Goal: Information Seeking & Learning: Learn about a topic

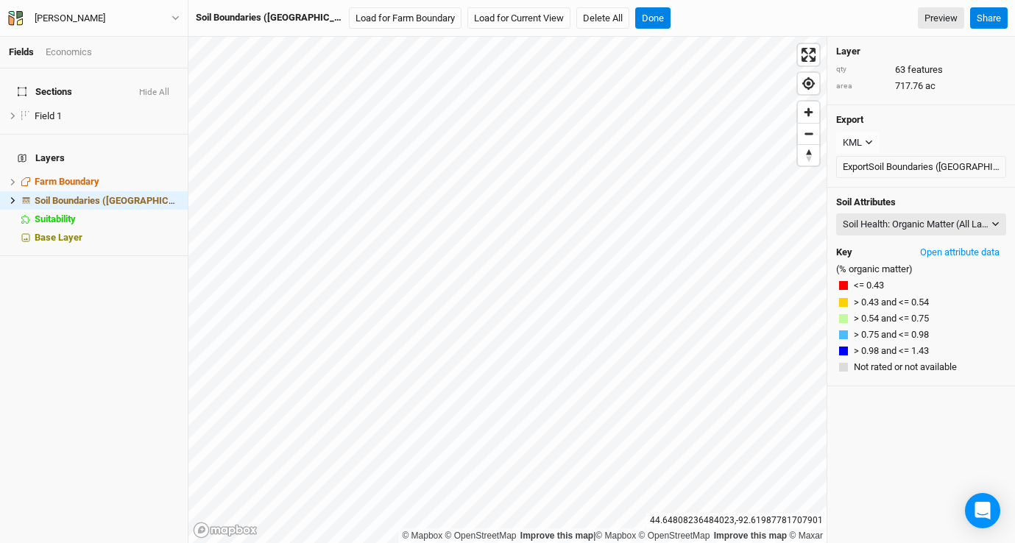
click at [540, 528] on div "© Mapbox © OpenStreetMap Improve this map | © Mapbox © OpenStreetMap Improve th…" at bounding box center [507, 290] width 638 height 506
click at [151, 107] on span "hide" at bounding box center [159, 116] width 16 height 18
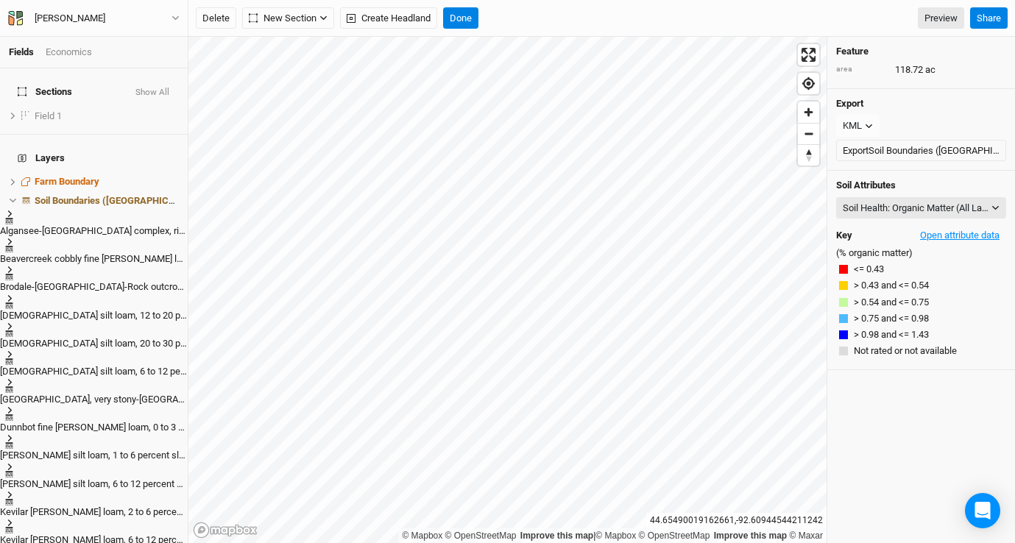
click at [955, 234] on button "Open attribute data" at bounding box center [960, 236] width 93 height 22
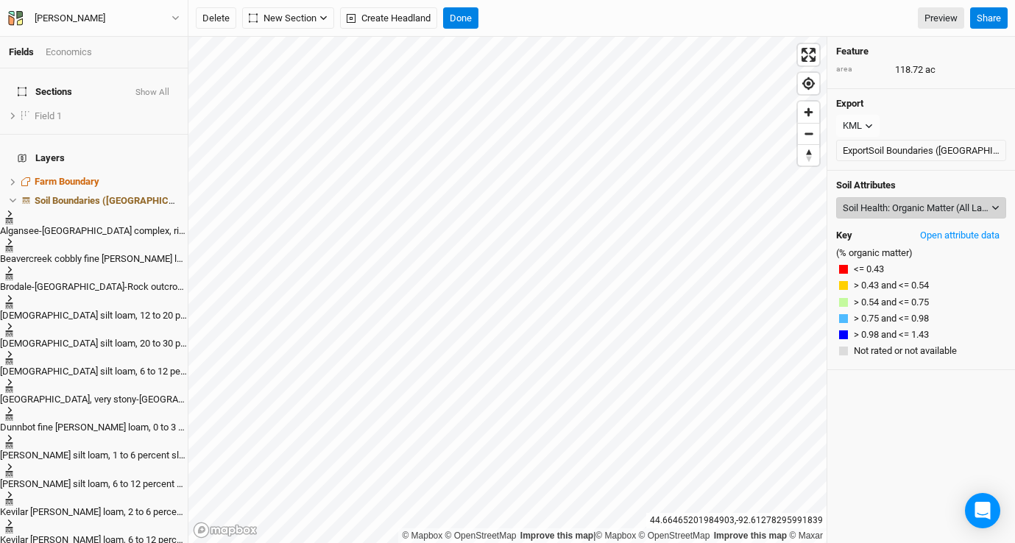
click at [917, 205] on div "Soil Health: Organic Matter (All Layers)" at bounding box center [916, 208] width 146 height 15
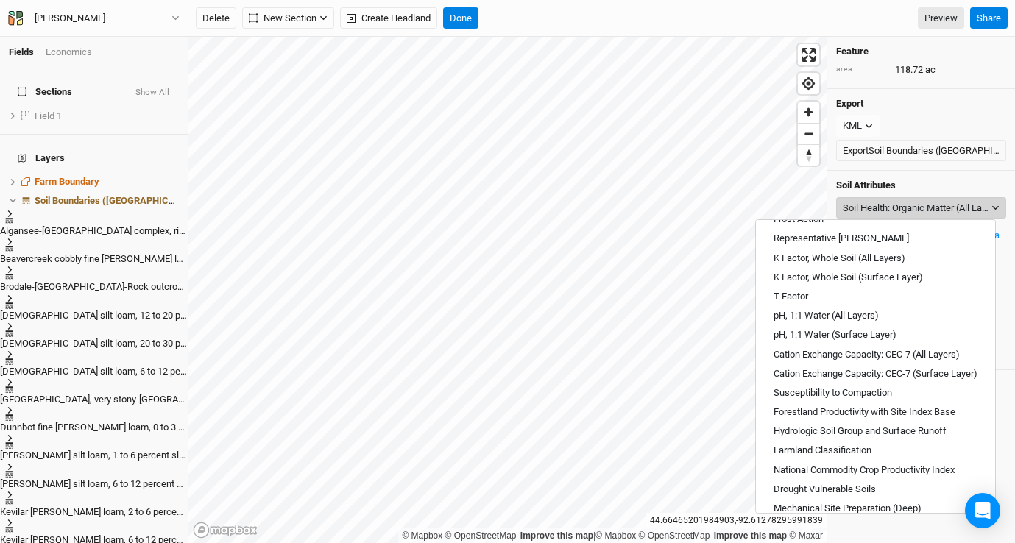
scroll to position [529, 0]
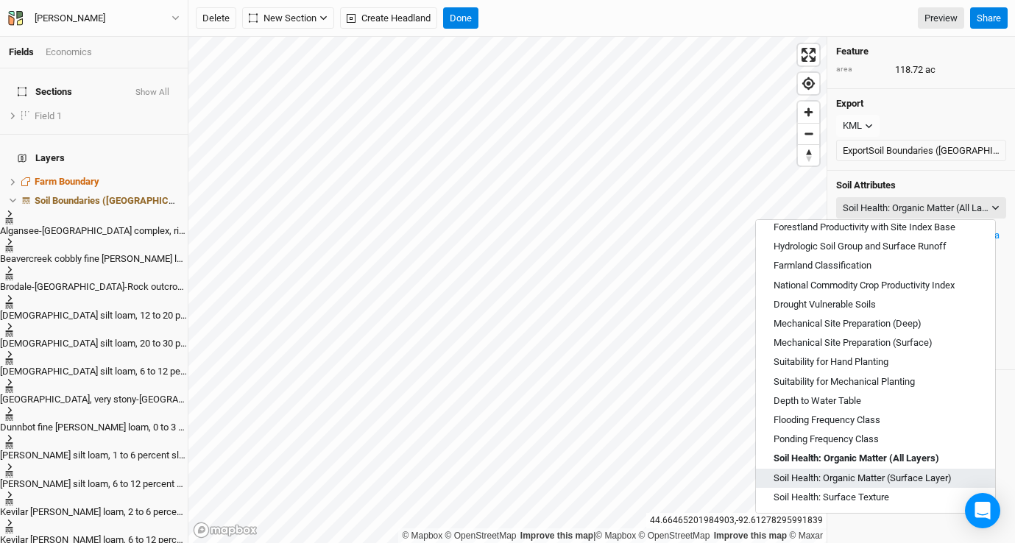
click at [897, 481] on span "Soil Health: Organic Matter (Surface Layer)" at bounding box center [863, 478] width 178 height 13
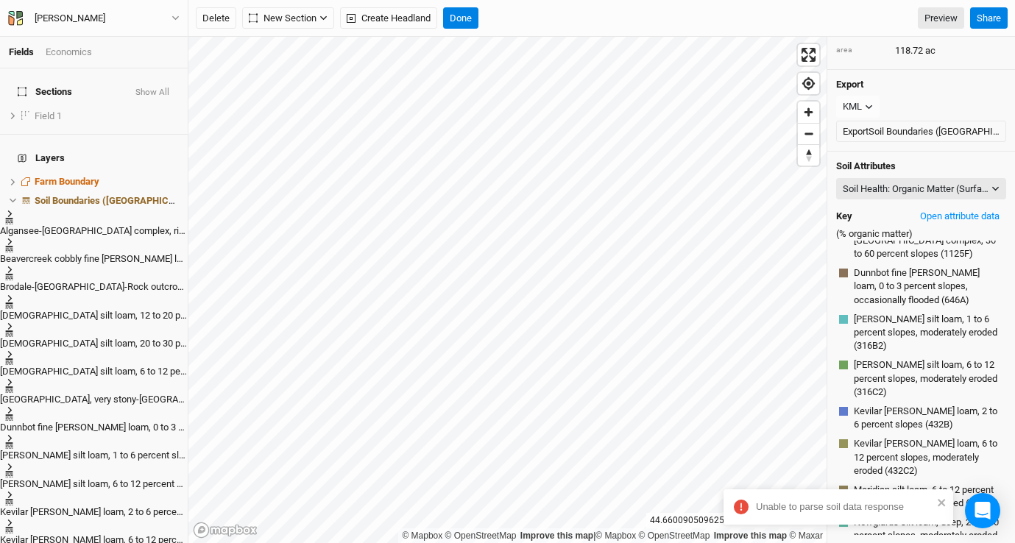
scroll to position [0, 0]
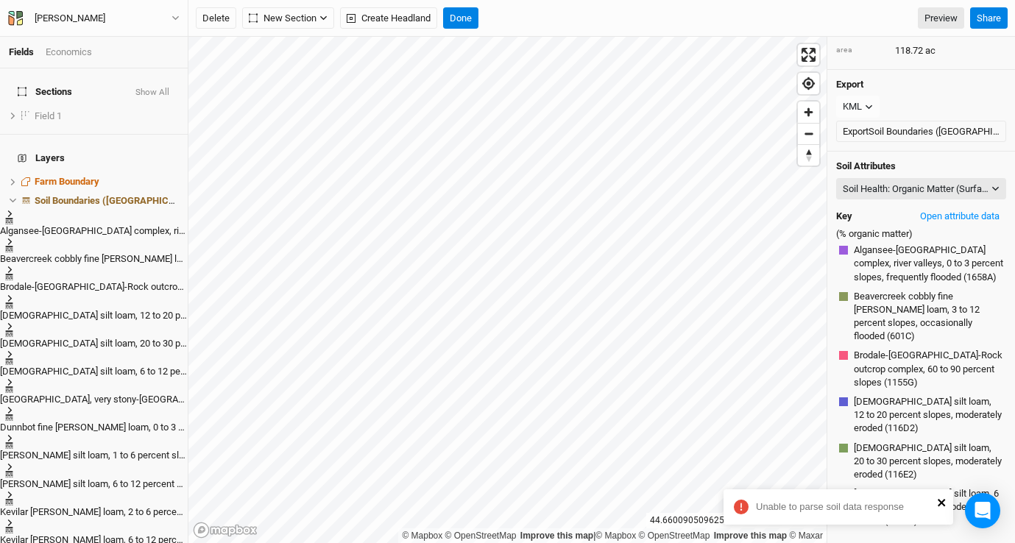
click at [946, 507] on icon "close" at bounding box center [942, 503] width 10 height 12
click at [966, 219] on button "Open attribute data" at bounding box center [960, 216] width 93 height 22
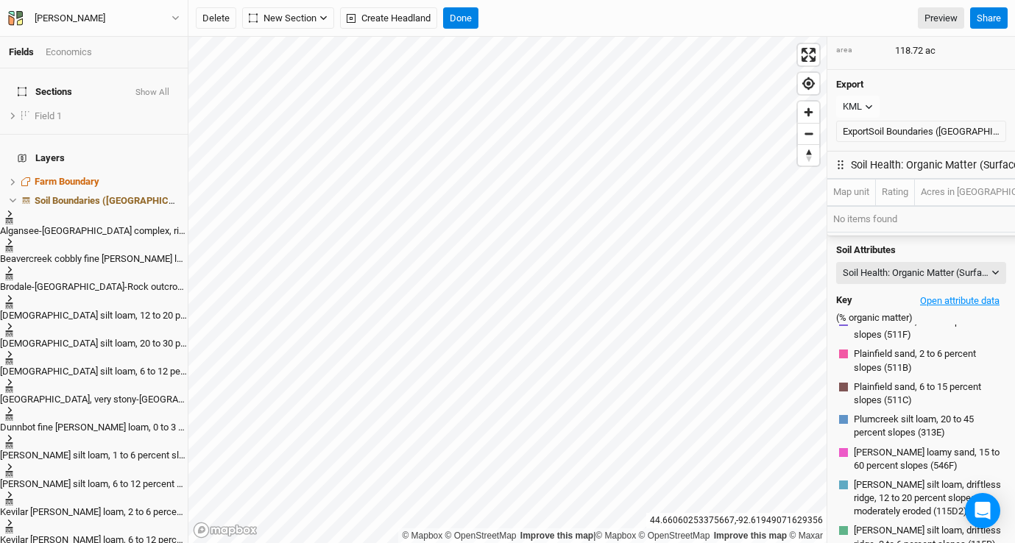
scroll to position [777, 0]
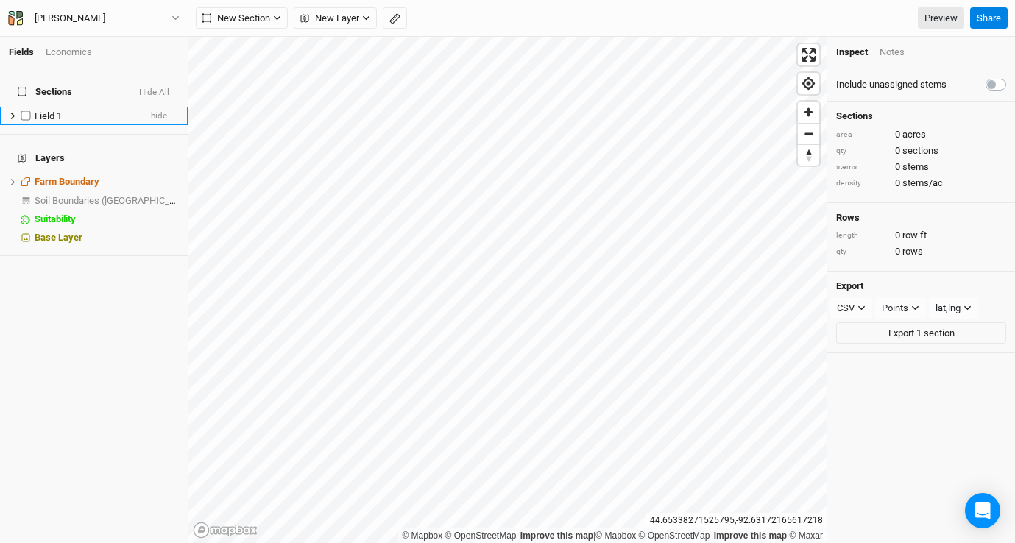
click at [99, 110] on div "Field 1" at bounding box center [87, 116] width 105 height 12
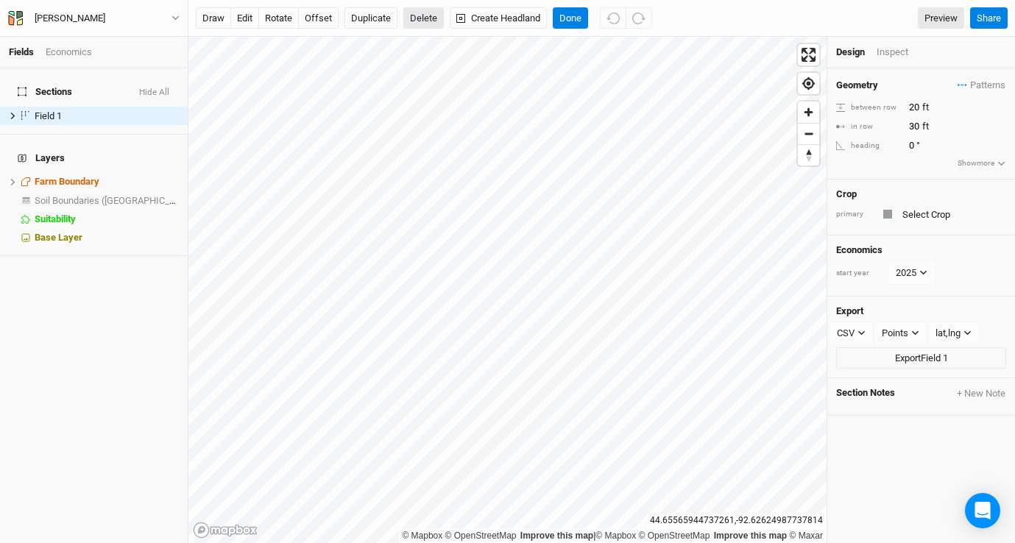
click at [423, 21] on button "Delete" at bounding box center [423, 18] width 40 height 22
click at [444, 16] on button "Confirm" at bounding box center [434, 18] width 46 height 22
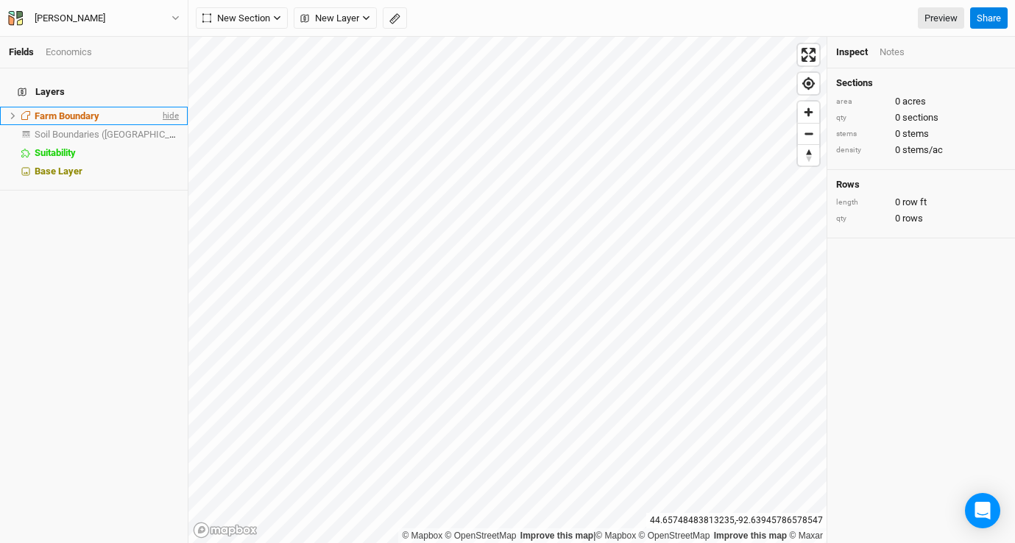
click at [160, 107] on span "hide" at bounding box center [169, 116] width 19 height 18
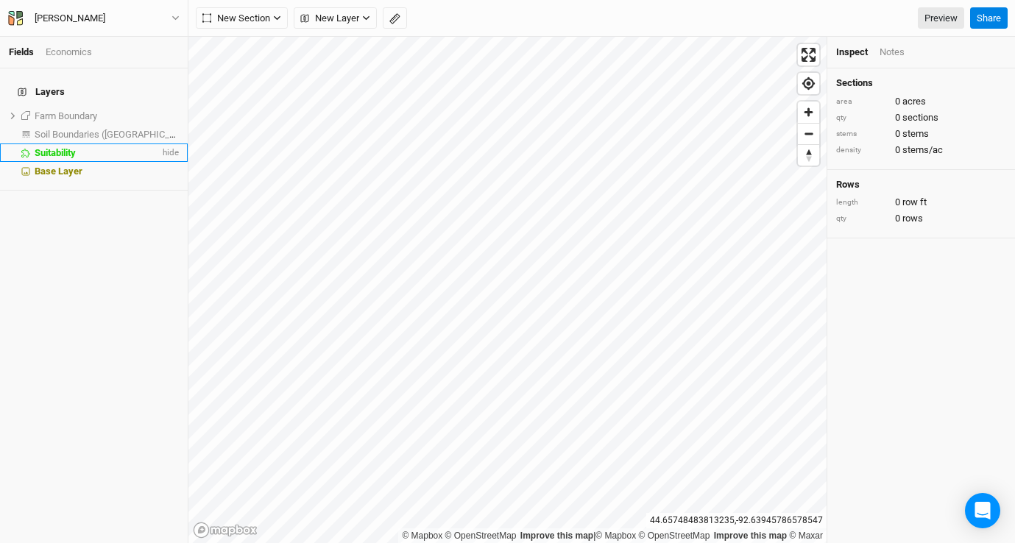
click at [89, 149] on div "Suitability" at bounding box center [97, 153] width 125 height 12
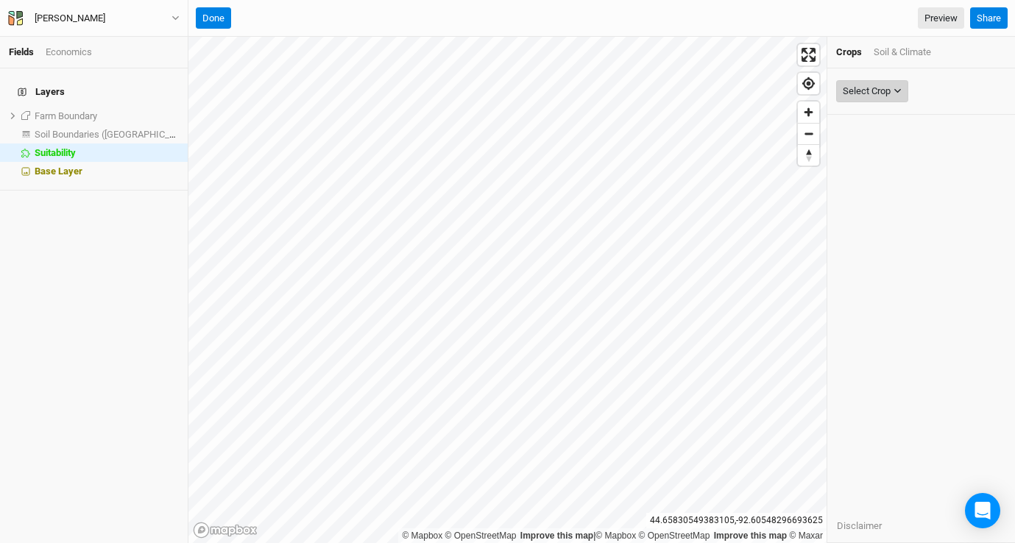
click at [890, 87] on div "Select Crop" at bounding box center [867, 91] width 48 height 15
click at [925, 50] on div "Soil & Climate" at bounding box center [902, 52] width 57 height 13
click at [899, 77] on div "Select Attribute Depth to Restrictive Layer Depth to Water Table Drainage Class…" at bounding box center [921, 91] width 188 height 46
click at [905, 76] on div "Select Attribute Depth to Restrictive Layer Depth to Water Table Drainage Class…" at bounding box center [921, 91] width 188 height 46
click at [223, 14] on button "Done" at bounding box center [213, 18] width 35 height 22
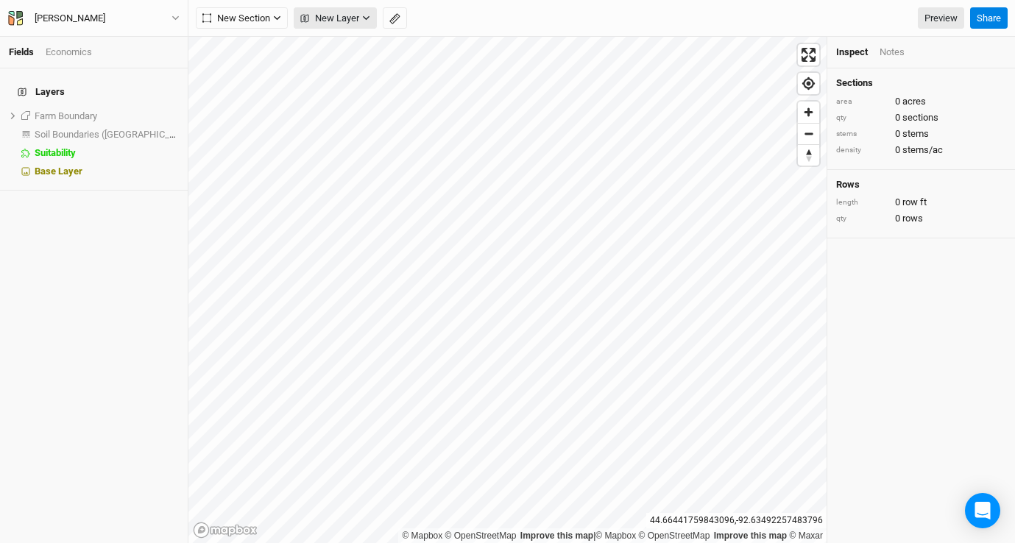
click at [356, 21] on span "New Layer" at bounding box center [329, 18] width 59 height 15
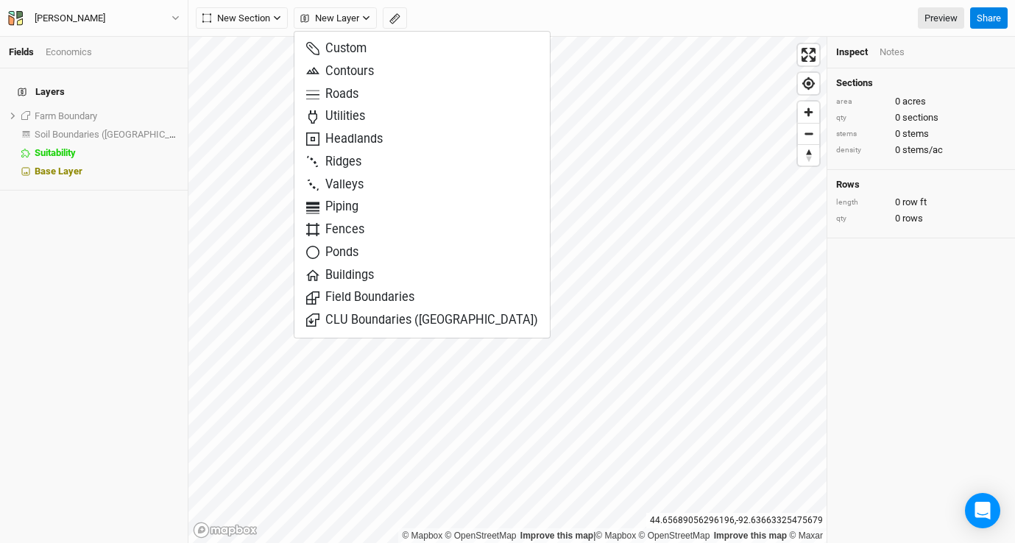
click at [138, 185] on div "Layers Farm Boundary show Soil Boundaries (US) show Suitability hide Base Layer" at bounding box center [94, 305] width 188 height 475
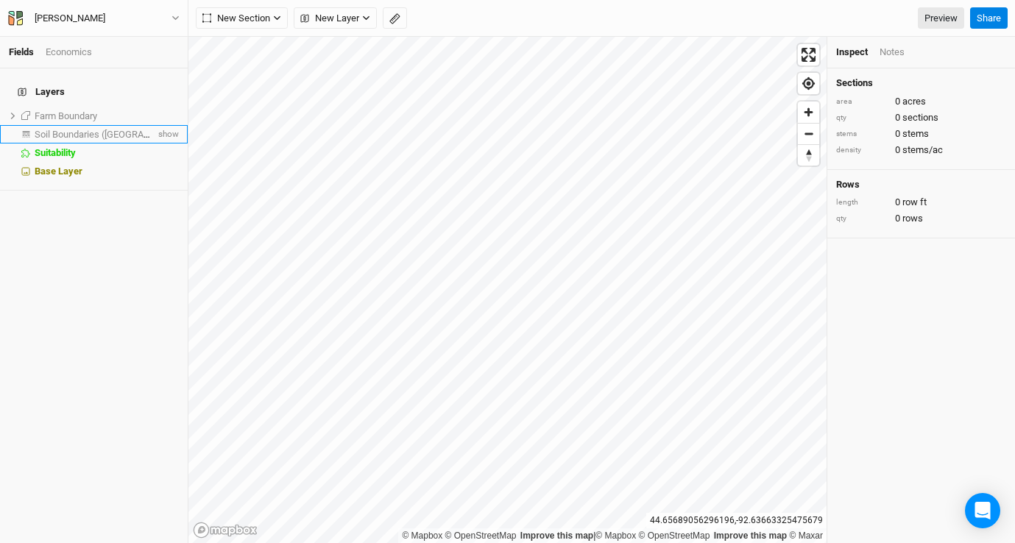
click at [76, 129] on span "Soil Boundaries ([GEOGRAPHIC_DATA])" at bounding box center [116, 134] width 163 height 11
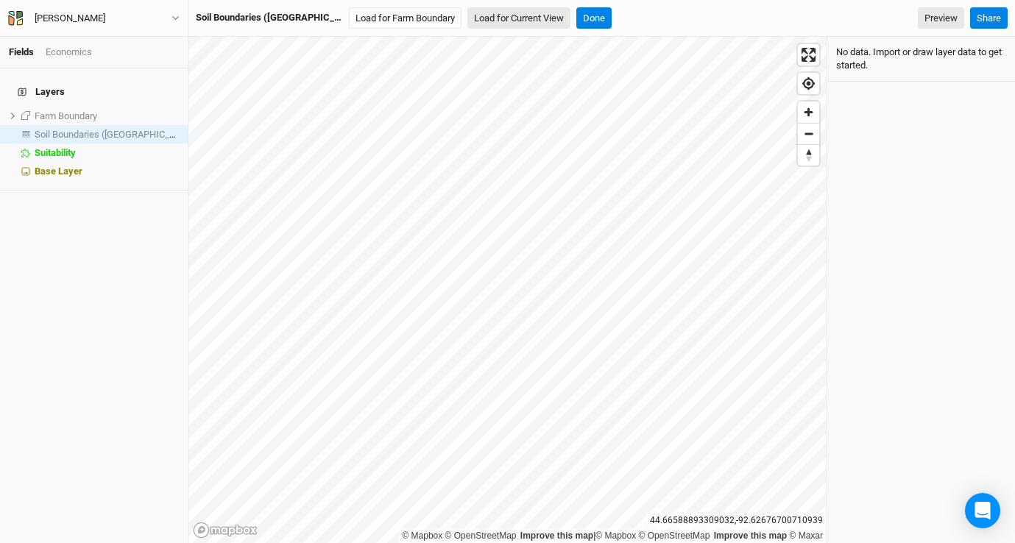
click at [467, 18] on button "Load for Current View" at bounding box center [518, 18] width 103 height 22
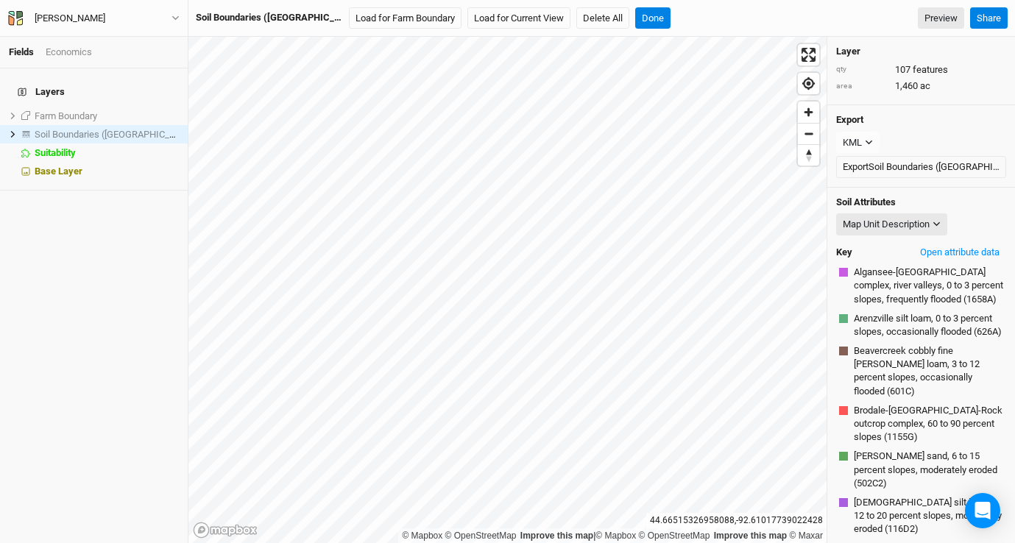
scroll to position [22, 0]
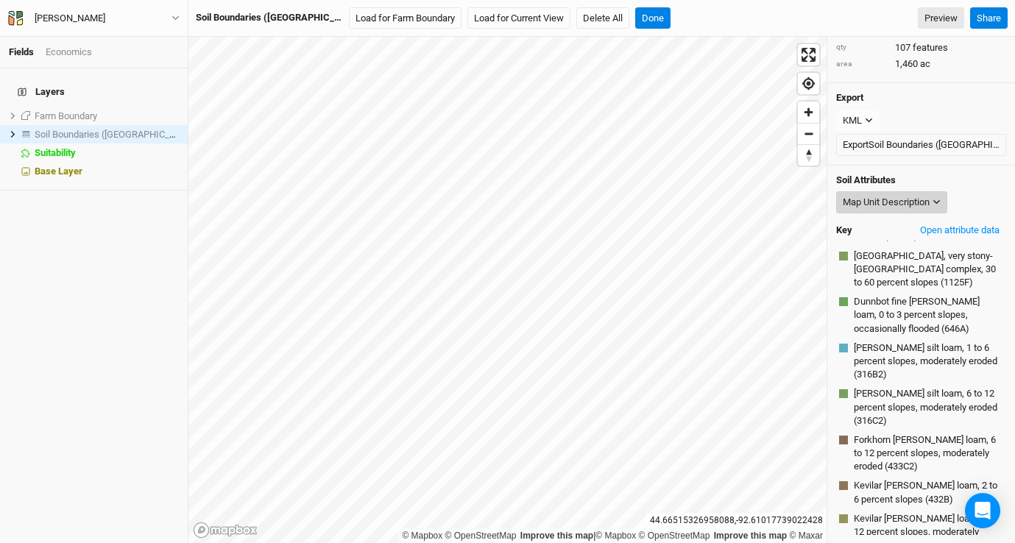
click at [930, 200] on div "Map Unit Description" at bounding box center [886, 202] width 87 height 15
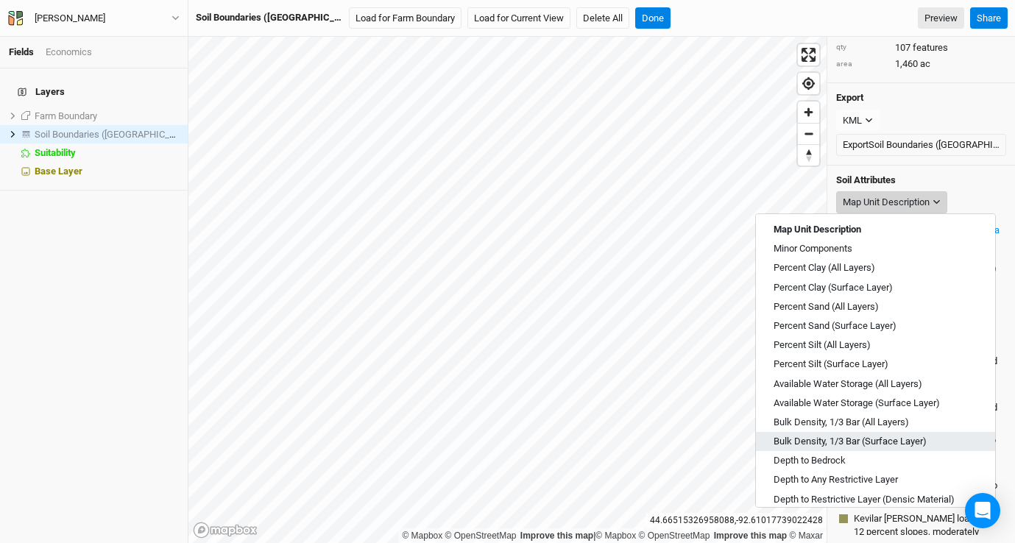
scroll to position [529, 0]
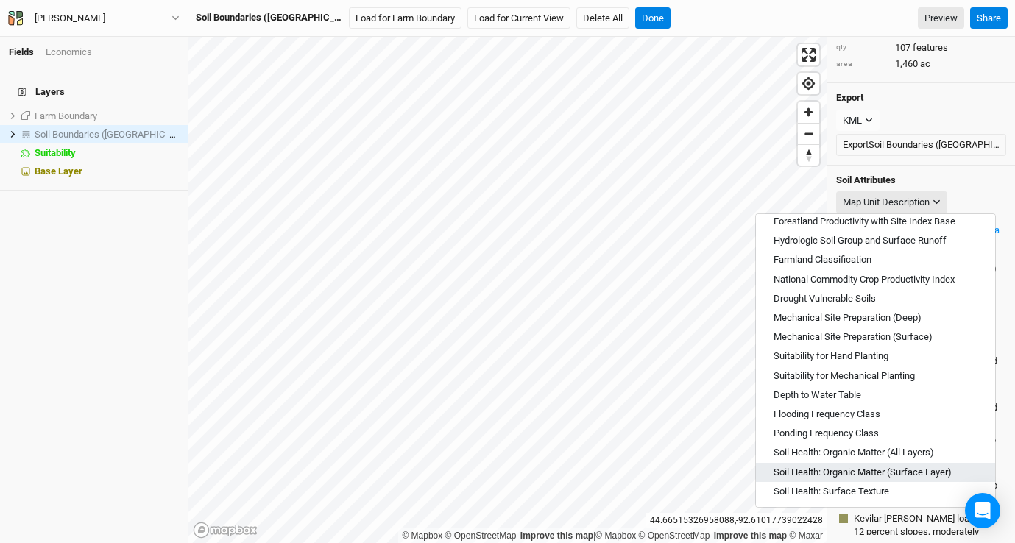
click at [881, 469] on span "Soil Health: Organic Matter (Surface Layer)" at bounding box center [863, 472] width 178 height 13
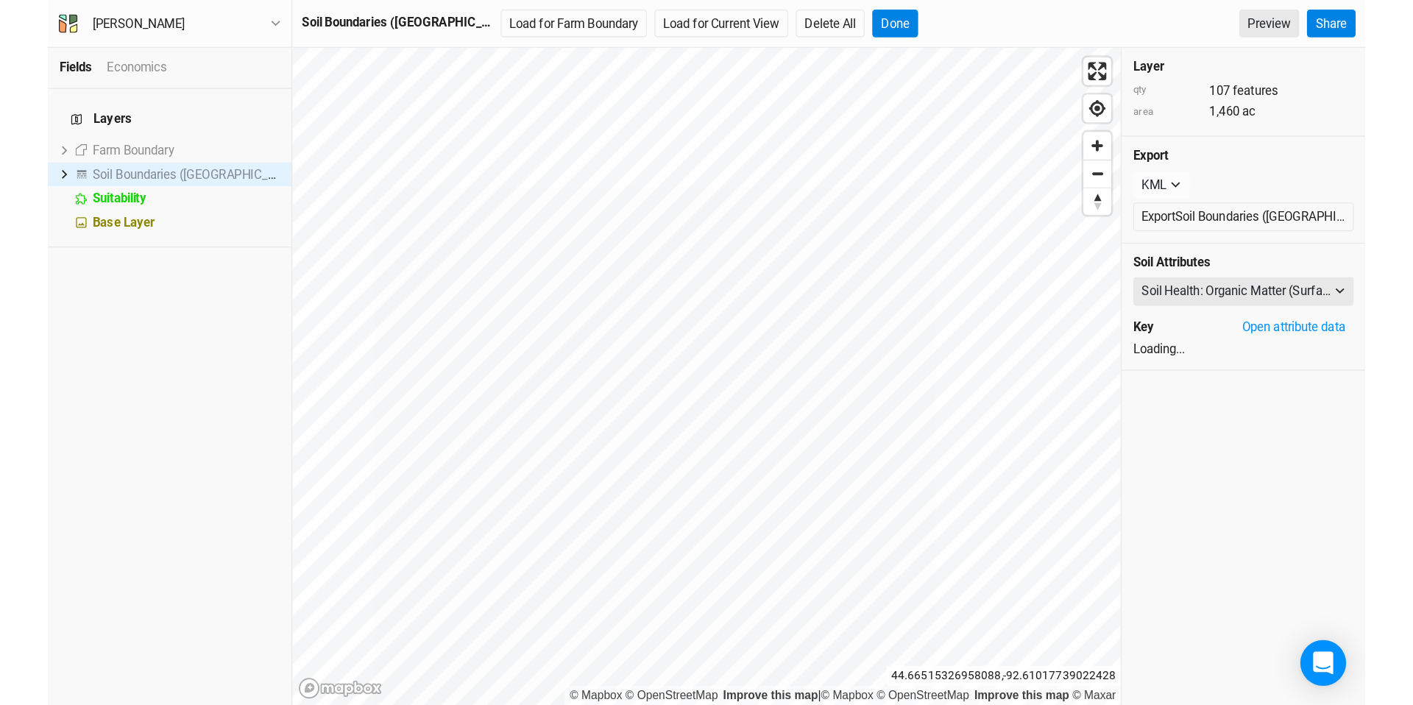
scroll to position [0, 0]
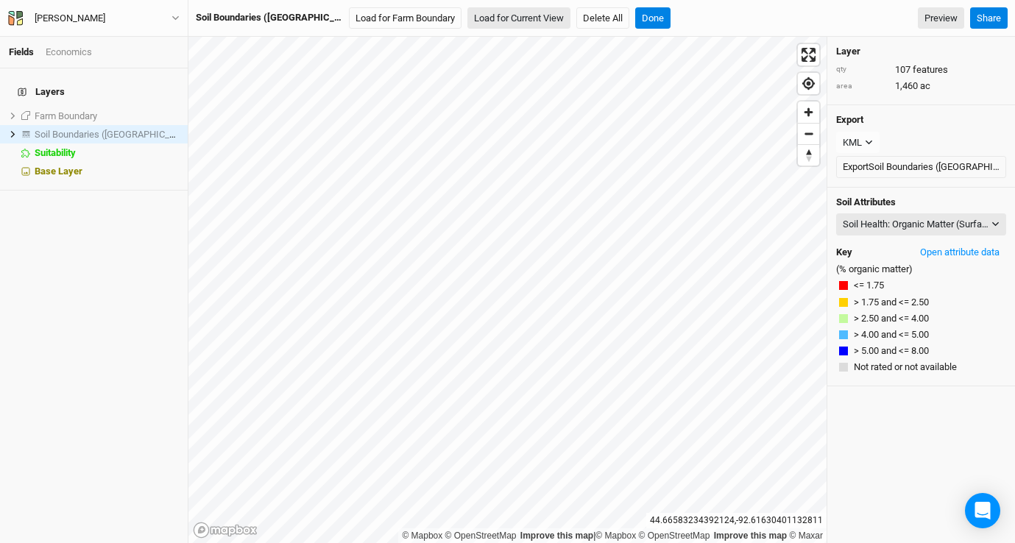
click at [502, 17] on button "Load for Current View" at bounding box center [518, 18] width 103 height 22
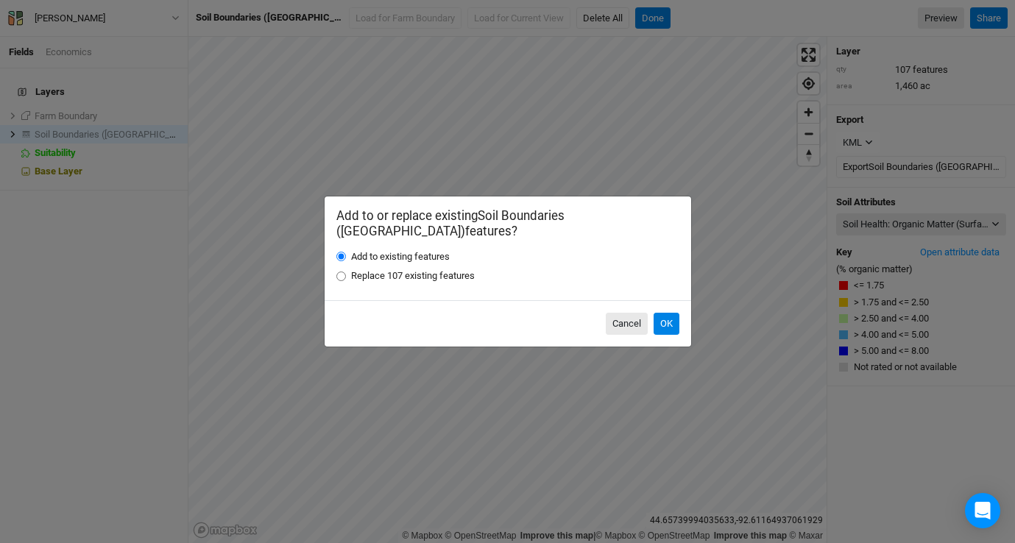
click at [351, 269] on label "Replace 107 existing features" at bounding box center [413, 275] width 124 height 13
click at [346, 272] on input "Replace 107 existing features" at bounding box center [341, 277] width 10 height 10
radio input "true"
click at [676, 314] on button "OK" at bounding box center [667, 324] width 26 height 22
radio input "true"
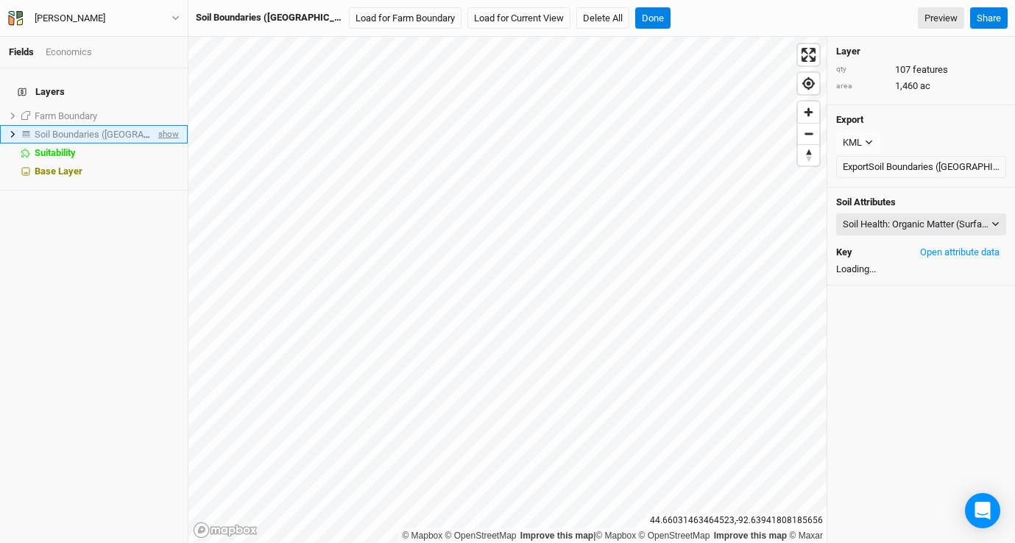
click at [155, 125] on span "show" at bounding box center [167, 134] width 24 height 18
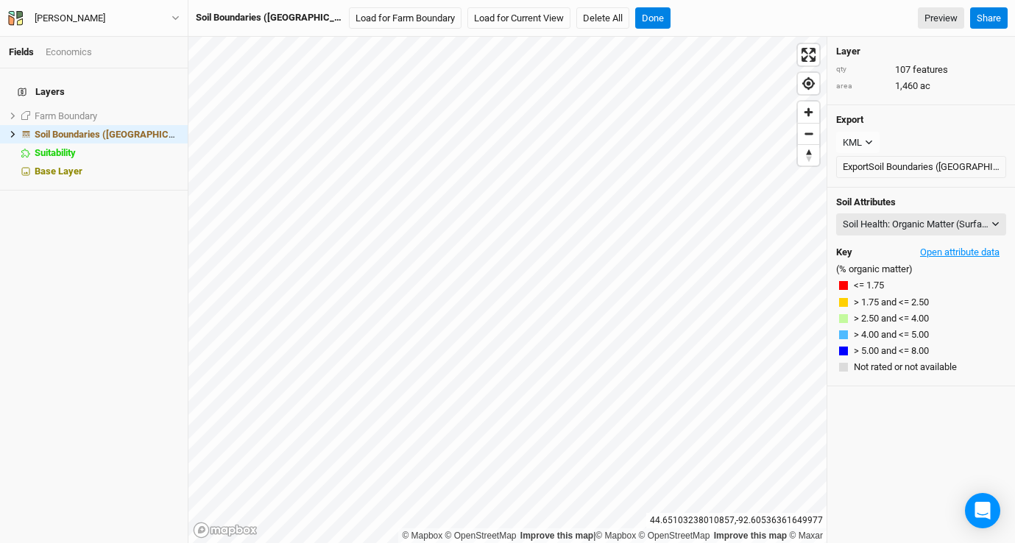
click at [958, 252] on button "Open attribute data" at bounding box center [960, 252] width 93 height 22
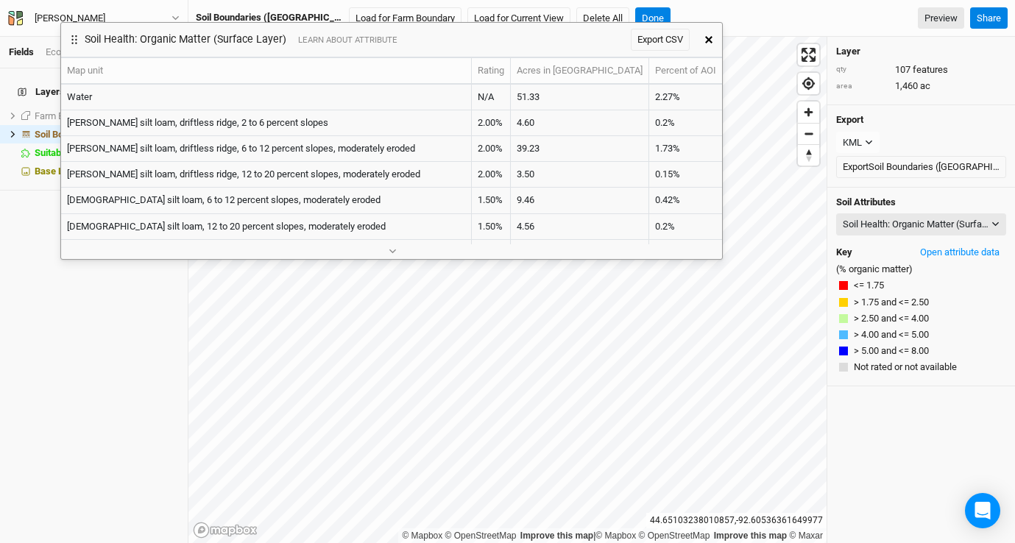
drag, startPoint x: 578, startPoint y: 61, endPoint x: 481, endPoint y: 39, distance: 98.9
click at [481, 39] on div "Soil Health: Organic Matter (Surface Layer) LEARN ABOUT ATTRIBUTE Export CSV" at bounding box center [378, 40] width 635 height 34
click at [572, 41] on div "Soil Health: Organic Matter (Surface Layer) LEARN ABOUT ATTRIBUTE Export CSV" at bounding box center [377, 41] width 635 height 34
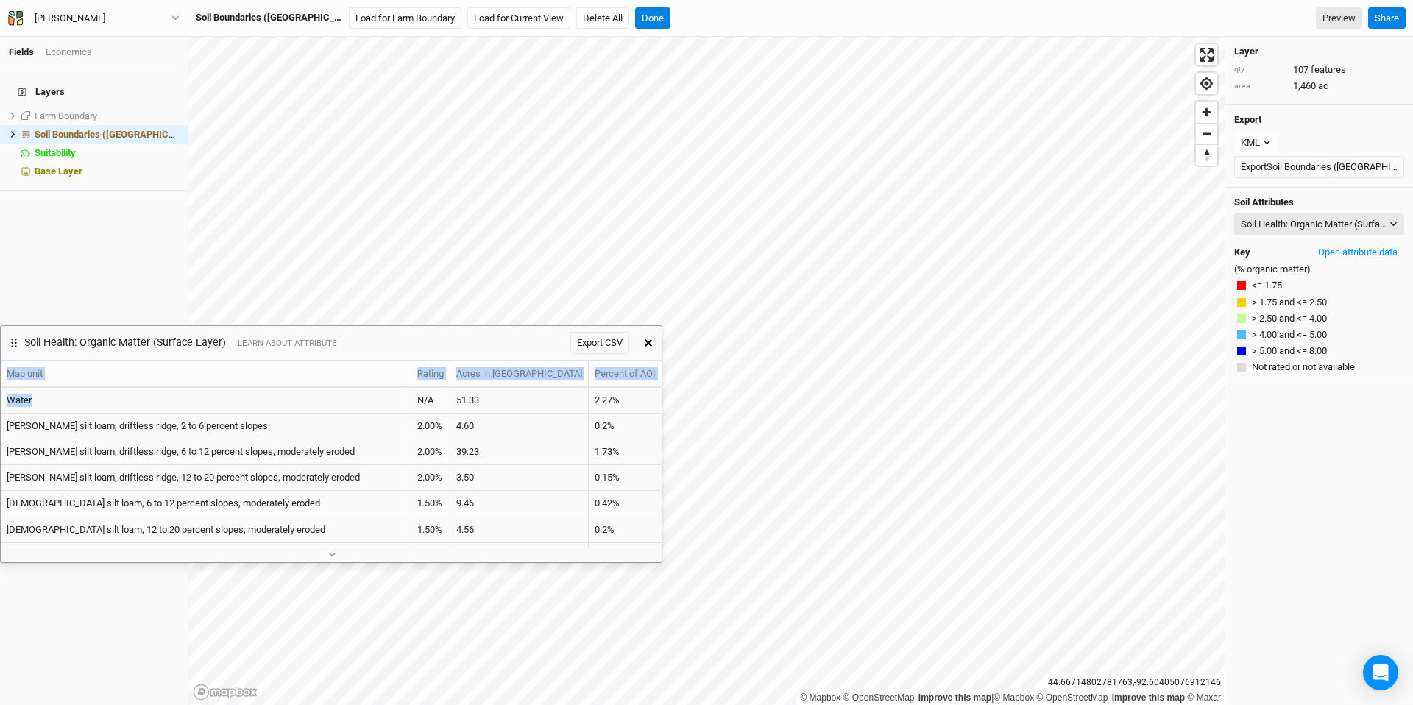
drag, startPoint x: 830, startPoint y: 47, endPoint x: 328, endPoint y: 350, distance: 586.8
click at [328, 350] on div "Soil Health: Organic Matter (Surface Layer) LEARN ABOUT ATTRIBUTE Export CSV" at bounding box center [318, 343] width 635 height 34
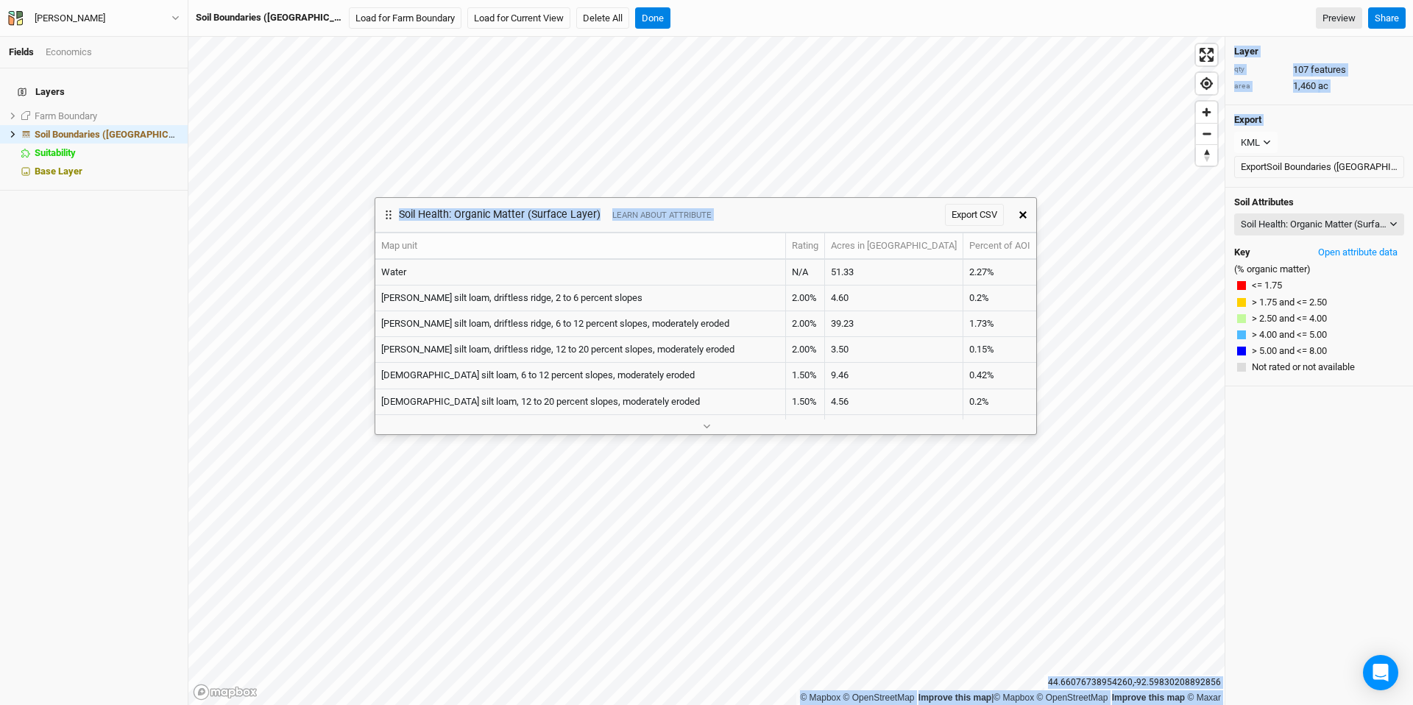
drag, startPoint x: 463, startPoint y: 340, endPoint x: 838, endPoint y: 212, distance: 396.0
click at [838, 212] on div "Soil Health: Organic Matter (Surface Layer) LEARN ABOUT ATTRIBUTE Export CSV" at bounding box center [692, 215] width 635 height 34
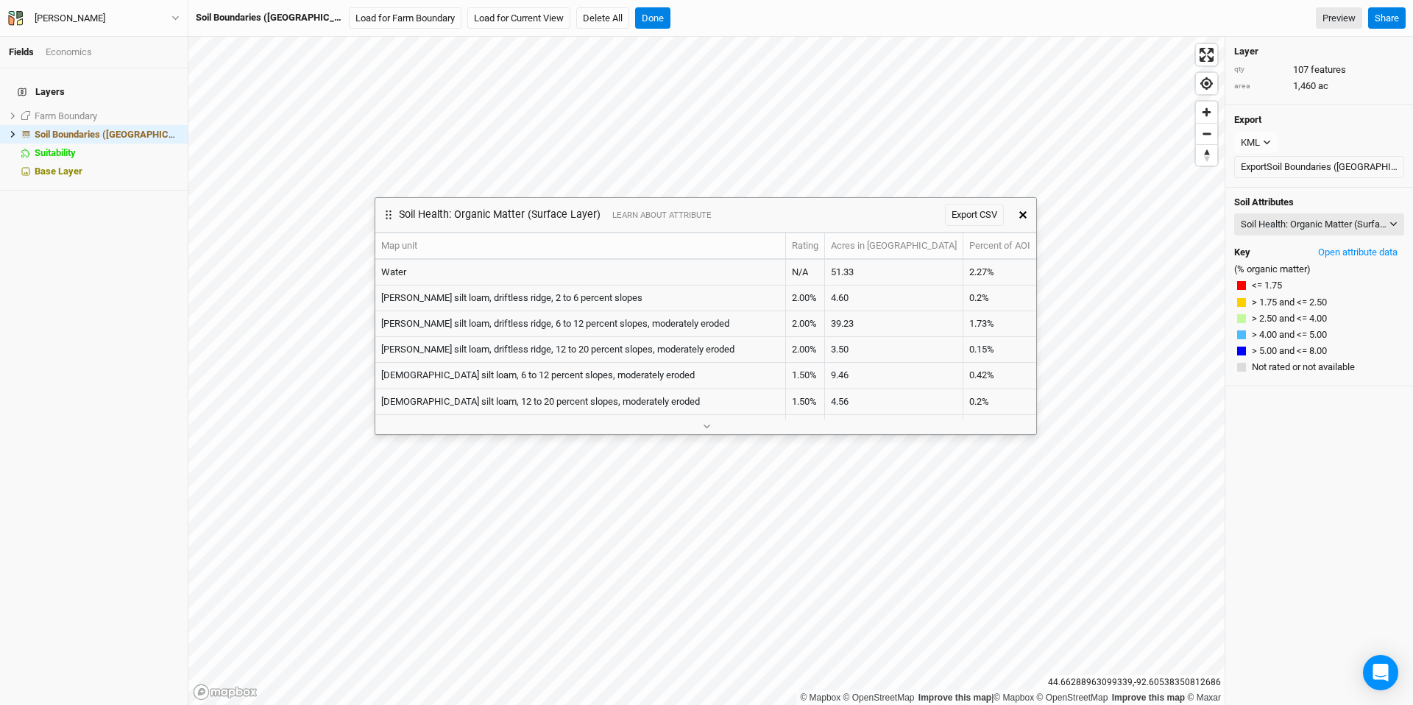
click at [1014, 217] on icon "button" at bounding box center [1023, 214] width 7 height 7
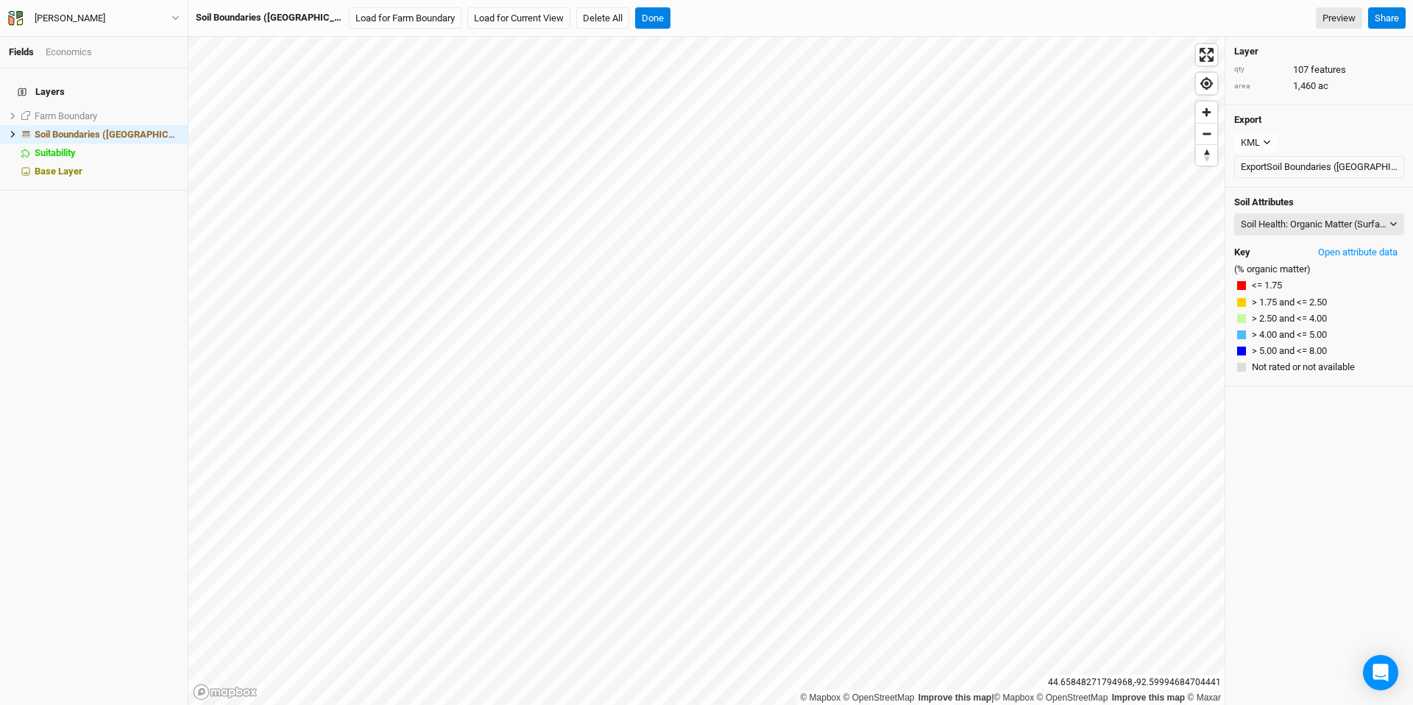
click at [1014, 282] on div "© Mapbox © OpenStreetMap Improve this map | © Mapbox © OpenStreetMap Improve th…" at bounding box center [800, 371] width 1225 height 668
click at [467, 21] on button "Load for Current View" at bounding box center [518, 18] width 103 height 22
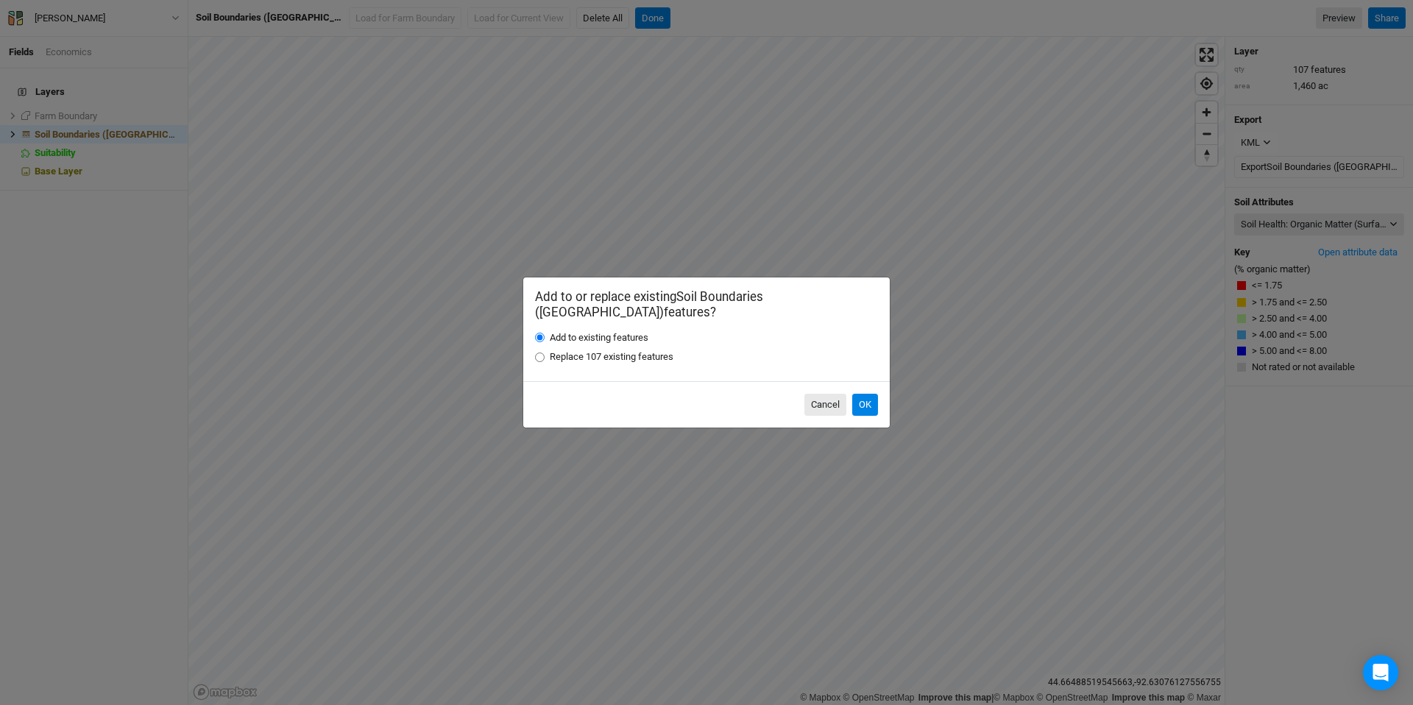
click at [582, 350] on label "Replace 107 existing features" at bounding box center [612, 356] width 124 height 13
click at [545, 353] on input "Replace 107 existing features" at bounding box center [540, 358] width 10 height 10
radio input "true"
click at [860, 397] on button "OK" at bounding box center [865, 405] width 26 height 22
radio input "true"
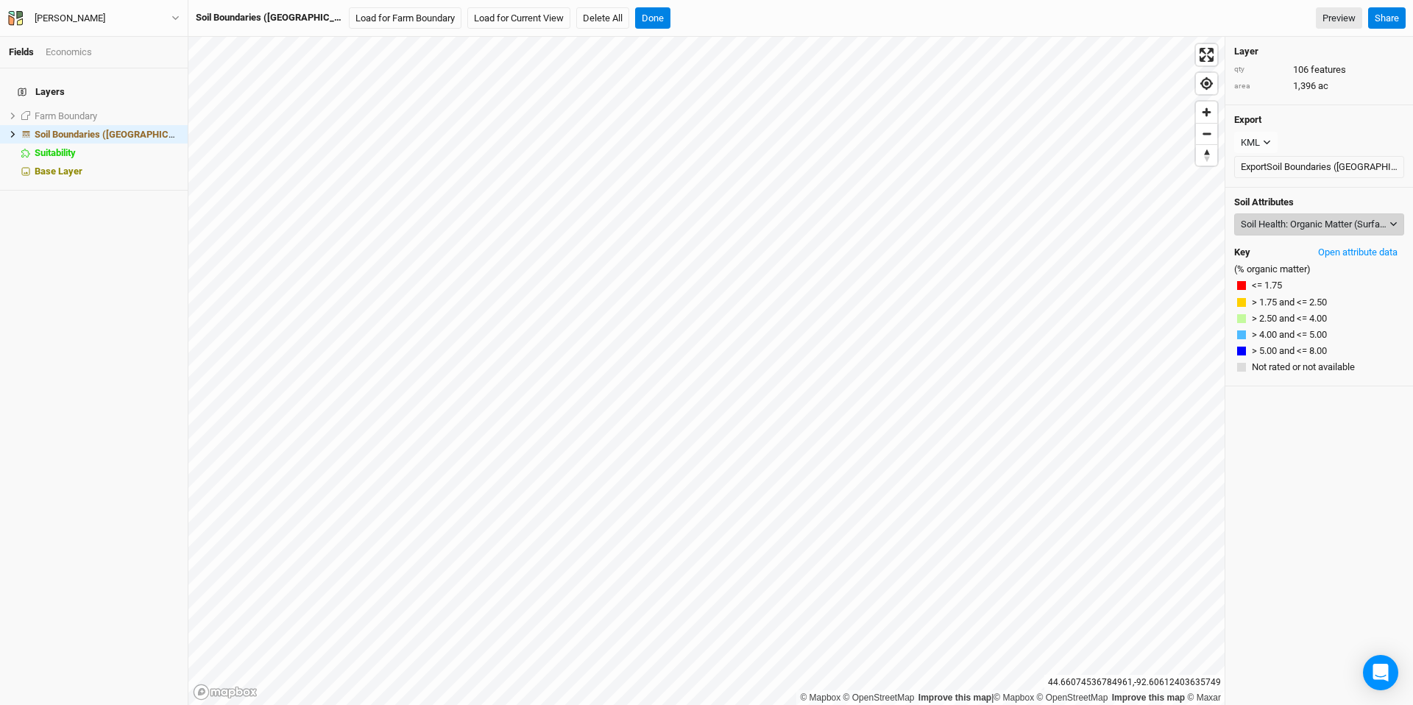
click at [1014, 222] on div "Soil Health: Organic Matter (Surface Layer)" at bounding box center [1314, 224] width 146 height 15
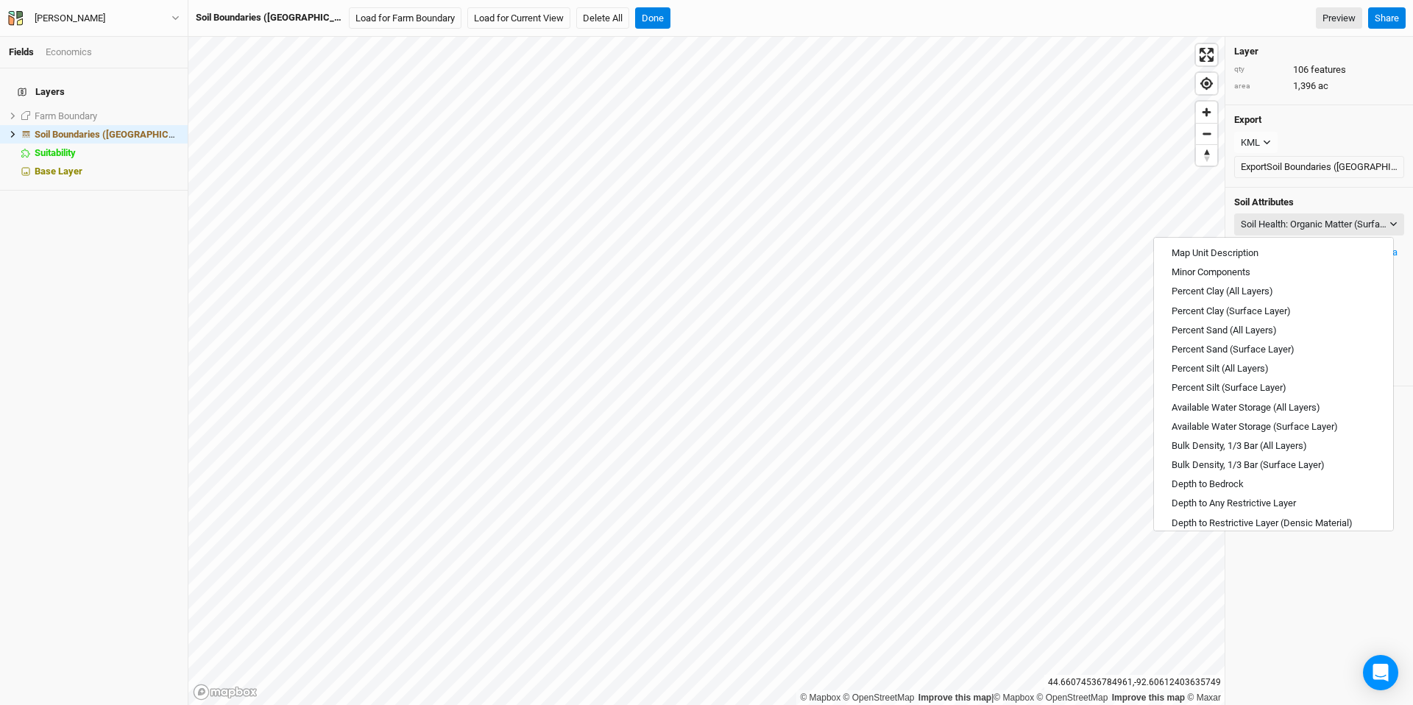
click at [1014, 185] on div "Export KML JSON KML Export Soil Boundaries (US)" at bounding box center [1320, 146] width 188 height 82
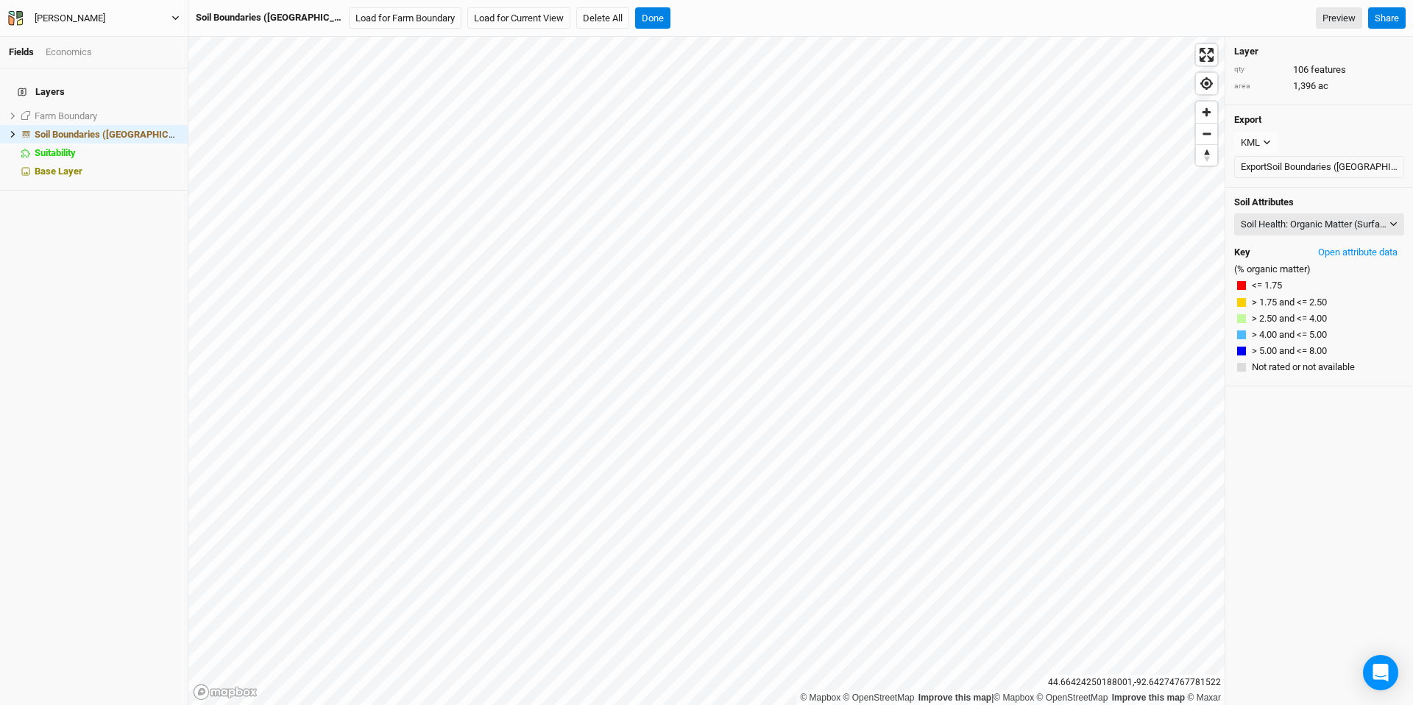
click at [76, 13] on div "[PERSON_NAME]" at bounding box center [70, 18] width 71 height 15
click at [133, 57] on button "Project Settings" at bounding box center [121, 60] width 116 height 19
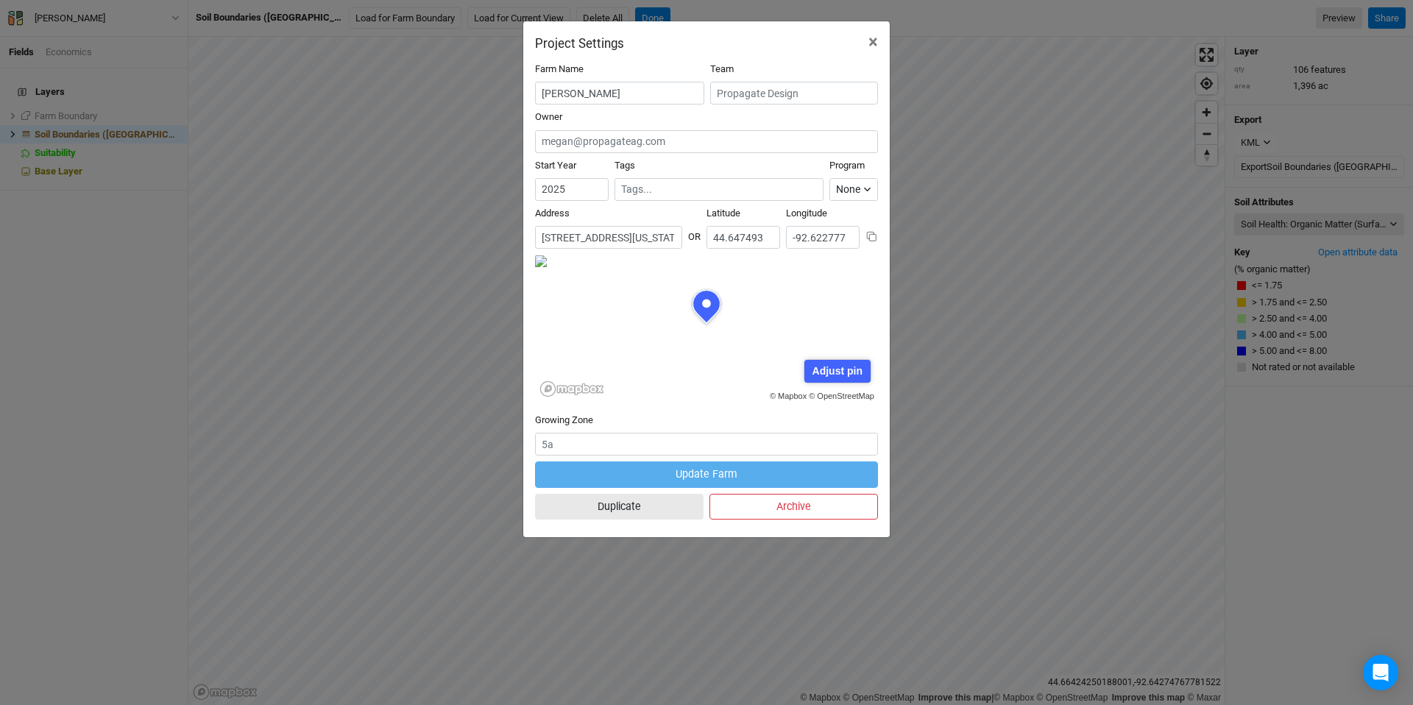
click at [576, 247] on input "[STREET_ADDRESS][US_STATE]" at bounding box center [608, 237] width 147 height 23
click at [577, 245] on input "[STREET_ADDRESS][US_STATE]" at bounding box center [608, 237] width 147 height 23
click at [577, 244] on input "[STREET_ADDRESS][US_STATE]" at bounding box center [608, 237] width 147 height 23
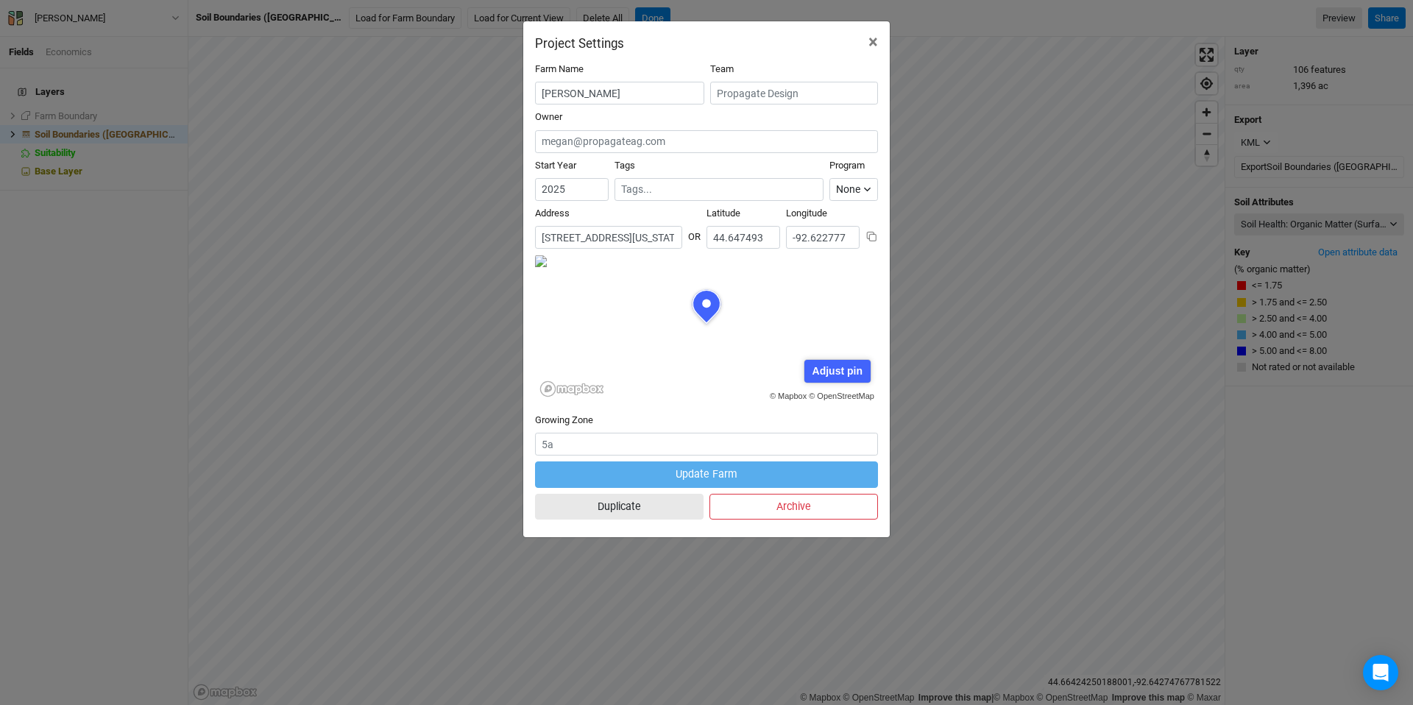
click at [582, 234] on input "[STREET_ADDRESS][US_STATE]" at bounding box center [608, 237] width 147 height 23
click at [582, 235] on input "[STREET_ADDRESS][US_STATE]" at bounding box center [608, 237] width 147 height 23
click at [877, 45] on span "×" at bounding box center [874, 42] width 10 height 21
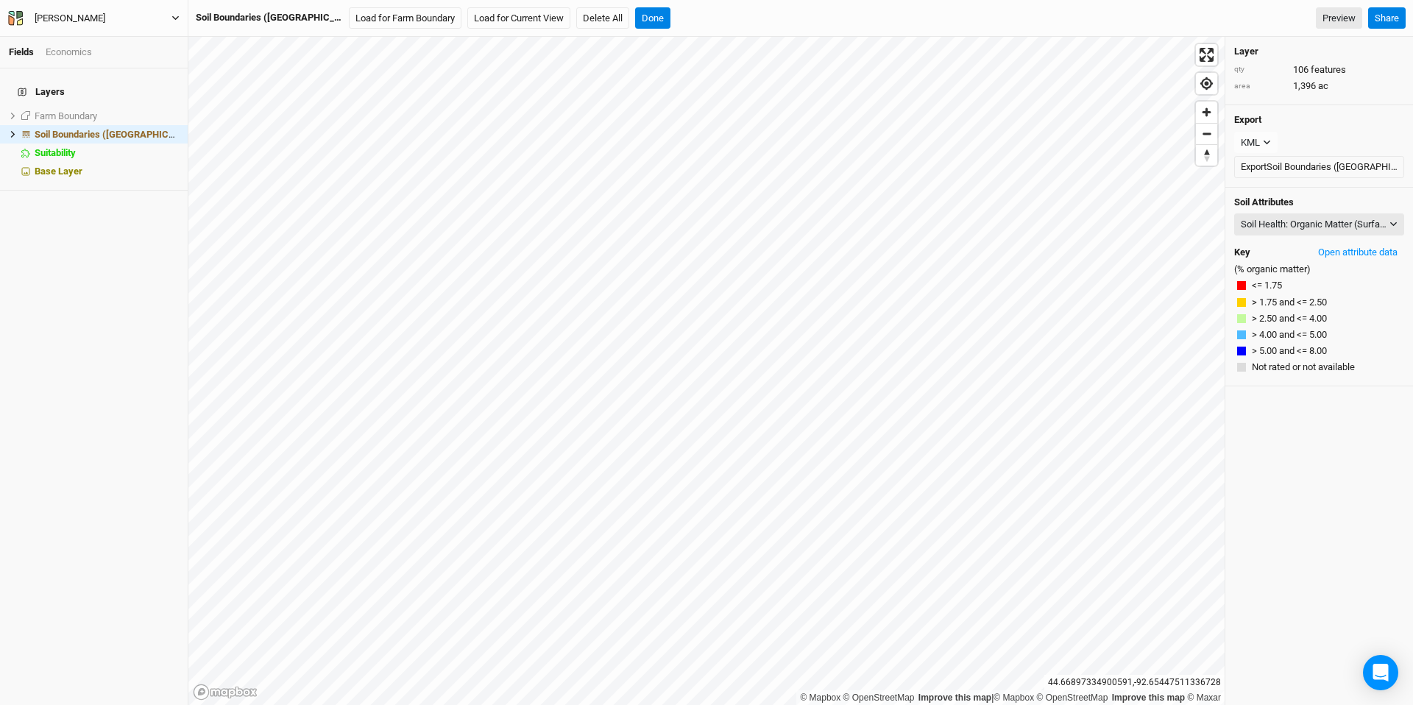
click at [91, 16] on div "[PERSON_NAME]" at bounding box center [70, 18] width 71 height 15
click at [127, 60] on button "Project Settings" at bounding box center [121, 60] width 116 height 19
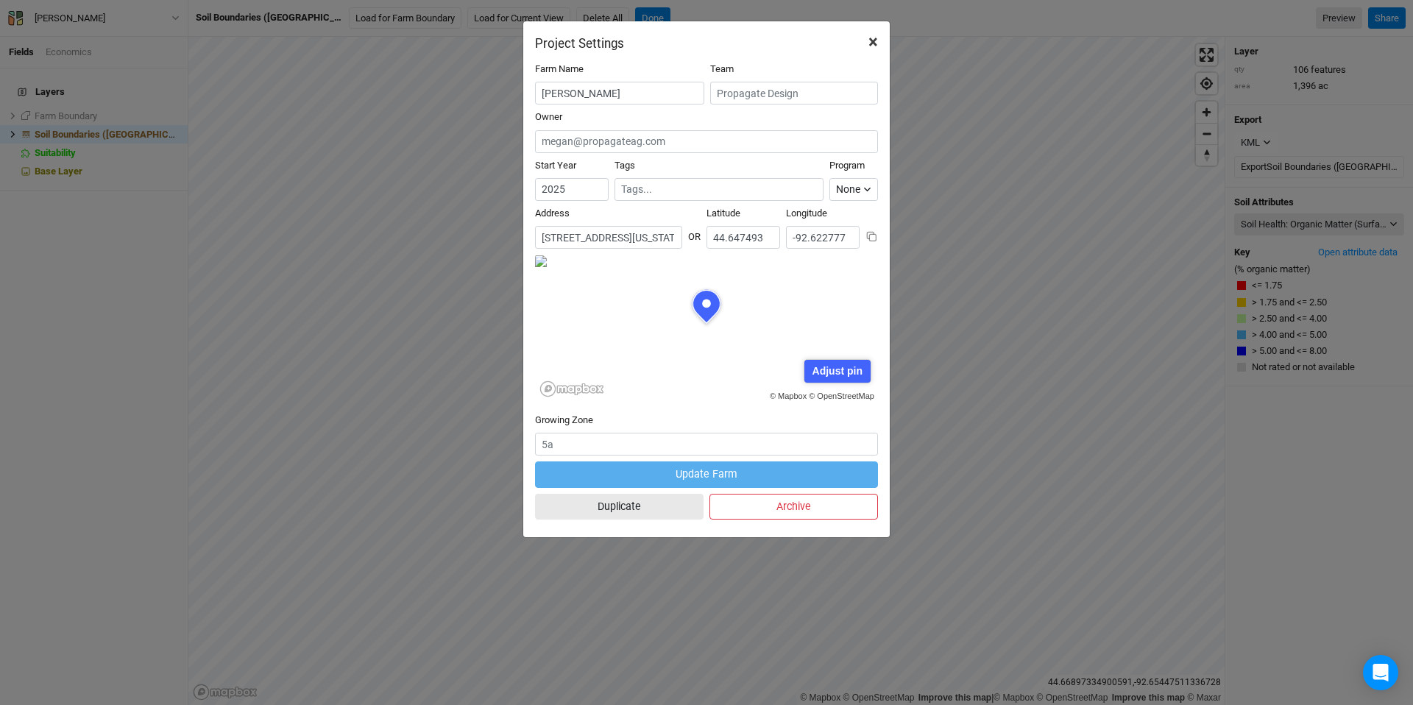
click at [873, 33] on span "×" at bounding box center [874, 42] width 10 height 21
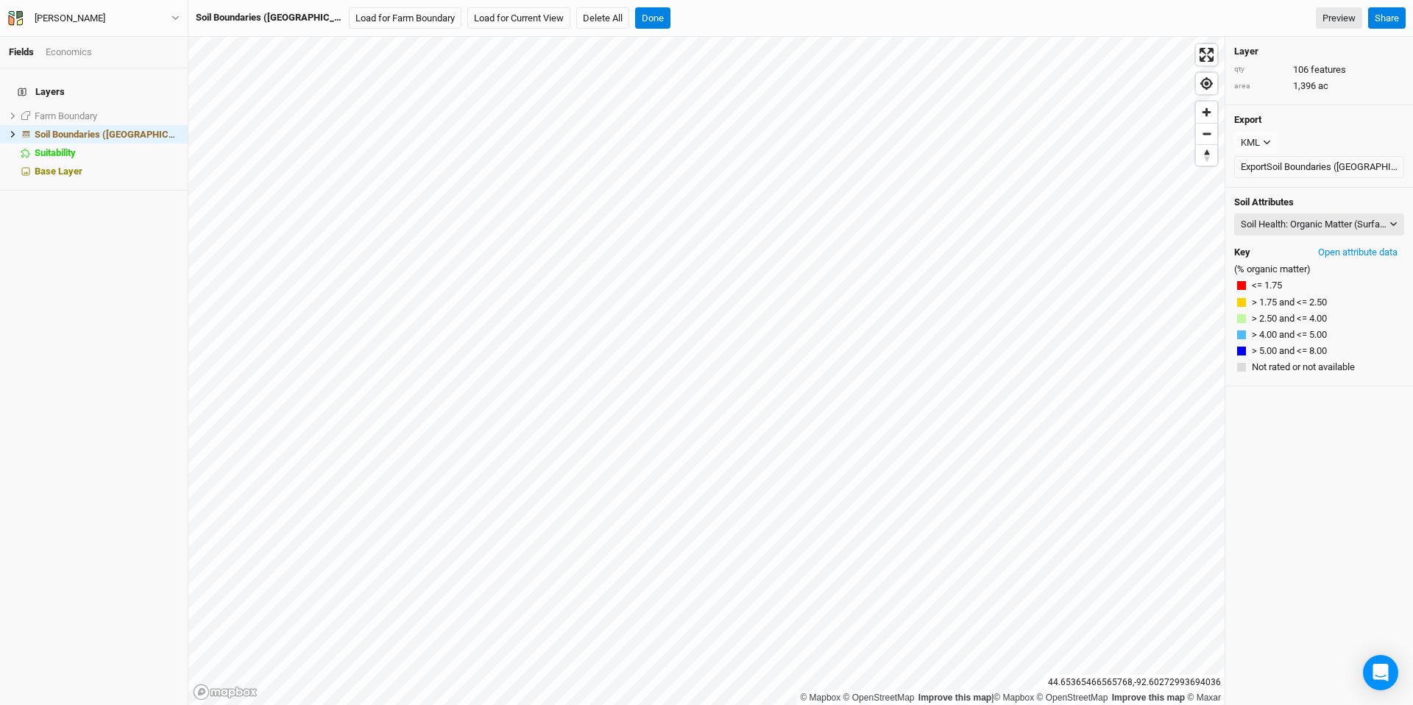
click at [1014, 421] on div "© Mapbox © OpenStreetMap Improve this map | © Mapbox © OpenStreetMap Improve th…" at bounding box center [800, 371] width 1225 height 668
click at [1014, 482] on div "© Mapbox © OpenStreetMap Improve this map | © Mapbox © OpenStreetMap Improve th…" at bounding box center [800, 371] width 1225 height 668
click at [1014, 543] on div "© Mapbox © OpenStreetMap Improve this map | © Mapbox © OpenStreetMap Improve th…" at bounding box center [800, 371] width 1225 height 668
click at [1014, 536] on div "Layer qty 106 features area 1,396 ac Export KML JSON KML Export Soil Boundaries…" at bounding box center [1320, 371] width 188 height 668
click at [1014, 229] on div "Soil Health: Organic Matter (Surface Layer)" at bounding box center [1314, 224] width 146 height 15
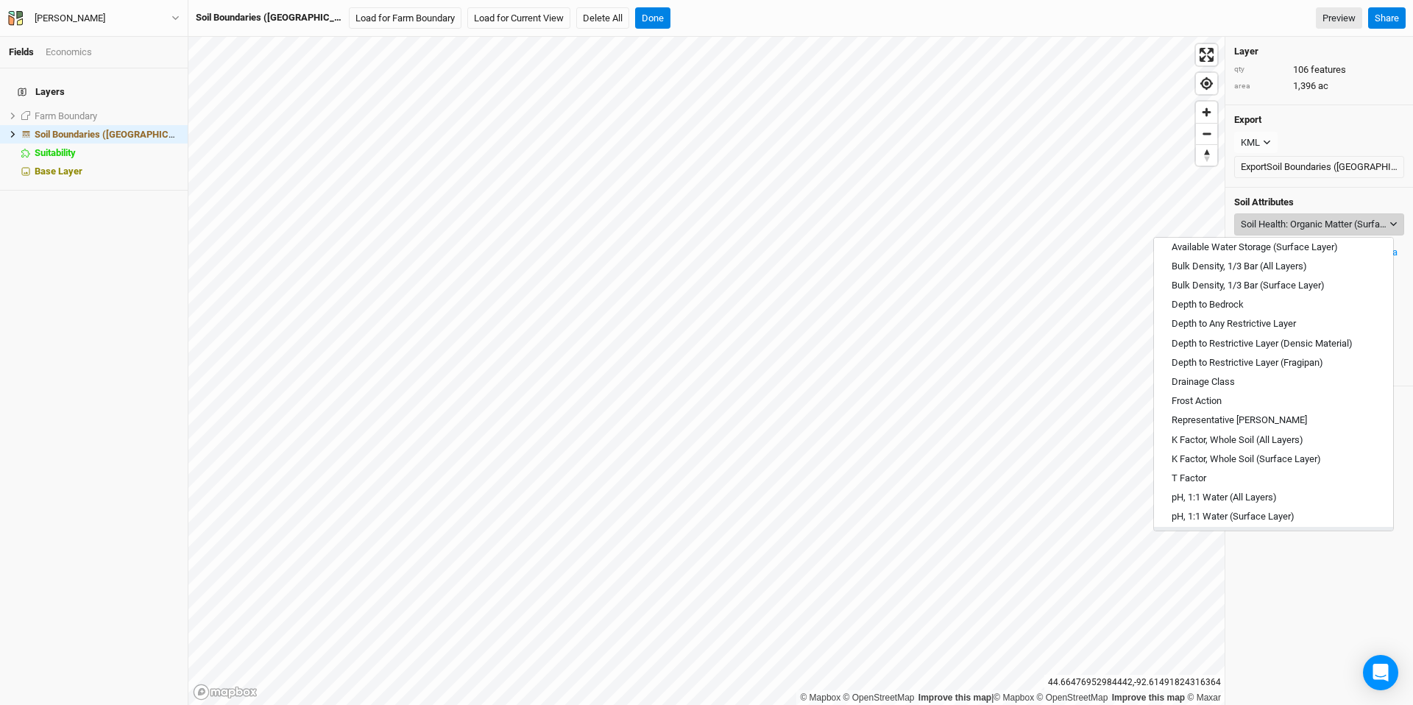
scroll to position [490, 0]
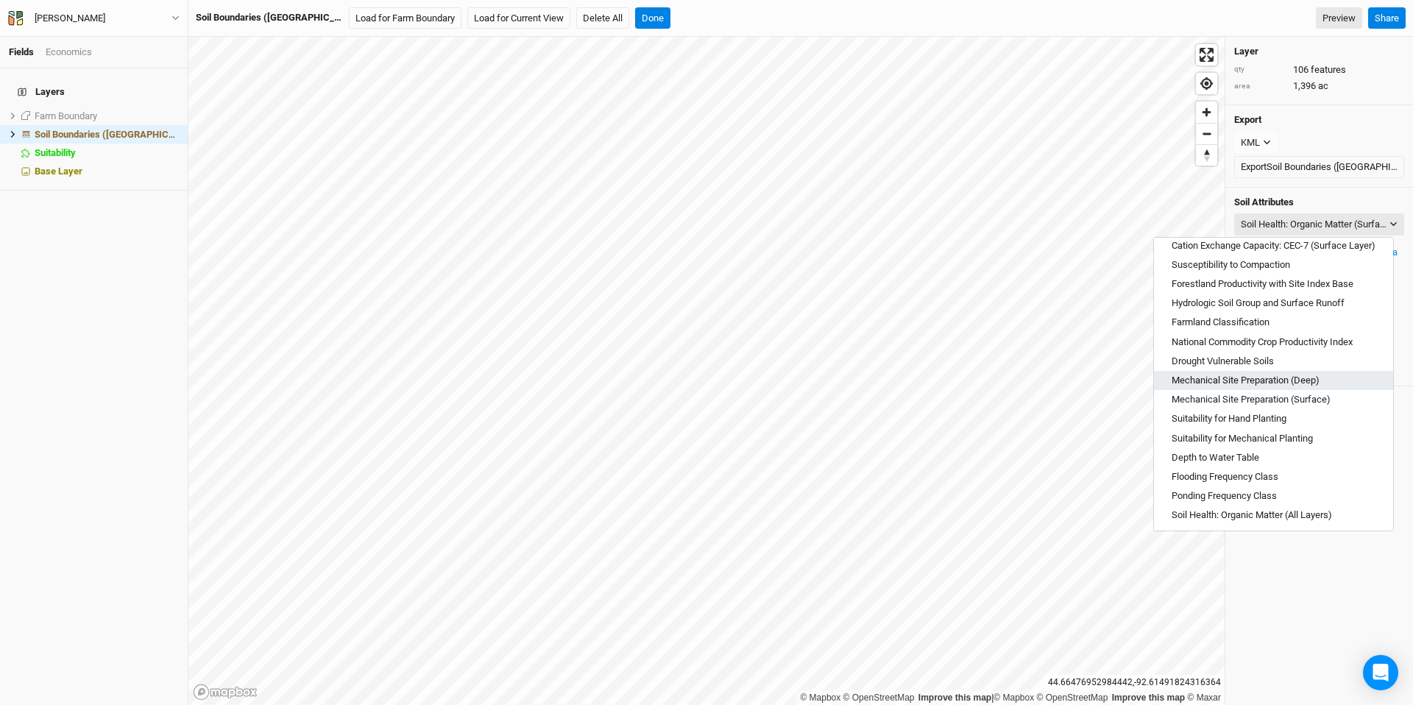
click at [1014, 372] on button "Mechanical Site Preparation (Deep)" at bounding box center [1273, 380] width 239 height 19
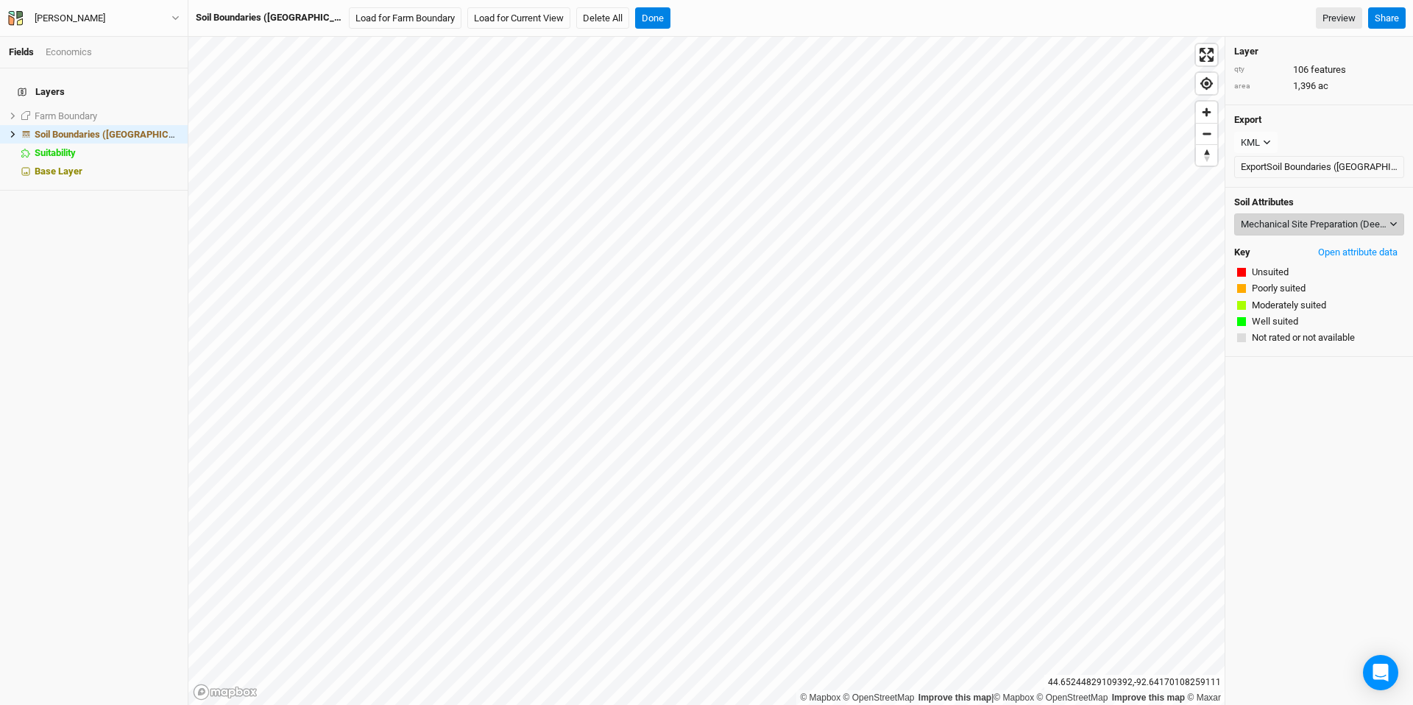
click at [1014, 226] on div "Mechanical Site Preparation (Deep)" at bounding box center [1314, 224] width 146 height 15
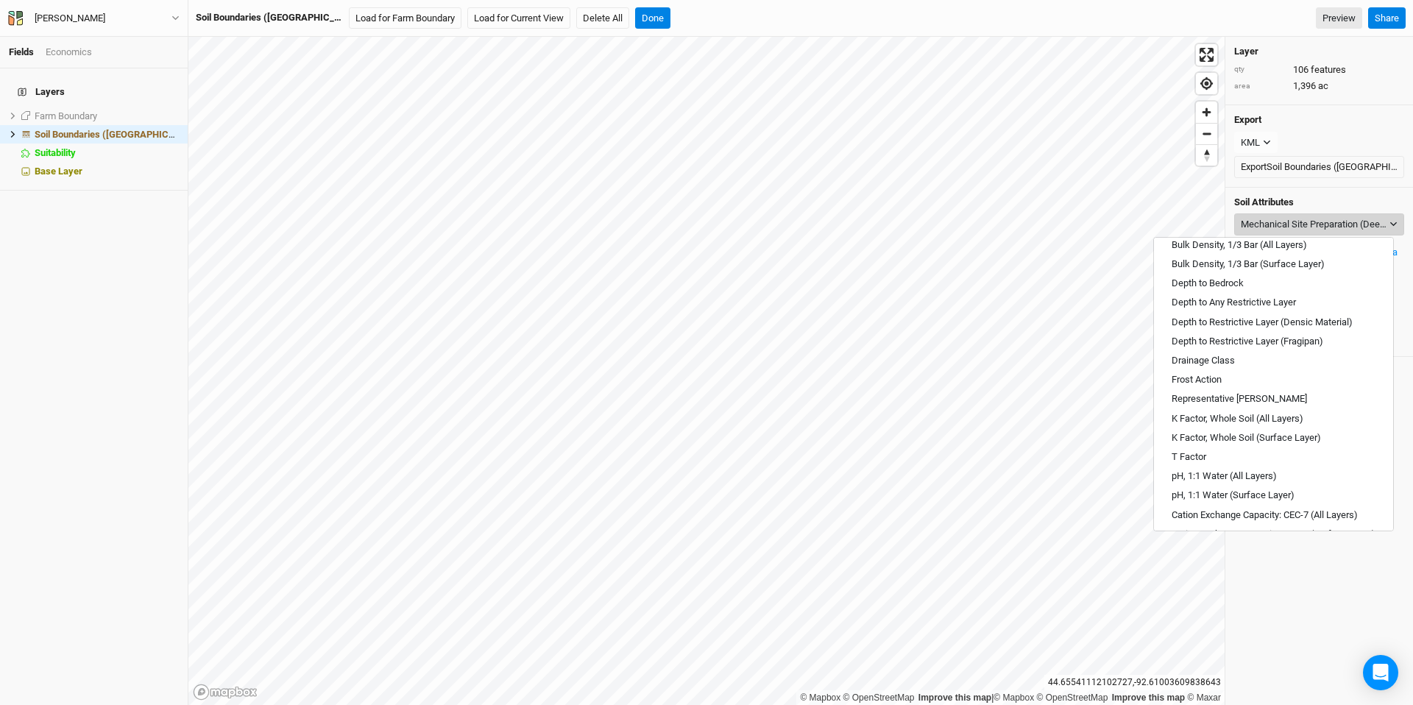
scroll to position [40, 0]
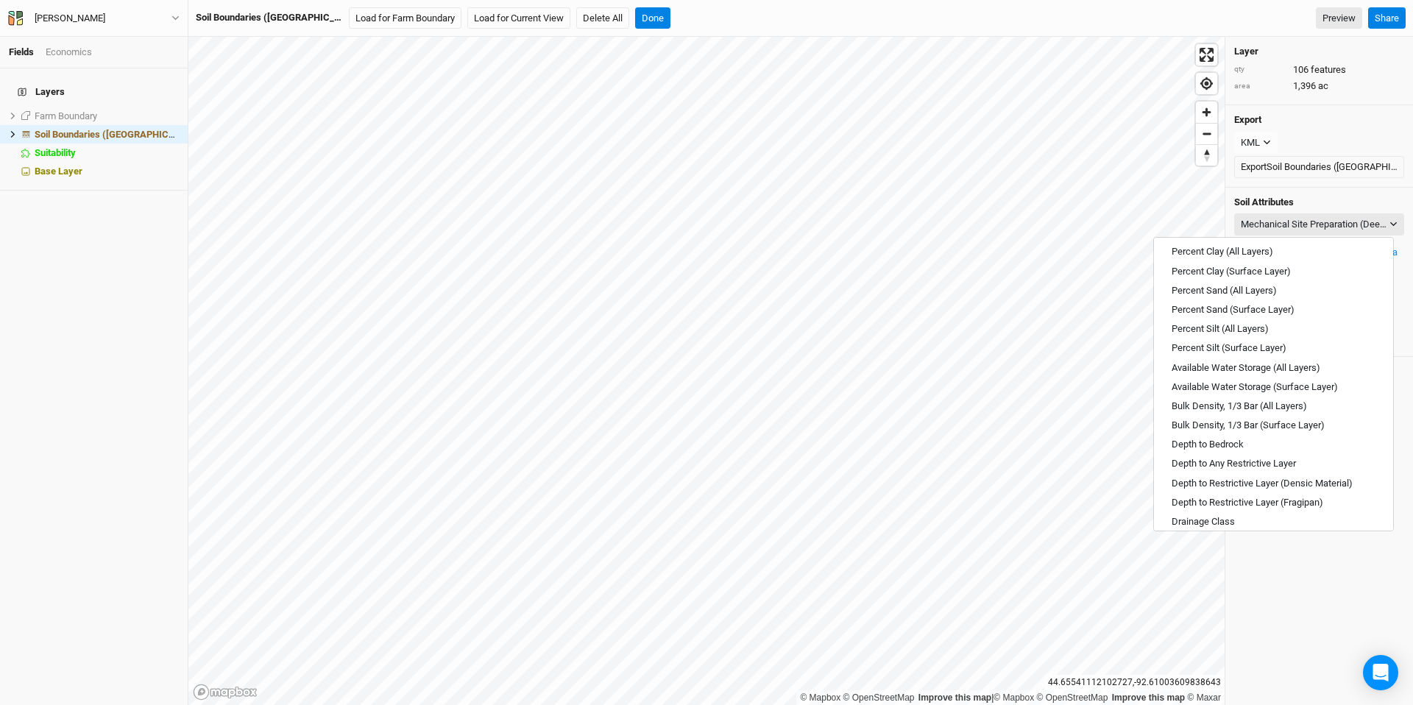
click at [1014, 202] on h4 "Soil Attributes" at bounding box center [1319, 203] width 170 height 12
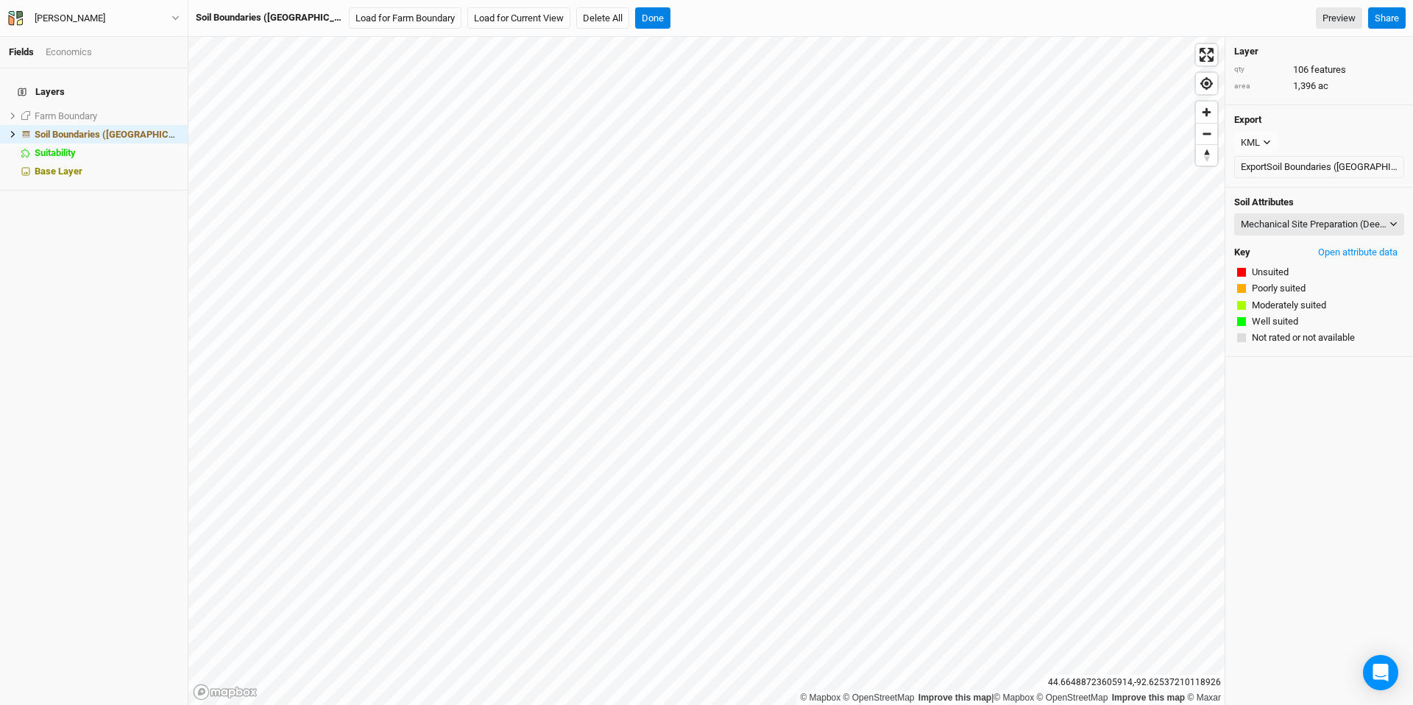
click at [580, 21] on div "Soil Boundaries (US) Load for Farm Boundary Load for Current View Delete All Do…" at bounding box center [433, 18] width 475 height 22
click at [635, 19] on button "Done" at bounding box center [652, 18] width 35 height 22
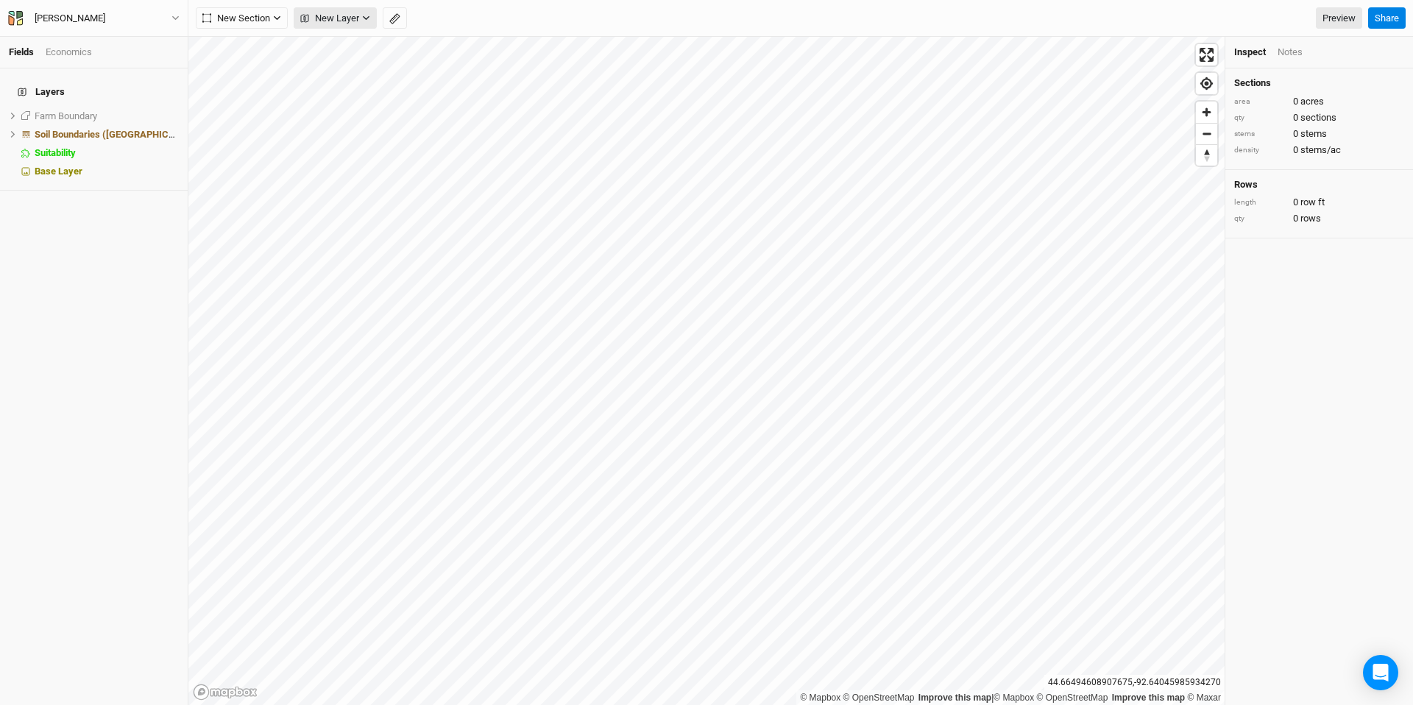
click at [343, 27] on button "New Layer" at bounding box center [335, 18] width 83 height 22
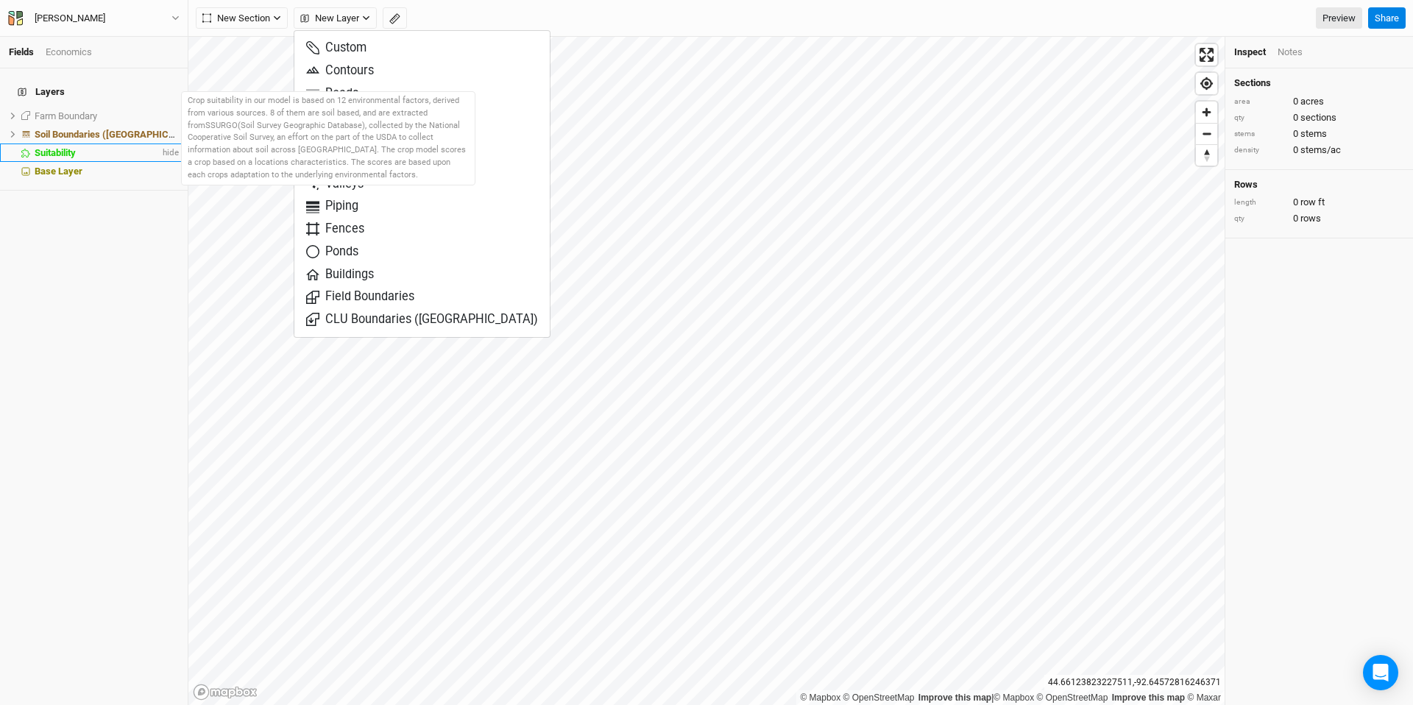
click at [89, 147] on div "Suitability" at bounding box center [97, 153] width 125 height 12
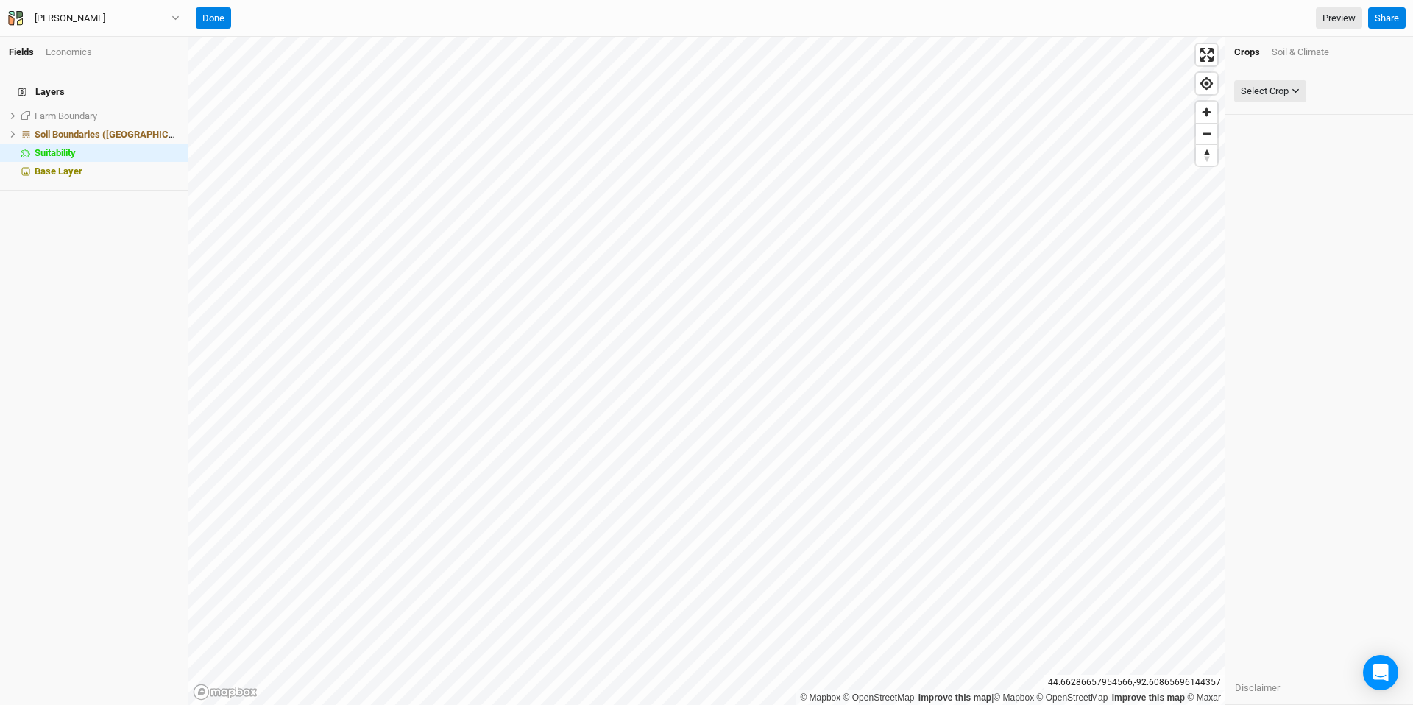
click at [1014, 51] on div "Soil & Climate" at bounding box center [1300, 52] width 57 height 13
click at [1014, 86] on div "Select Attribute" at bounding box center [1273, 91] width 64 height 15
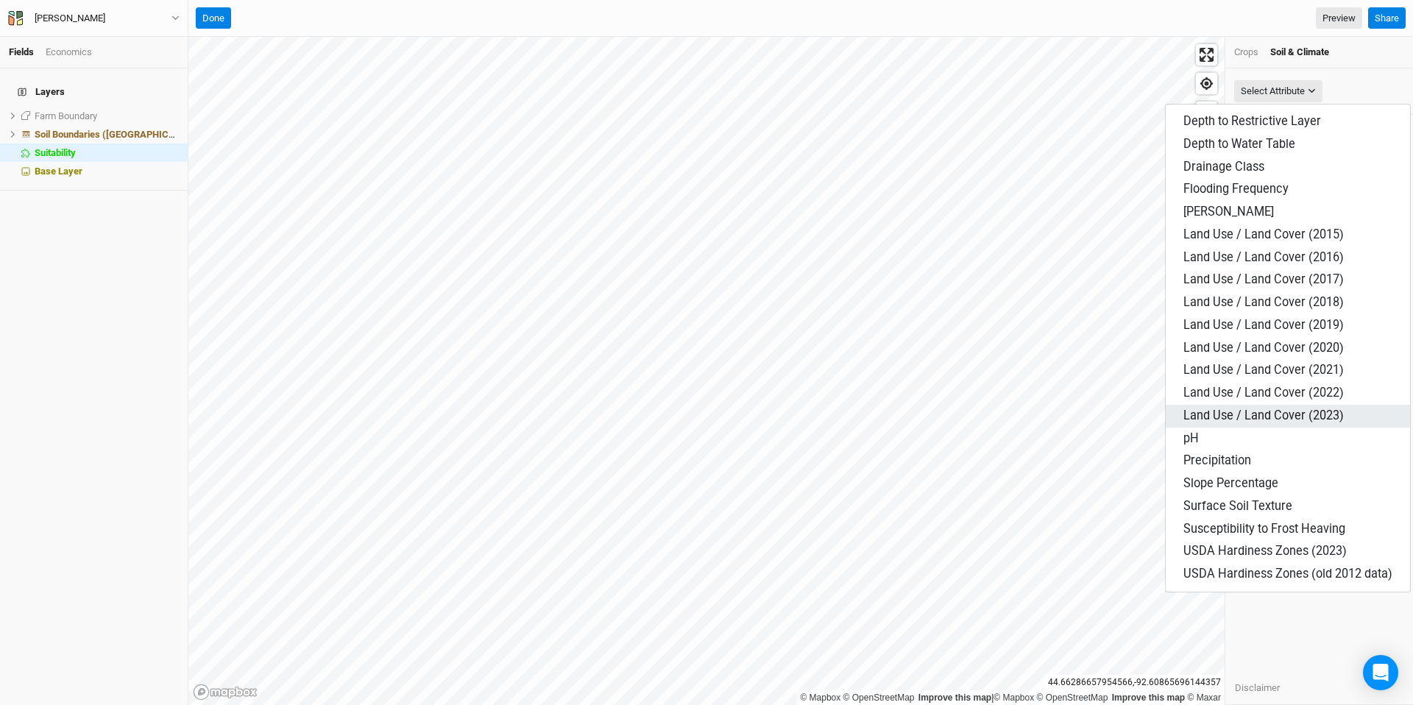
click at [1014, 414] on span "Land Use / Land Cover (2023)" at bounding box center [1264, 416] width 160 height 14
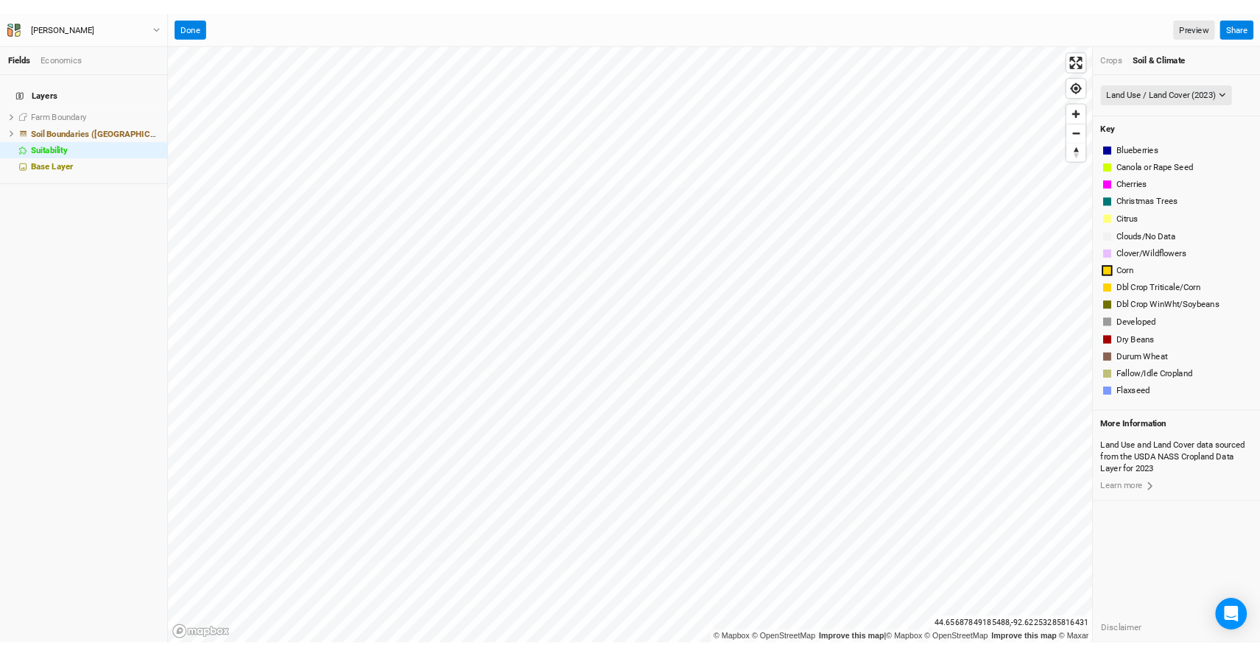
scroll to position [843, 0]
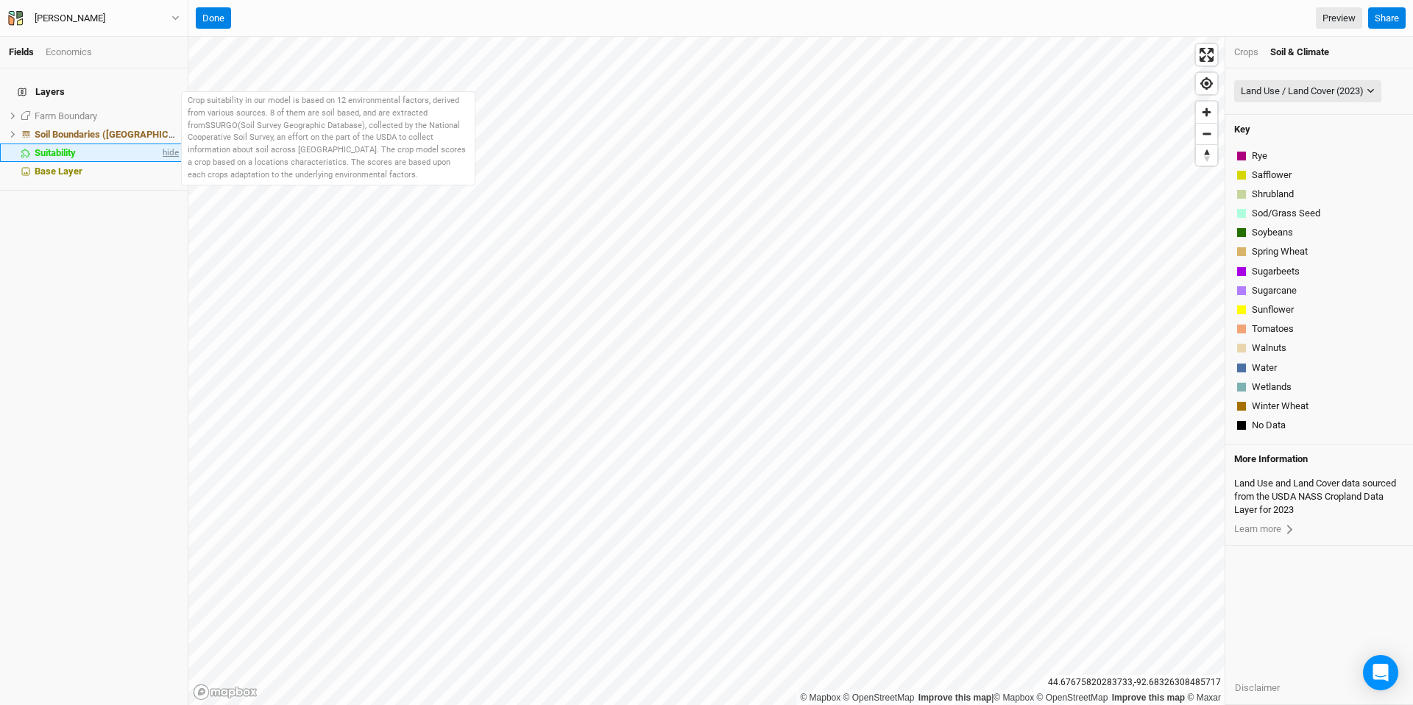
click at [163, 144] on span "hide" at bounding box center [169, 153] width 19 height 18
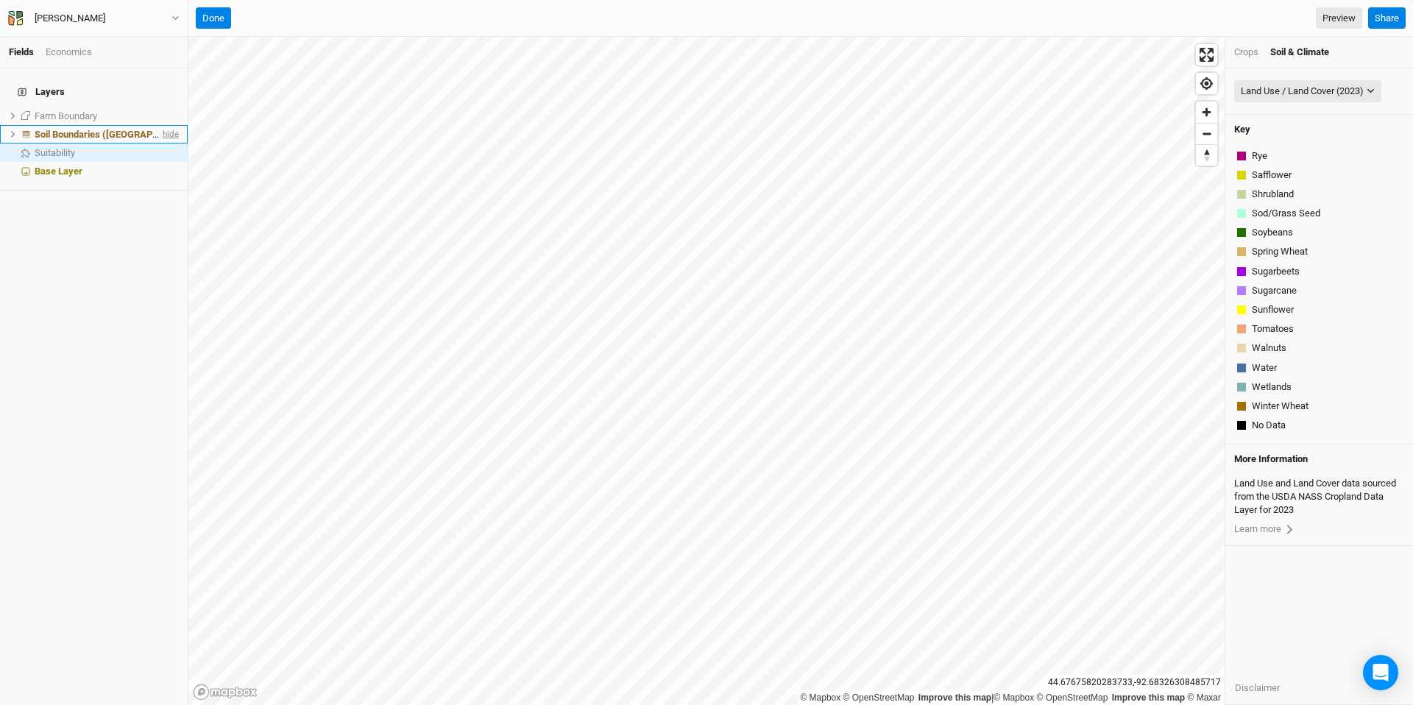
click at [163, 125] on span "hide" at bounding box center [169, 134] width 19 height 18
click at [214, 19] on button "Done" at bounding box center [213, 18] width 35 height 22
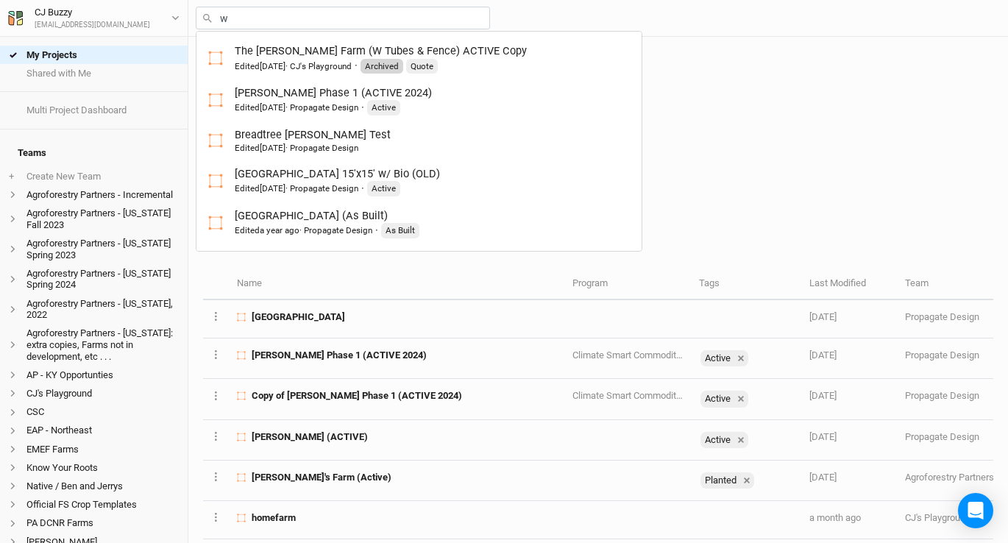
type input "wa"
type input "wally Farm V2"
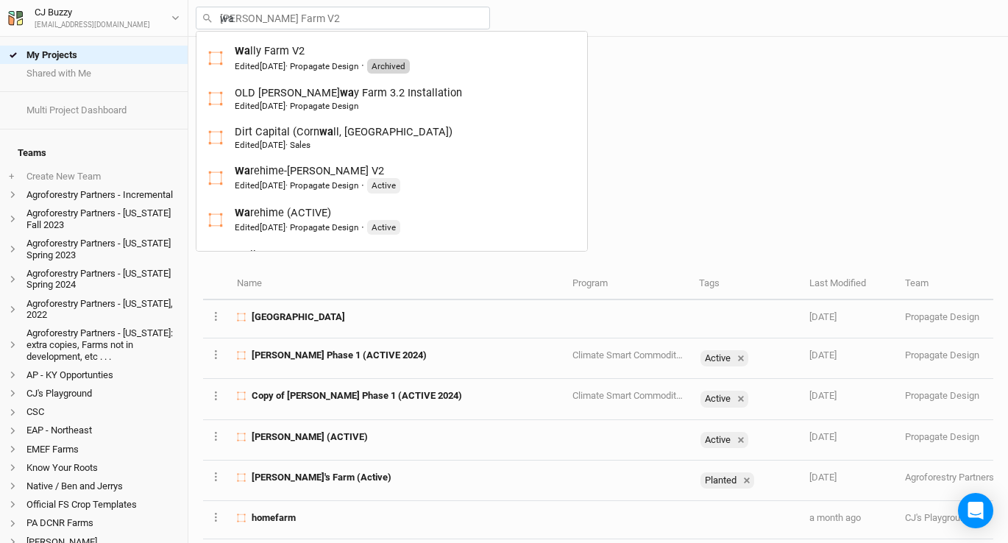
type input "war"
type input "warehime-Steve Yelland V2"
type input "ware"
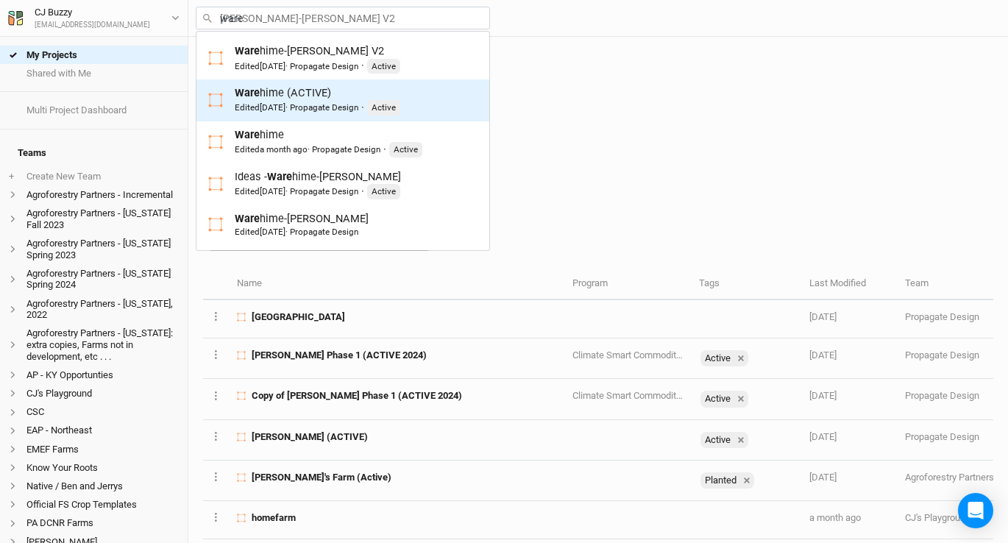
click at [286, 108] on span "24 days ago" at bounding box center [273, 107] width 26 height 10
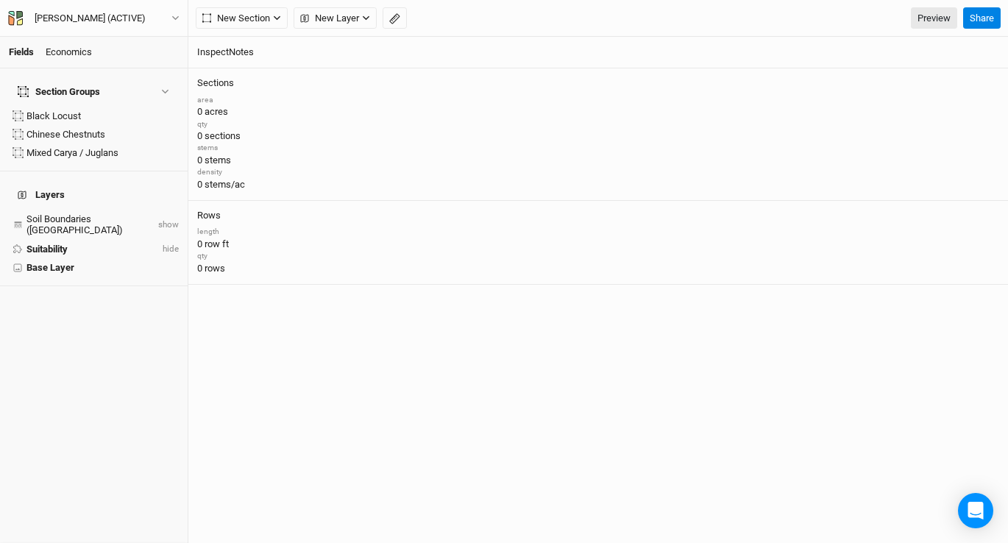
click at [55, 47] on div "Economics" at bounding box center [69, 52] width 46 height 13
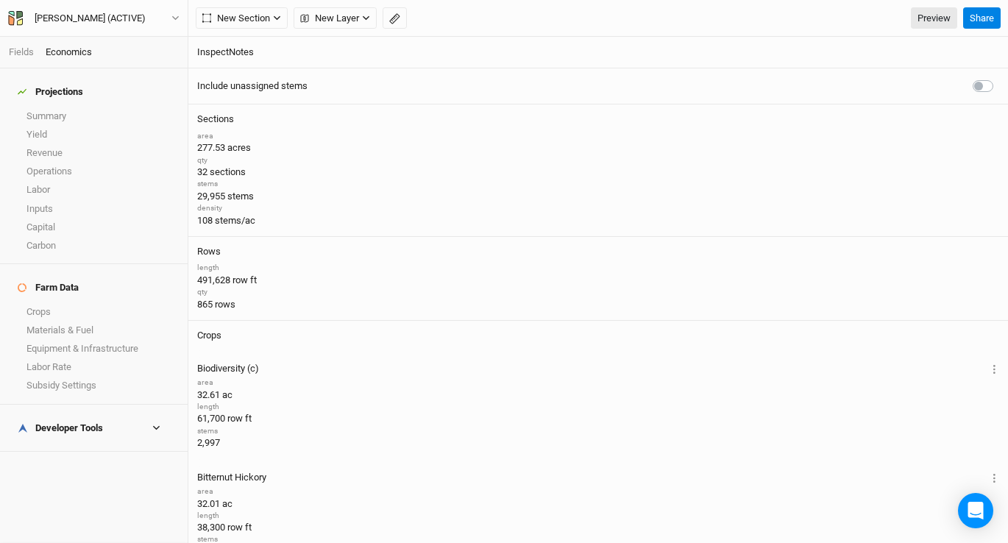
click at [88, 414] on h4 "Developer Tools" at bounding box center [94, 428] width 170 height 29
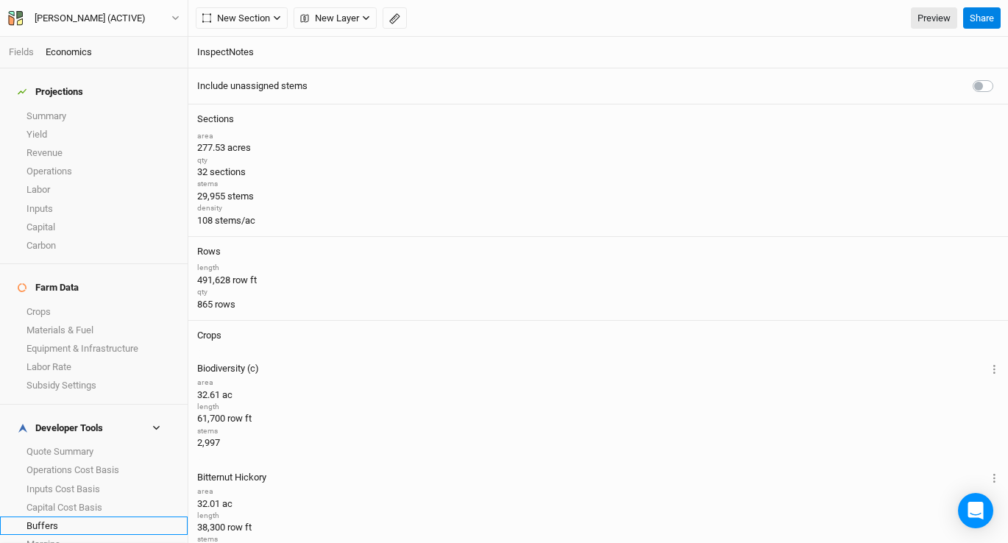
click at [61, 517] on link "Buffers" at bounding box center [94, 526] width 188 height 18
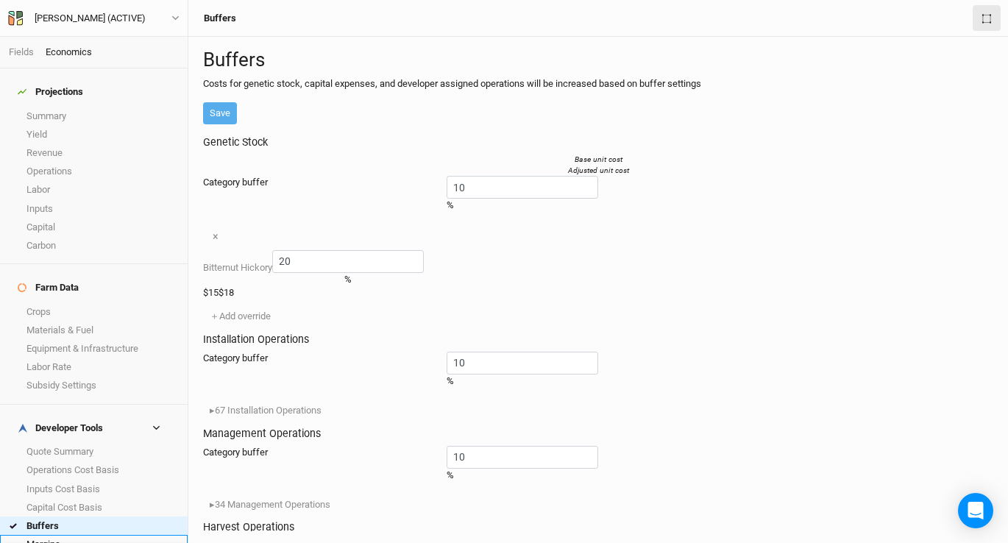
click at [64, 535] on link "Margins" at bounding box center [94, 544] width 188 height 18
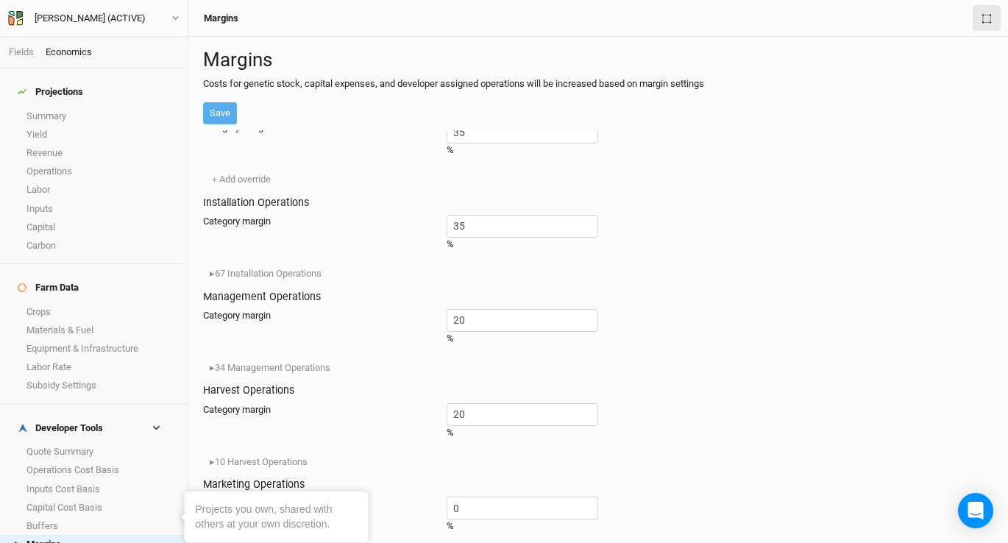
scroll to position [111, 0]
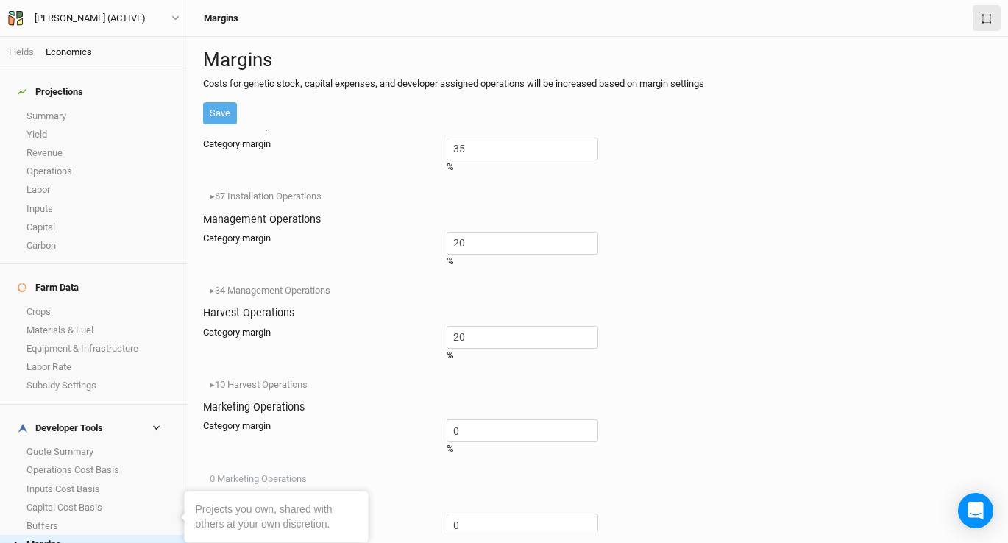
click at [748, 463] on div "Genetic Stock Category margin 35 % ＋ Add override Installation Operations Categ…" at bounding box center [598, 330] width 791 height 401
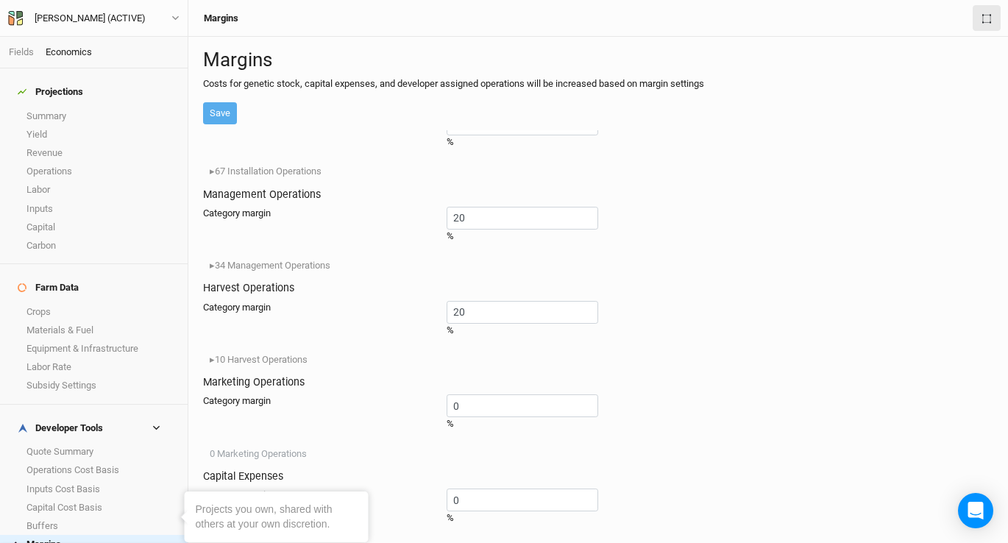
scroll to position [336, 0]
click at [639, 369] on div "Genetic Stock Category margin 35 % ＋ Add override Installation Operations Categ…" at bounding box center [598, 330] width 791 height 401
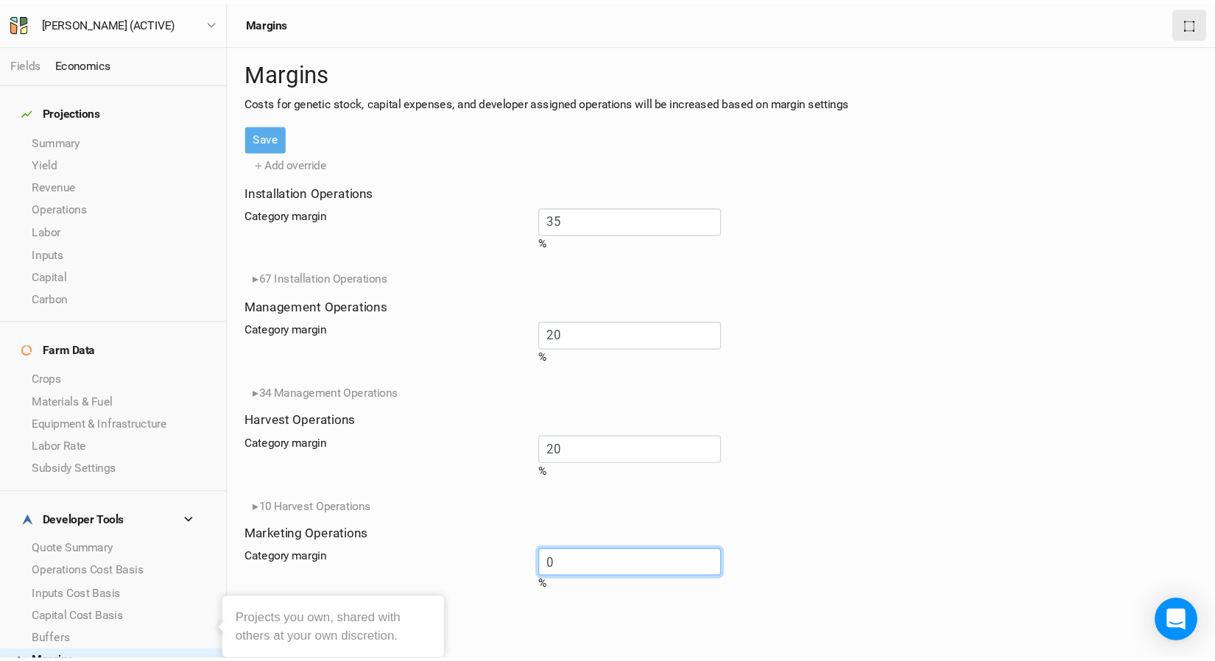
scroll to position [0, 0]
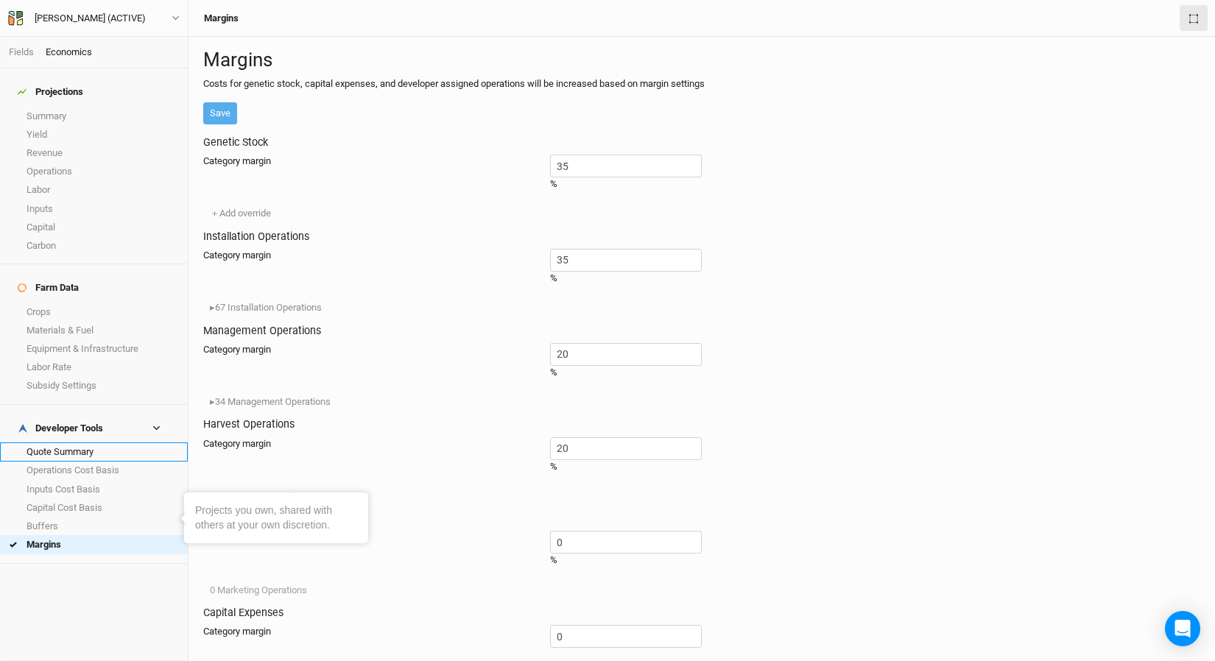
click at [91, 442] on link "Quote Summary" at bounding box center [94, 451] width 188 height 18
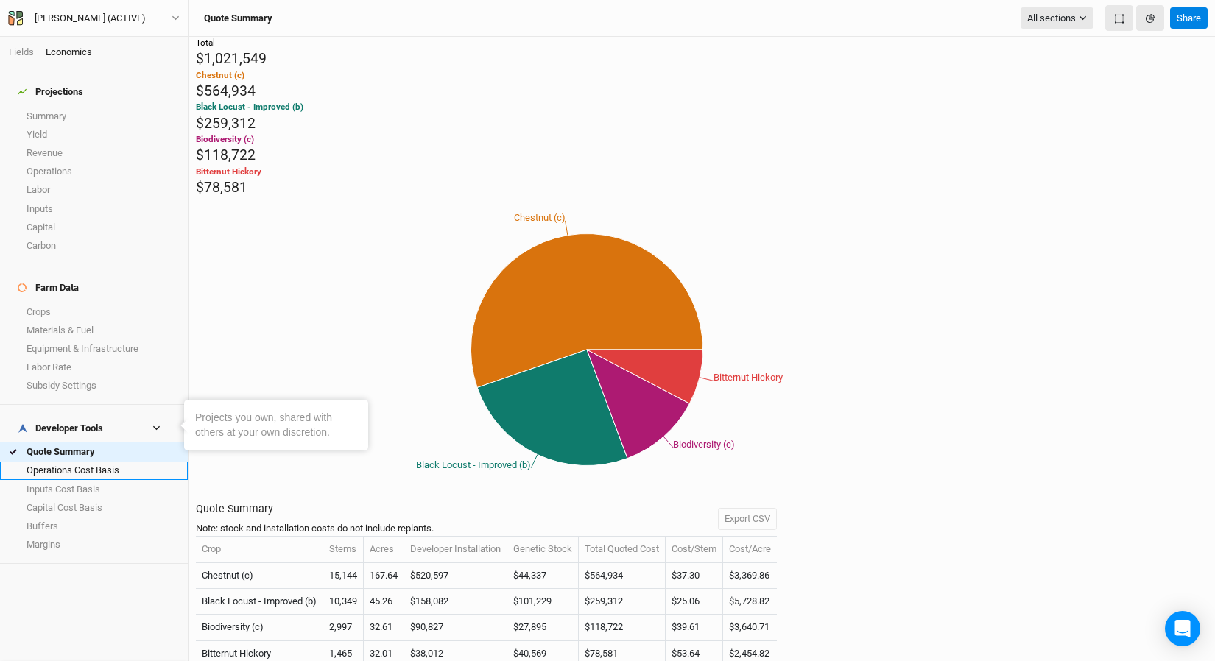
click at [71, 462] on link "Operations Cost Basis" at bounding box center [94, 471] width 188 height 18
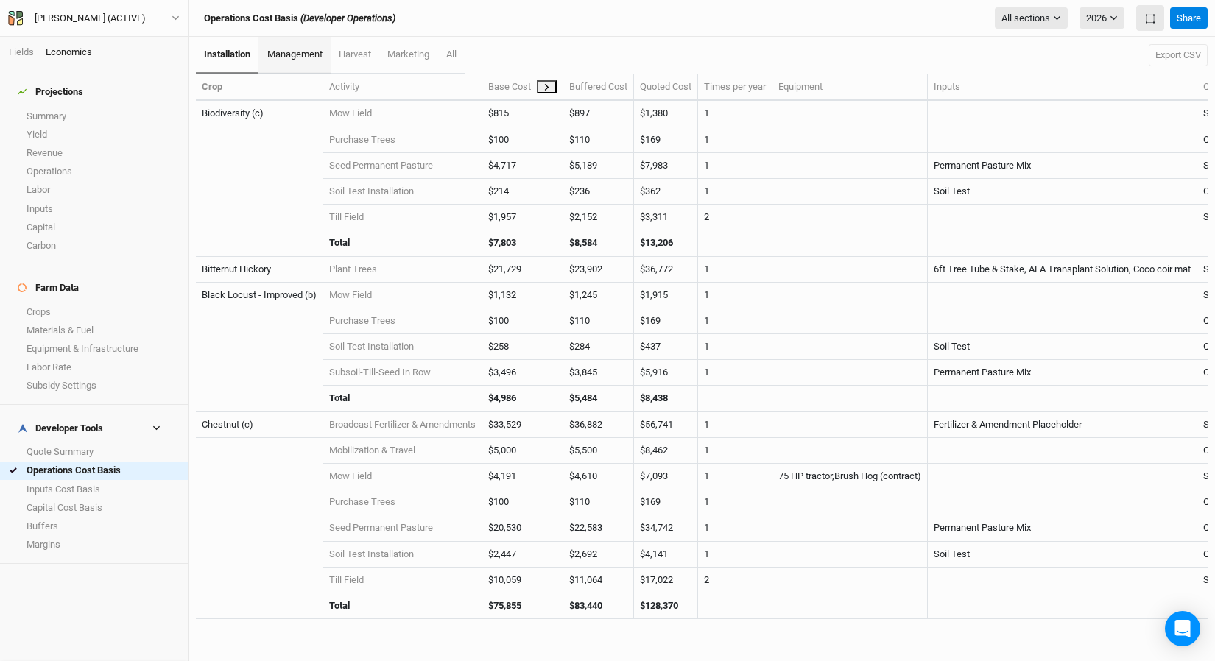
click at [308, 56] on span "management" at bounding box center [294, 54] width 55 height 11
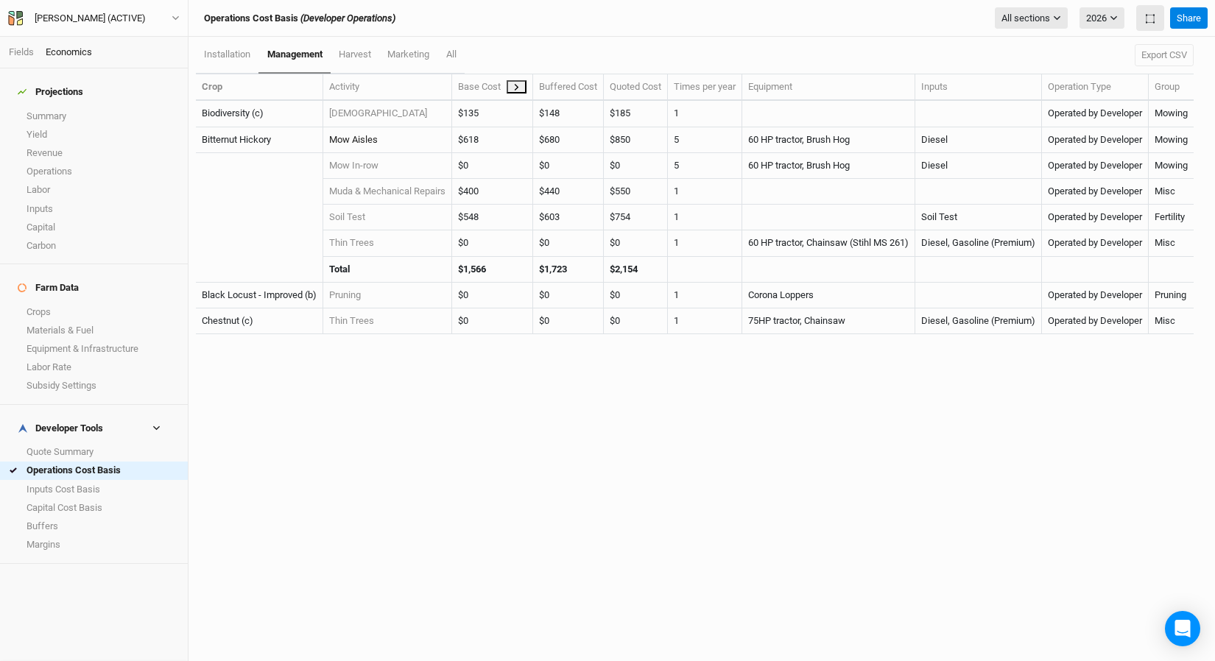
click at [364, 140] on link "Mow Aisles" at bounding box center [353, 139] width 49 height 11
click at [1008, 17] on button "2026" at bounding box center [1101, 18] width 45 height 22
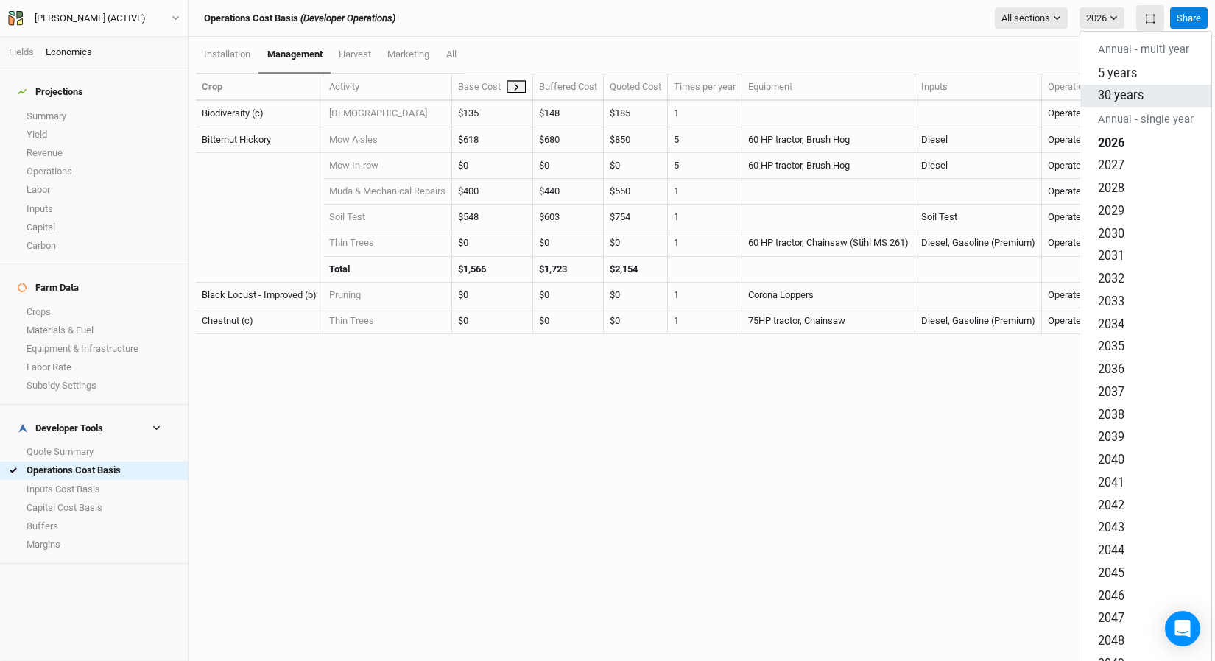
click at [1008, 85] on button "30 years" at bounding box center [1145, 96] width 131 height 23
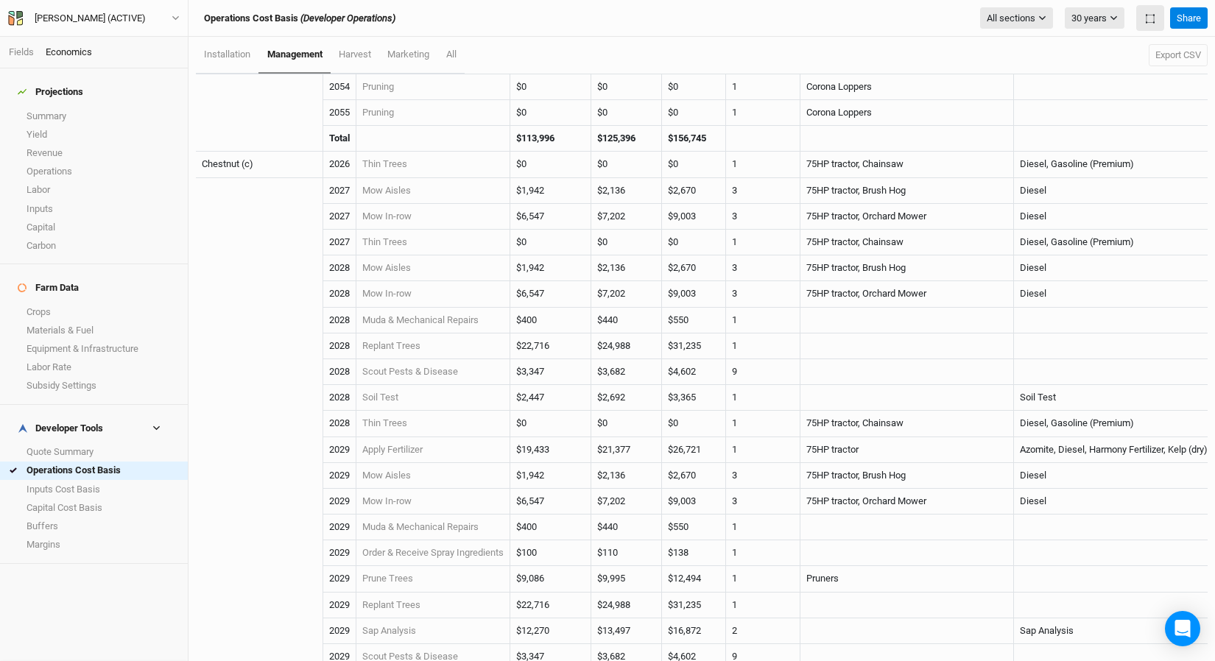
scroll to position [5505, 0]
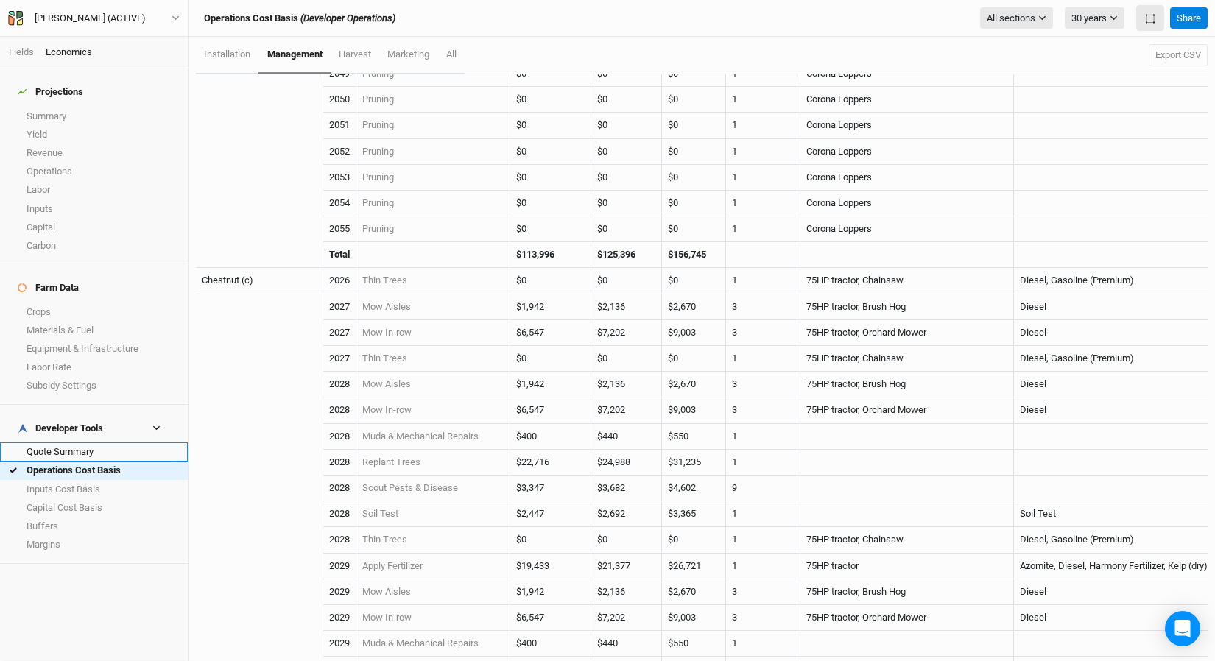
click at [68, 442] on link "Quote Summary" at bounding box center [94, 451] width 188 height 18
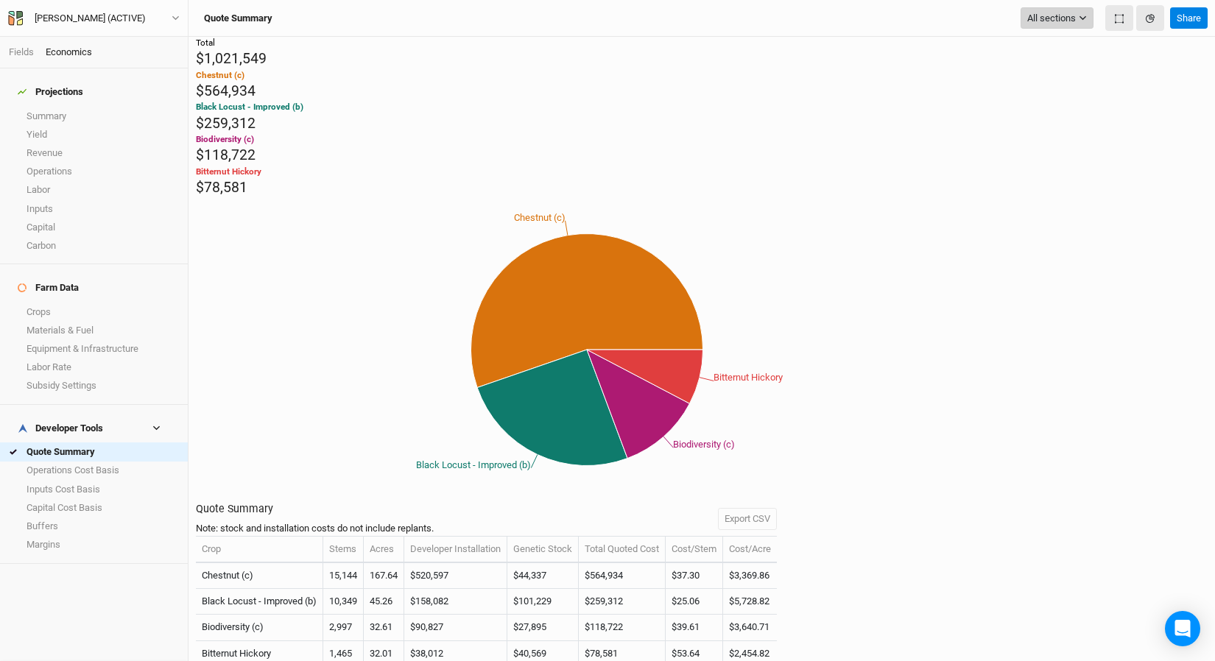
click at [1008, 19] on span "All sections" at bounding box center [1051, 18] width 49 height 15
click at [978, 320] on icon "Chestnut (c) Black Locust - Improved (b) Biodiversity (c) Bitternut Hickory" at bounding box center [587, 349] width 782 height 305
click at [85, 462] on link "Operations Cost Basis" at bounding box center [94, 471] width 188 height 18
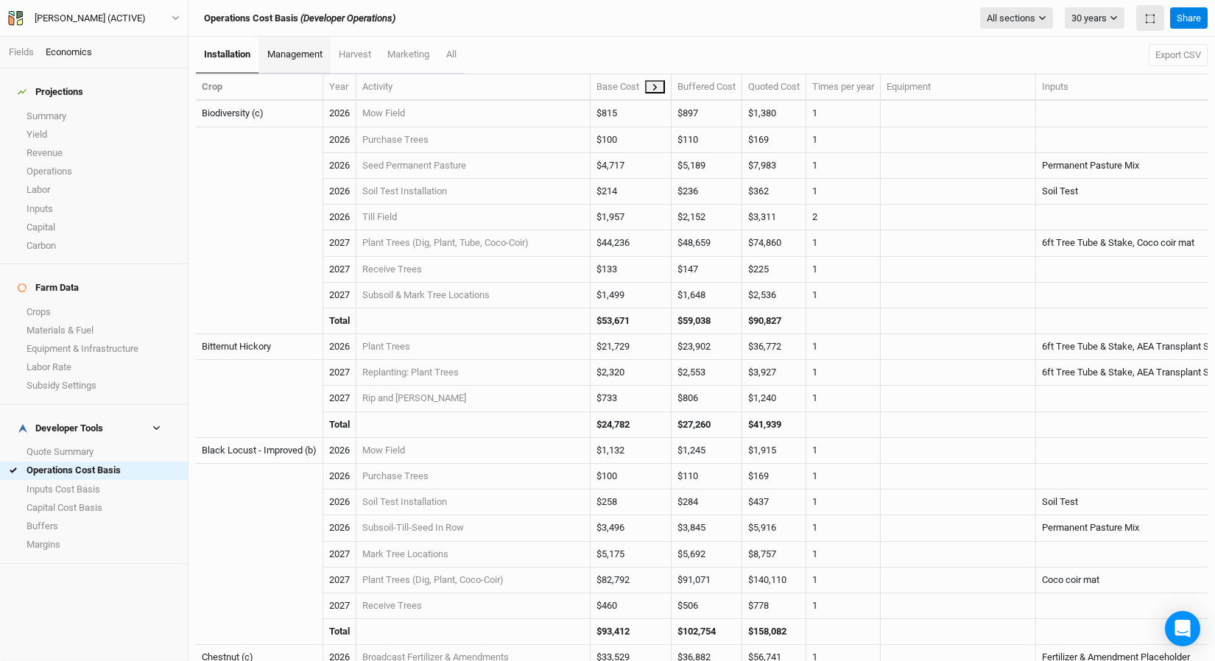
click at [311, 60] on link "management" at bounding box center [293, 55] width 71 height 37
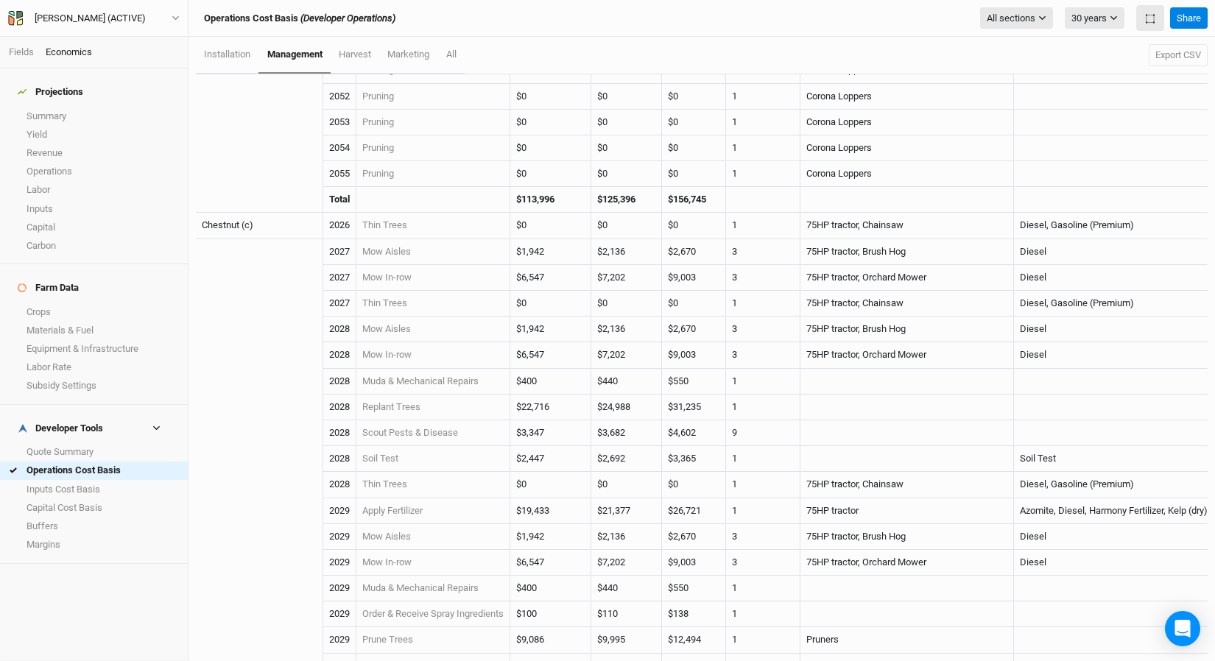
scroll to position [219, 0]
click at [71, 162] on link "Operations" at bounding box center [94, 171] width 188 height 18
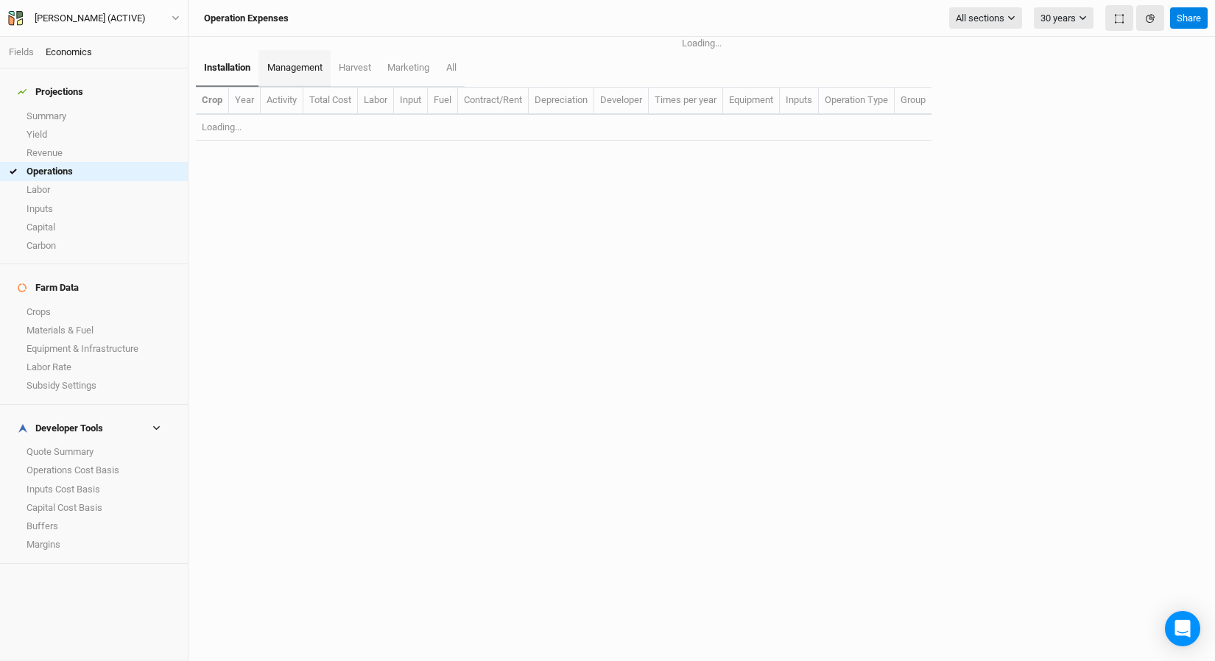
click at [292, 73] on span "management" at bounding box center [294, 67] width 55 height 11
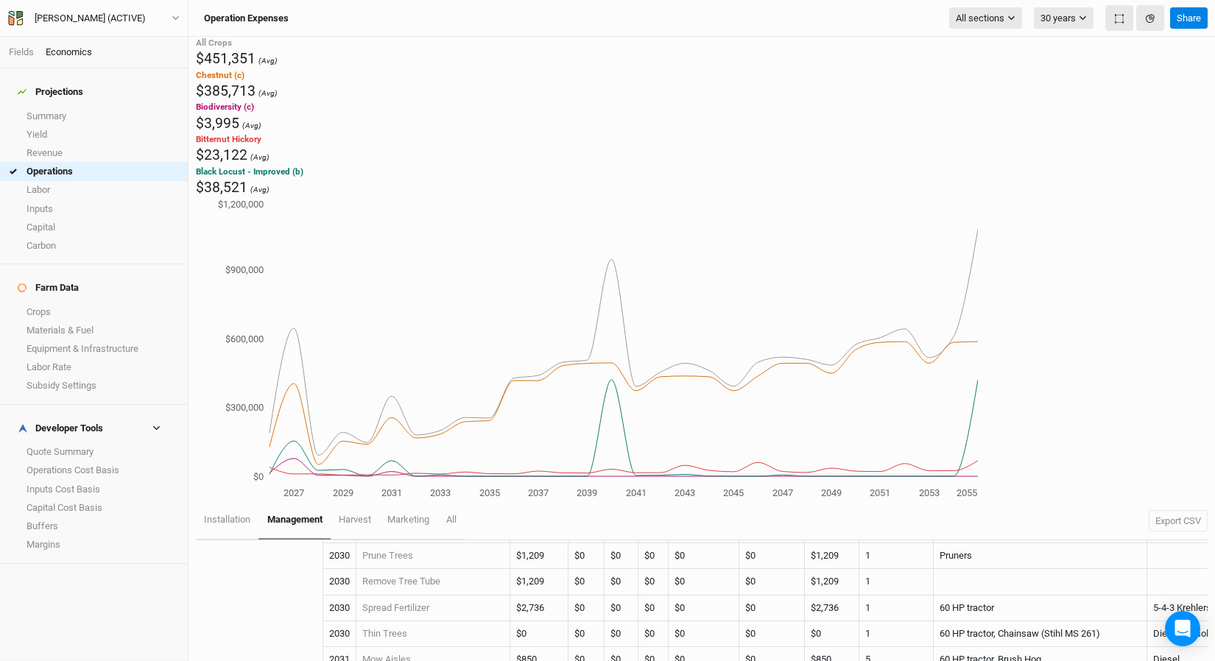
scroll to position [1427, 0]
click at [984, 21] on span "All sections" at bounding box center [979, 18] width 49 height 15
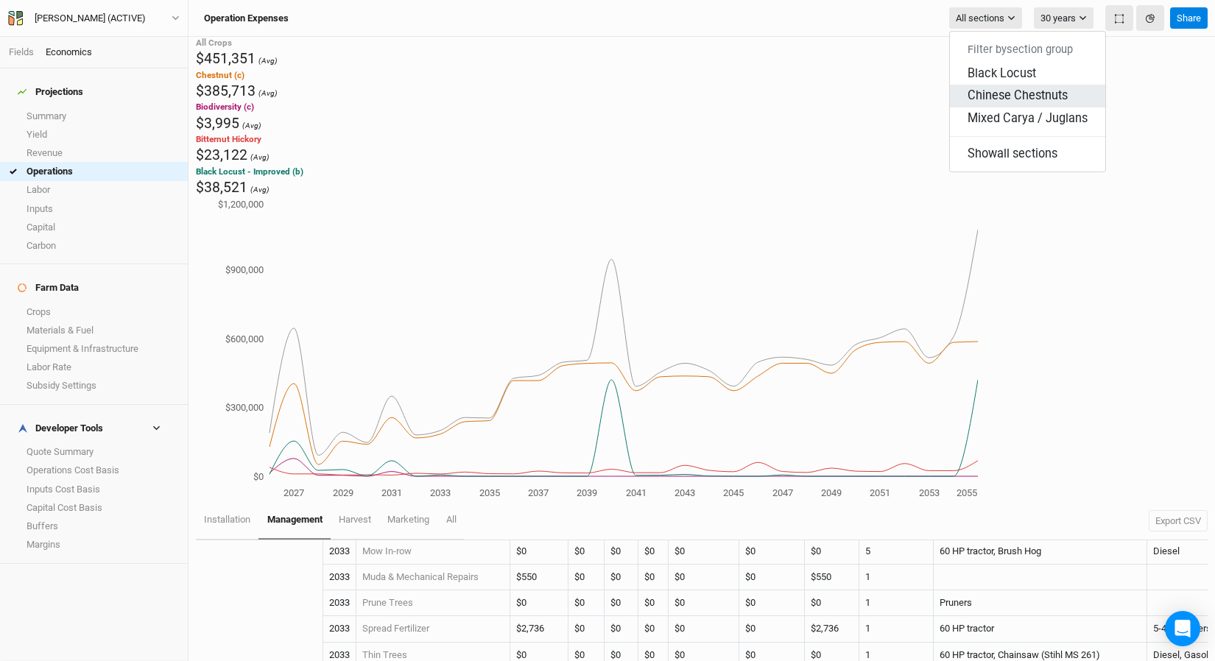
click at [1000, 88] on span "Chinese Chestnuts" at bounding box center [1017, 95] width 100 height 14
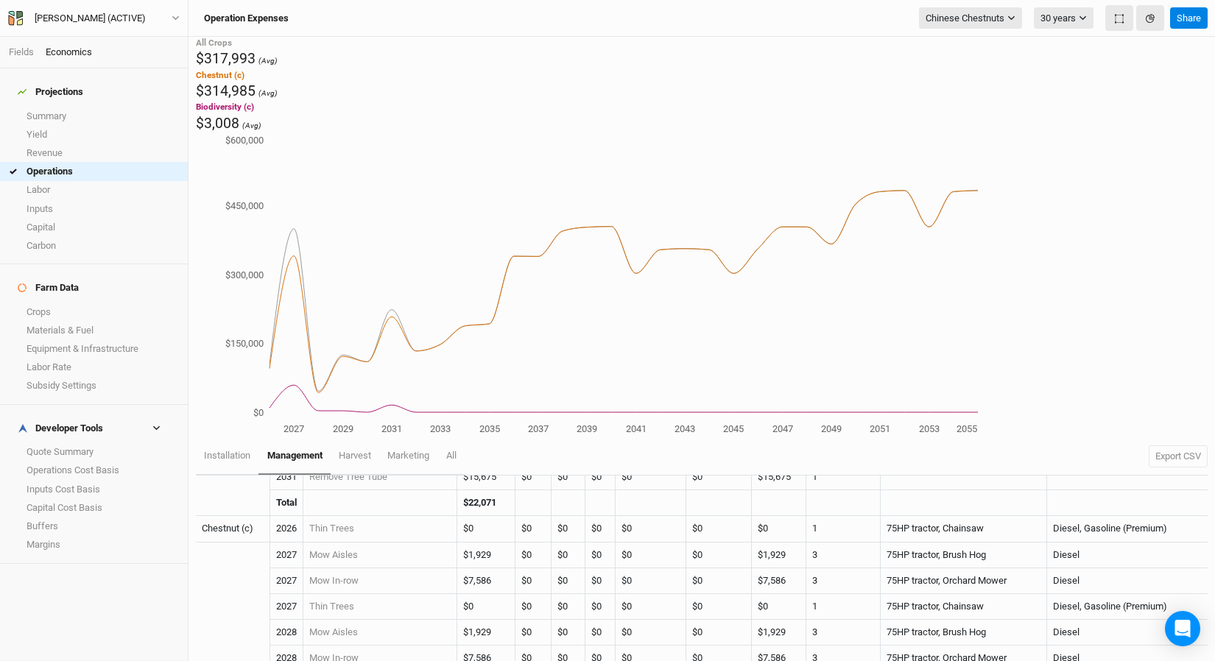
scroll to position [113, 0]
click at [345, 543] on link "Mow Aisles" at bounding box center [333, 557] width 49 height 11
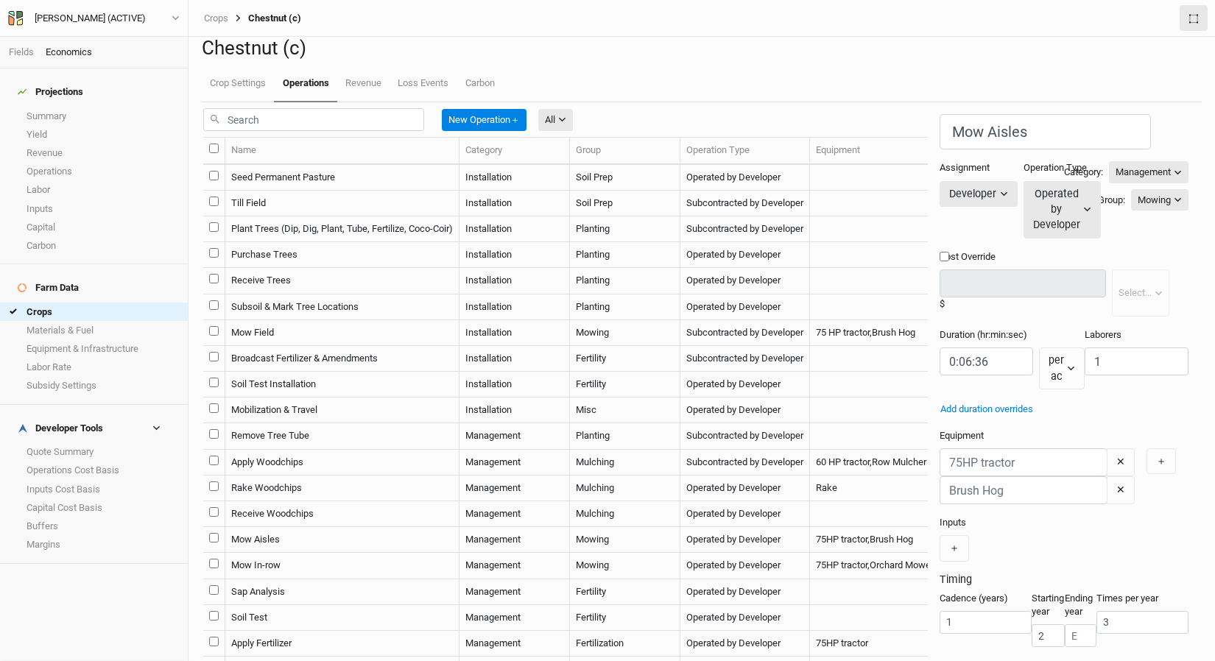
click at [182, 543] on icon "button" at bounding box center [177, 674] width 7 height 7
drag, startPoint x: 794, startPoint y: 339, endPoint x: 687, endPoint y: 342, distance: 107.5
click at [687, 342] on div "New Operation ＋ All All Harvest Installation Management Marketing Name Category…" at bounding box center [701, 381] width 997 height 559
click at [1008, 429] on div "Equipment ✕ ✕ ＋" at bounding box center [1063, 466] width 249 height 75
click at [76, 377] on link "Subsidy Settings" at bounding box center [94, 386] width 188 height 18
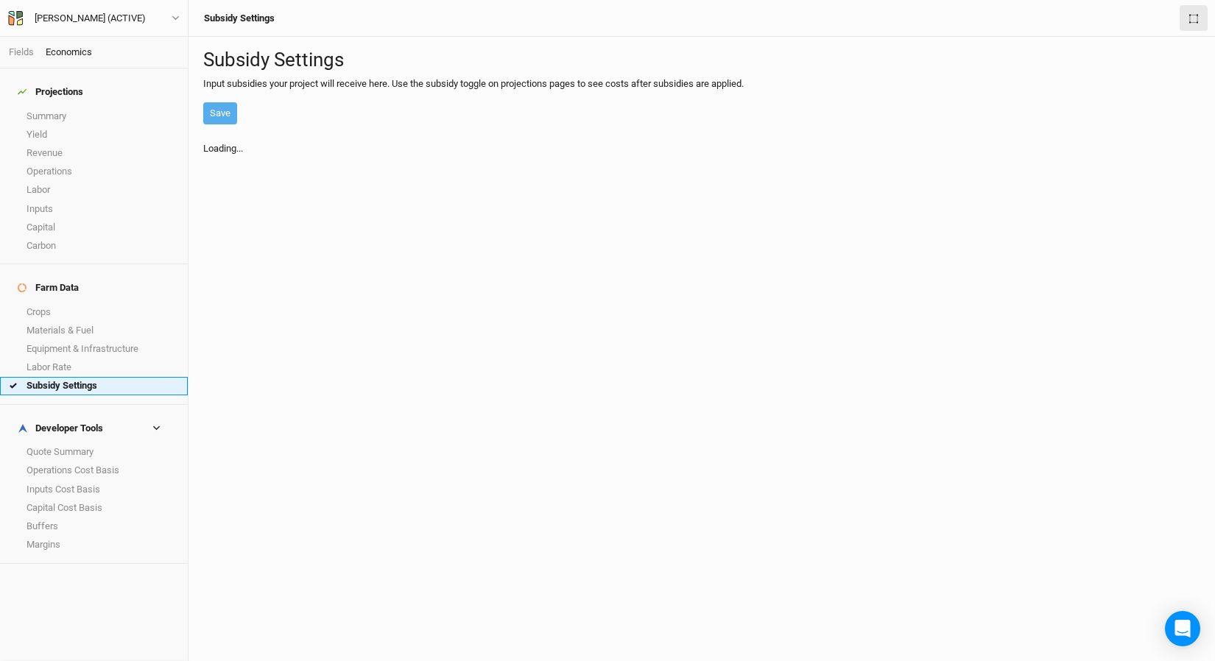
click at [78, 377] on link "Subsidy Settings" at bounding box center [94, 386] width 188 height 18
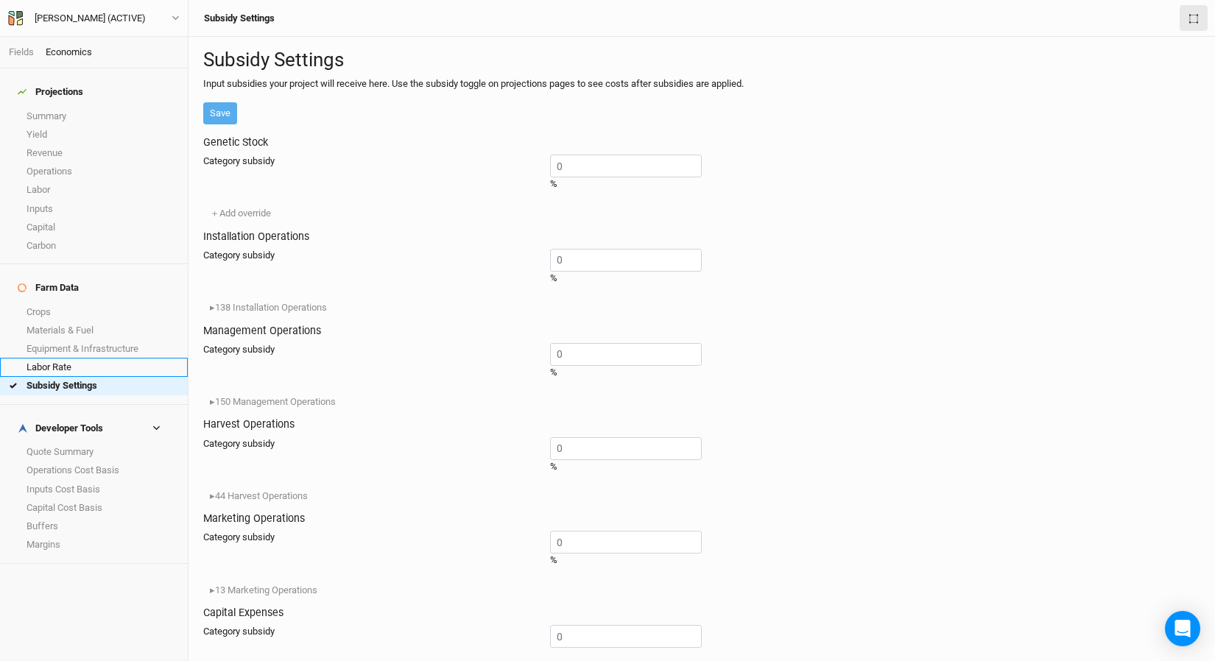
click at [80, 358] on link "Labor Rate" at bounding box center [94, 367] width 188 height 18
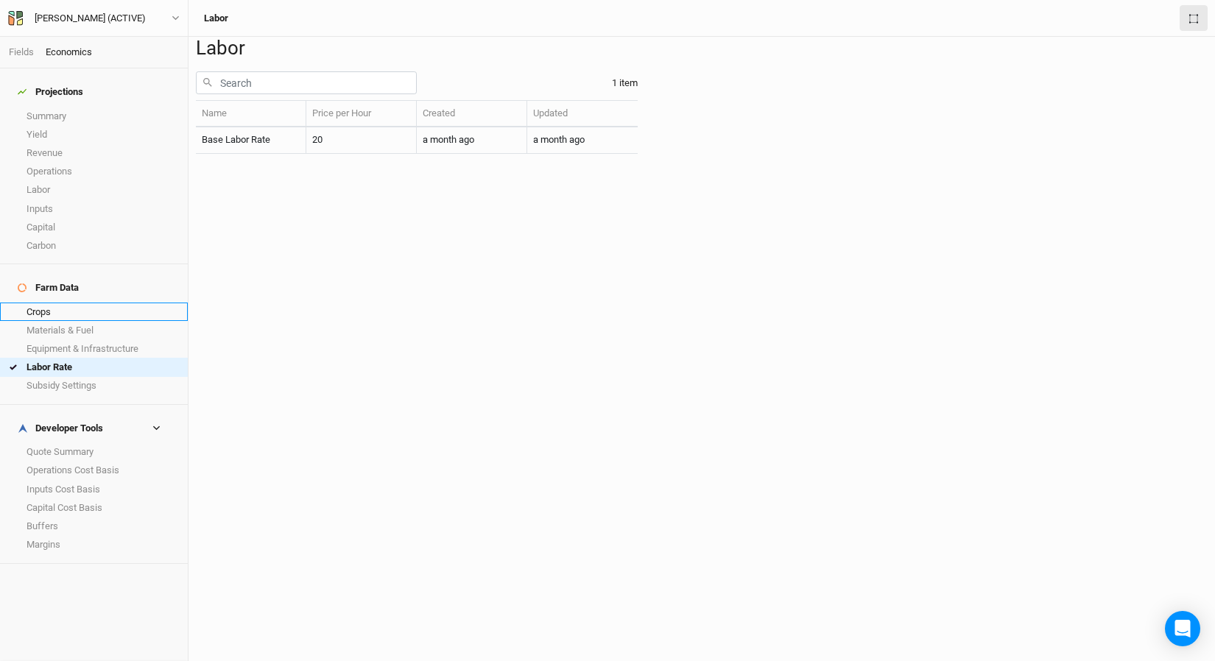
click at [70, 303] on link "Crops" at bounding box center [94, 312] width 188 height 18
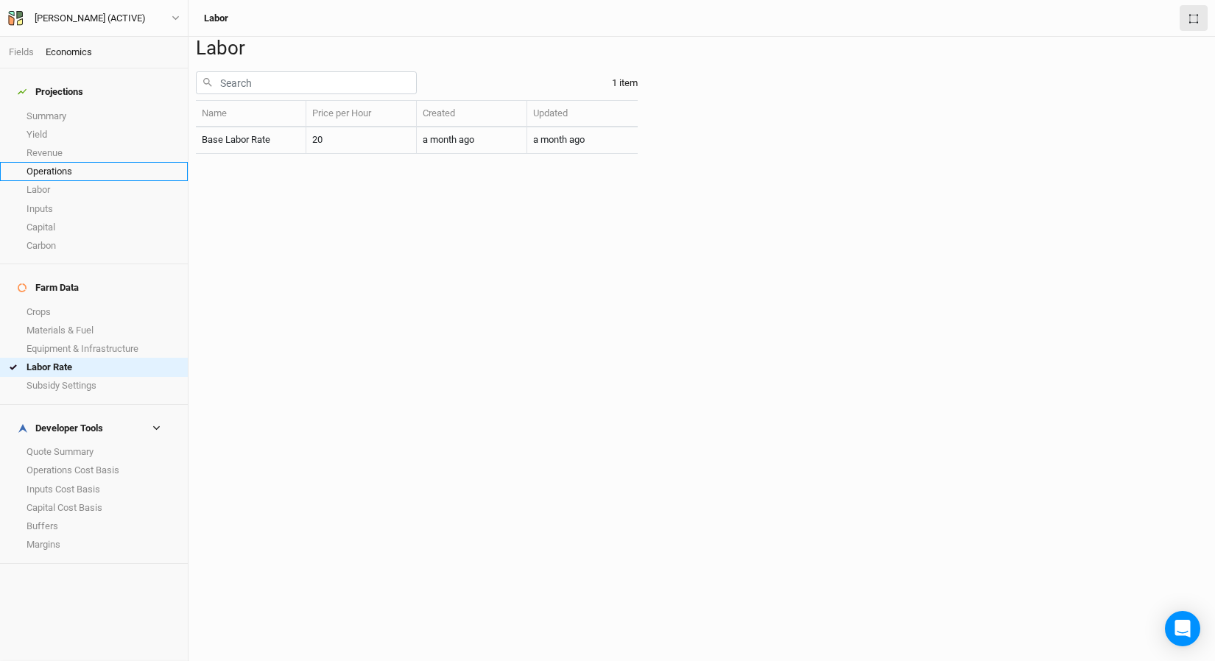
click at [60, 162] on link "Operations" at bounding box center [94, 171] width 188 height 18
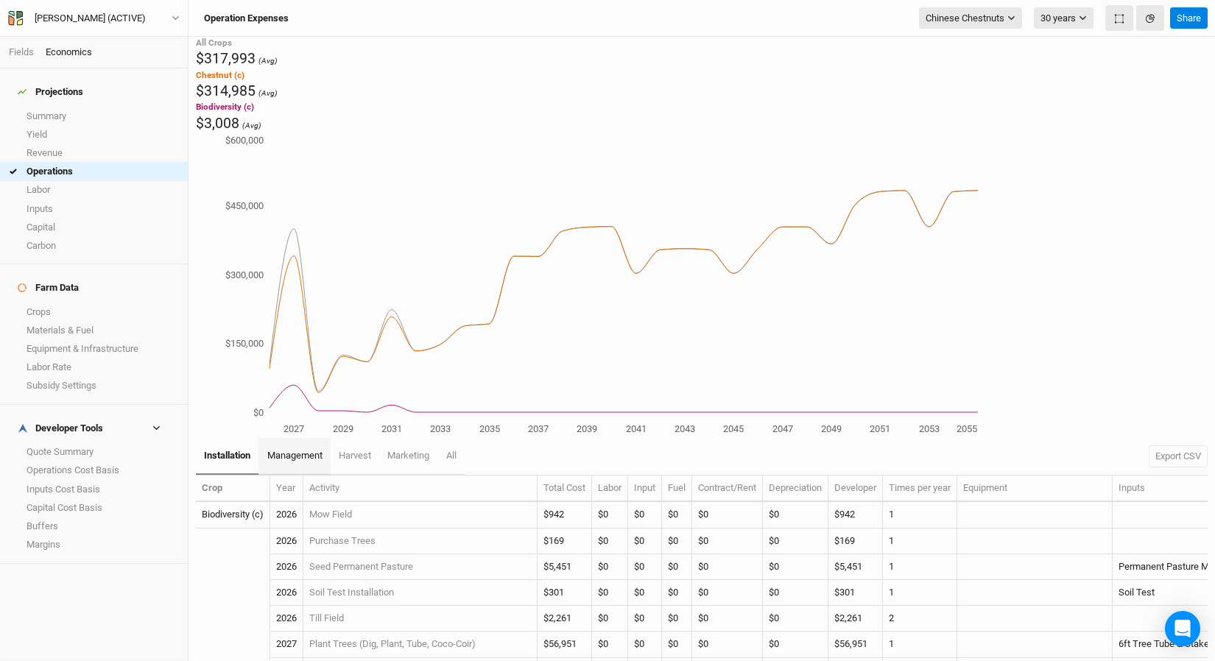
click at [280, 438] on link "management" at bounding box center [293, 456] width 71 height 37
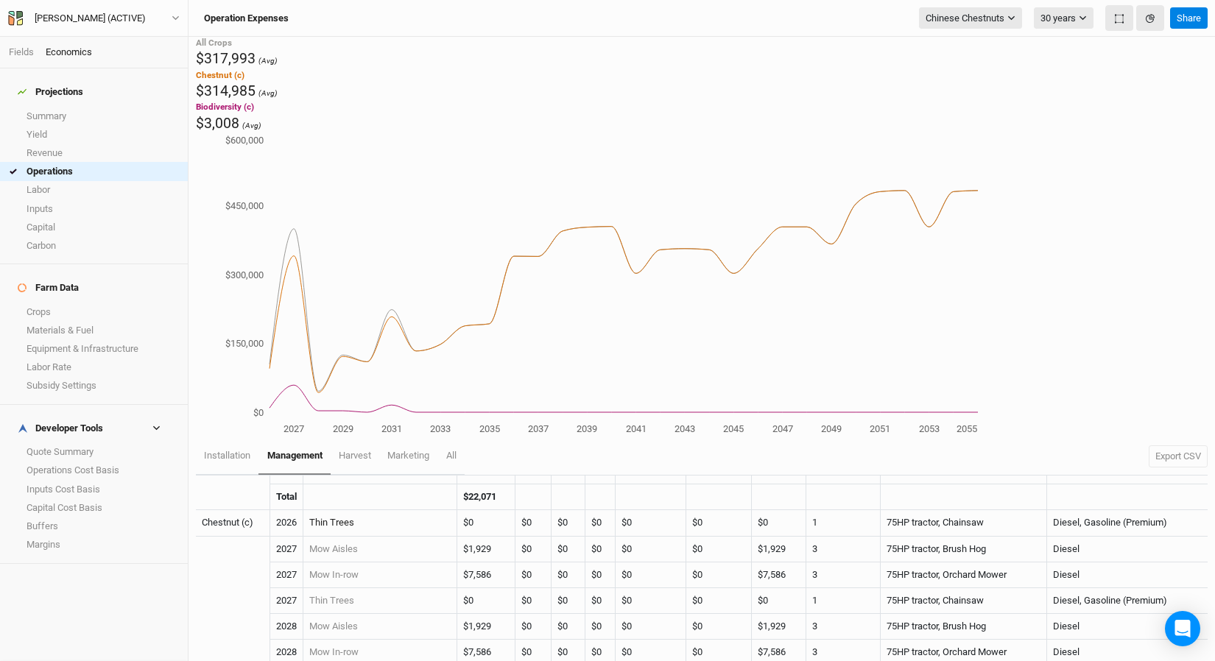
scroll to position [138, 0]
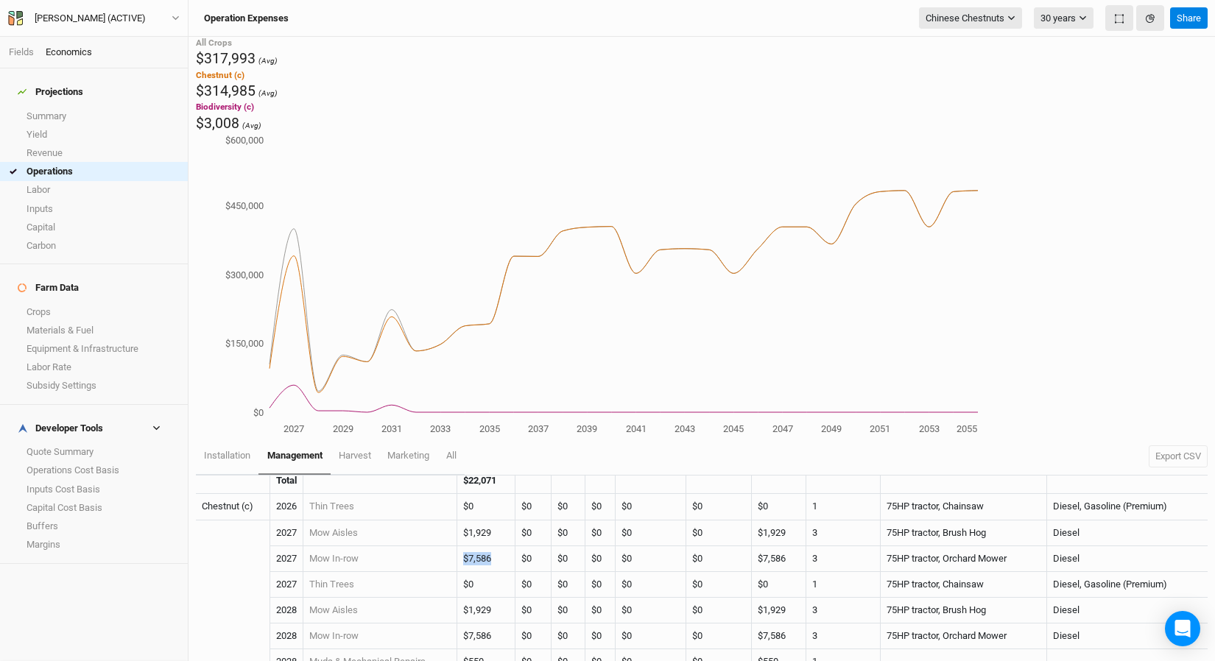
drag, startPoint x: 503, startPoint y: 490, endPoint x: 462, endPoint y: 487, distance: 41.4
click at [462, 543] on td "$7,586" at bounding box center [486, 559] width 58 height 26
click at [320, 543] on td "Mow In-row" at bounding box center [380, 559] width 154 height 26
click at [326, 543] on link "Mow In-row" at bounding box center [333, 558] width 49 height 11
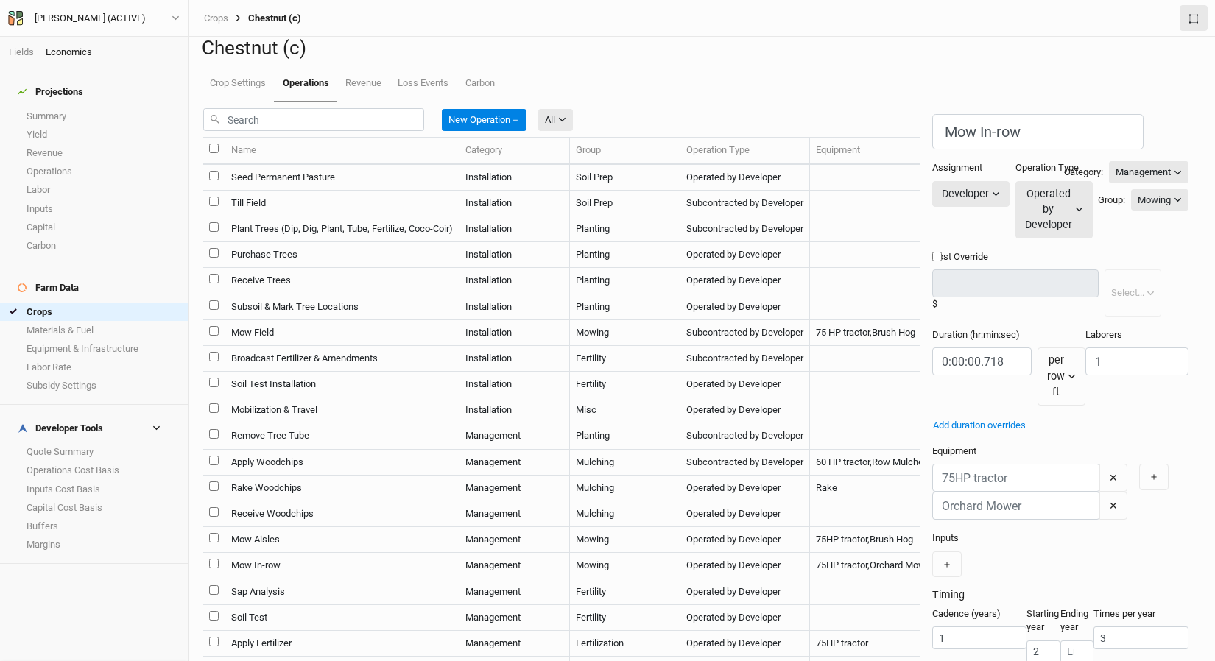
click at [188, 543] on button "button" at bounding box center [177, 674] width 24 height 21
click at [182, 543] on icon "button" at bounding box center [177, 674] width 7 height 7
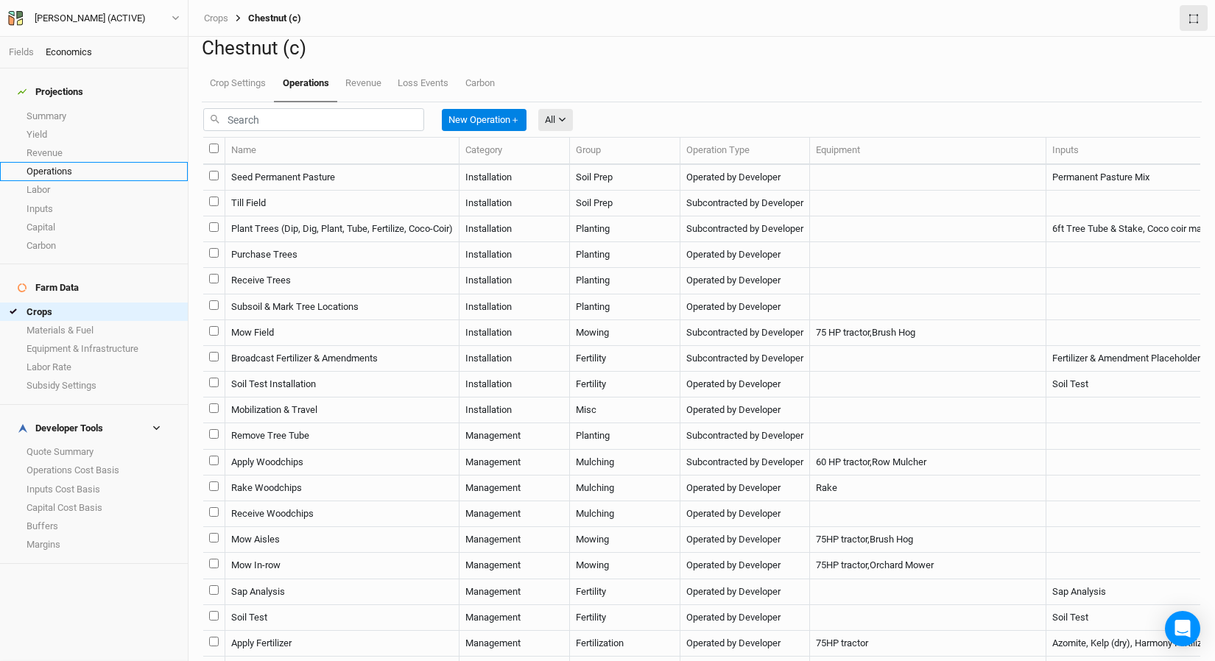
click at [65, 162] on link "Operations" at bounding box center [94, 171] width 188 height 18
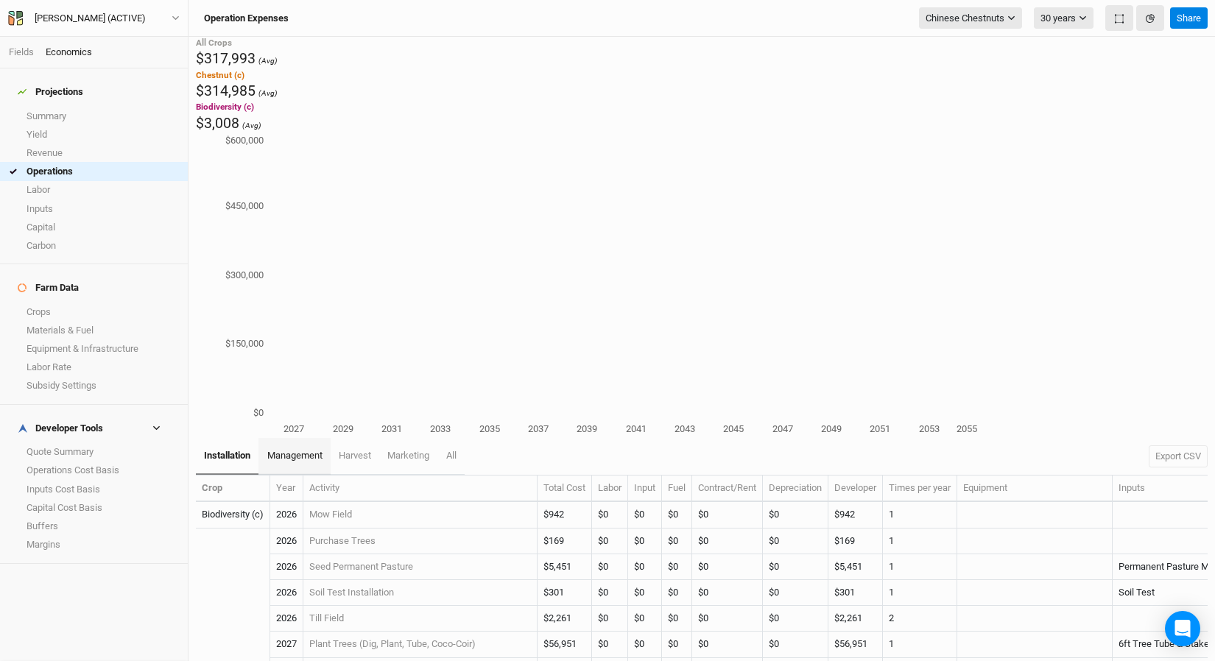
click at [324, 438] on link "management" at bounding box center [293, 456] width 71 height 37
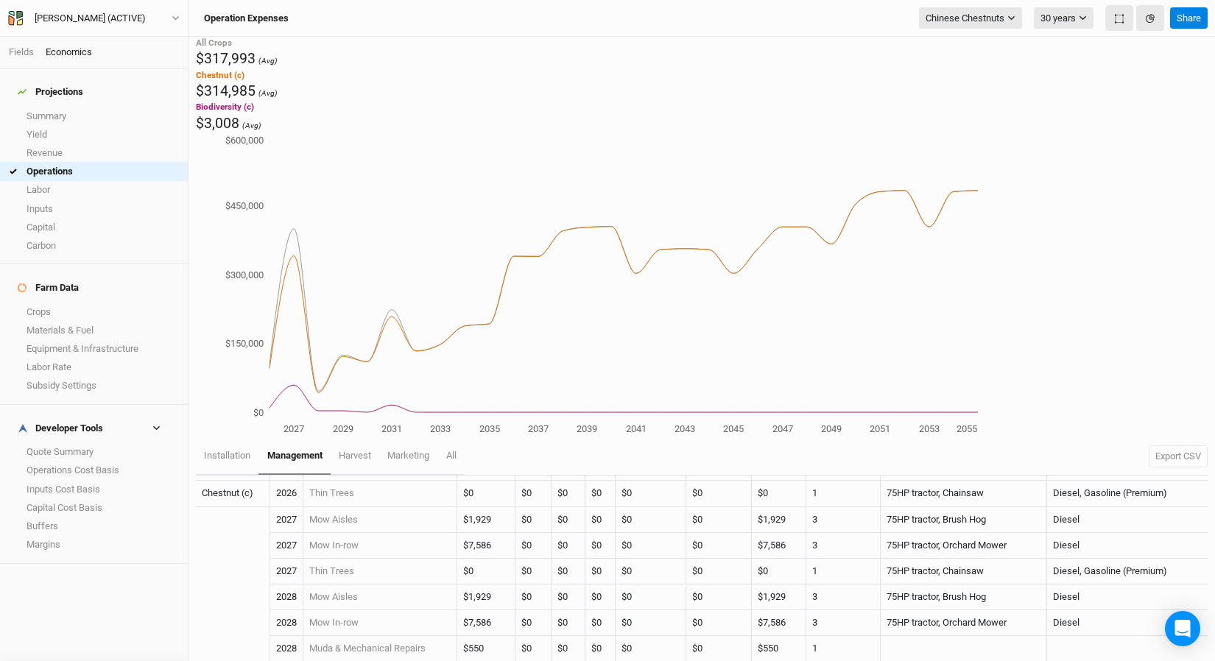
scroll to position [158, 0]
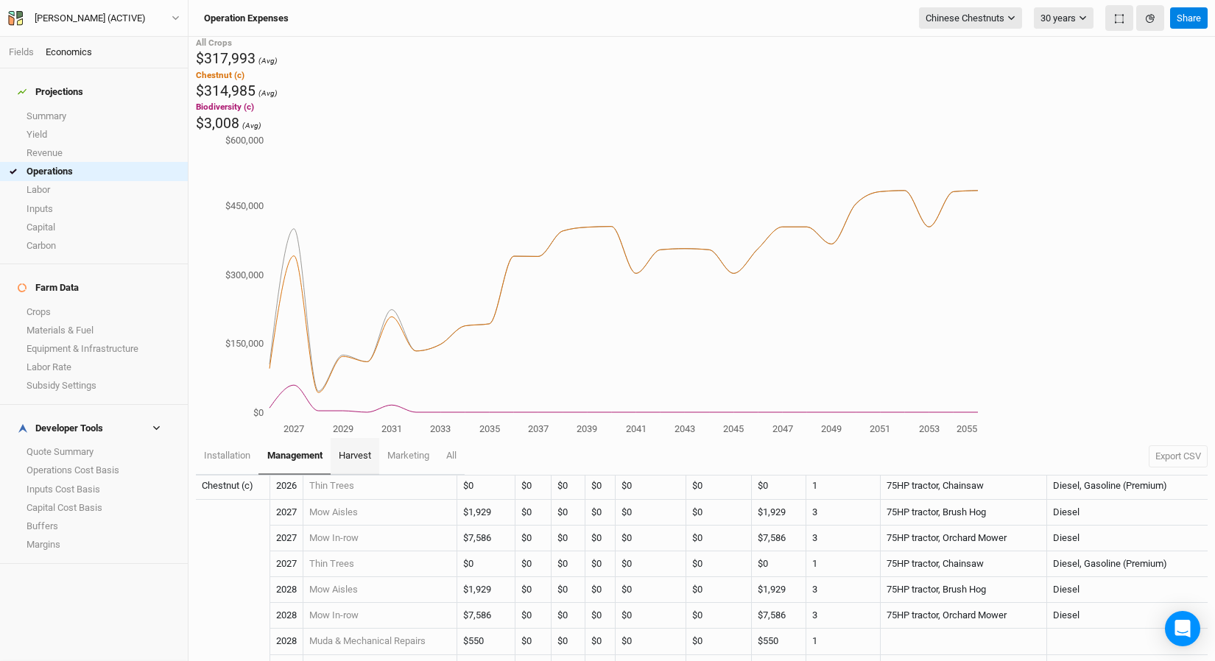
click at [353, 450] on span "harvest" at bounding box center [355, 455] width 32 height 11
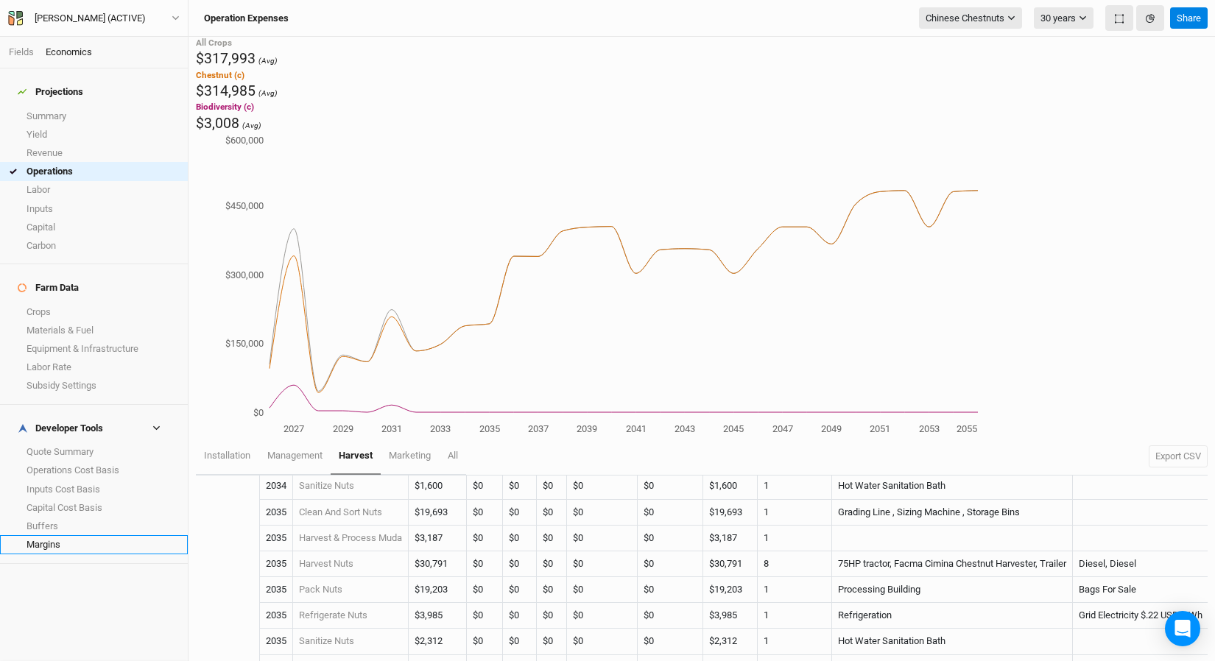
click at [74, 535] on link "Margins" at bounding box center [94, 544] width 188 height 18
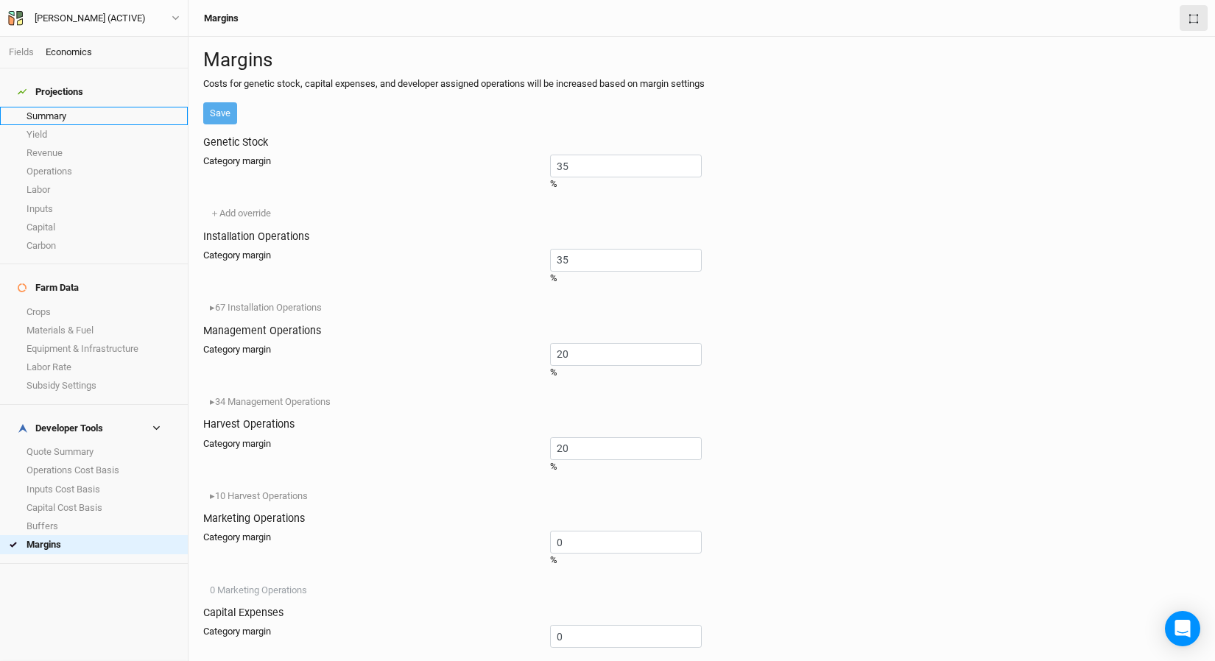
click at [97, 113] on link "Summary" at bounding box center [94, 116] width 188 height 18
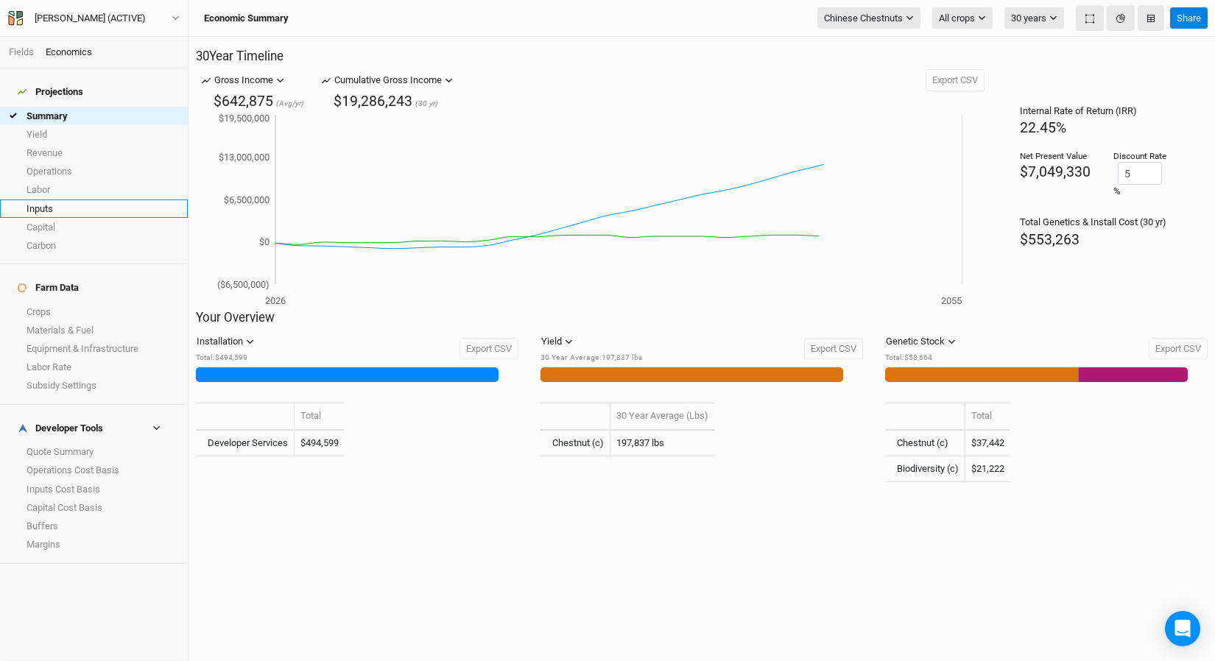
click at [71, 205] on link "Inputs" at bounding box center [94, 208] width 188 height 18
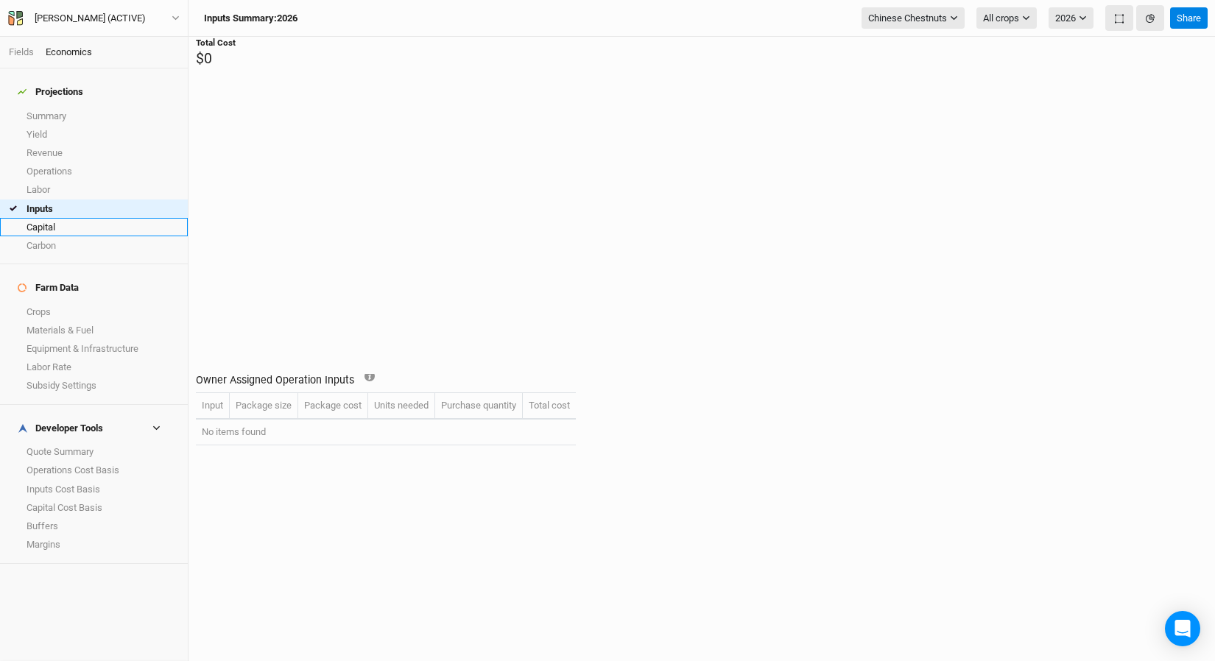
click at [71, 223] on link "Capital" at bounding box center [94, 227] width 188 height 18
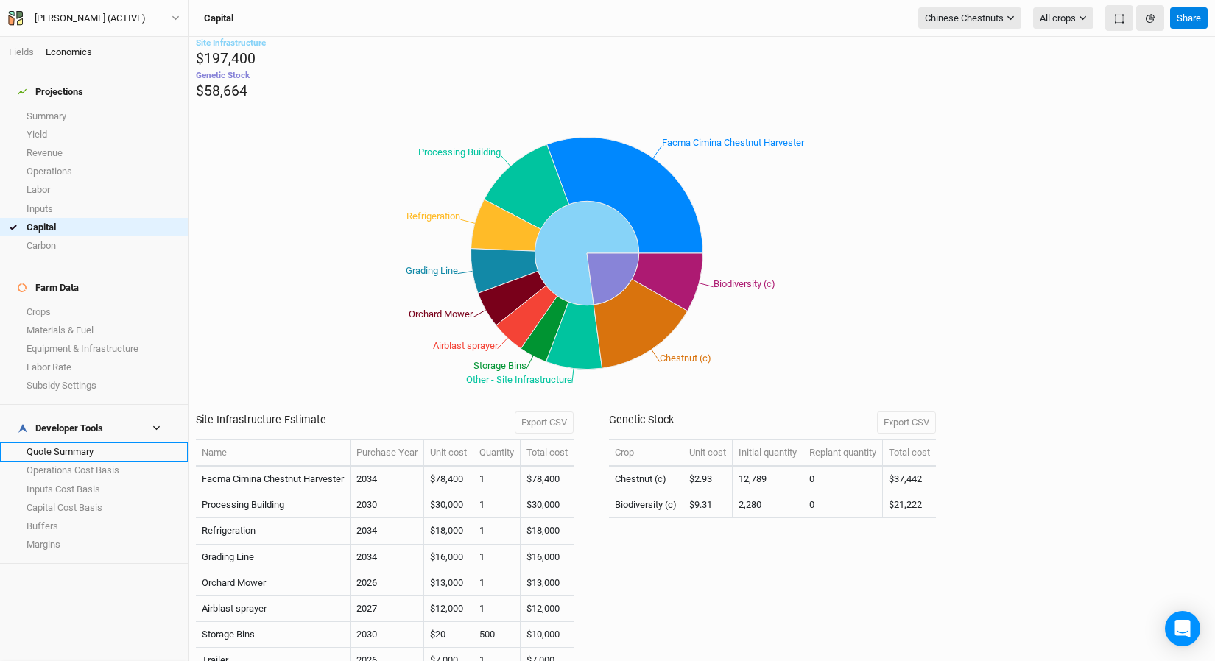
click at [82, 442] on link "Quote Summary" at bounding box center [94, 451] width 188 height 18
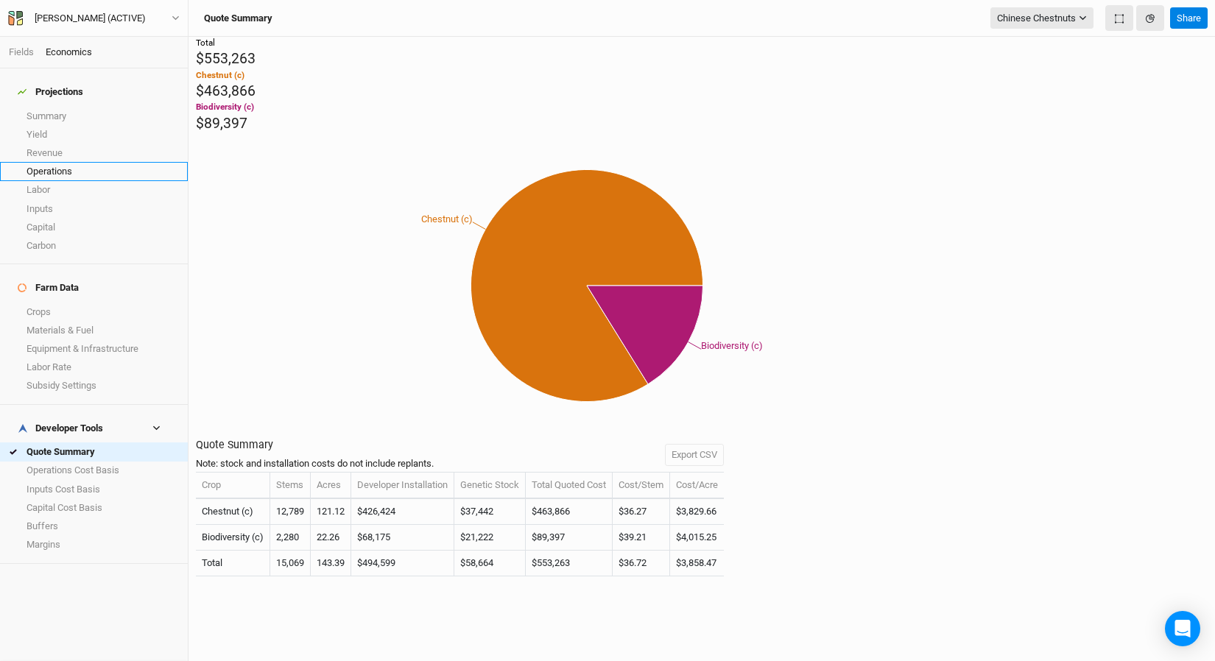
click at [94, 162] on link "Operations" at bounding box center [94, 171] width 188 height 18
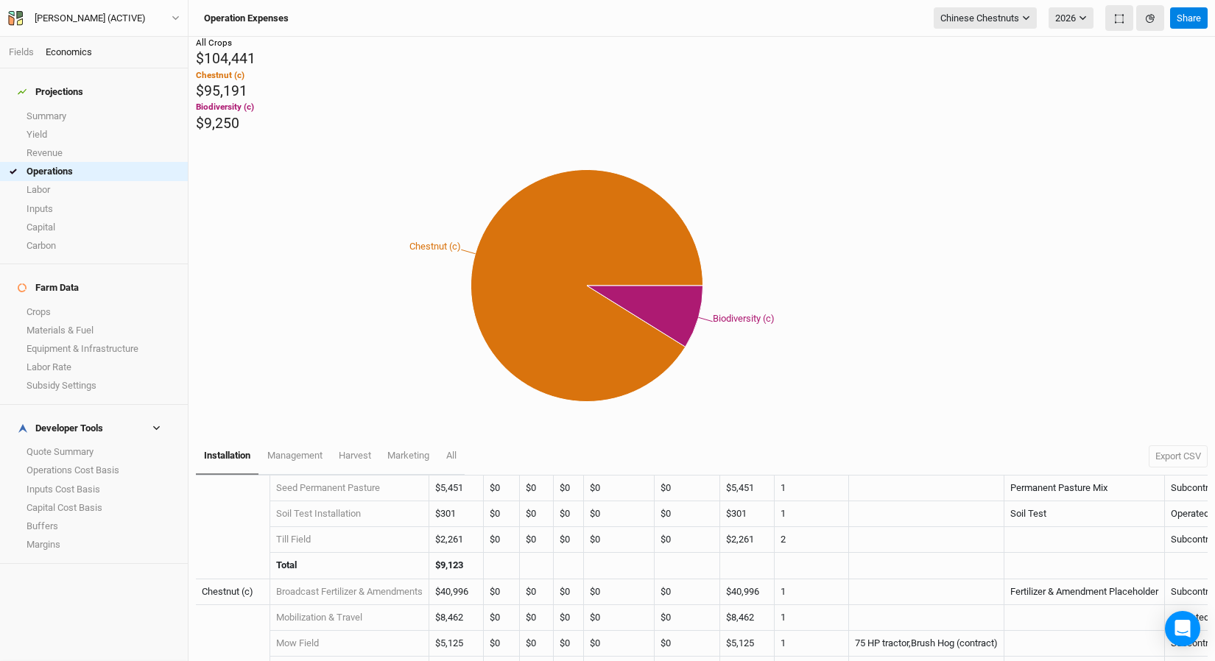
scroll to position [80, 0]
click at [314, 450] on span "management" at bounding box center [294, 455] width 55 height 11
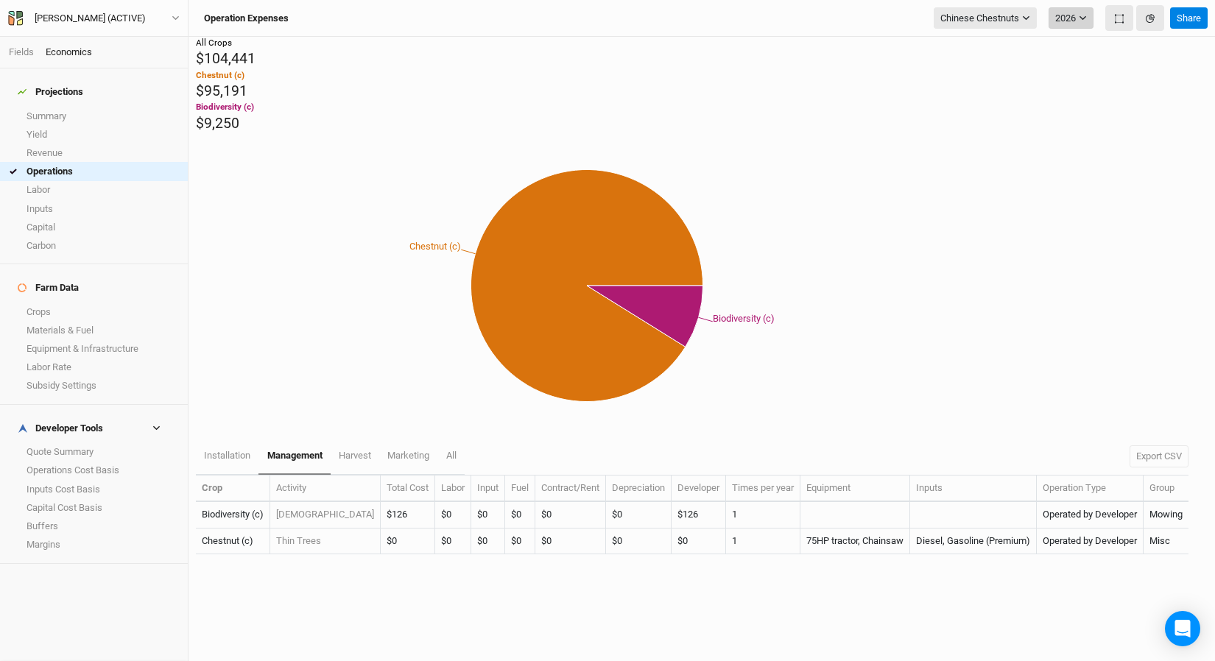
click at [1008, 14] on button "2026" at bounding box center [1070, 18] width 45 height 22
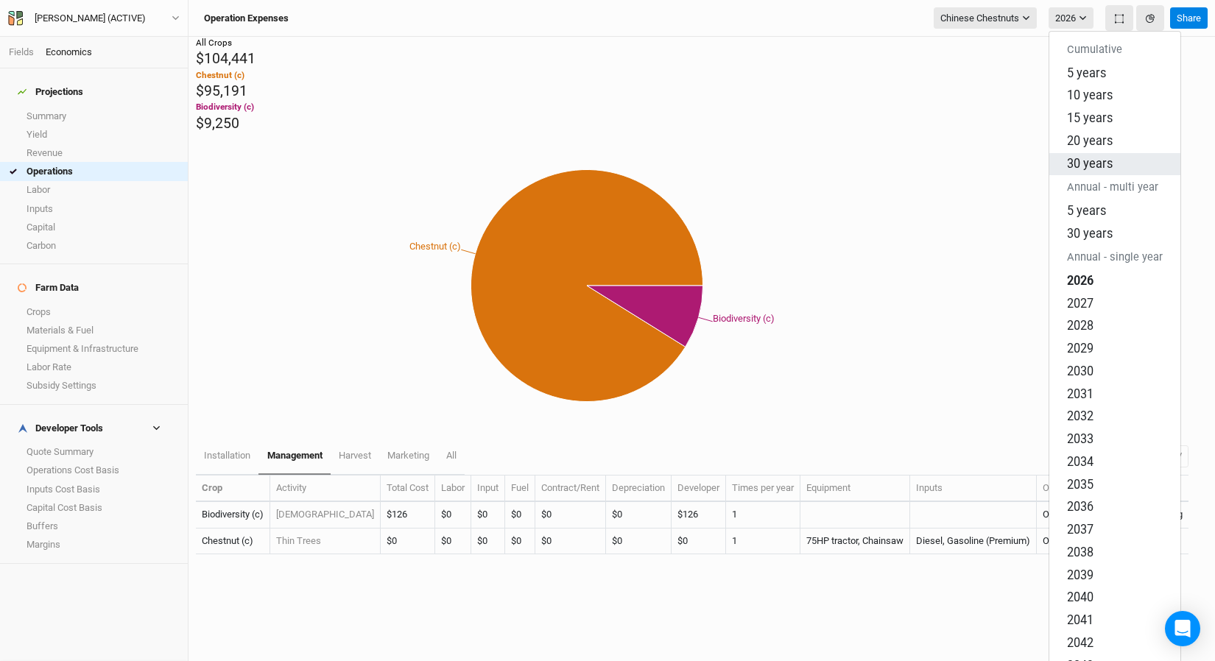
click at [1008, 156] on span "30 years" at bounding box center [1090, 163] width 46 height 14
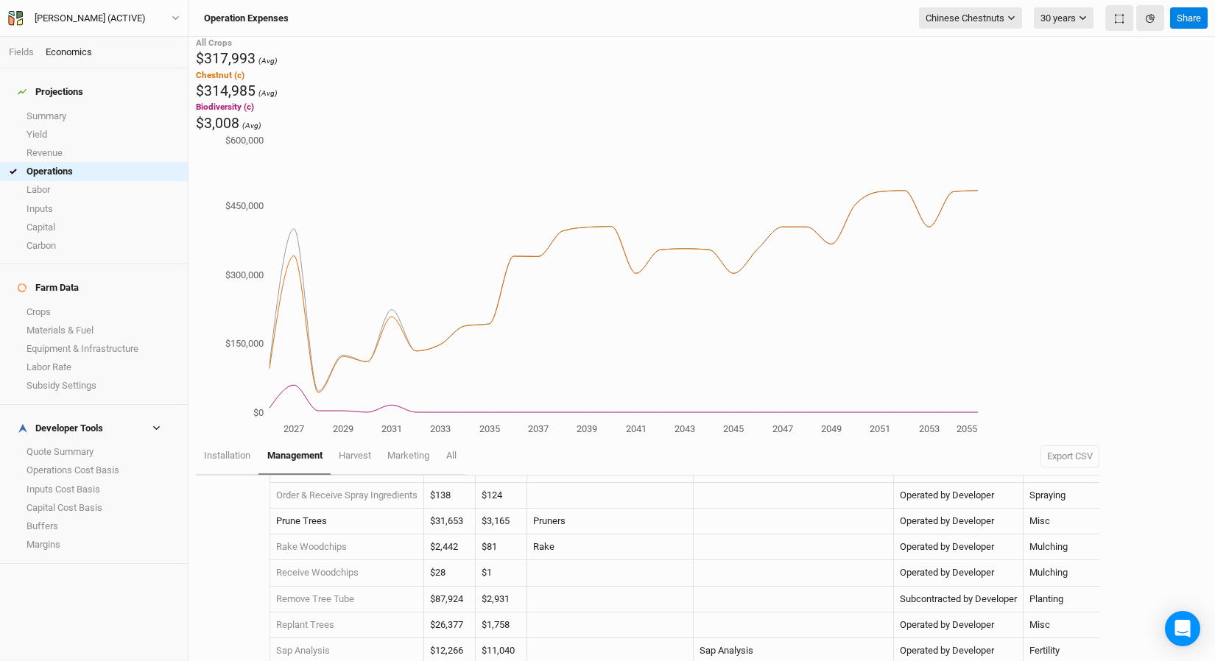
scroll to position [263, 0]
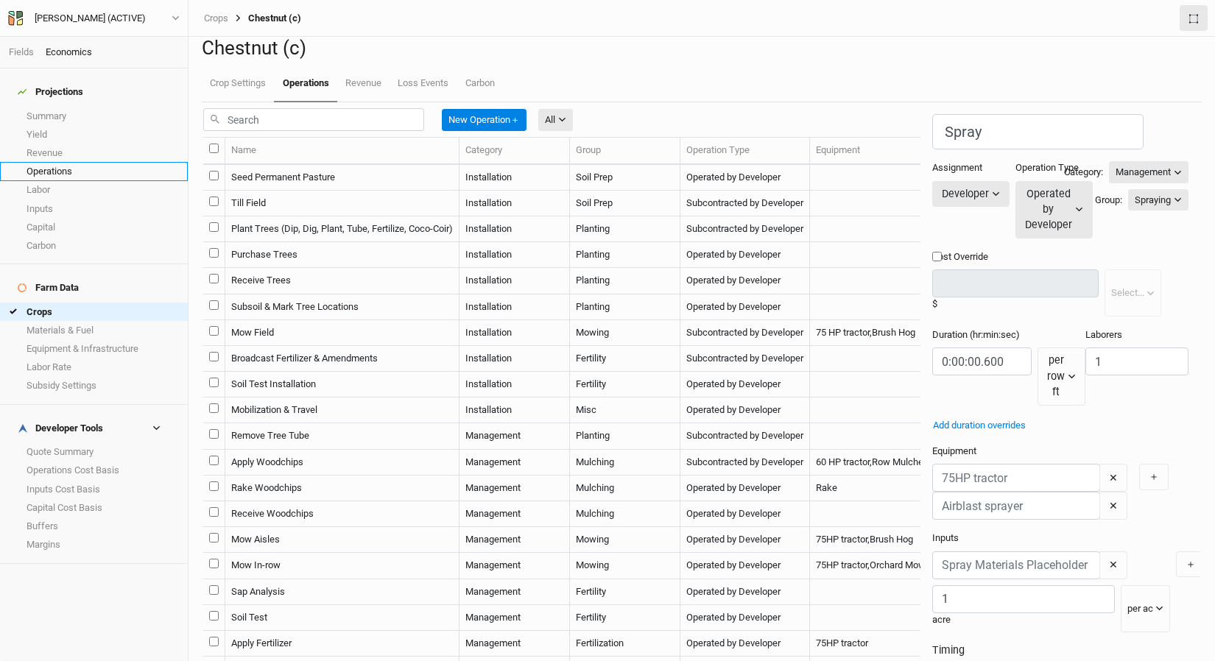
click at [89, 165] on link "Operations" at bounding box center [94, 171] width 188 height 18
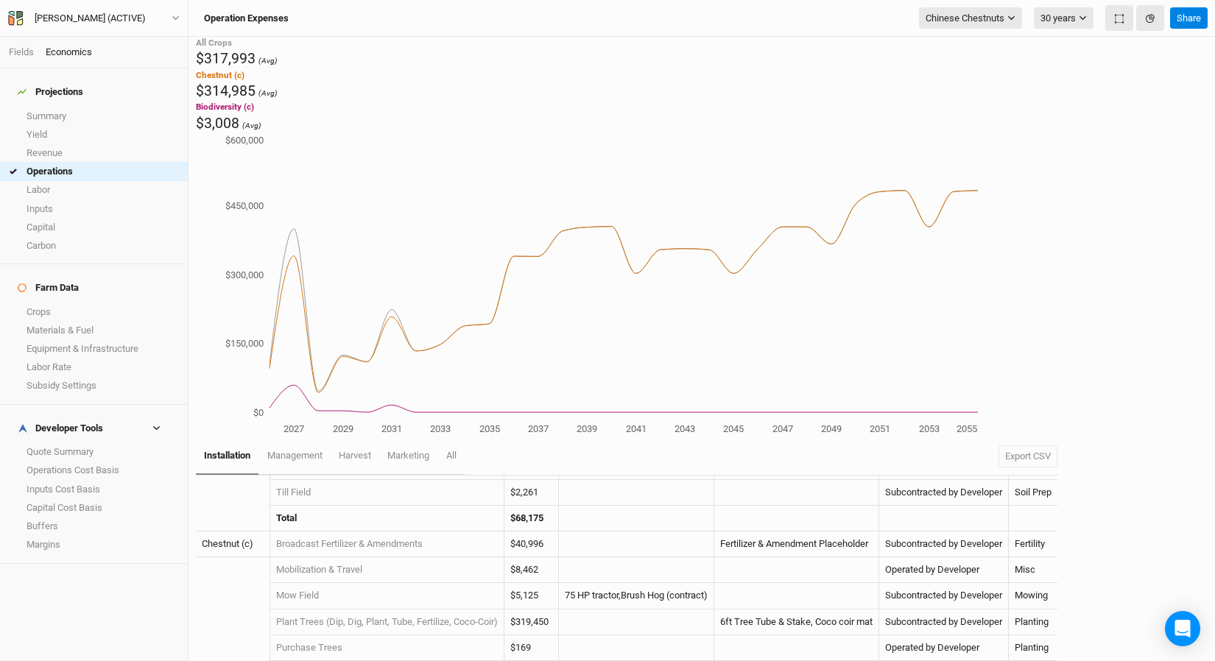
scroll to position [172, 0]
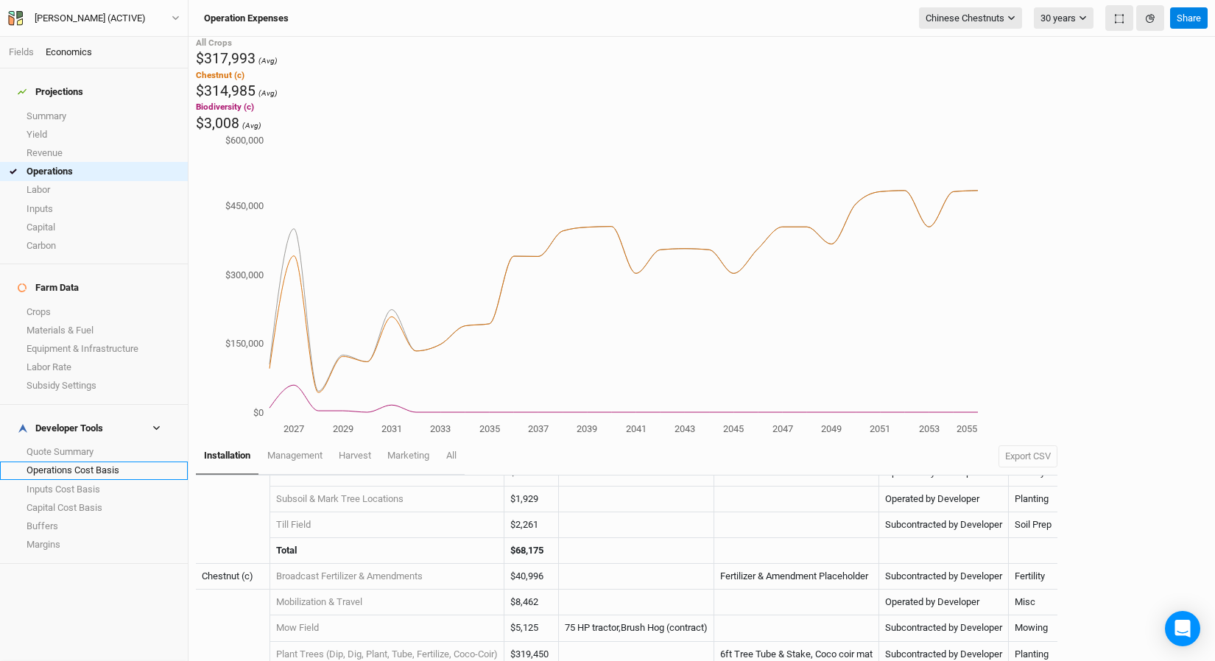
click at [113, 462] on link "Operations Cost Basis" at bounding box center [94, 471] width 188 height 18
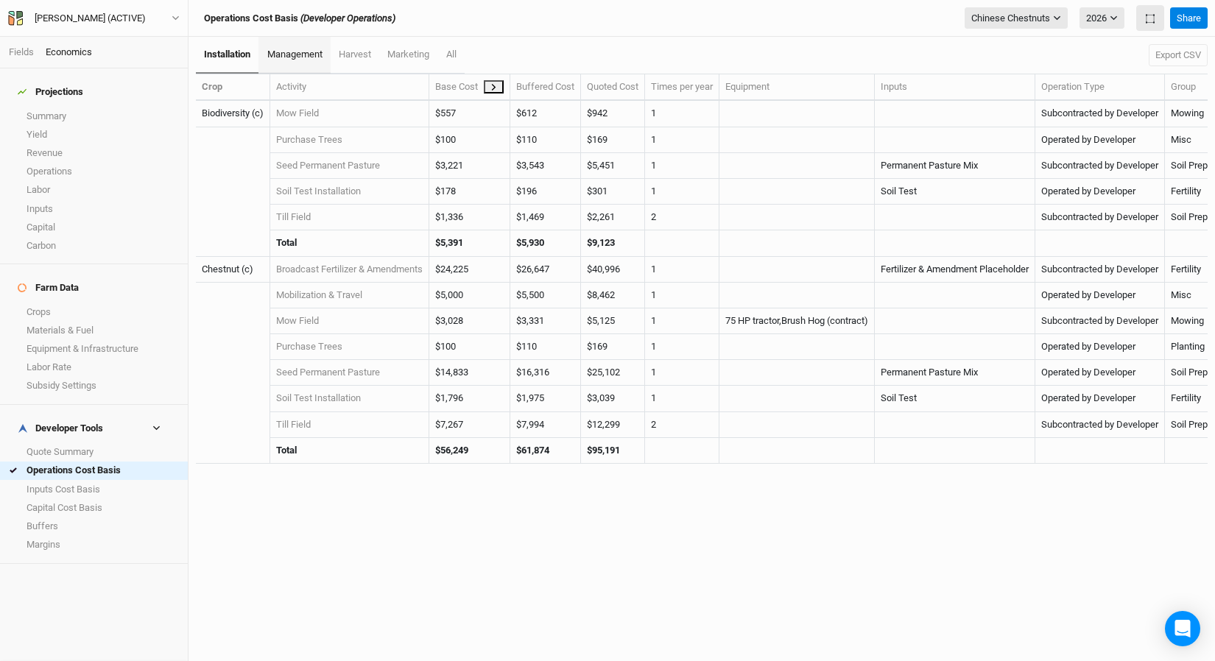
click at [305, 57] on span "management" at bounding box center [294, 54] width 55 height 11
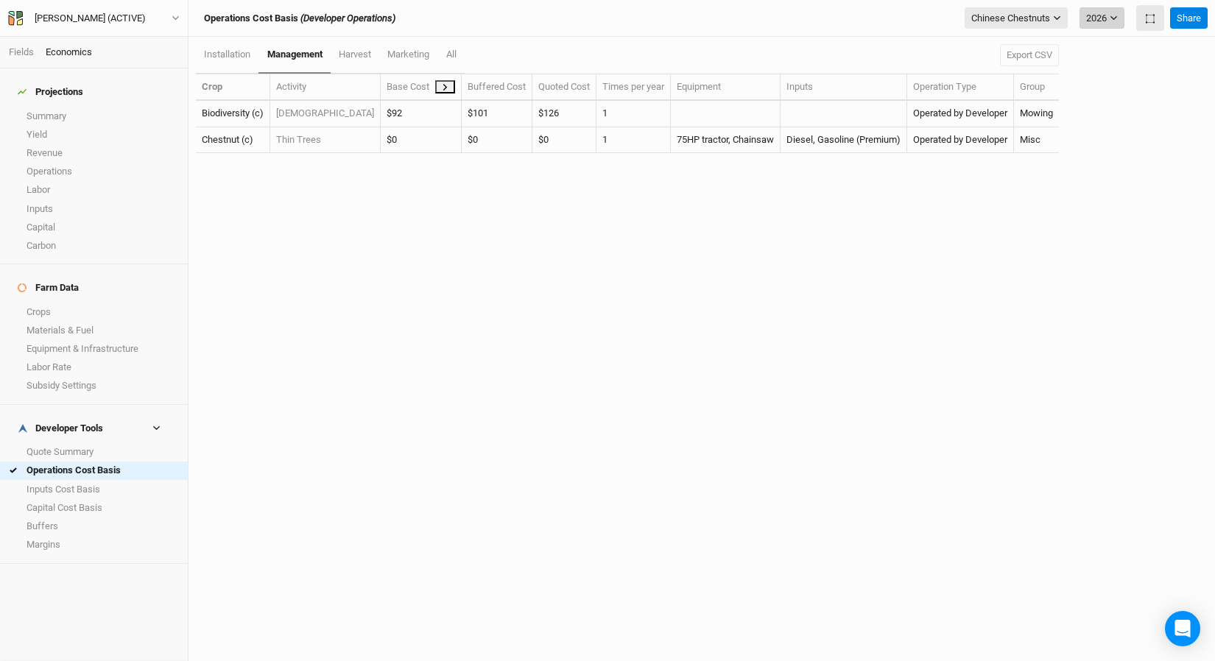
click at [1008, 19] on button "2026" at bounding box center [1101, 18] width 45 height 22
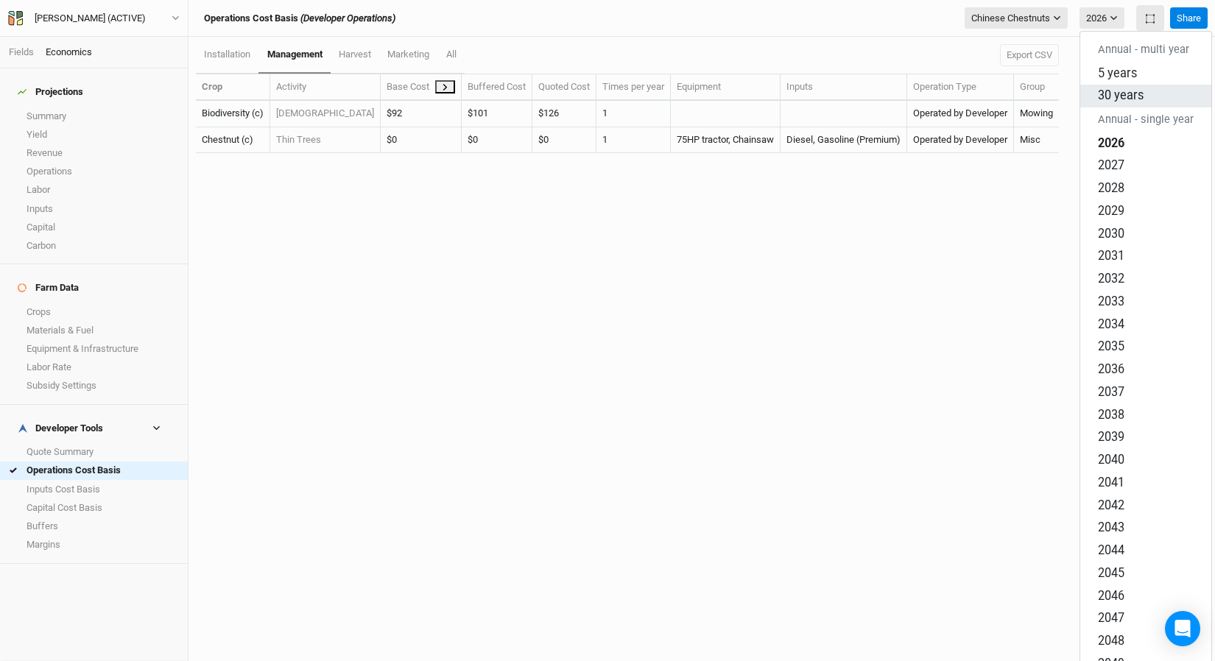
drag, startPoint x: 1097, startPoint y: 88, endPoint x: 1086, endPoint y: 88, distance: 11.1
click at [1008, 88] on span "30 years" at bounding box center [1121, 95] width 46 height 14
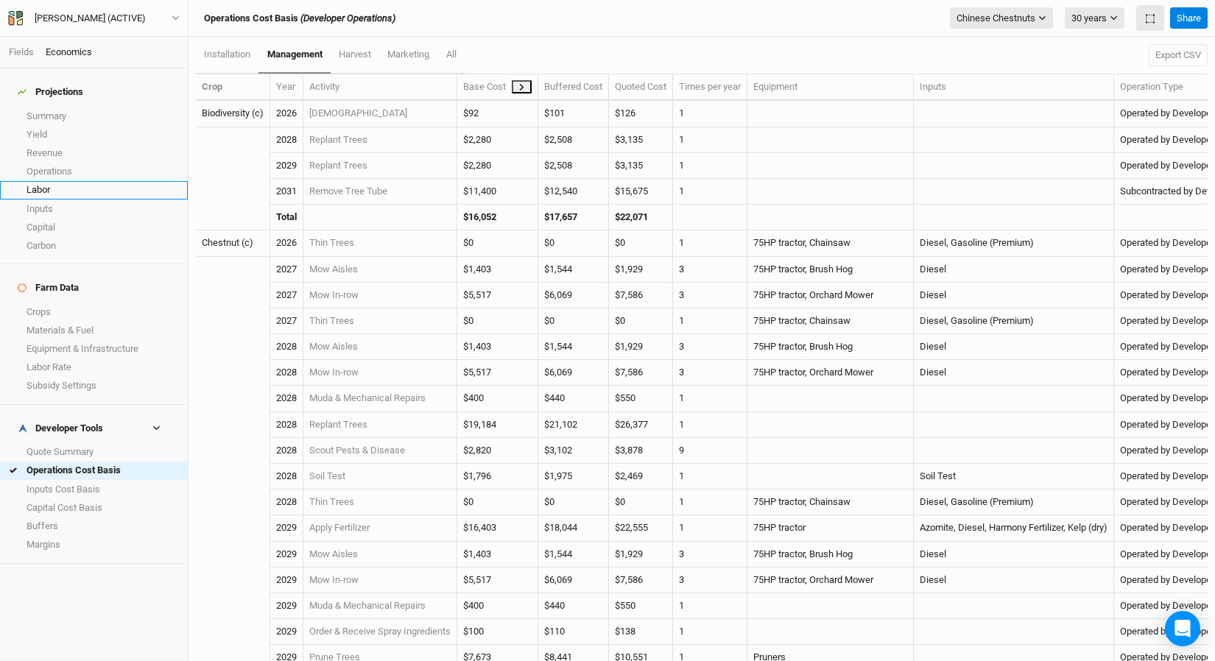
click at [78, 183] on link "Labor" at bounding box center [94, 190] width 188 height 18
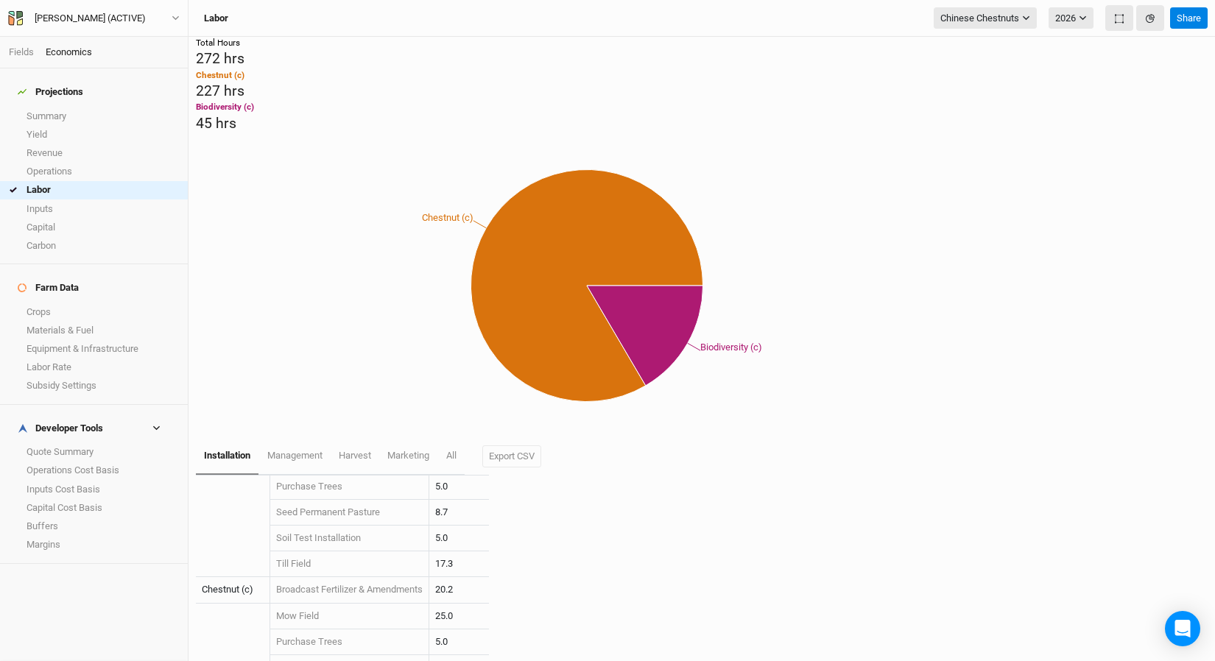
scroll to position [55, 0]
click at [1008, 21] on button "2026" at bounding box center [1070, 18] width 45 height 22
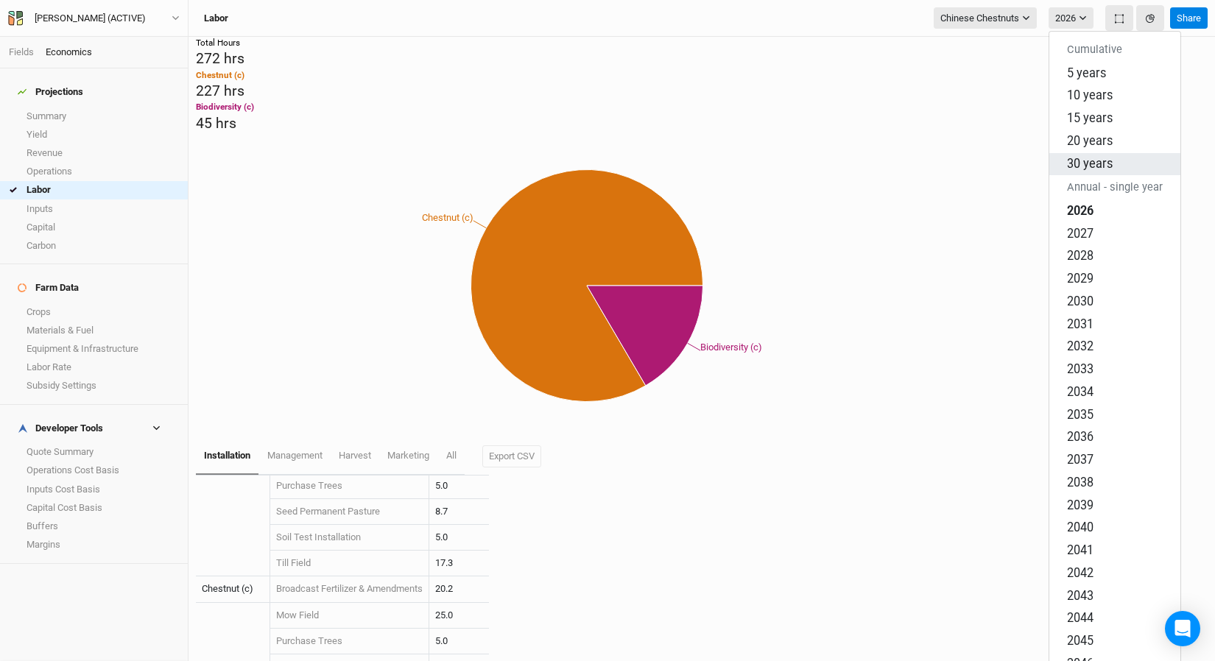
click at [1008, 156] on span "30 years" at bounding box center [1090, 163] width 46 height 14
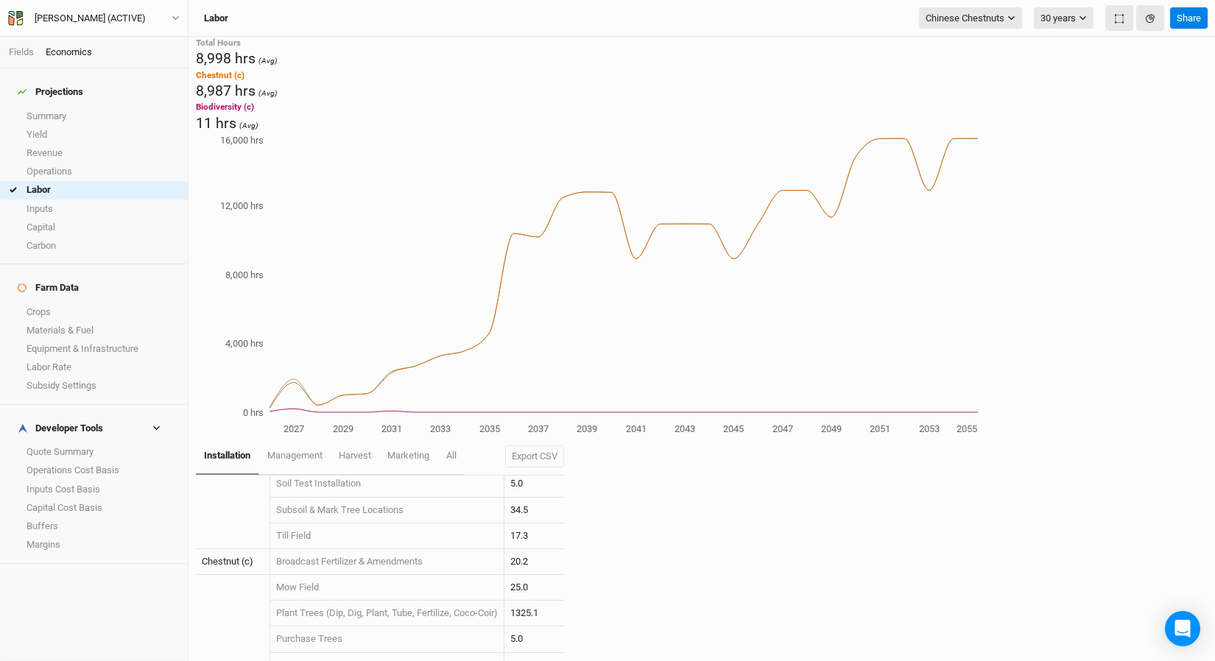
scroll to position [163, 0]
click at [317, 438] on link "management" at bounding box center [293, 456] width 71 height 37
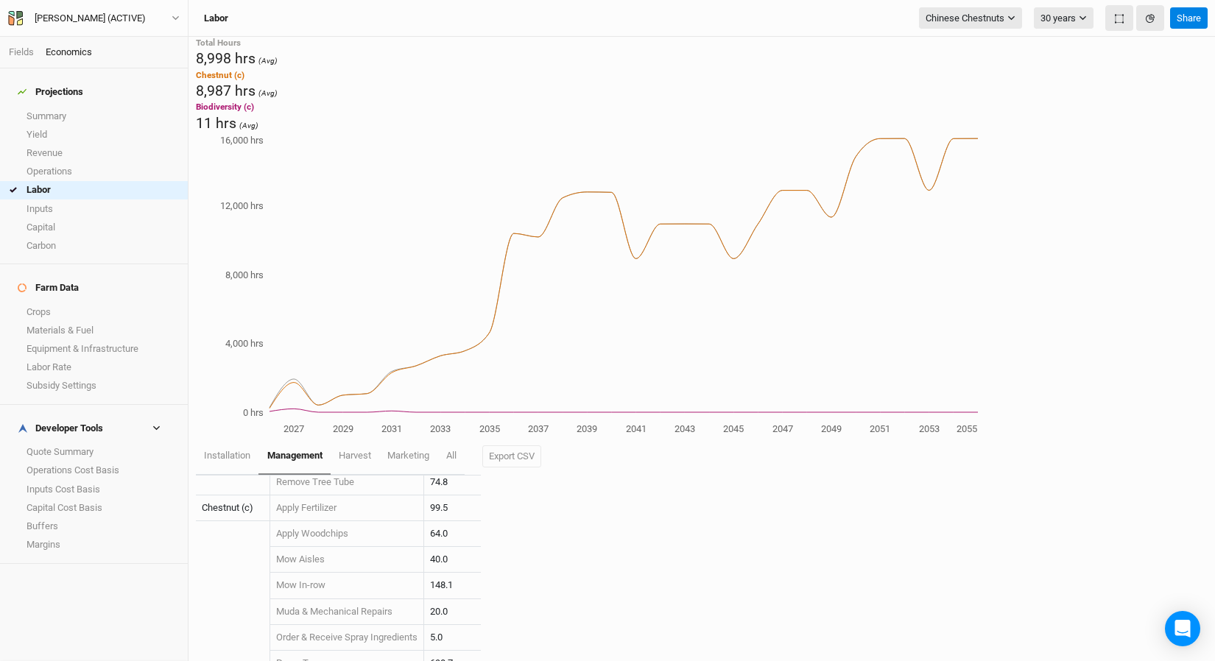
scroll to position [29, 0]
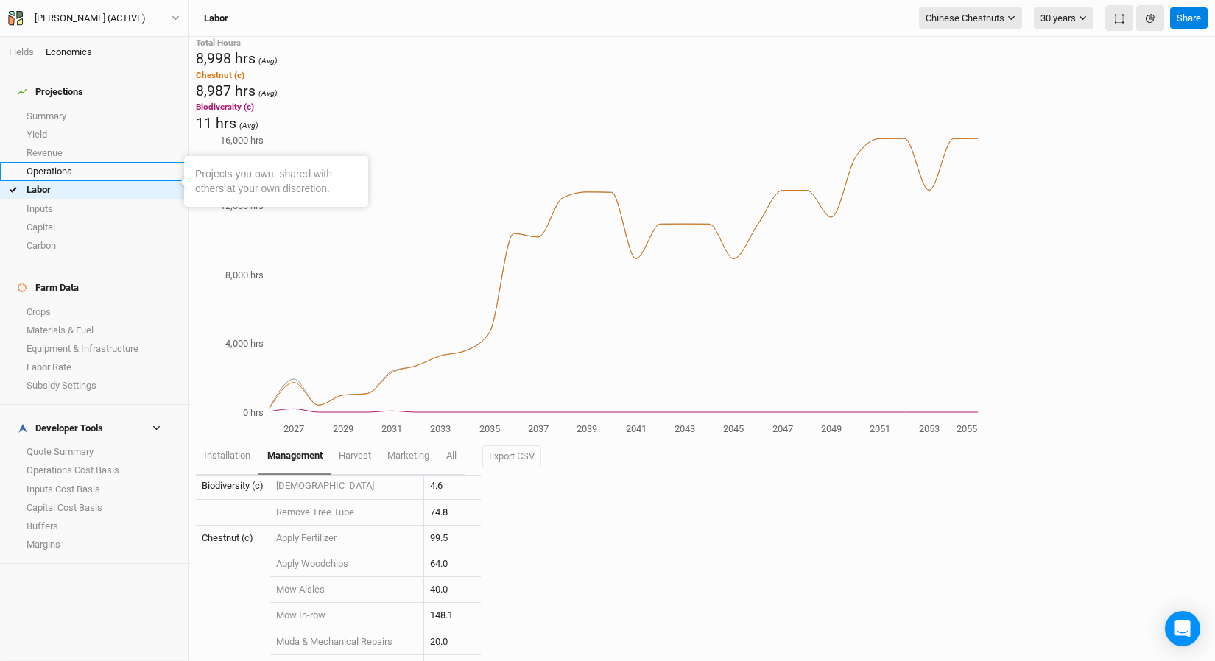
click at [56, 169] on link "Operations" at bounding box center [94, 171] width 188 height 18
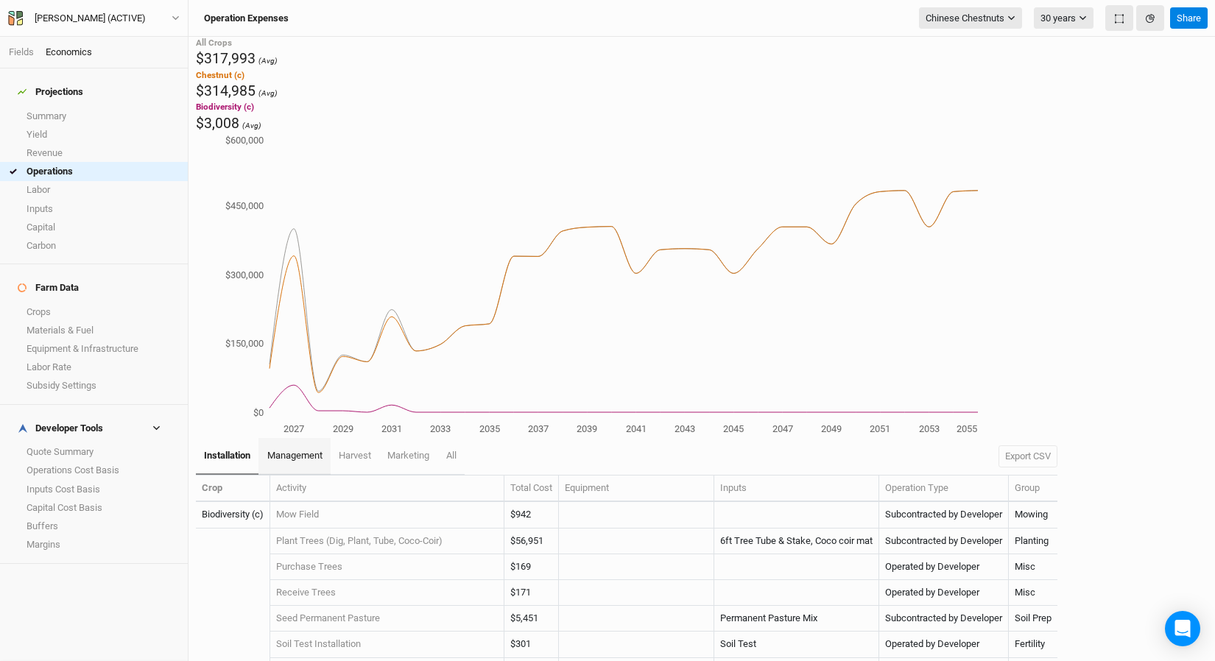
click at [314, 438] on link "management" at bounding box center [293, 456] width 71 height 37
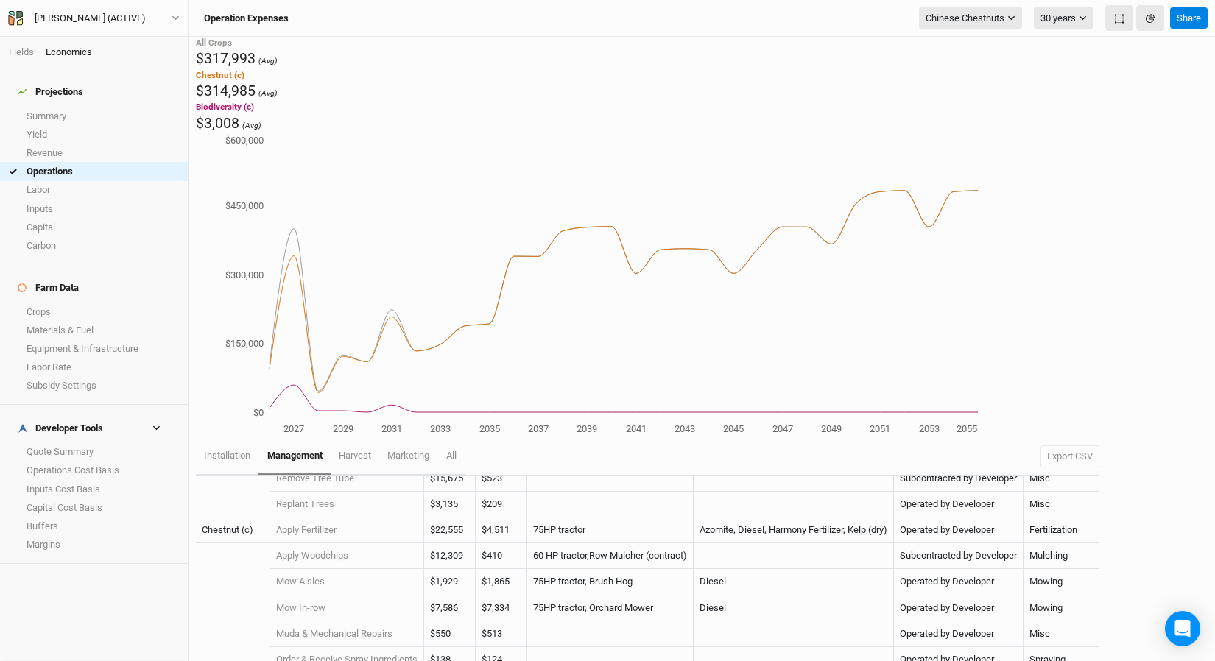
scroll to position [263, 0]
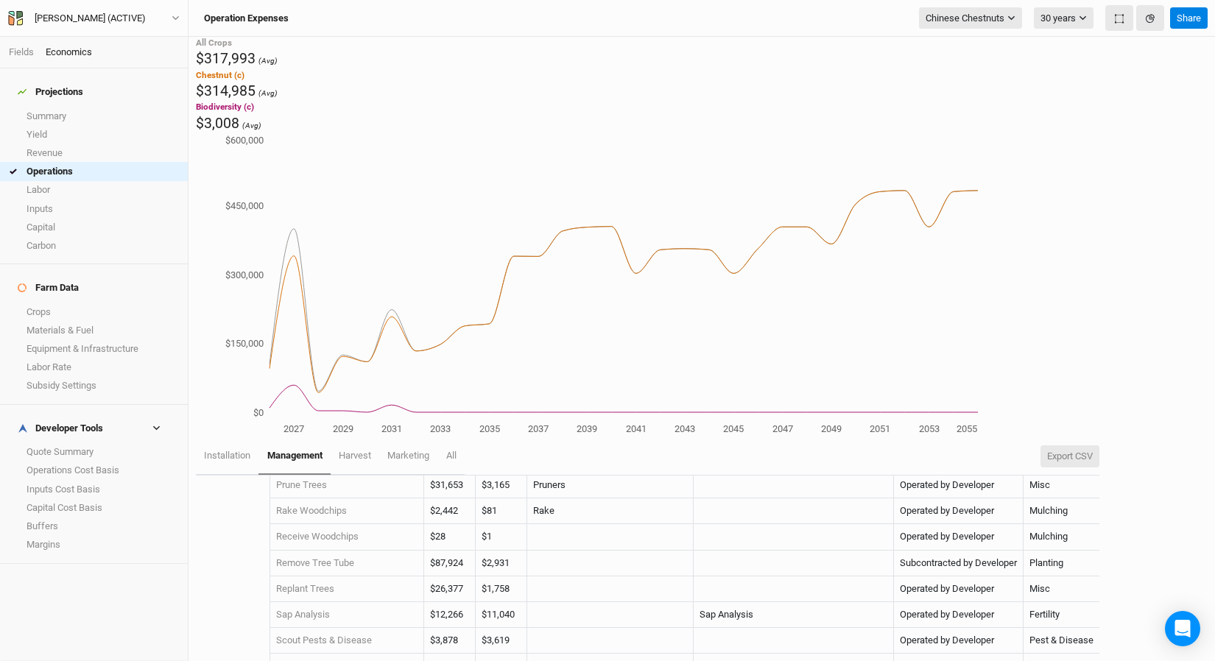
click at [1008, 445] on button "Export CSV" at bounding box center [1069, 456] width 59 height 22
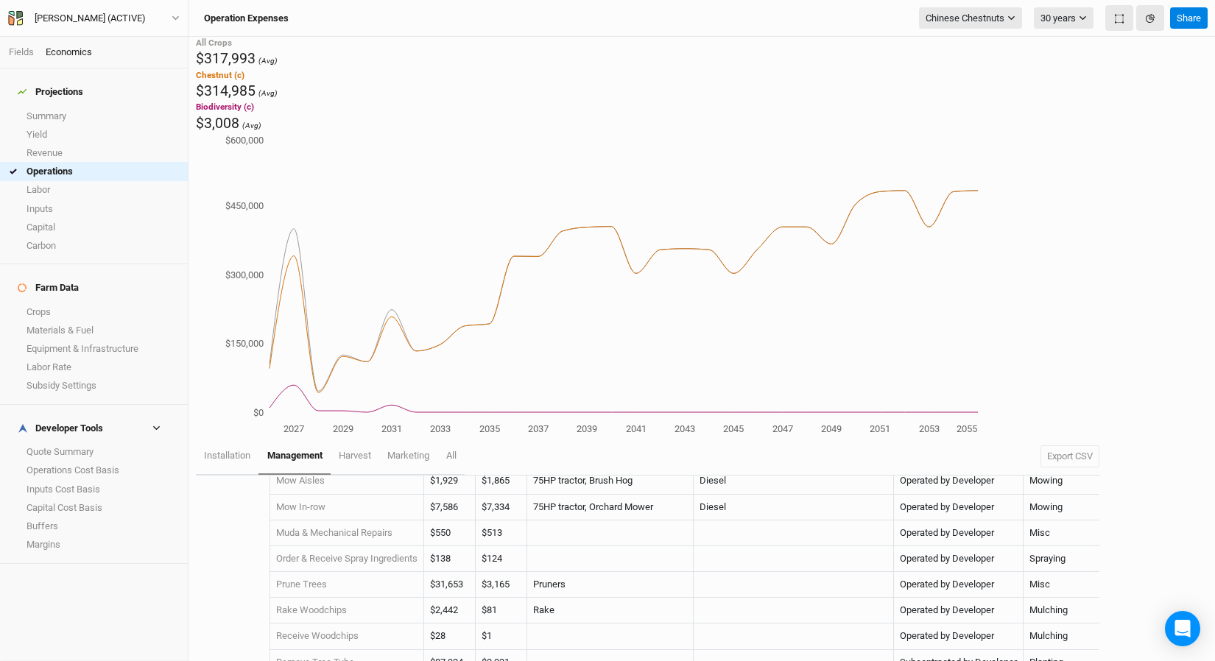
scroll to position [0, 0]
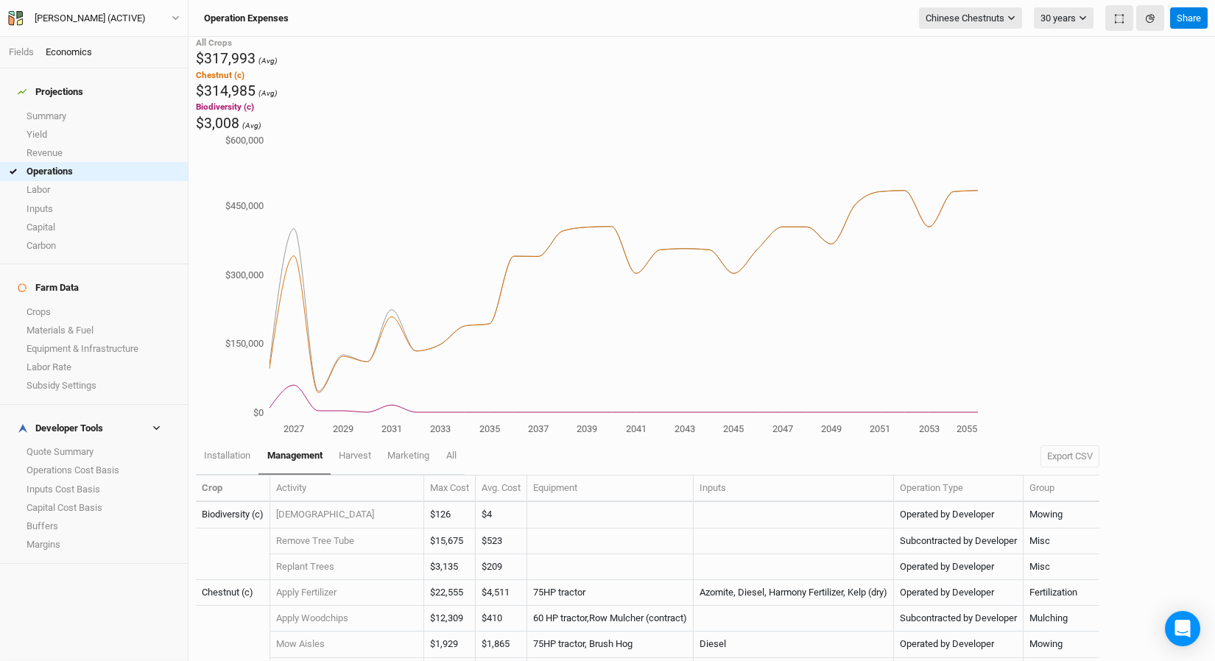
click at [100, 181] on link "Labor" at bounding box center [94, 190] width 188 height 18
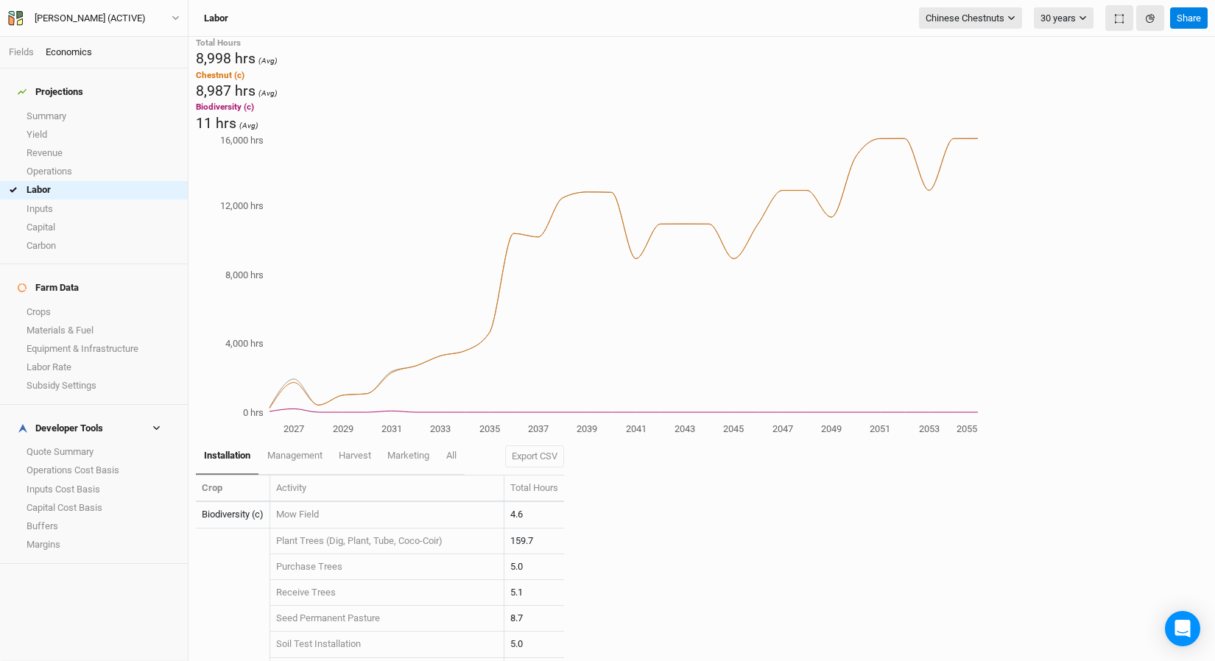
click at [182, 543] on icon "button" at bounding box center [177, 674] width 7 height 7
click at [282, 450] on span "management" at bounding box center [294, 455] width 55 height 11
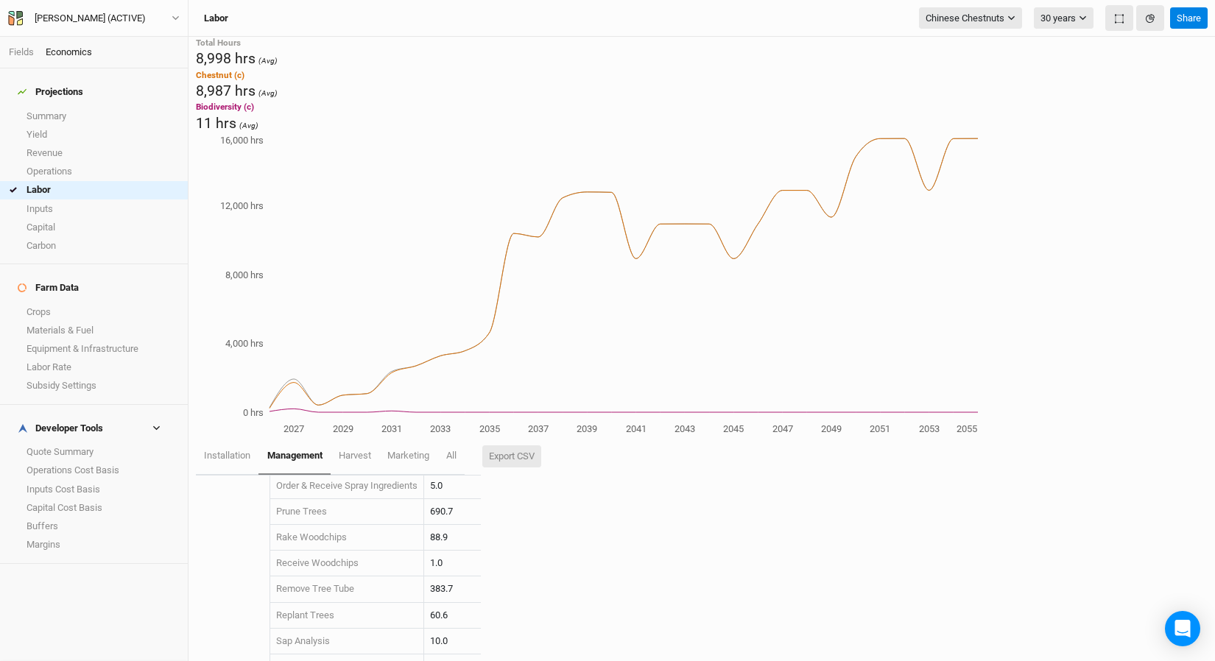
click at [523, 445] on button "Export CSV" at bounding box center [511, 456] width 59 height 22
drag, startPoint x: 447, startPoint y: 576, endPoint x: 430, endPoint y: 575, distance: 17.0
click at [430, 543] on td "148.1" at bounding box center [452, 645] width 57 height 26
copy td "148.1"
click at [62, 199] on link "Inputs" at bounding box center [94, 208] width 188 height 18
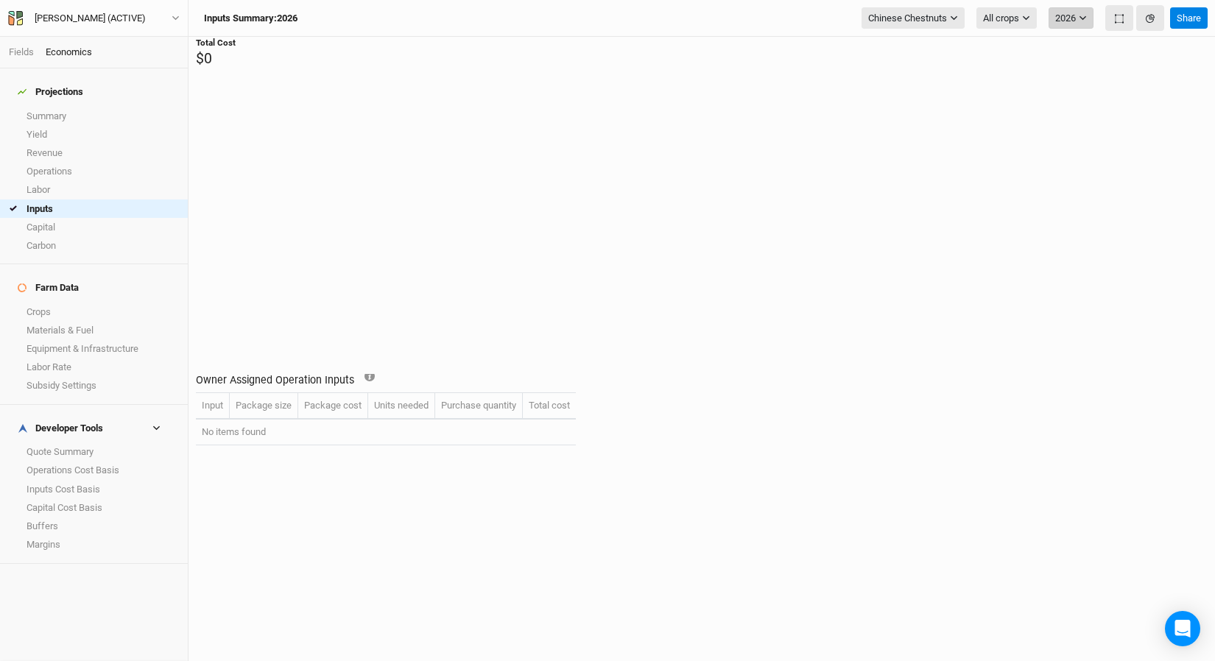
click at [1008, 19] on icon "button" at bounding box center [1082, 18] width 8 height 8
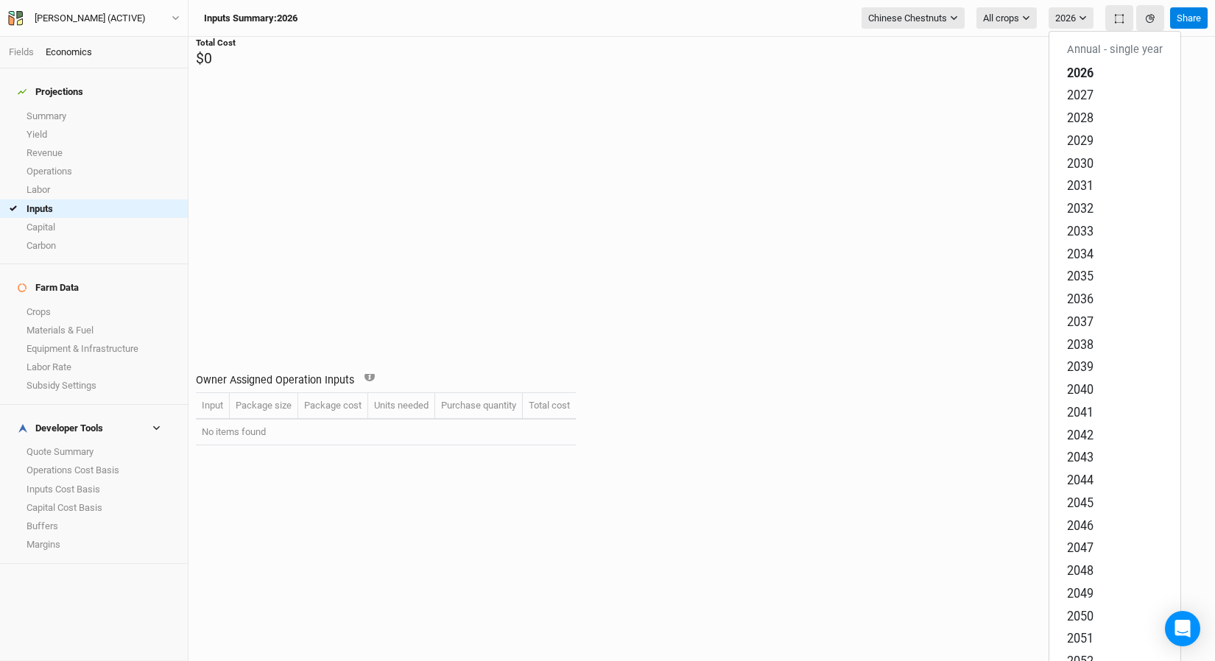
click at [188, 543] on button "button" at bounding box center [177, 674] width 24 height 21
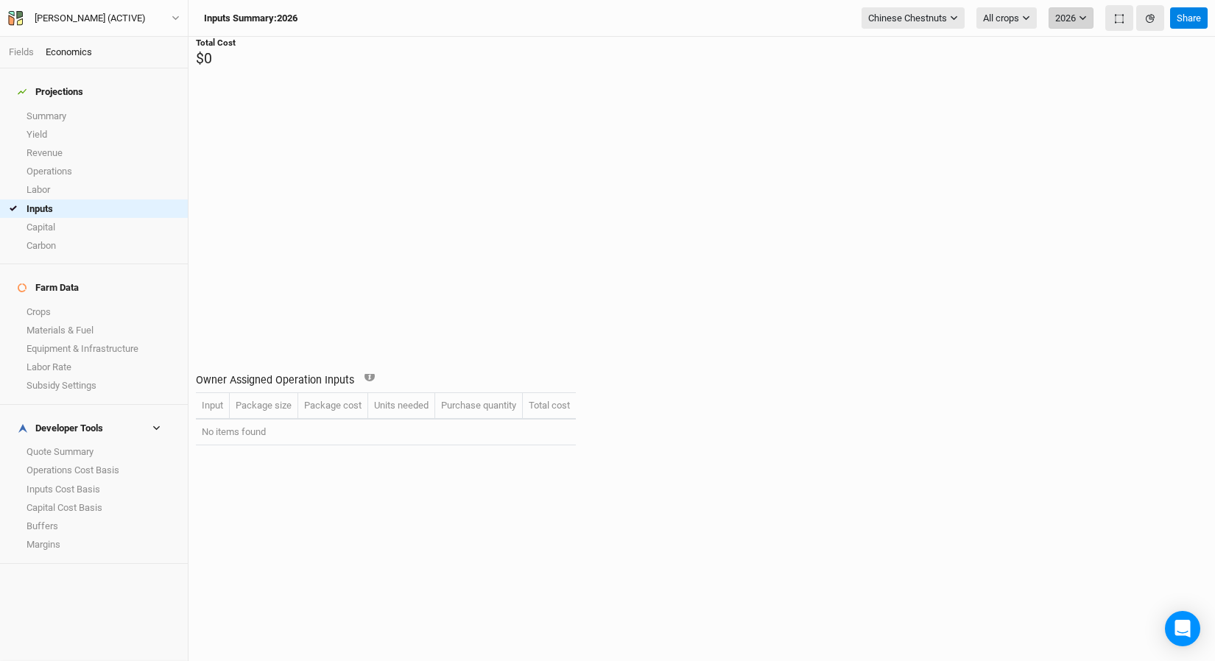
click at [1008, 20] on icon "button" at bounding box center [1082, 18] width 8 height 8
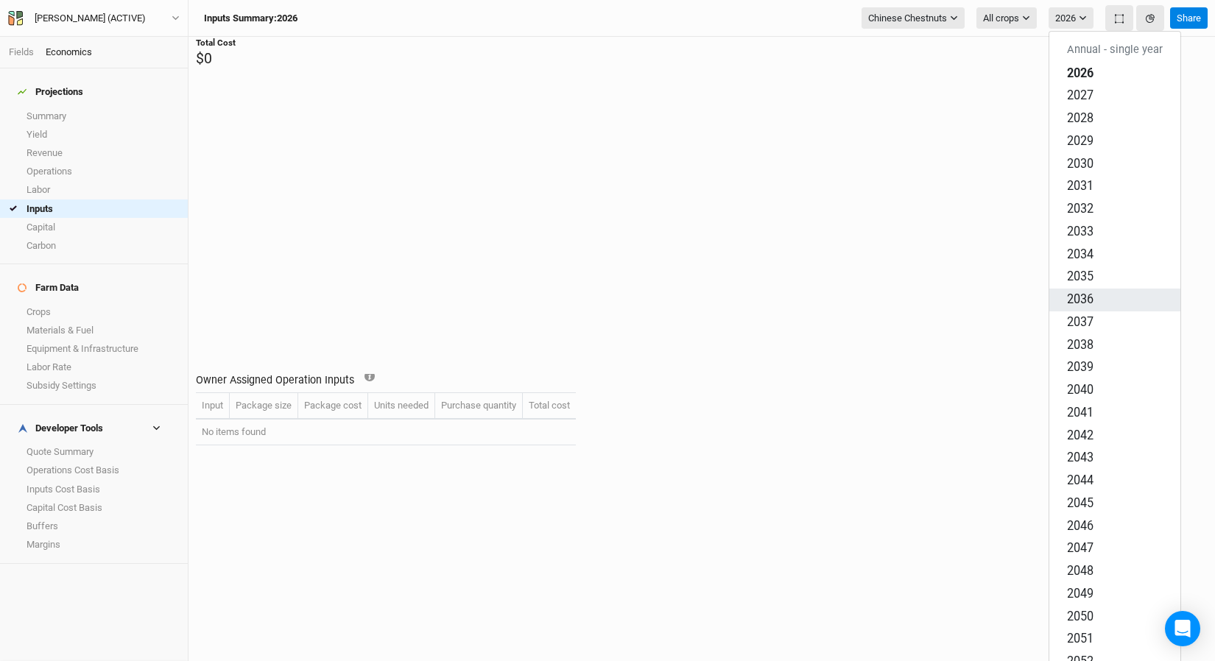
click at [1008, 289] on button "2036" at bounding box center [1114, 300] width 131 height 23
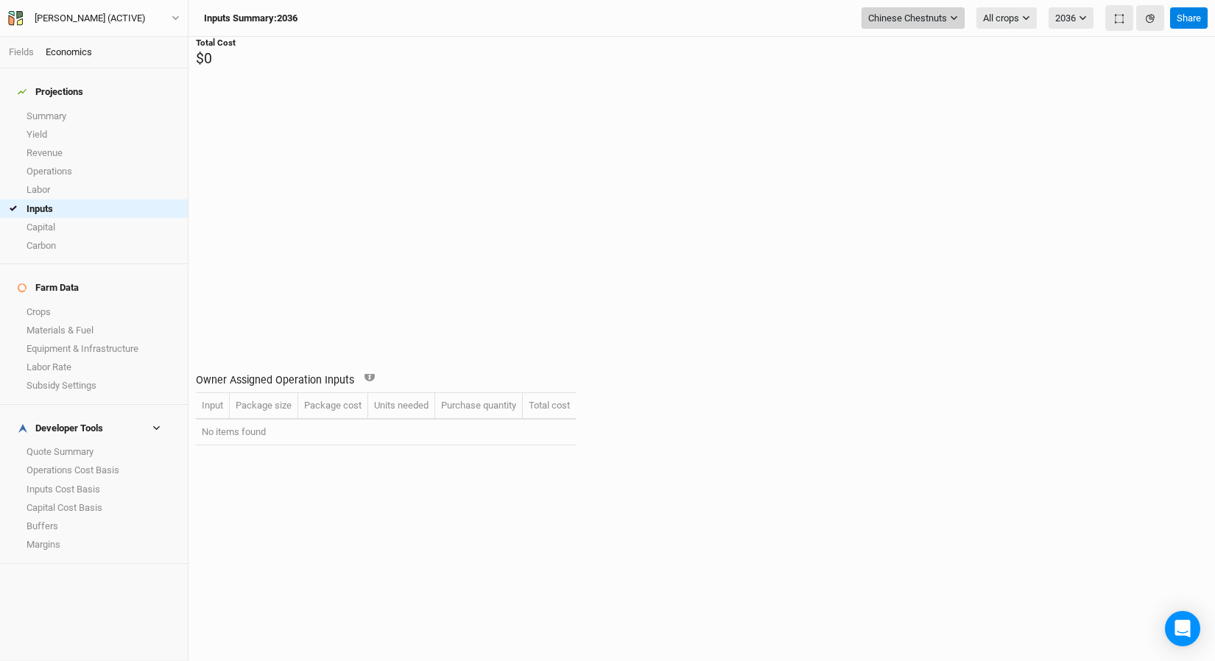
click at [907, 13] on span "Chinese Chestnuts" at bounding box center [907, 18] width 79 height 15
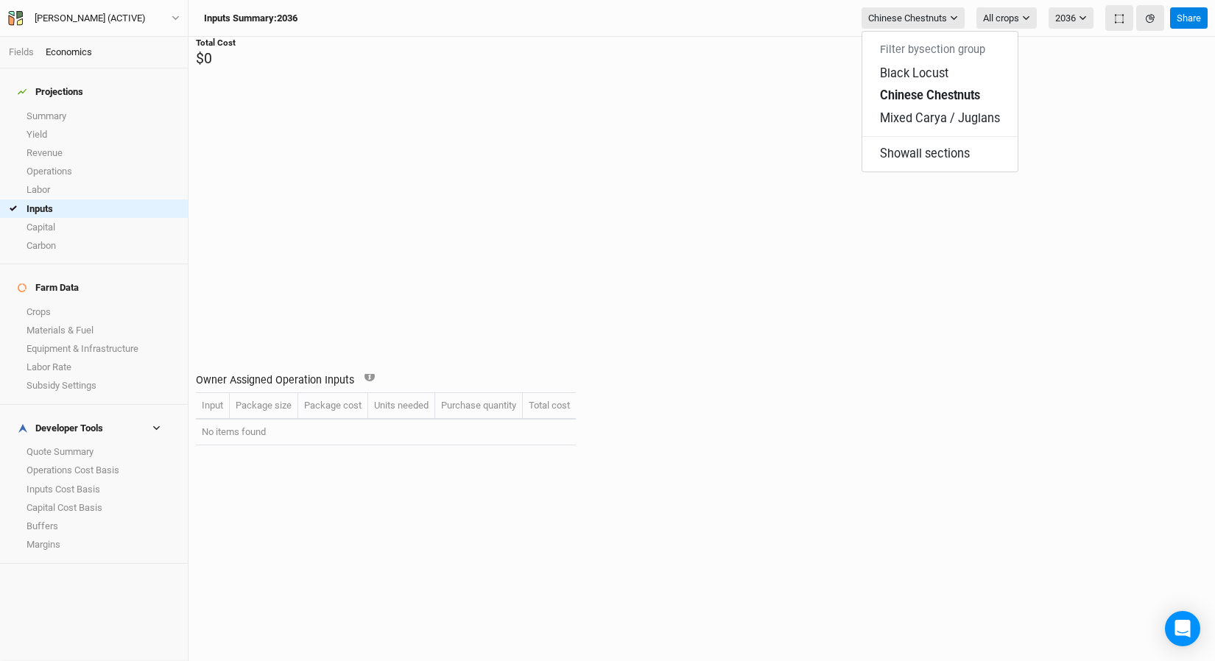
click at [264, 438] on td "No items found" at bounding box center [386, 433] width 380 height 26
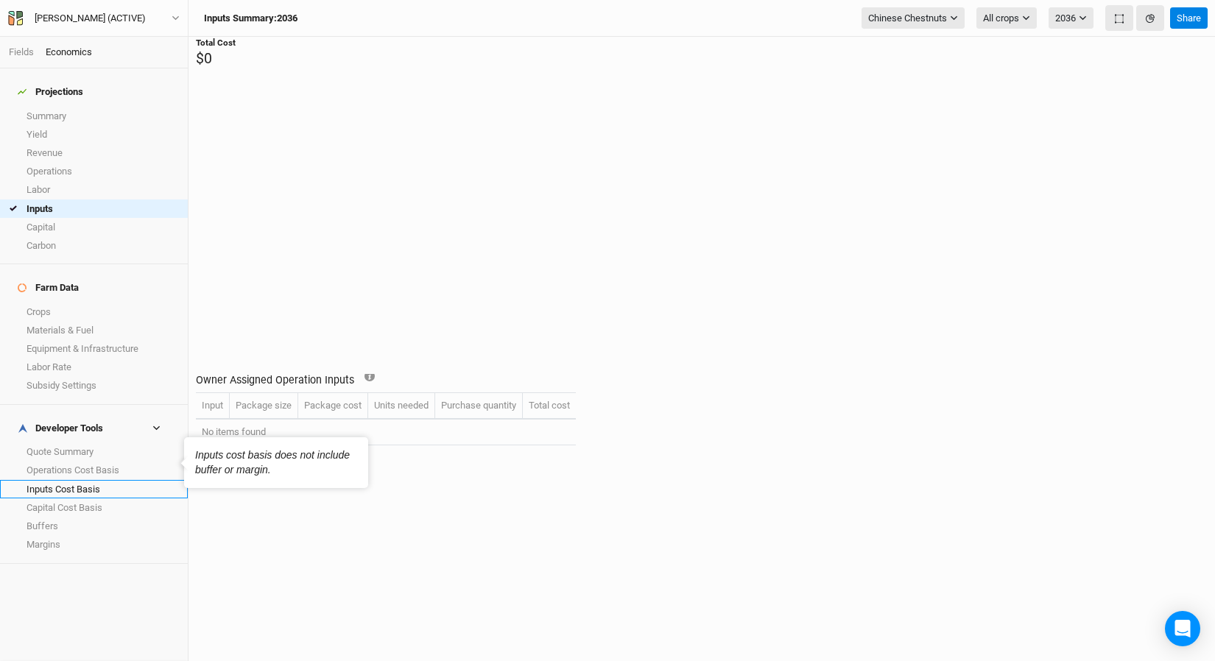
click at [99, 480] on link "Inputs Cost Basis" at bounding box center [94, 489] width 188 height 18
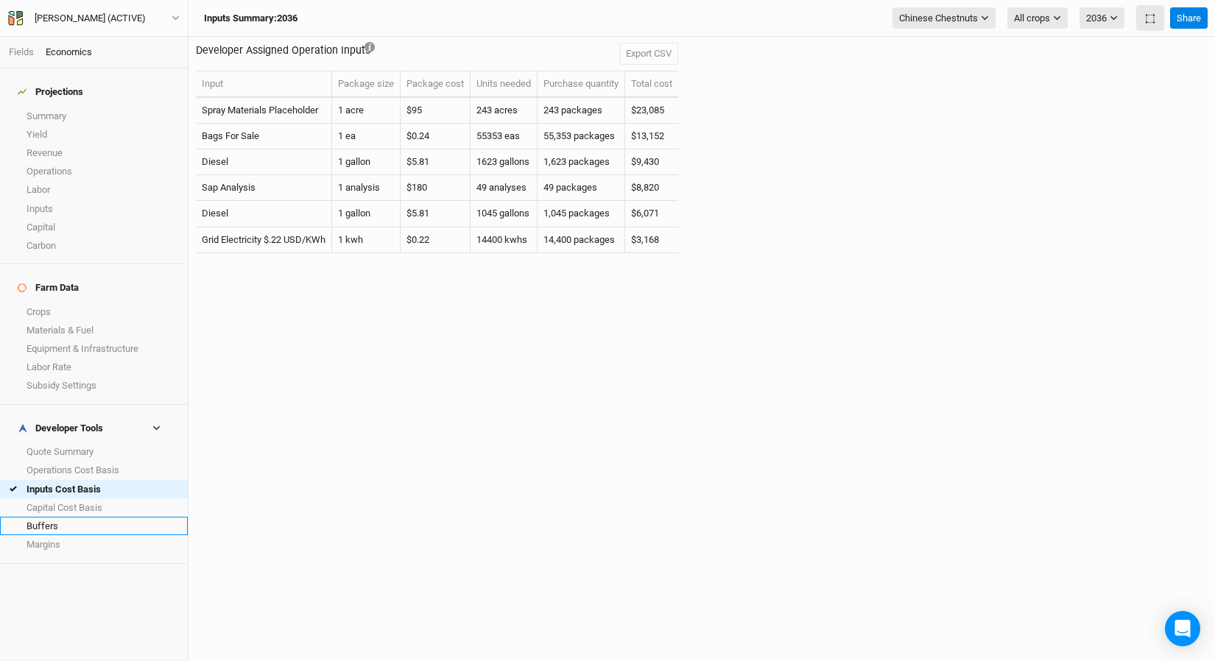
click at [55, 517] on link "Buffers" at bounding box center [94, 526] width 188 height 18
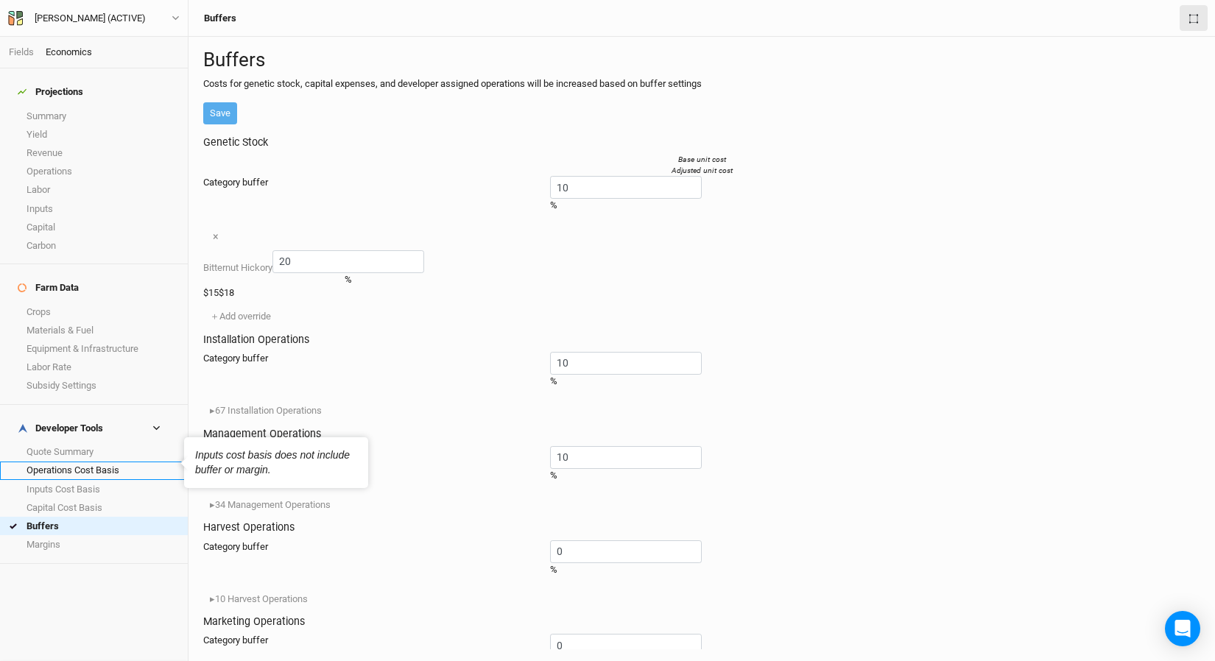
click at [77, 462] on link "Operations Cost Basis" at bounding box center [94, 471] width 188 height 18
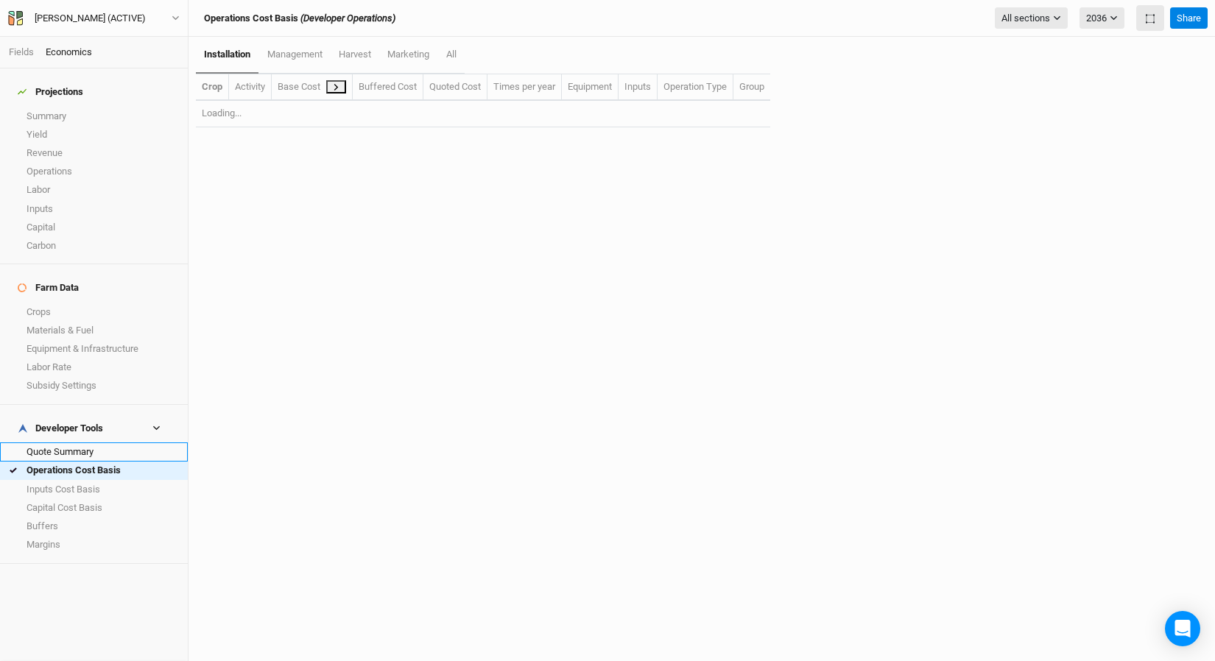
click at [77, 442] on link "Quote Summary" at bounding box center [94, 451] width 188 height 18
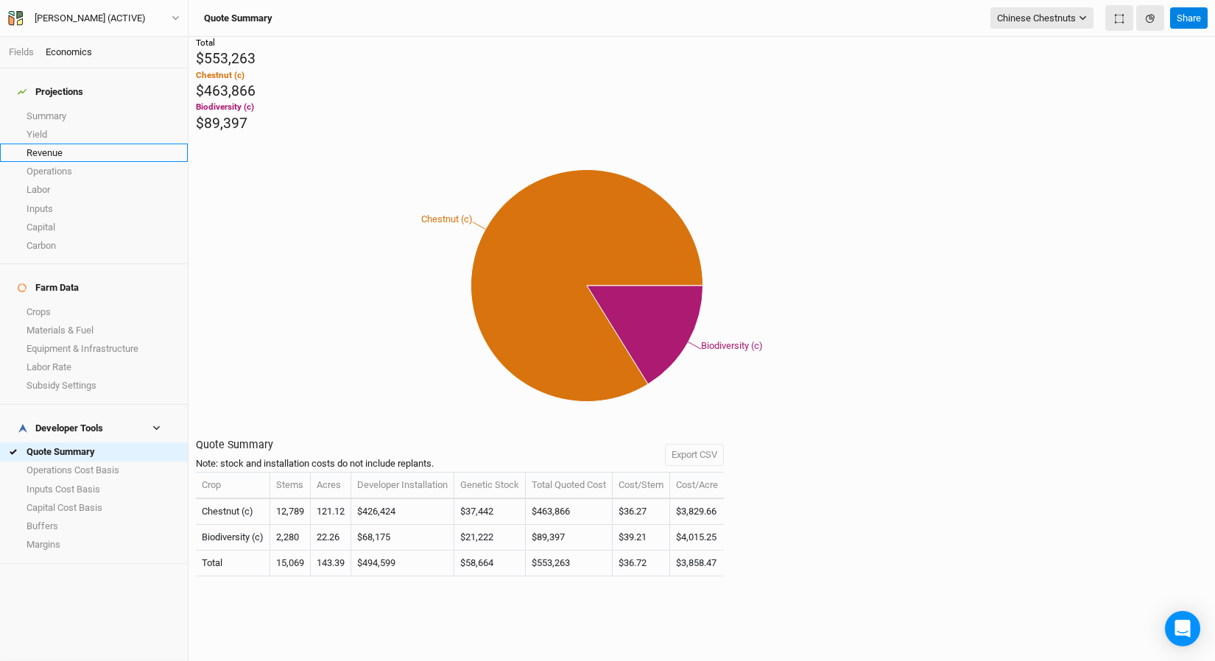
click at [103, 144] on link "Revenue" at bounding box center [94, 153] width 188 height 18
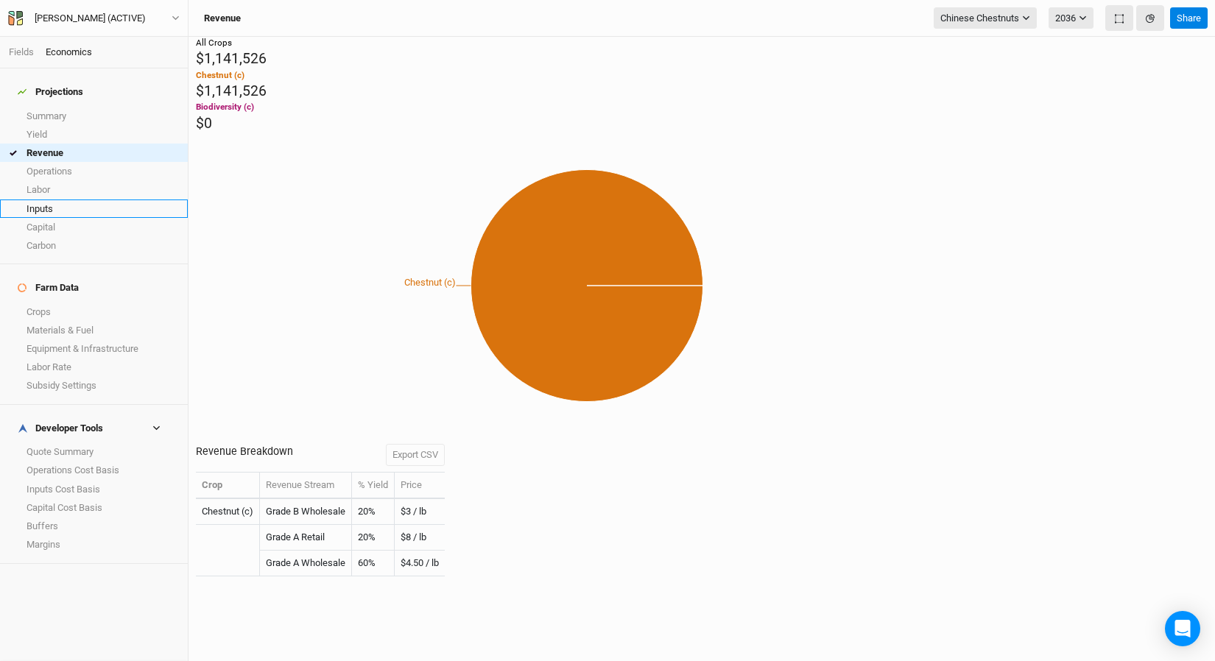
click at [93, 199] on link "Inputs" at bounding box center [94, 208] width 188 height 18
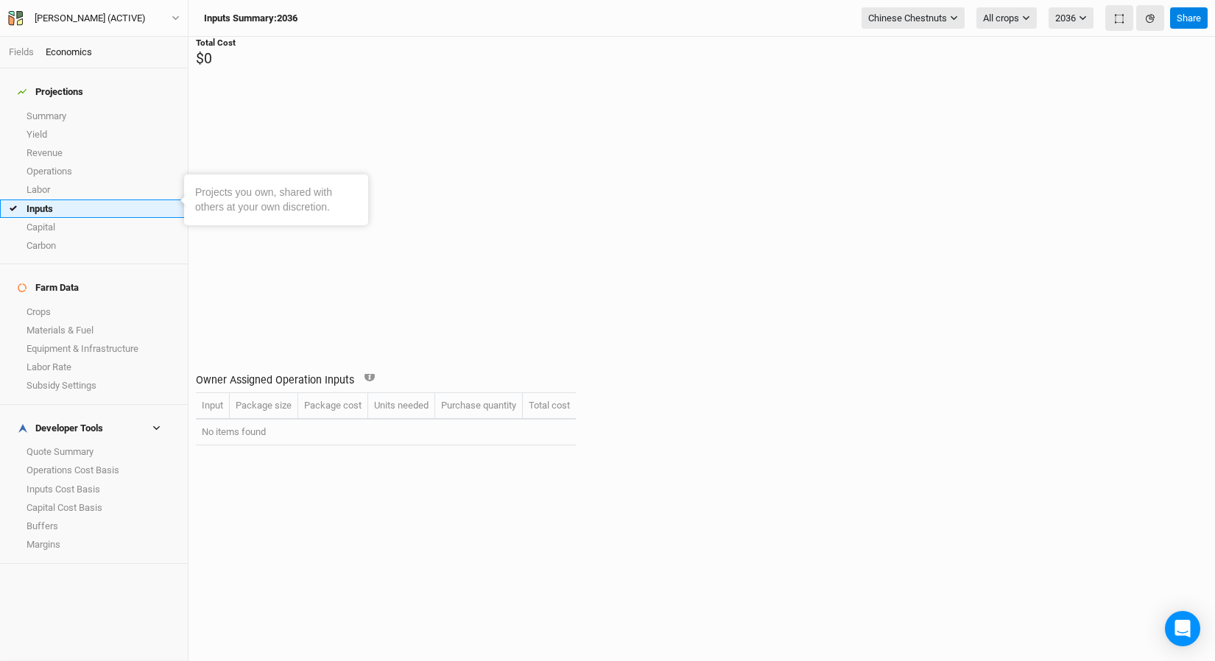
click at [109, 199] on link "Inputs" at bounding box center [94, 208] width 188 height 18
click at [109, 182] on link "Labor" at bounding box center [94, 190] width 188 height 18
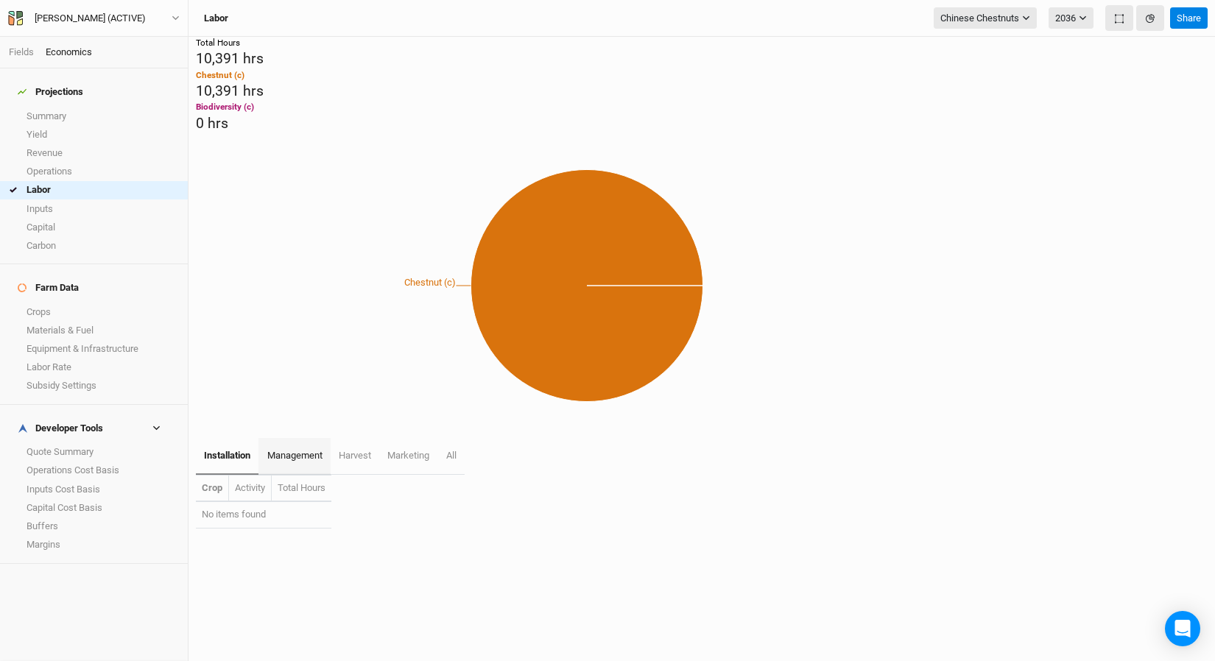
click at [283, 450] on span "management" at bounding box center [294, 455] width 55 height 11
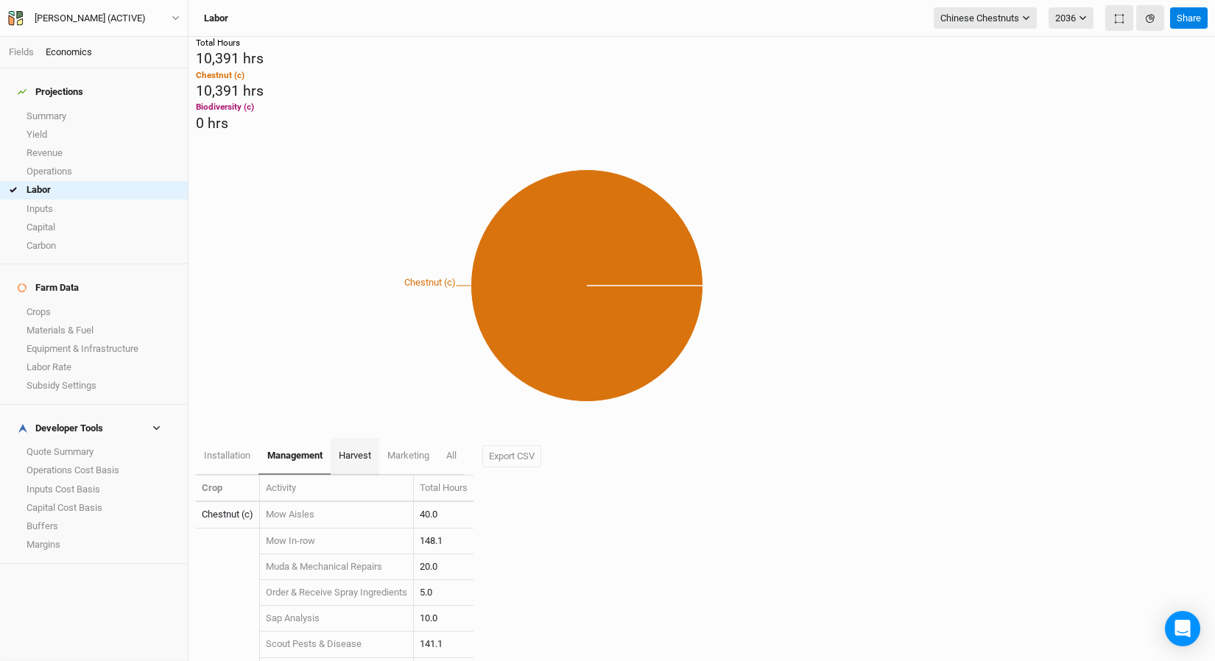
click at [347, 450] on span "harvest" at bounding box center [355, 455] width 32 height 11
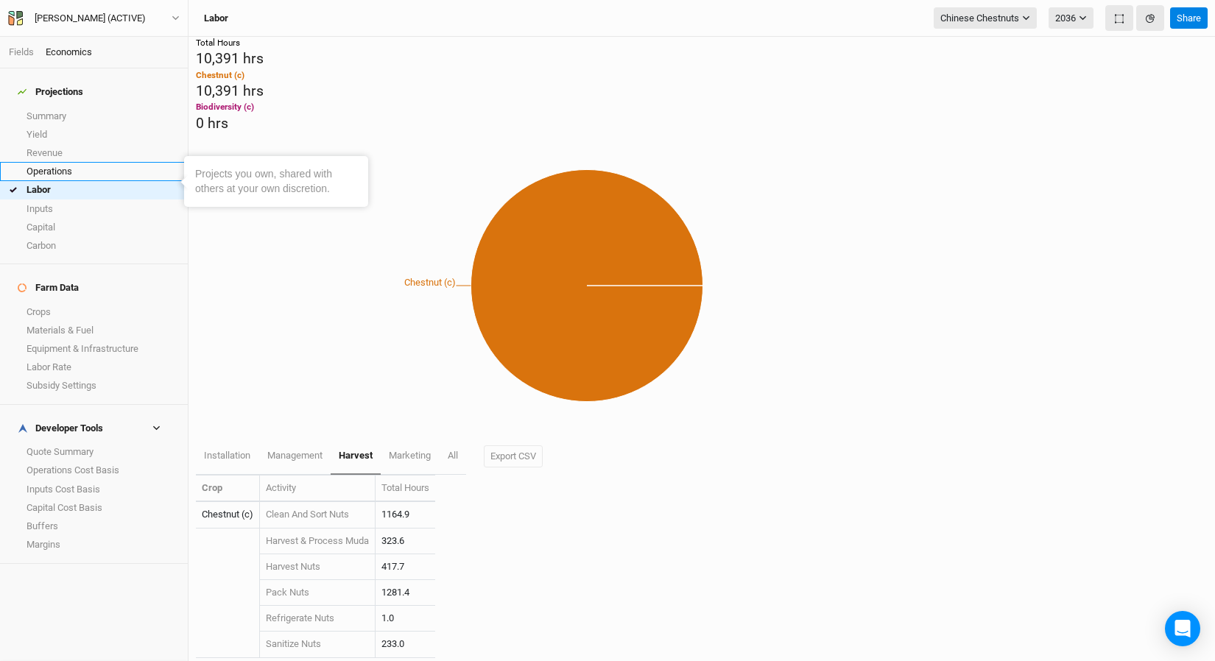
click at [47, 167] on link "Operations" at bounding box center [94, 171] width 188 height 18
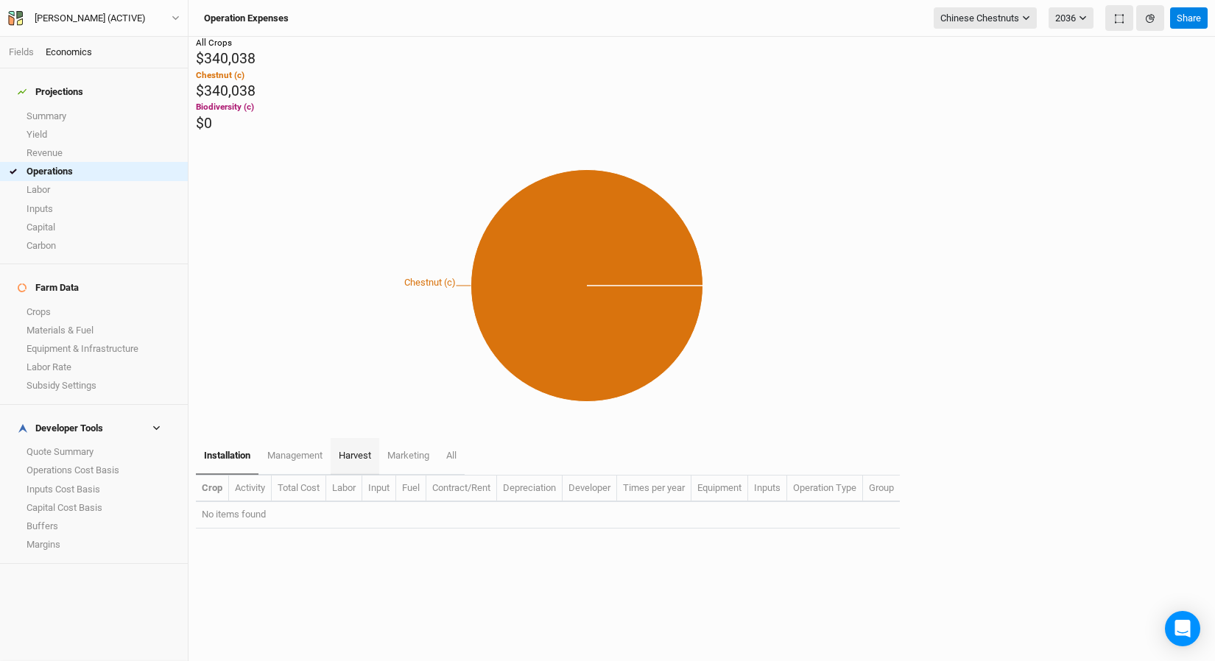
click at [364, 450] on span "harvest" at bounding box center [355, 455] width 32 height 11
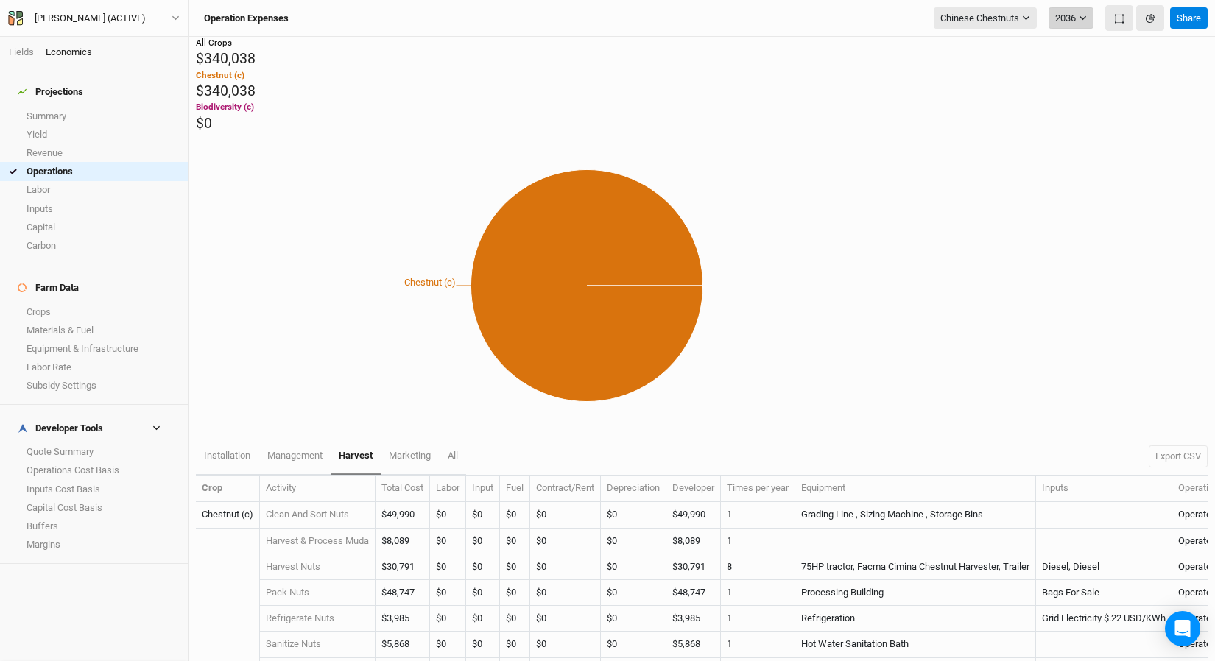
click at [1008, 21] on icon "button" at bounding box center [1082, 18] width 8 height 8
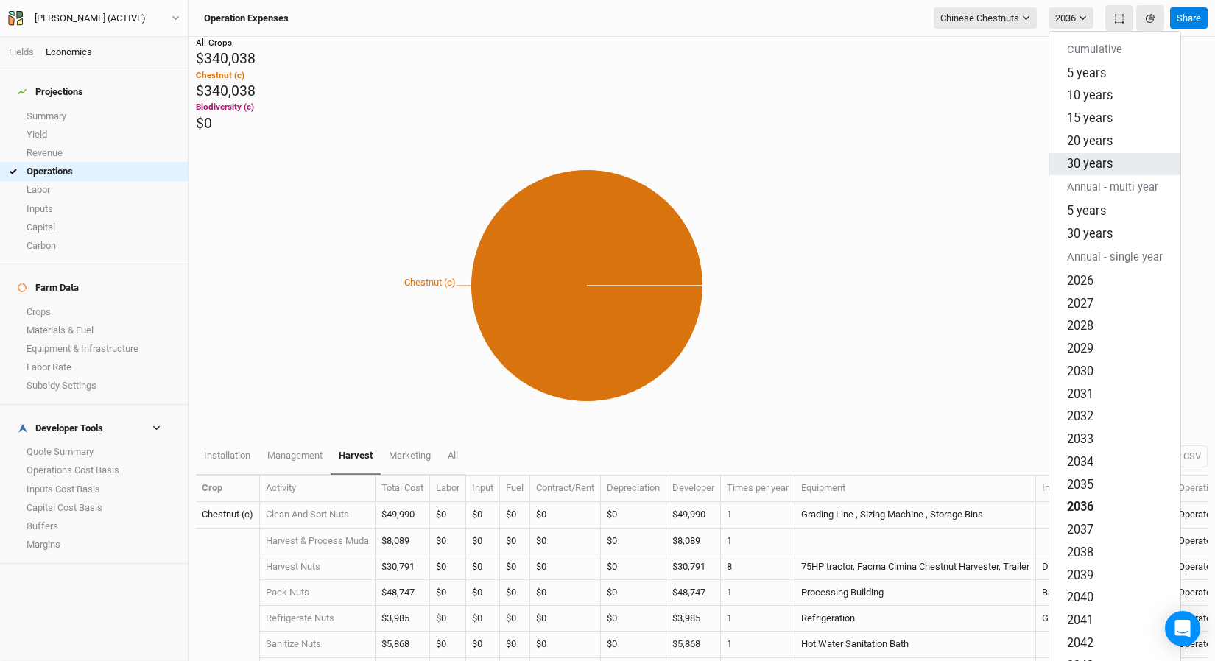
click at [1008, 152] on button "30 years" at bounding box center [1114, 163] width 131 height 23
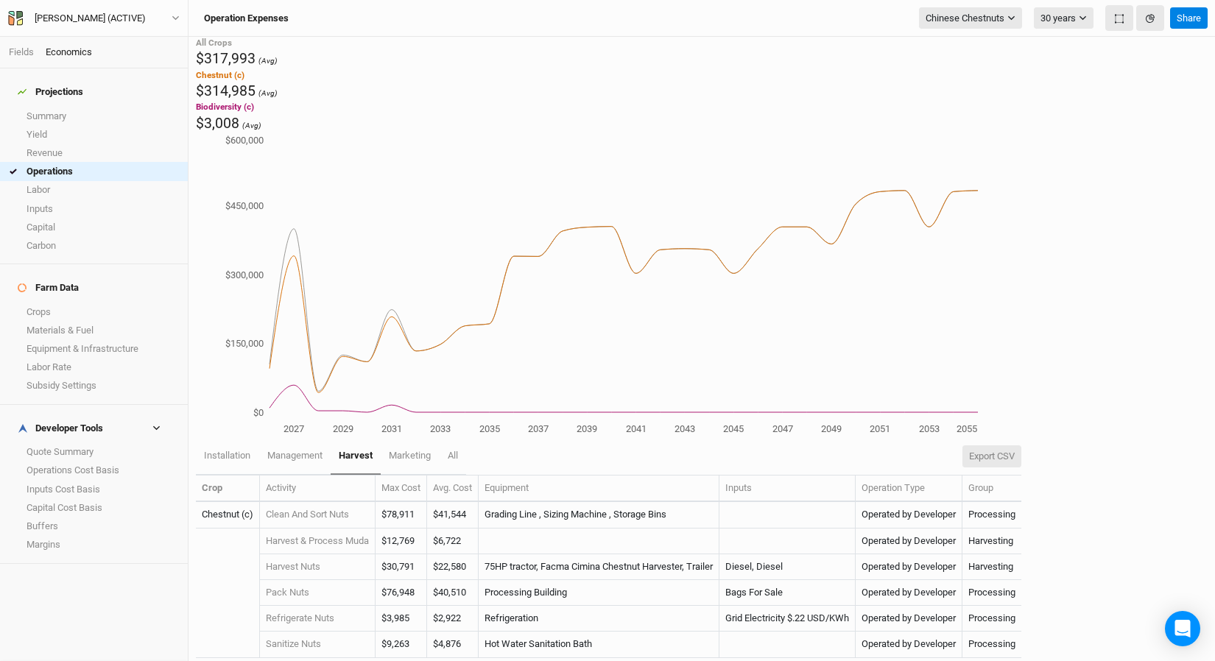
click at [1007, 445] on button "Export CSV" at bounding box center [991, 456] width 59 height 22
click at [892, 18] on div "Operation Expenses Chinese Chestnuts Filter by section group Black Locust Chine…" at bounding box center [680, 18] width 968 height 26
click at [80, 188] on link "Labor" at bounding box center [94, 190] width 188 height 18
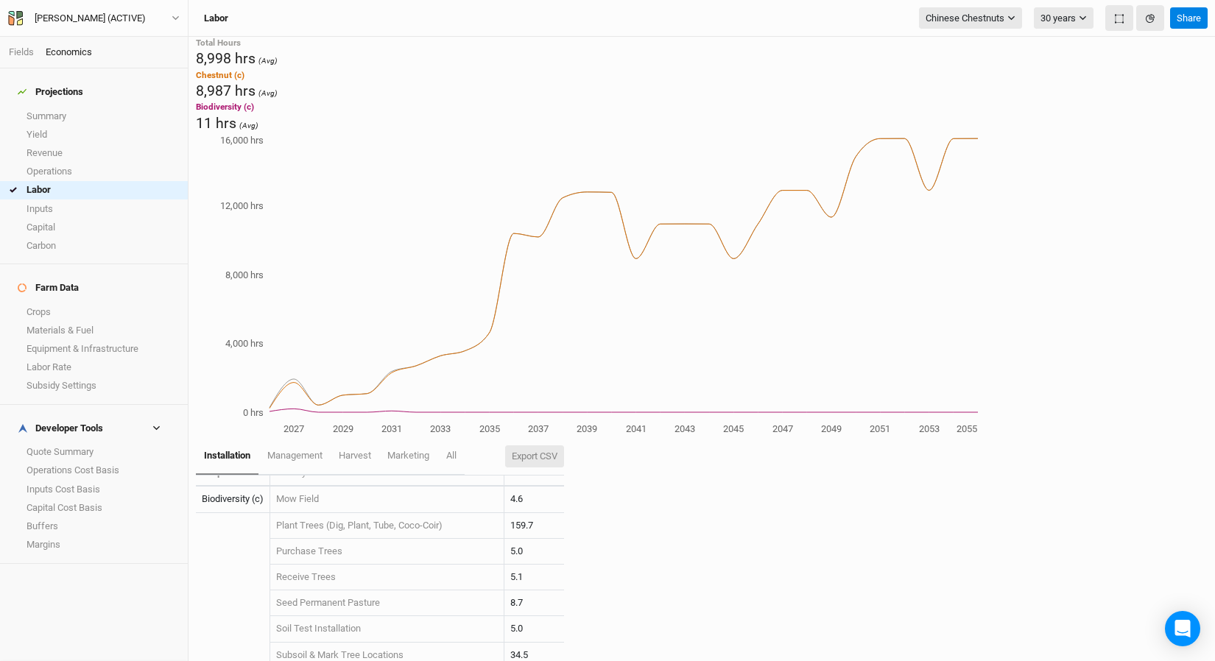
scroll to position [17, 0]
click at [564, 445] on button "Export CSV" at bounding box center [534, 456] width 59 height 22
click at [903, 2] on div "Labor Chinese Chestnuts Filter by section group Black Locust Chinese Chestnuts …" at bounding box center [701, 18] width 1026 height 37
click at [354, 450] on span "harvest" at bounding box center [355, 455] width 32 height 11
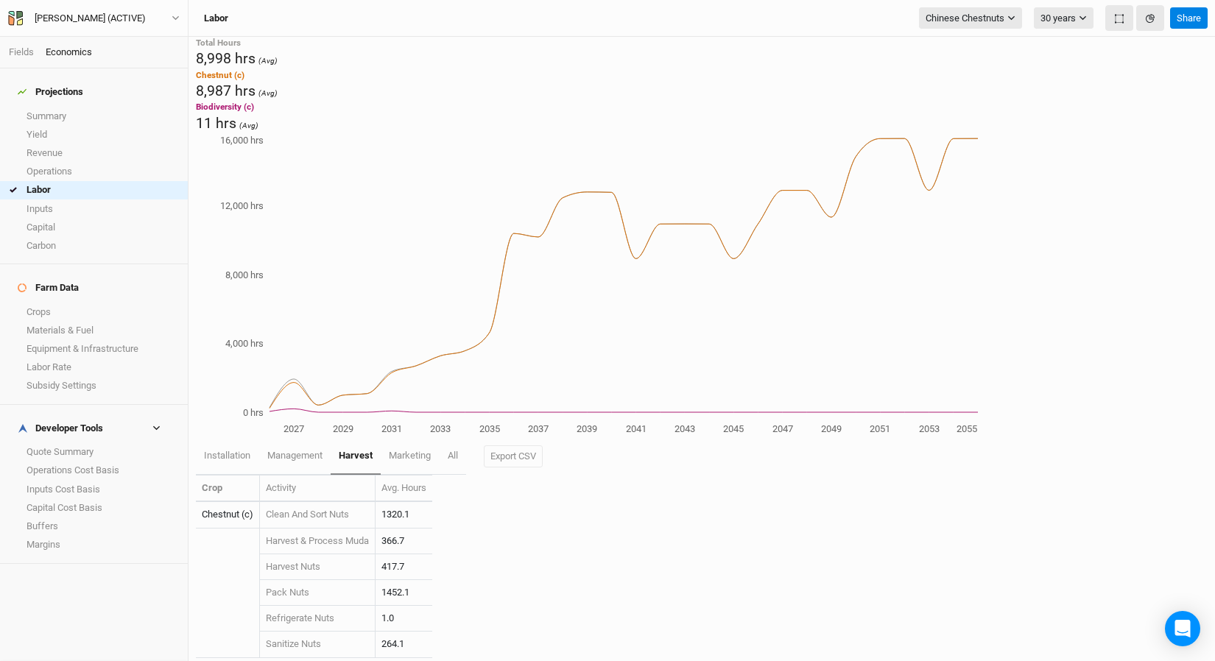
click at [784, 534] on div "installation management harvest marketing All Export CSV Crop Activity Avg. Hou…" at bounding box center [701, 549] width 1011 height 223
click at [524, 445] on button "Export CSV" at bounding box center [513, 456] width 59 height 22
click at [920, 3] on div "Labor Chinese Chestnuts Filter by section group Black Locust Chinese Chestnuts …" at bounding box center [701, 18] width 1026 height 37
click at [88, 480] on link "Inputs Cost Basis" at bounding box center [94, 489] width 188 height 18
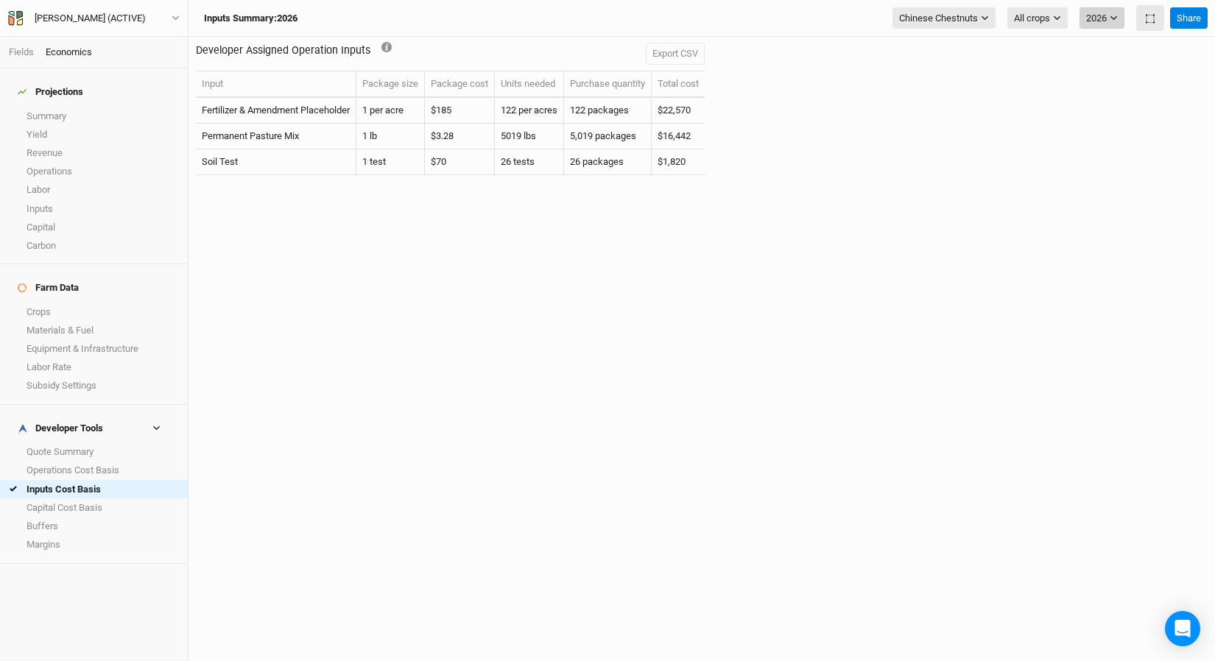
click at [1008, 27] on button "2026" at bounding box center [1101, 18] width 45 height 22
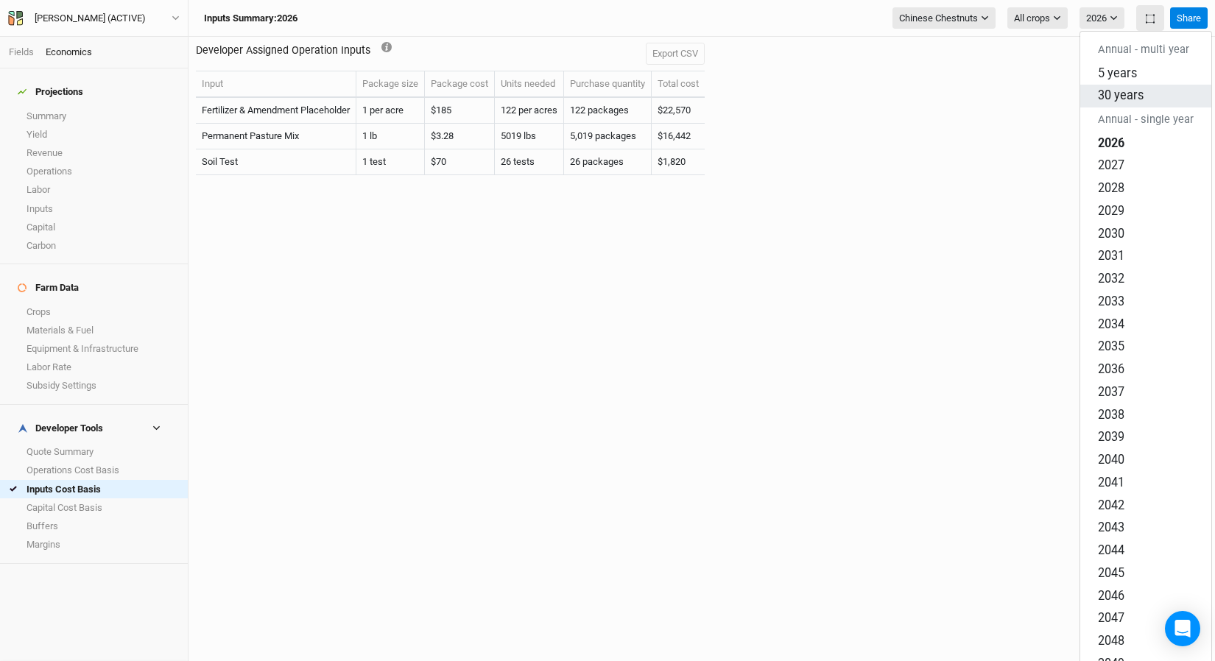
click at [1008, 88] on span "30 years" at bounding box center [1121, 95] width 46 height 14
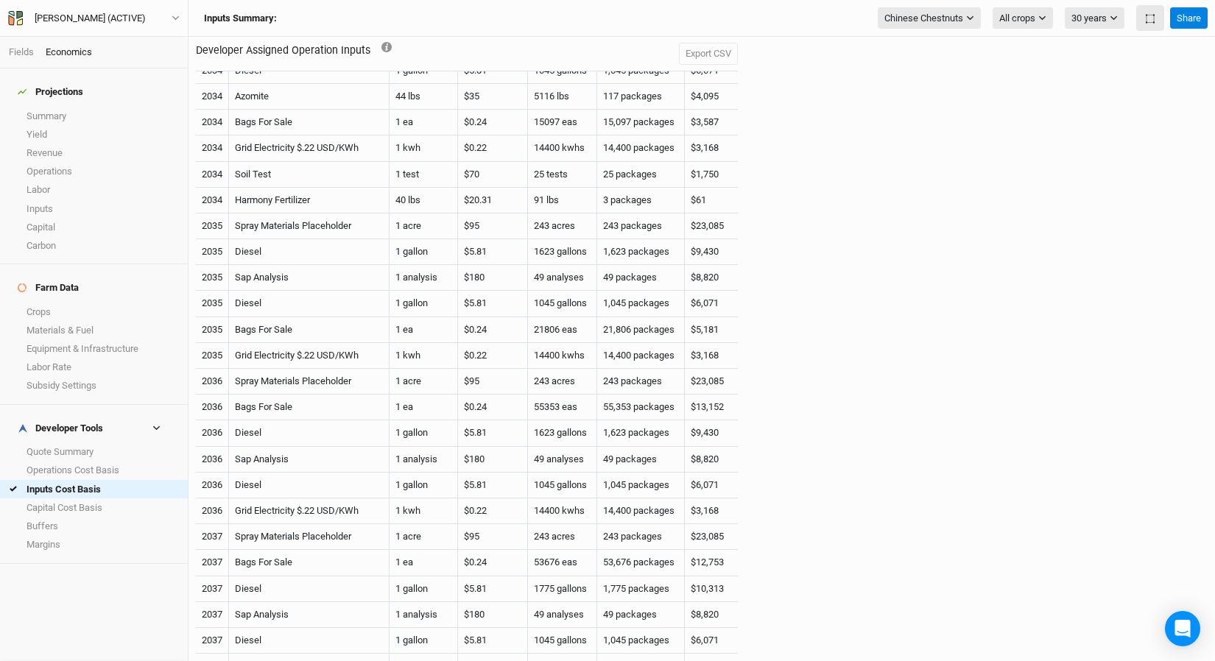
scroll to position [1677, 0]
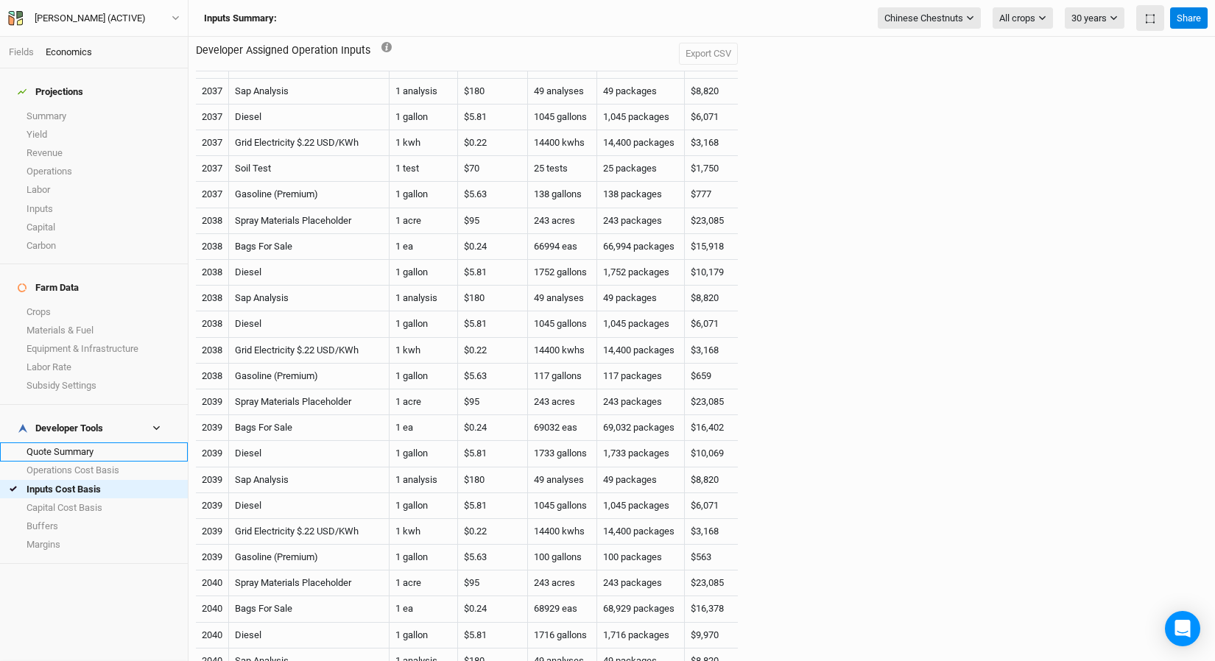
click at [52, 442] on link "Quote Summary" at bounding box center [94, 451] width 188 height 18
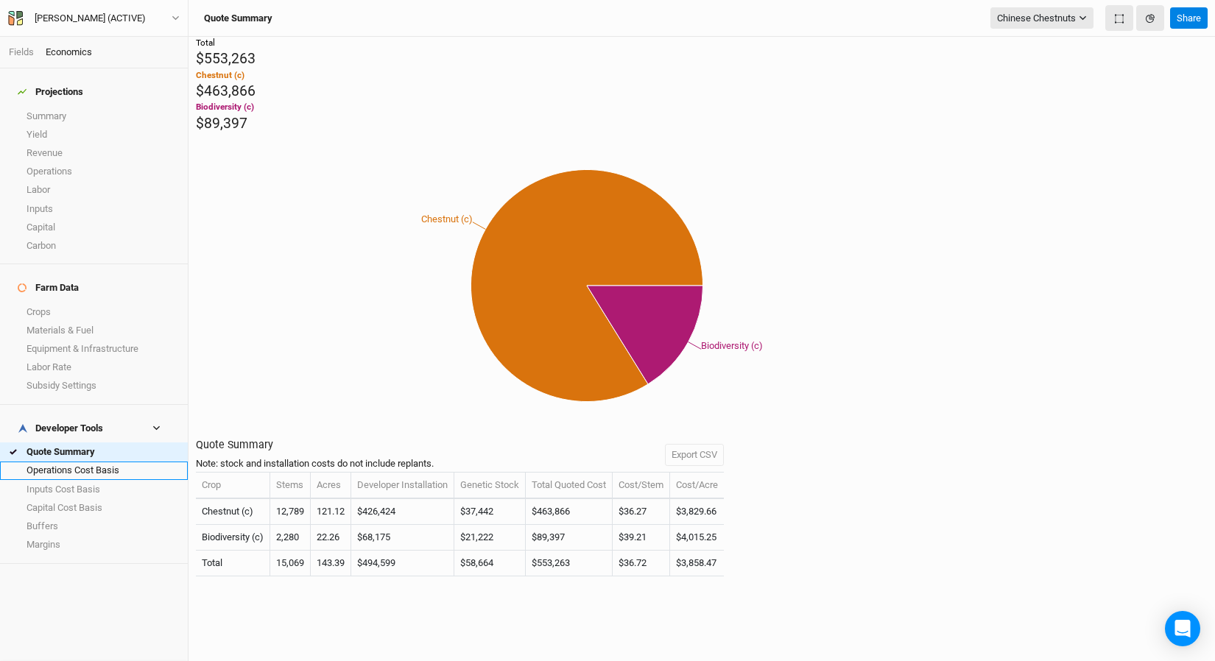
click at [57, 462] on link "Operations Cost Basis" at bounding box center [94, 471] width 188 height 18
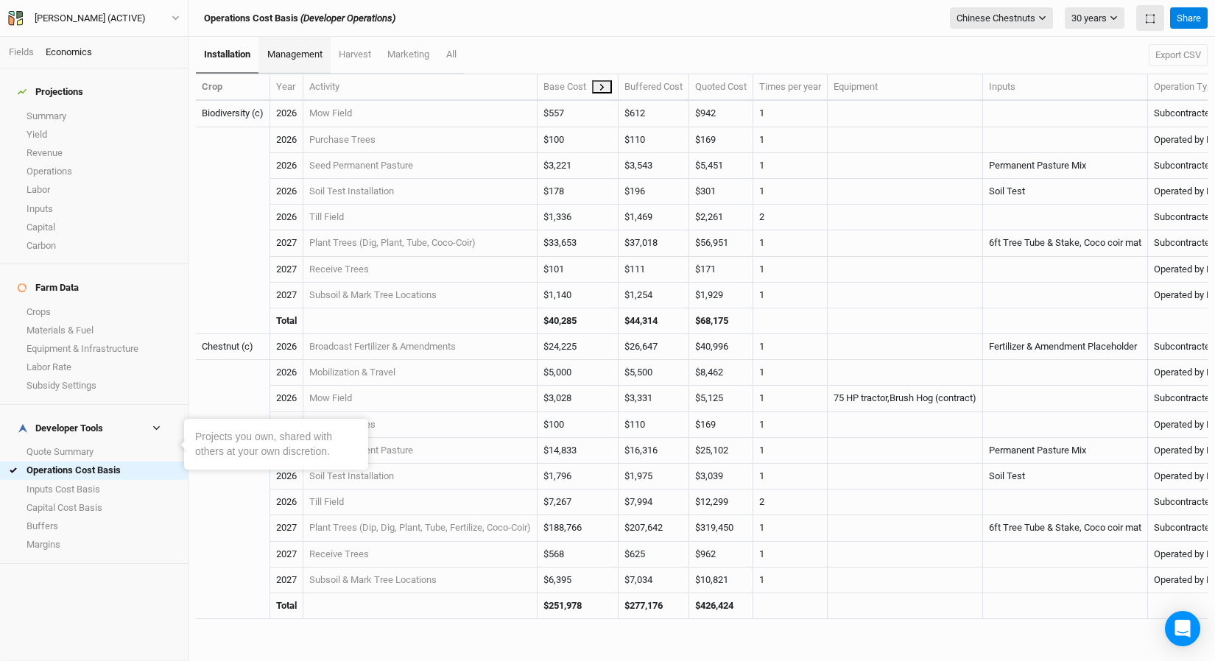
click at [313, 59] on span "management" at bounding box center [294, 54] width 55 height 11
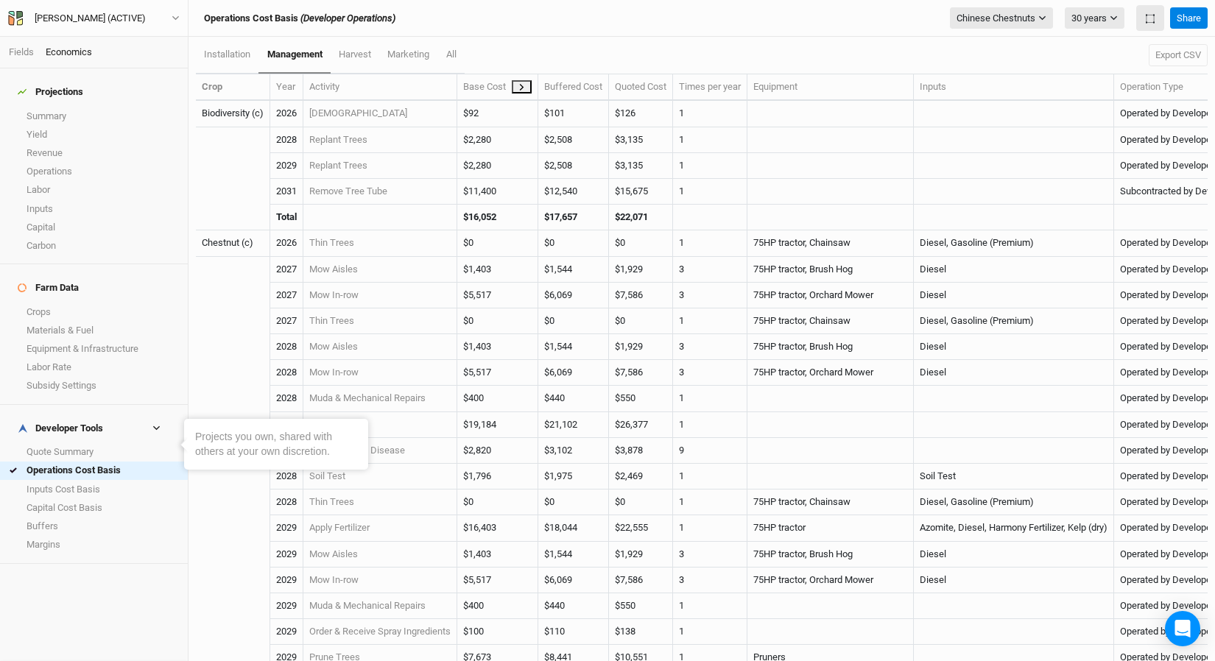
click at [523, 84] on icon at bounding box center [521, 87] width 8 height 8
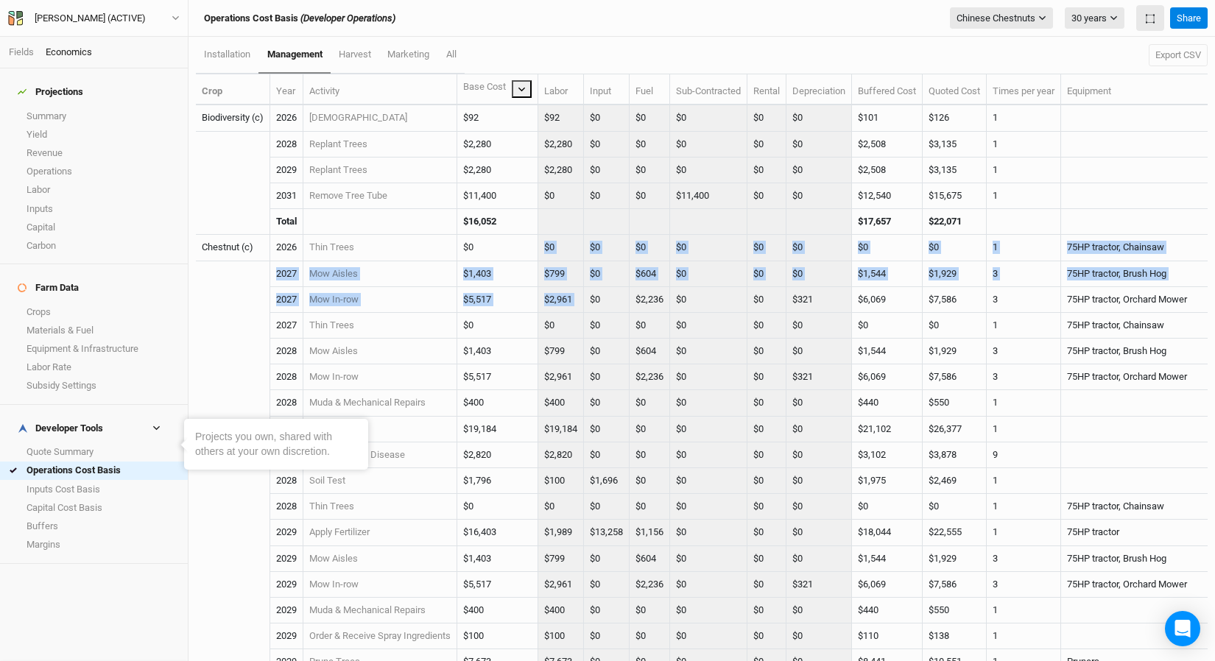
drag, startPoint x: 536, startPoint y: 237, endPoint x: 616, endPoint y: 288, distance: 95.0
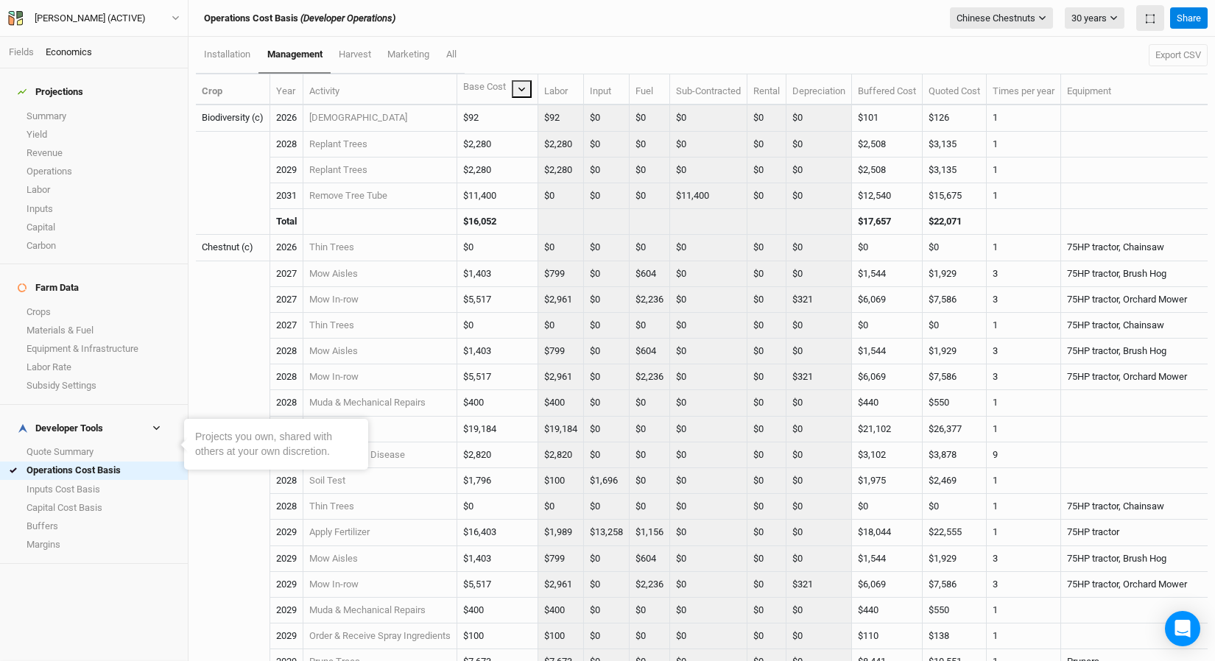
click at [618, 289] on td "$0" at bounding box center [607, 300] width 46 height 26
click at [1008, 52] on button "Export CSV" at bounding box center [1177, 55] width 59 height 22
click at [925, 4] on div "Operations Cost Basis (Developer Operations) Chinese Chestnuts Filter by sectio…" at bounding box center [701, 18] width 1026 height 37
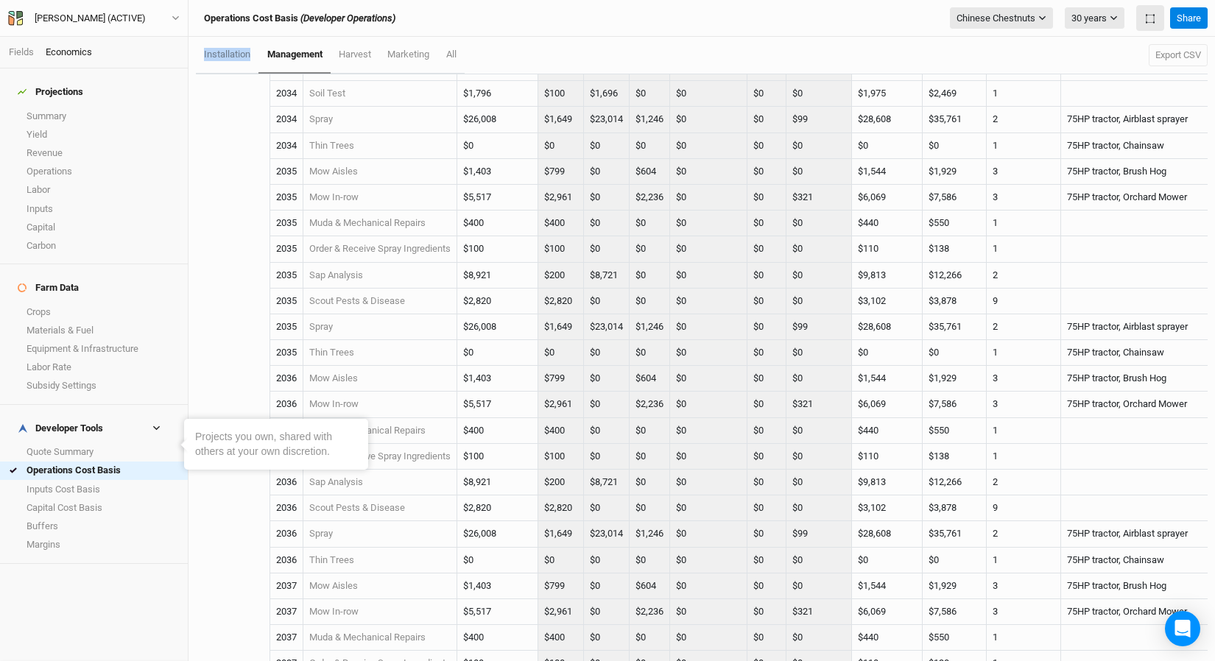
scroll to position [2077, 0]
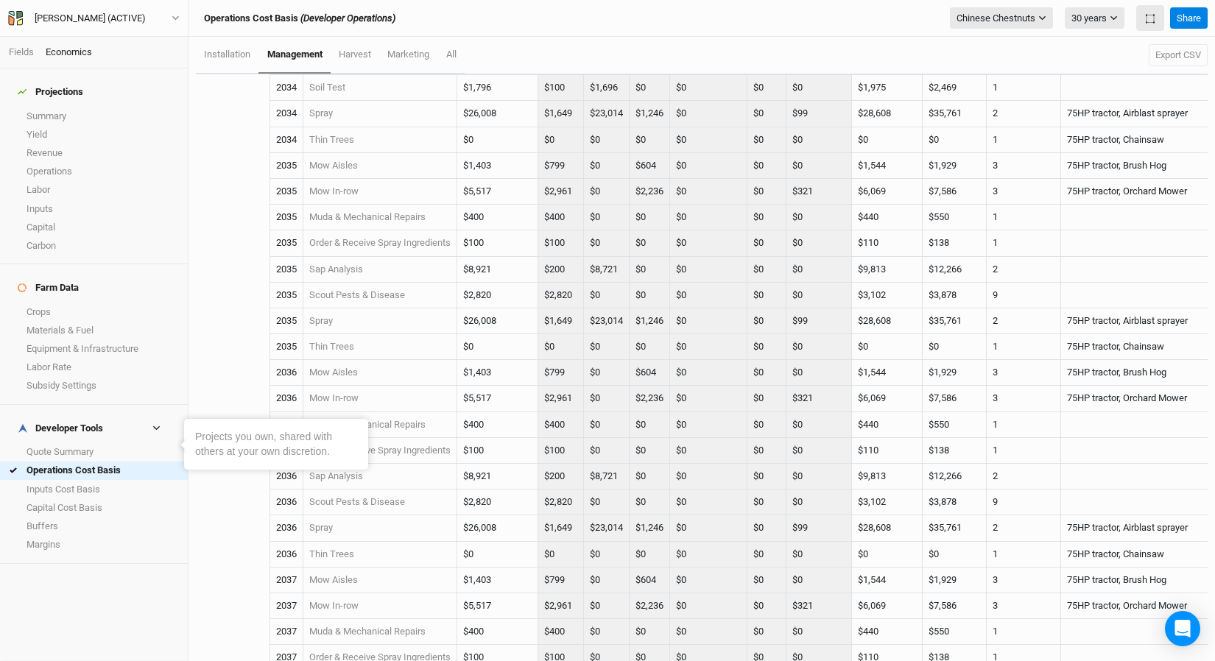
click at [343, 231] on td "Order & Receive Spray Ingredients" at bounding box center [380, 243] width 154 height 26
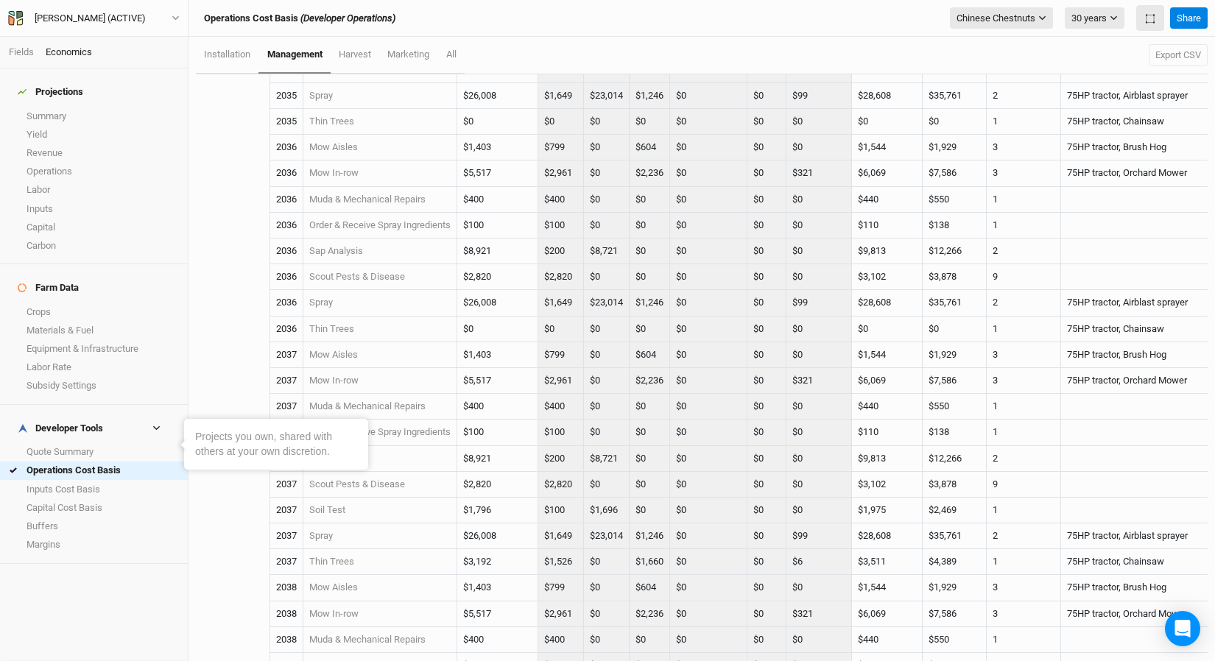
scroll to position [2568, 0]
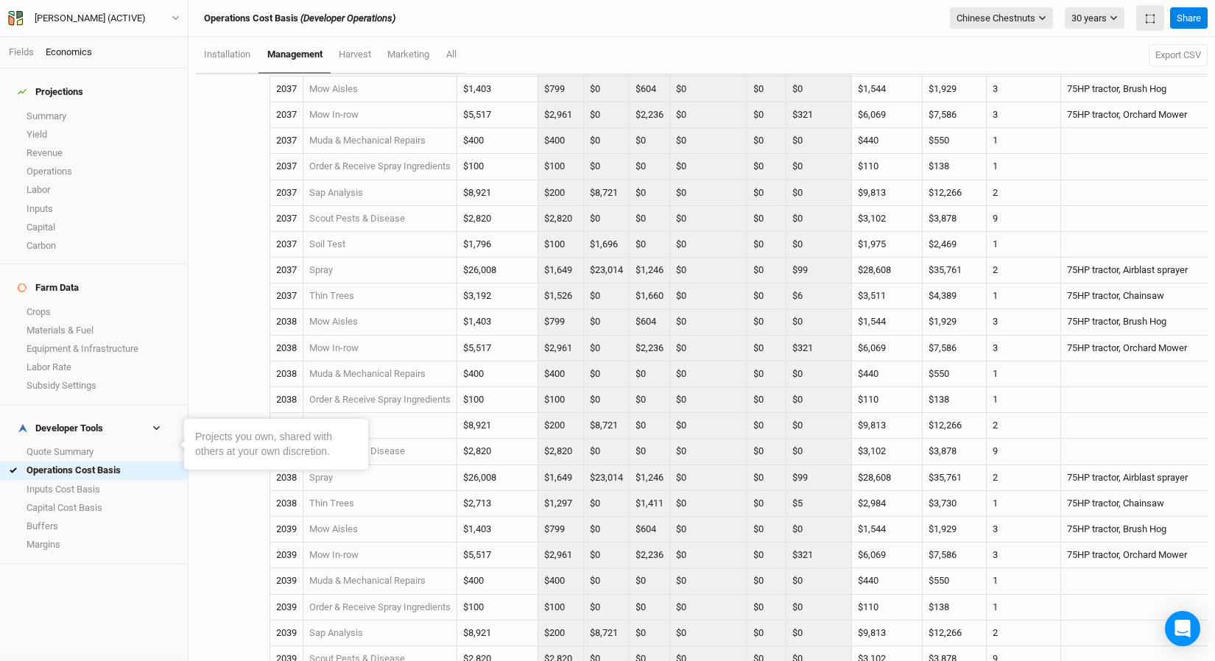
click at [98, 543] on div "Projections Summary Yield Revenue Operations Labor Inputs Capital Carbon Farm D…" at bounding box center [94, 364] width 188 height 593
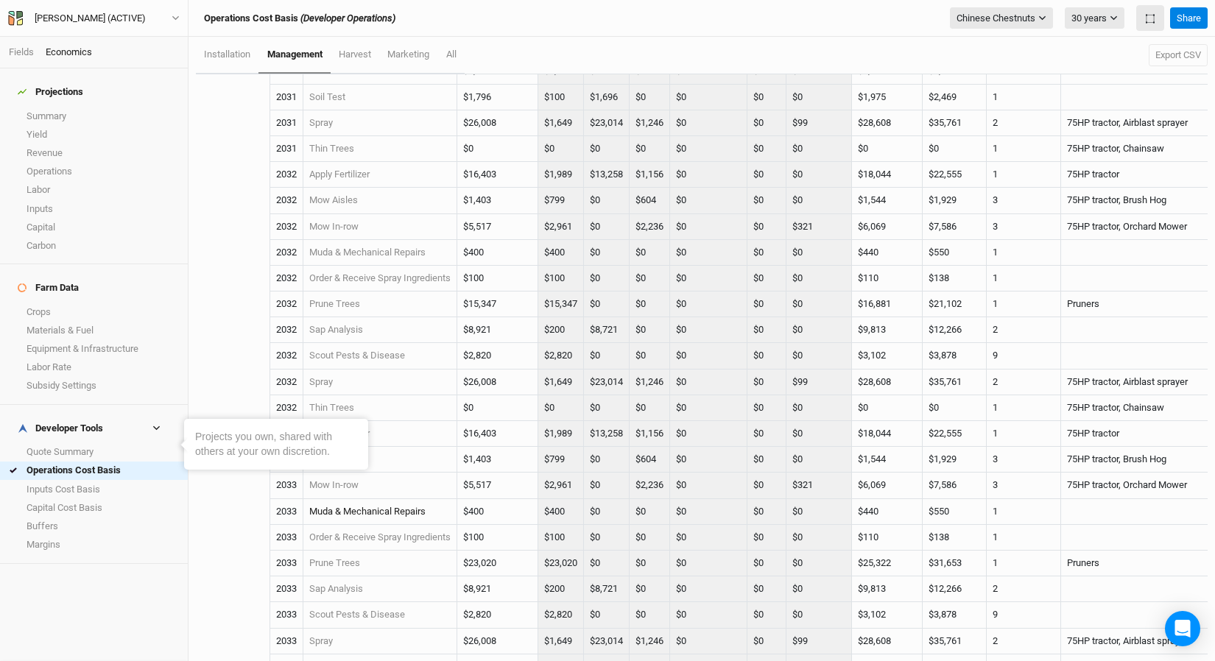
scroll to position [385, 0]
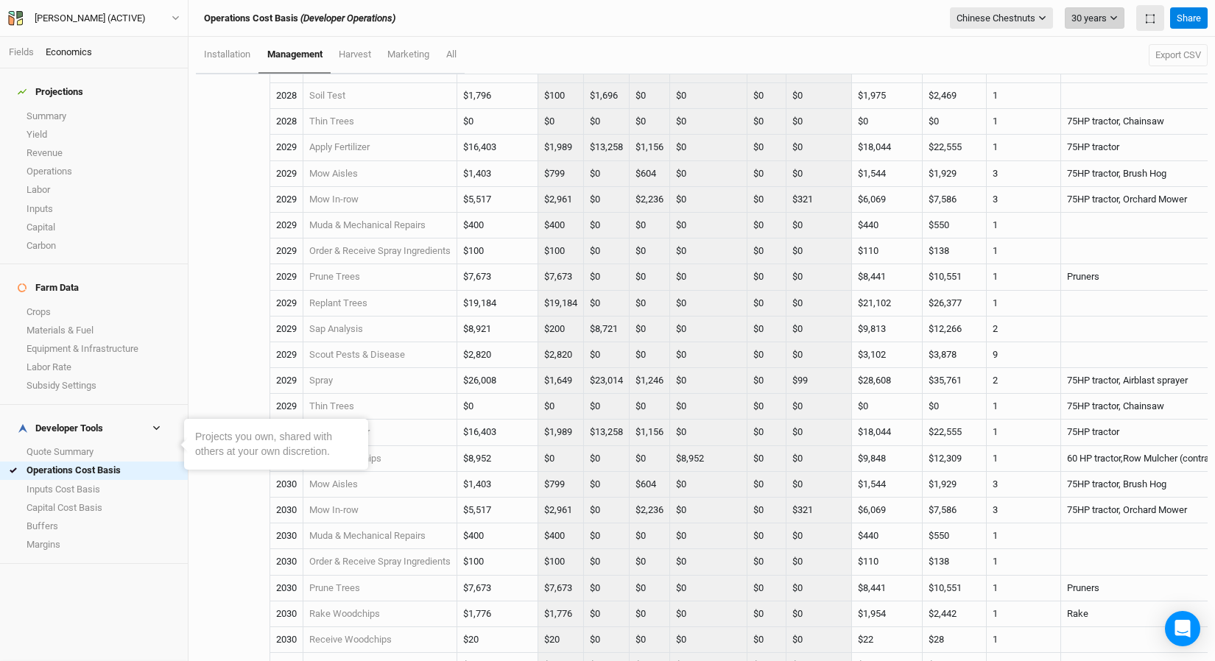
click at [1008, 15] on icon "button" at bounding box center [1113, 18] width 8 height 8
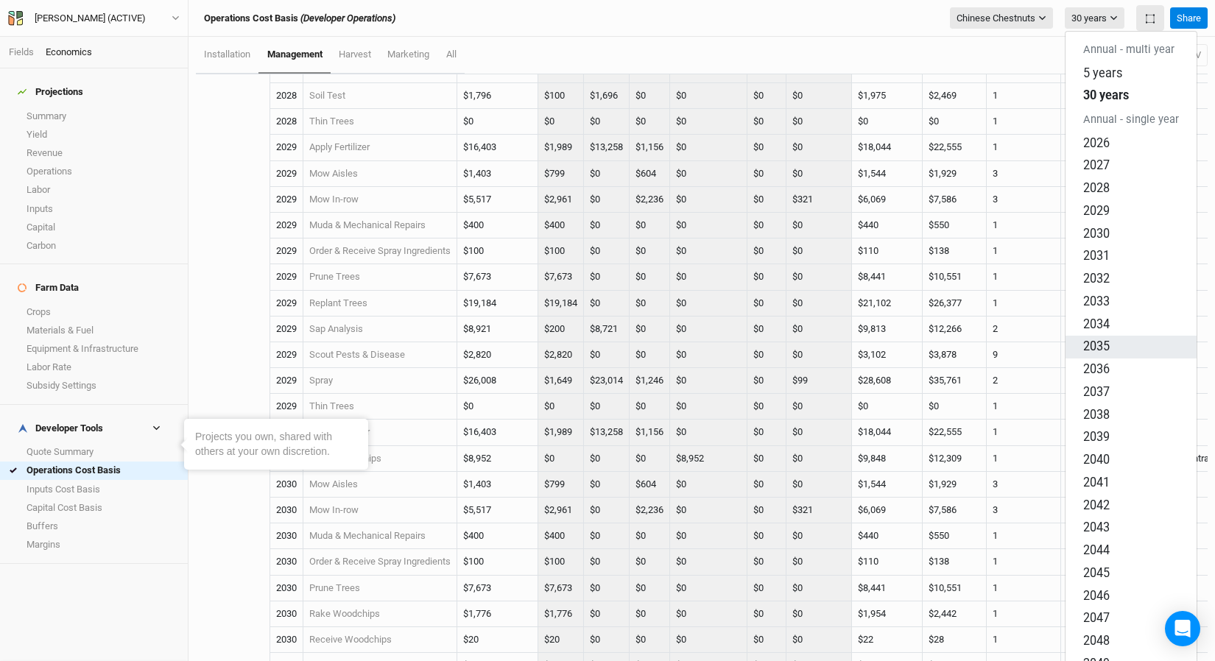
click at [1008, 336] on button "2035" at bounding box center [1130, 347] width 131 height 23
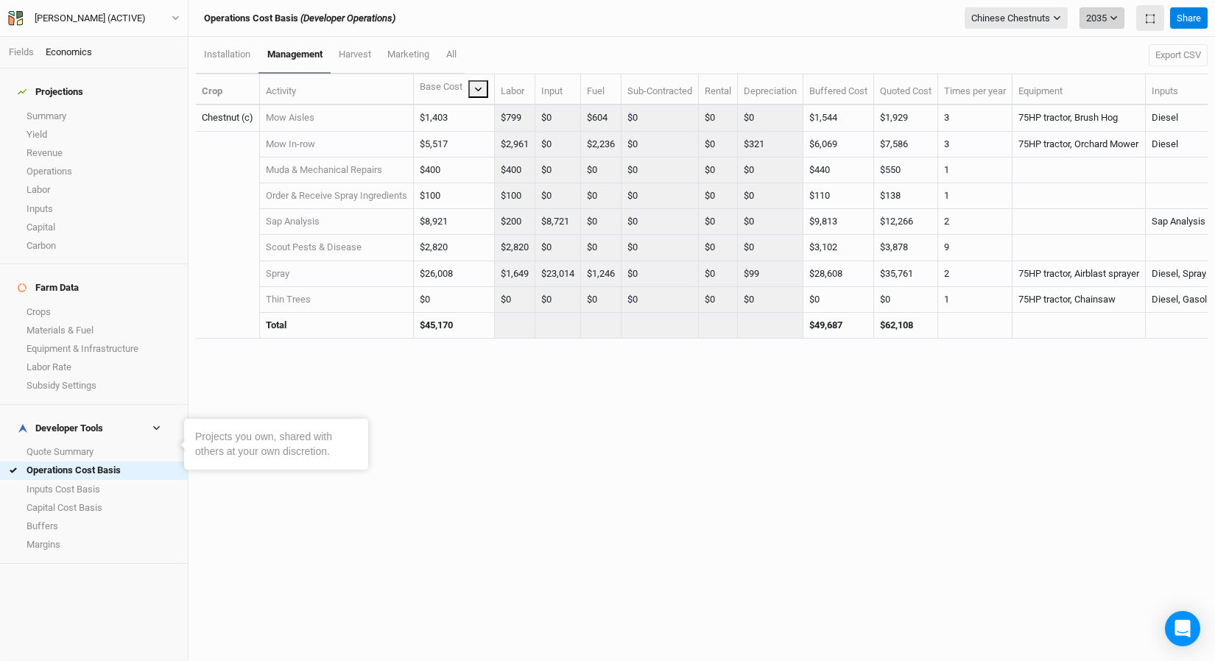
click at [1008, 12] on button "2035" at bounding box center [1101, 18] width 45 height 22
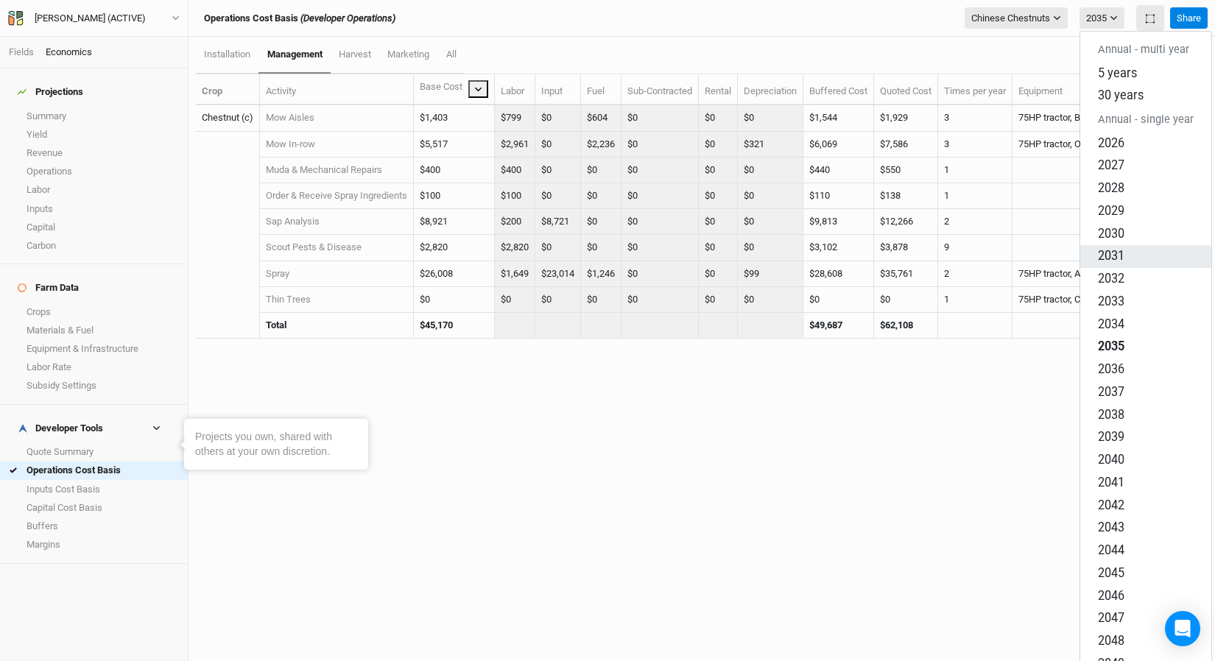
click at [1008, 245] on button "2031" at bounding box center [1145, 256] width 131 height 23
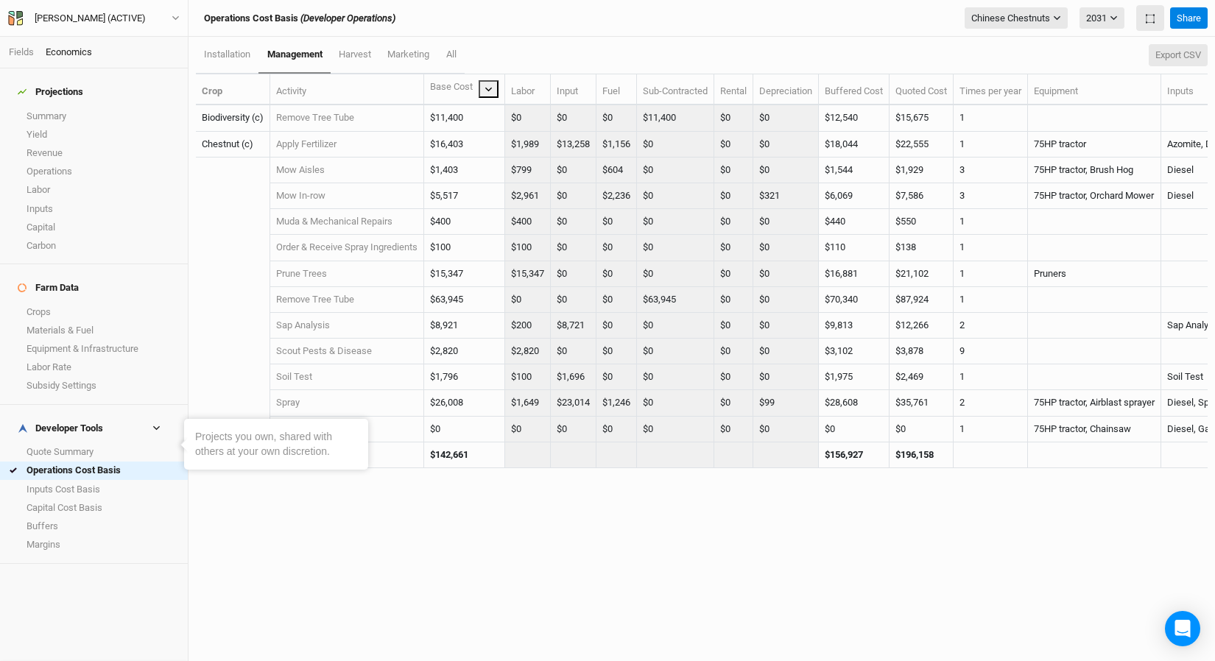
click at [1008, 54] on button "Export CSV" at bounding box center [1177, 55] width 59 height 22
click at [334, 57] on link "harvest" at bounding box center [355, 55] width 49 height 37
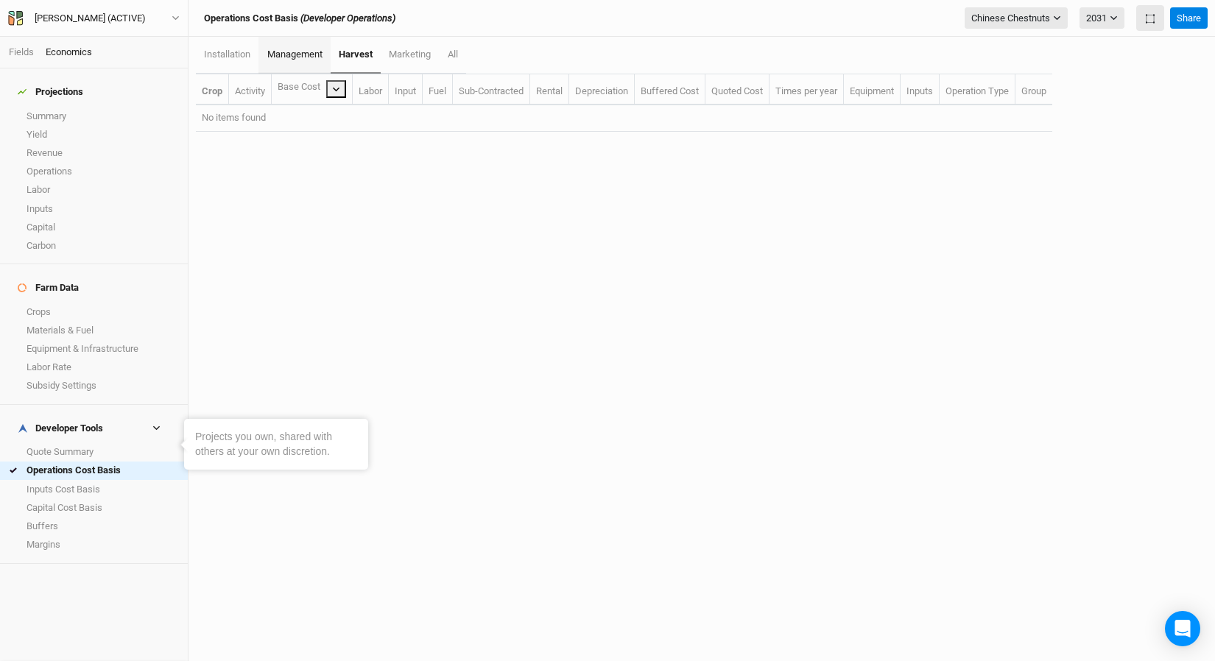
click at [294, 53] on span "management" at bounding box center [294, 54] width 55 height 11
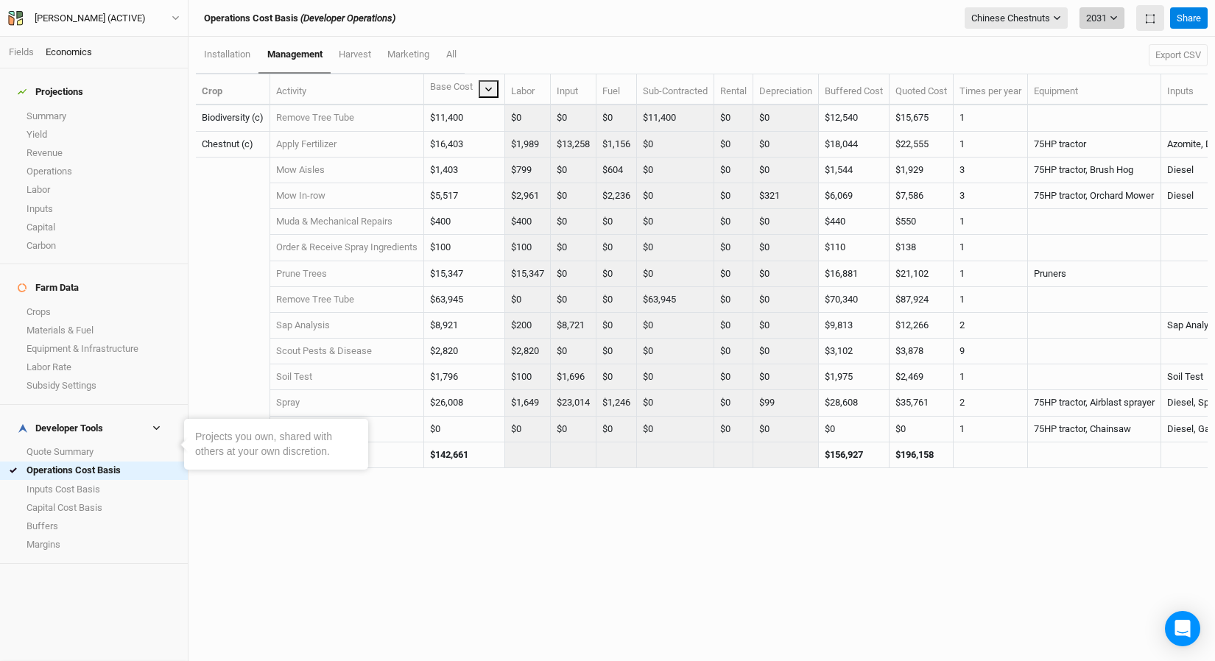
click at [1008, 24] on button "2031" at bounding box center [1101, 18] width 45 height 22
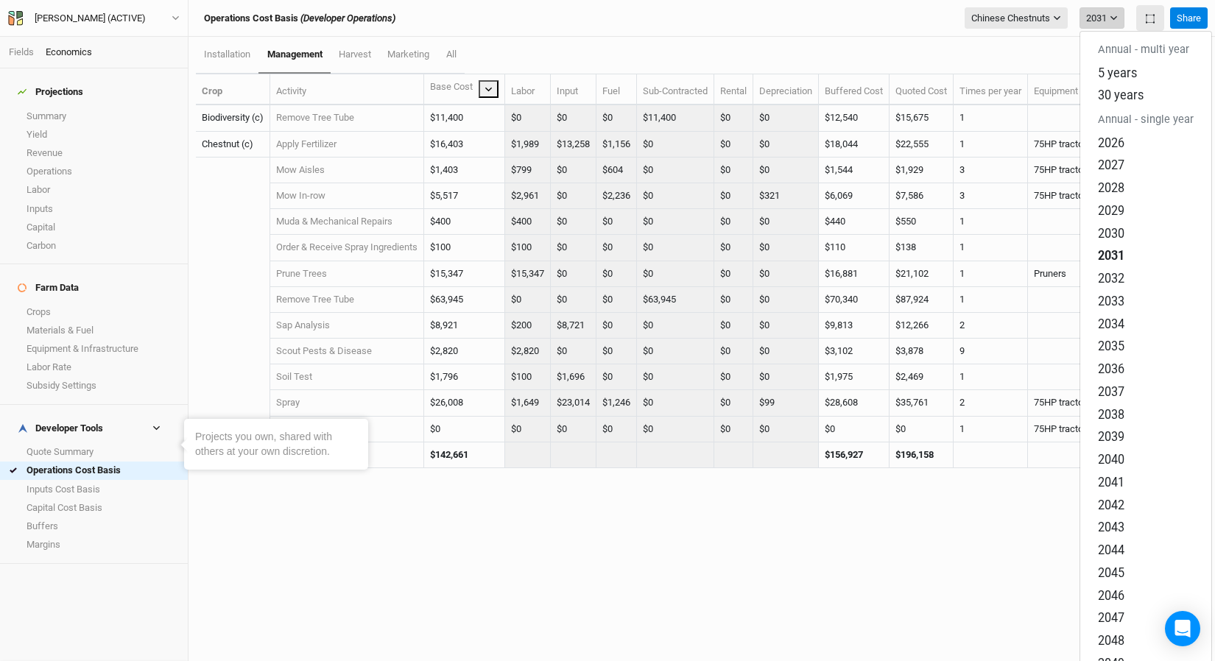
click at [1008, 15] on button "2031" at bounding box center [1101, 18] width 45 height 22
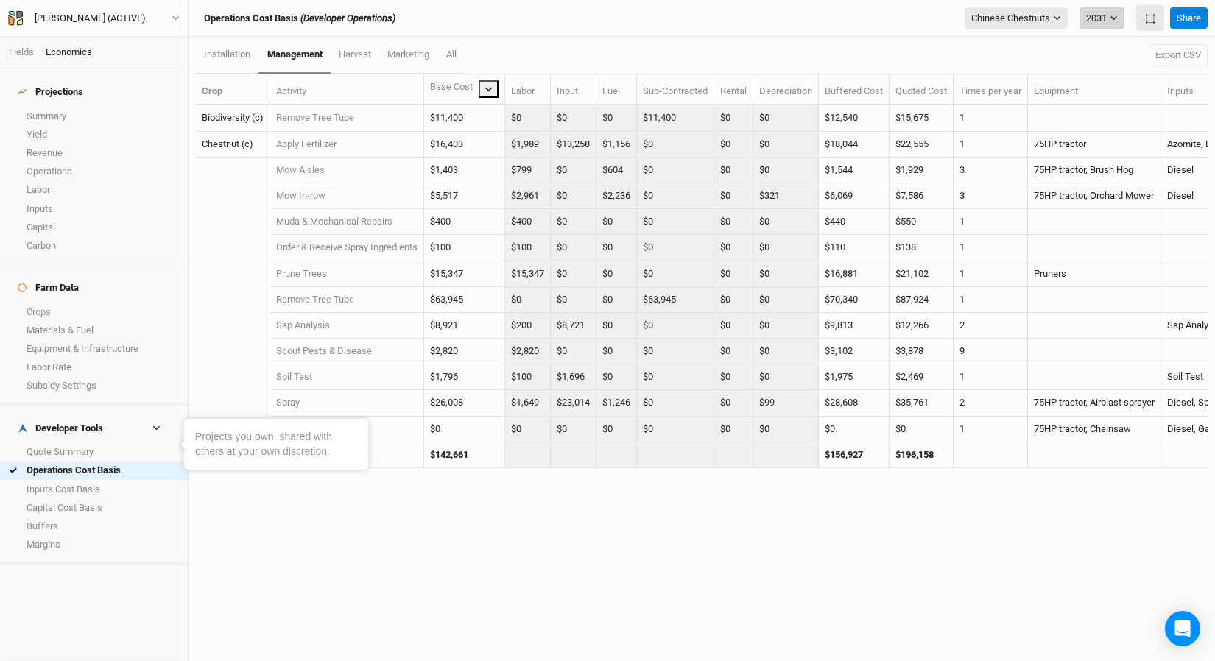
click at [1008, 8] on button "2031" at bounding box center [1101, 18] width 45 height 22
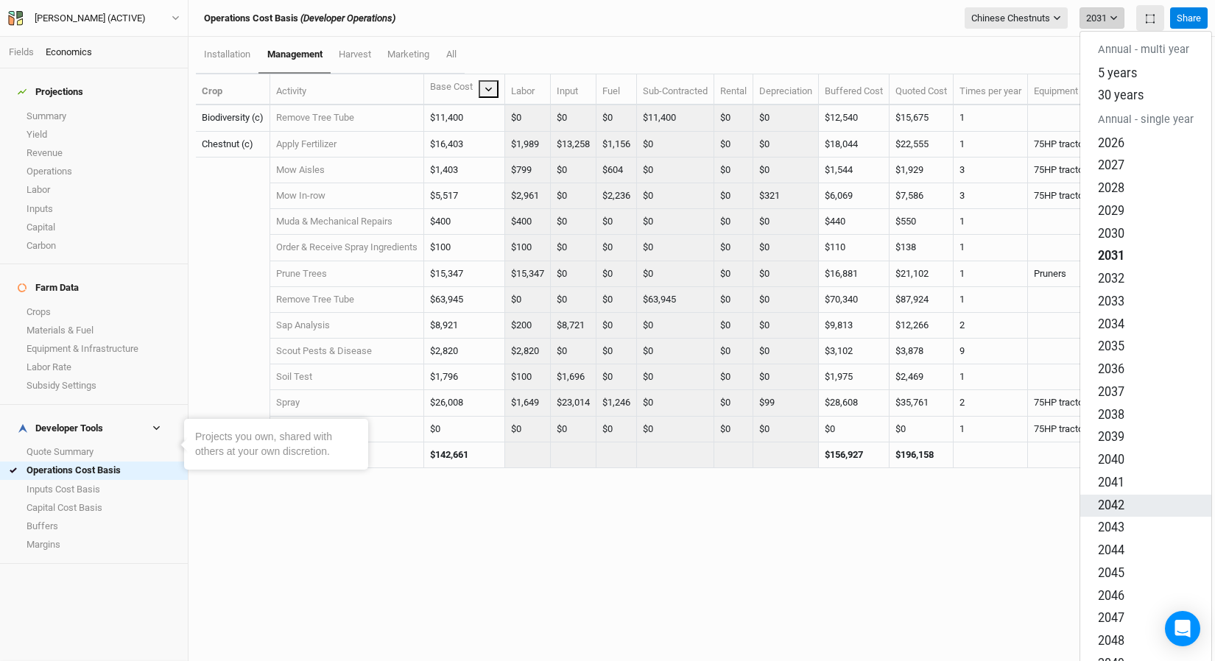
scroll to position [94, 0]
click at [1008, 449] on button "2040" at bounding box center [1145, 460] width 131 height 23
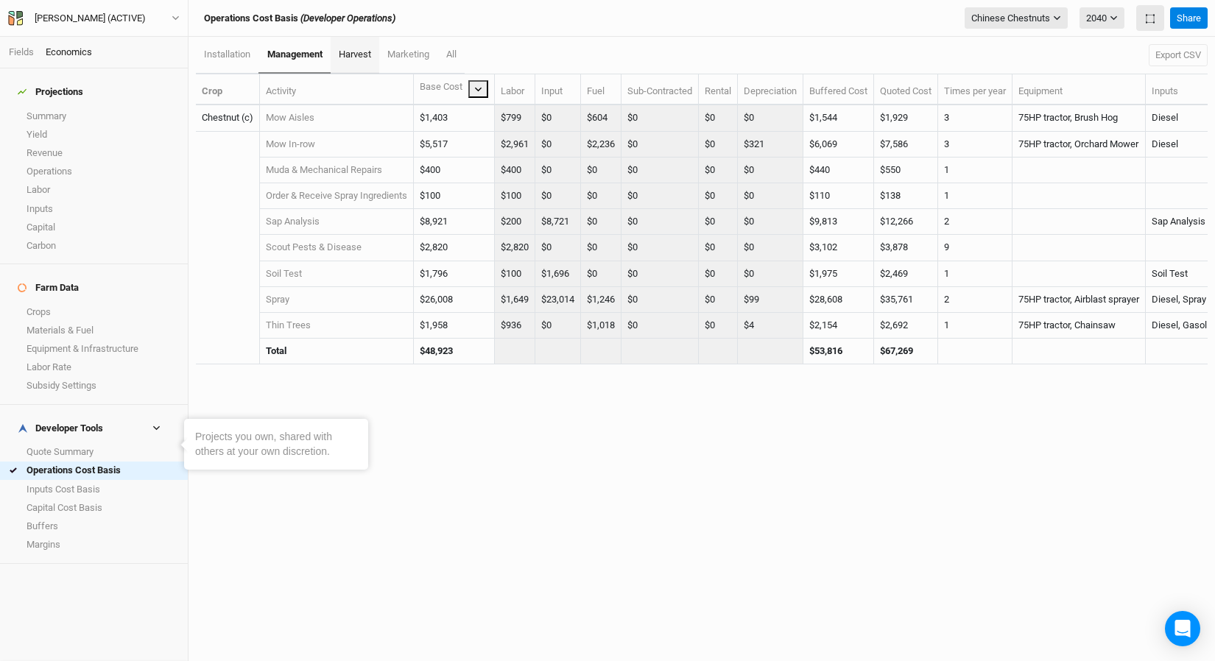
click at [352, 49] on span "harvest" at bounding box center [355, 54] width 32 height 11
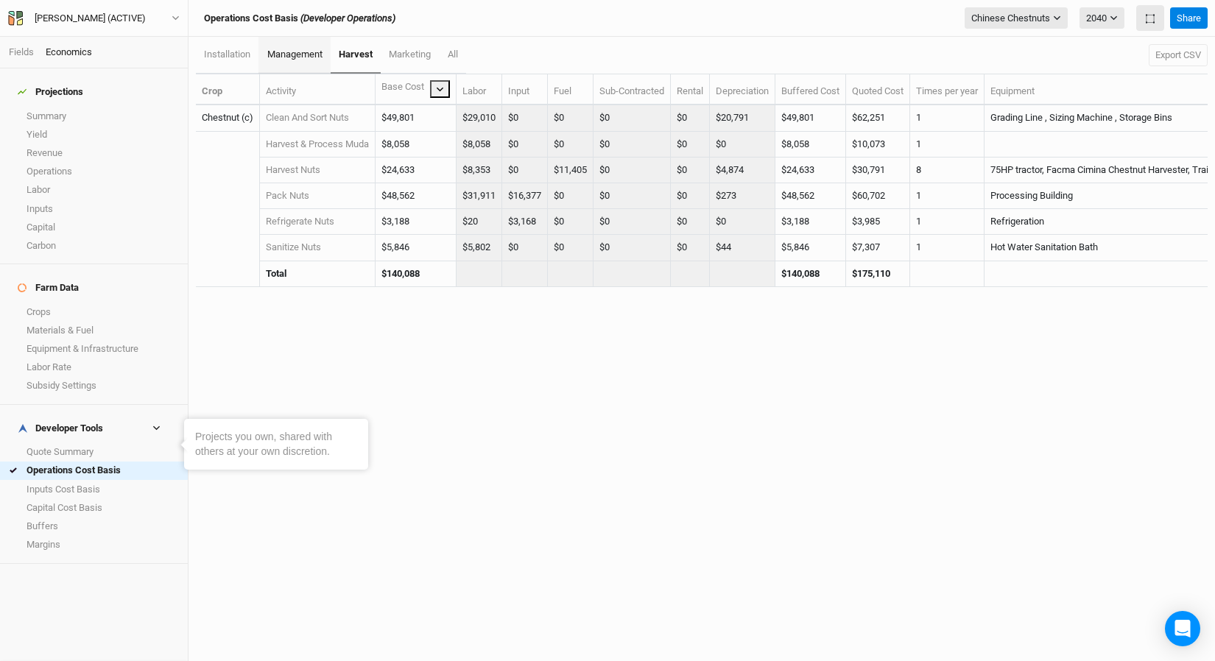
click at [317, 54] on span "management" at bounding box center [294, 54] width 55 height 11
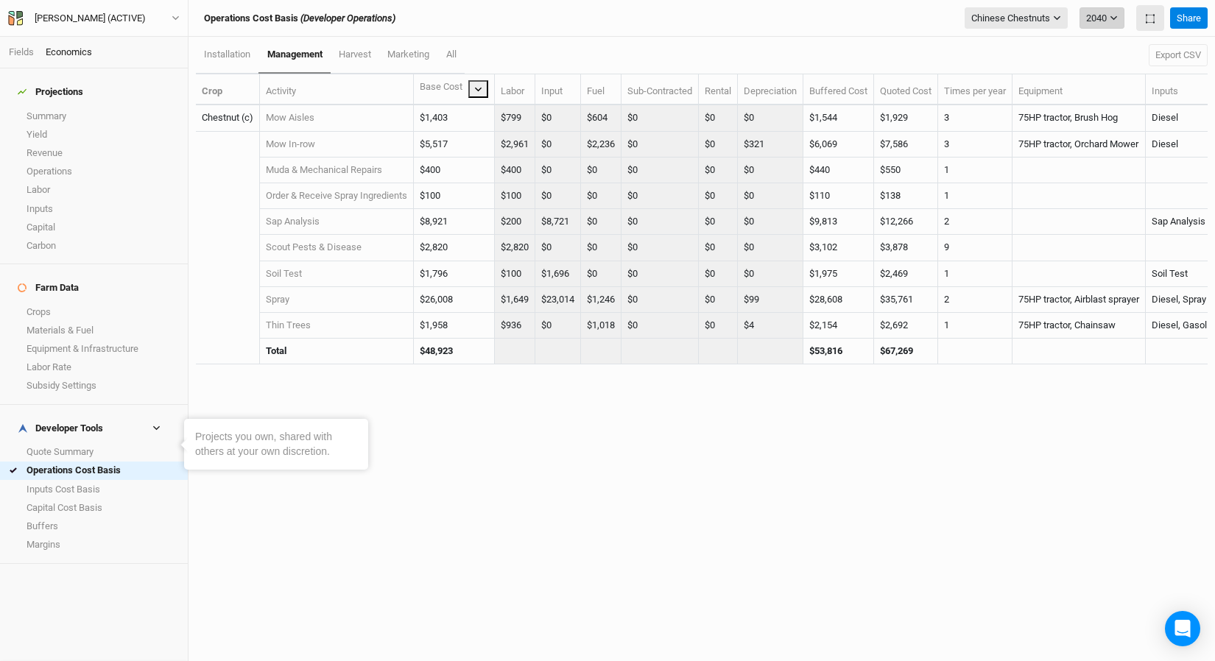
click at [1008, 13] on button "2040" at bounding box center [1101, 18] width 45 height 22
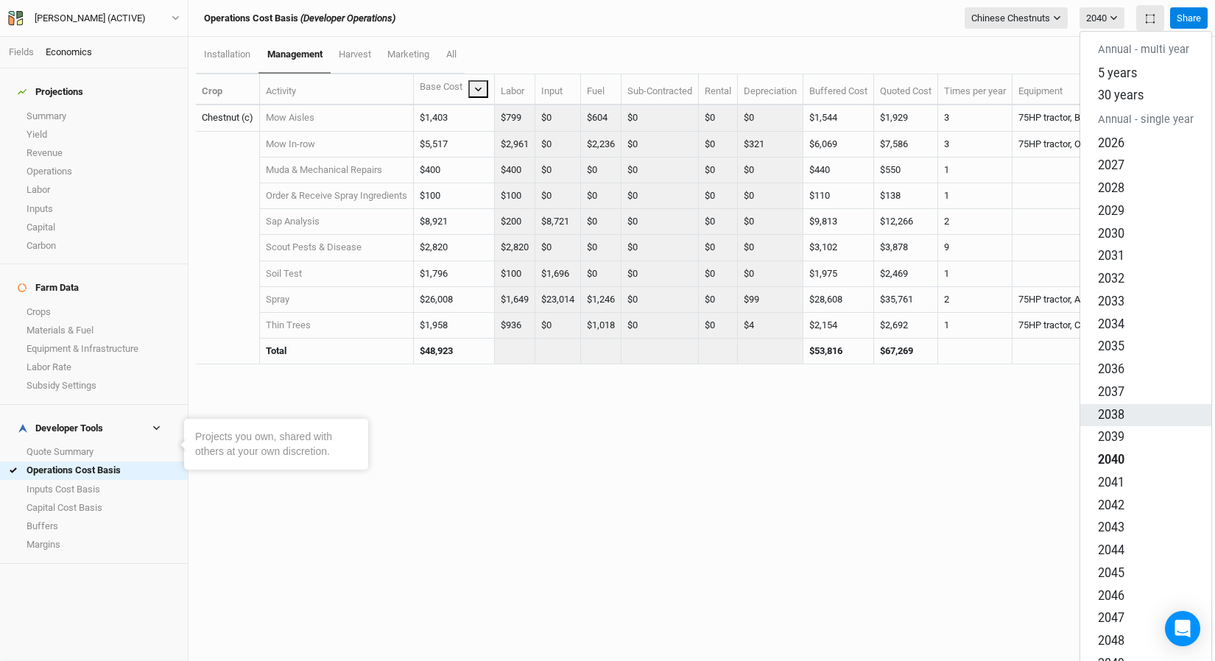
click at [1008, 403] on button "2038" at bounding box center [1145, 414] width 131 height 23
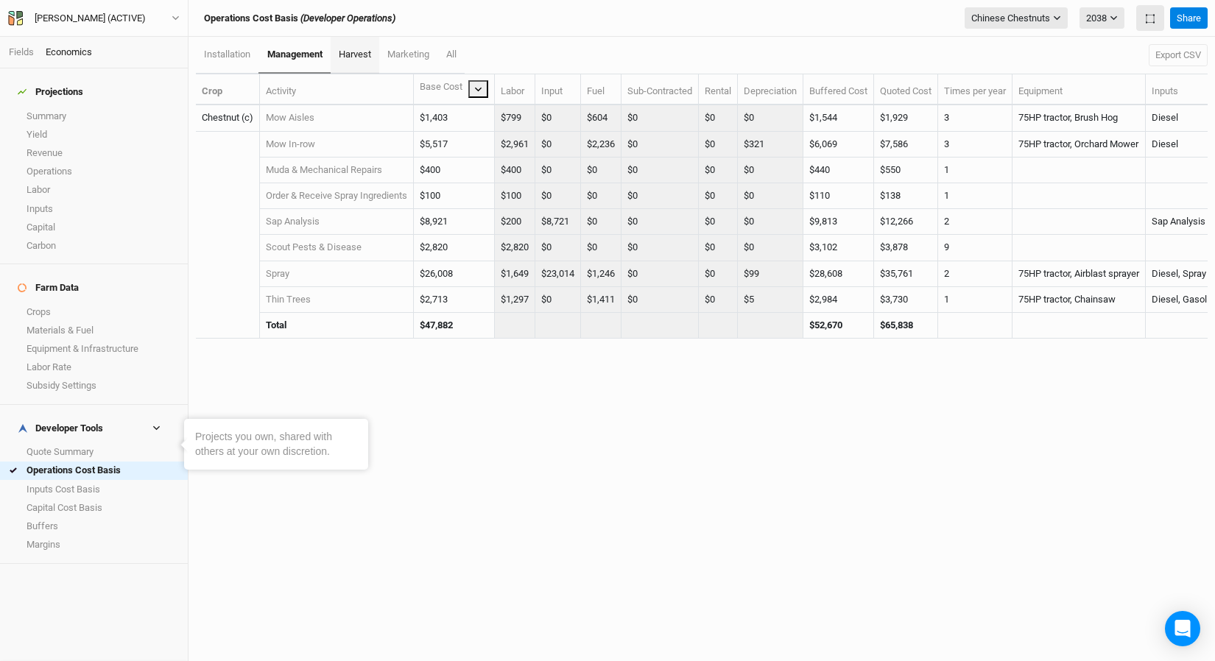
click at [374, 60] on link "harvest" at bounding box center [355, 55] width 49 height 37
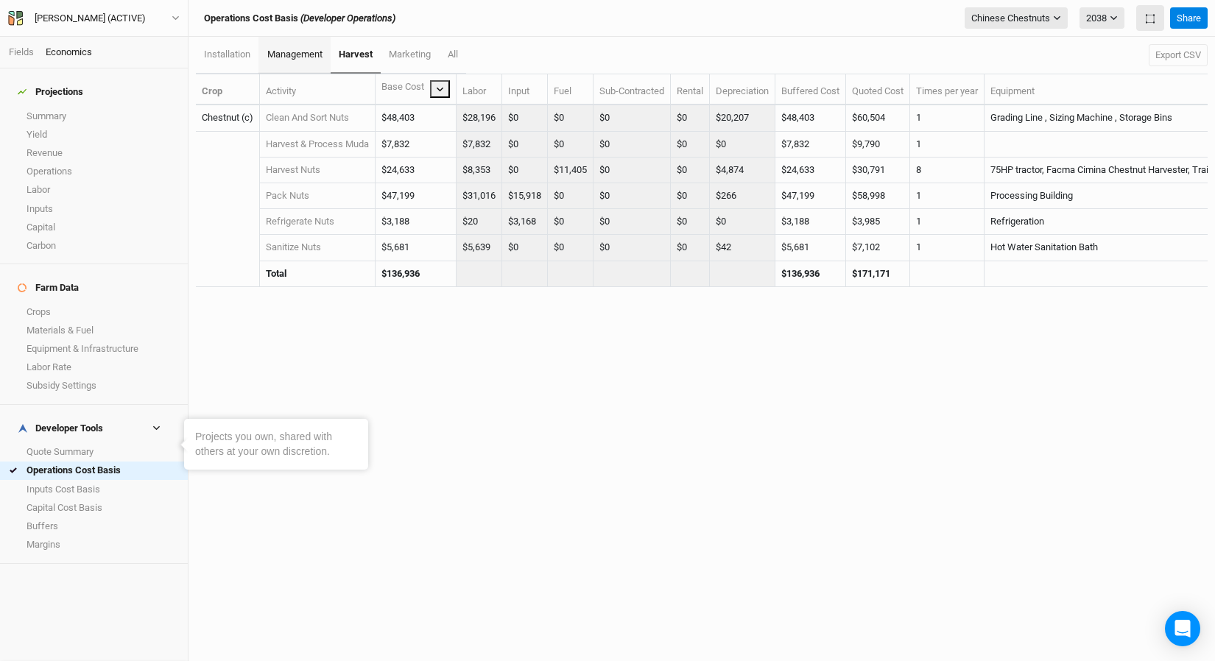
click at [287, 55] on span "management" at bounding box center [294, 54] width 55 height 11
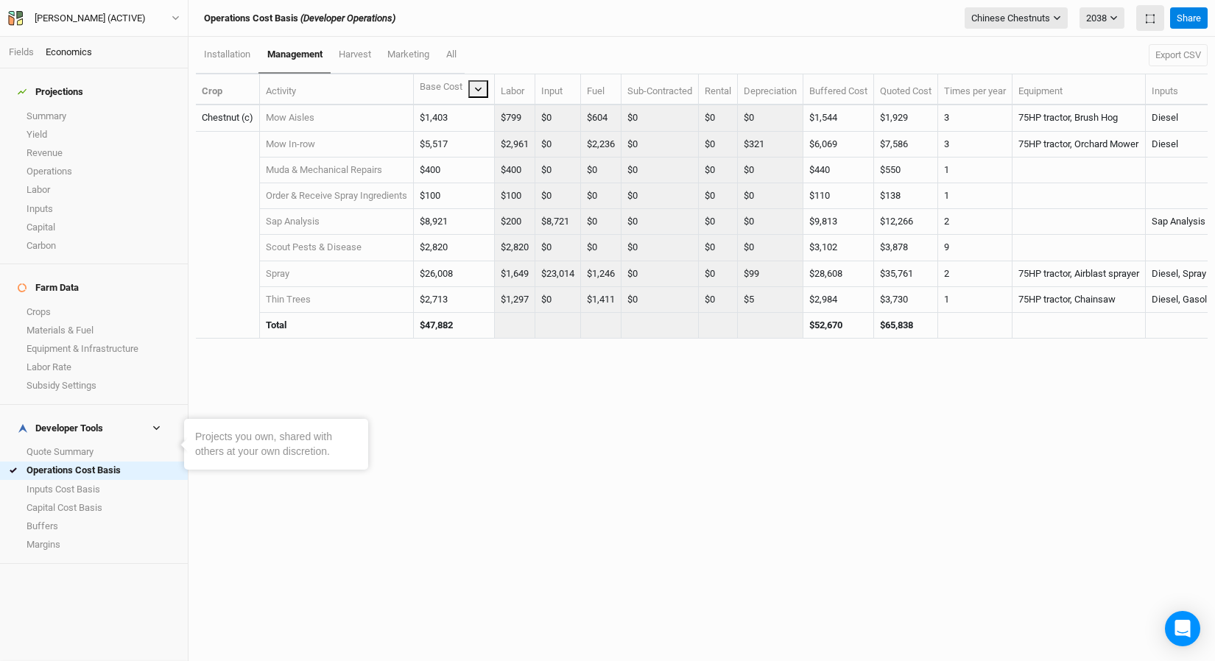
click at [476, 90] on icon at bounding box center [478, 90] width 7 height 4
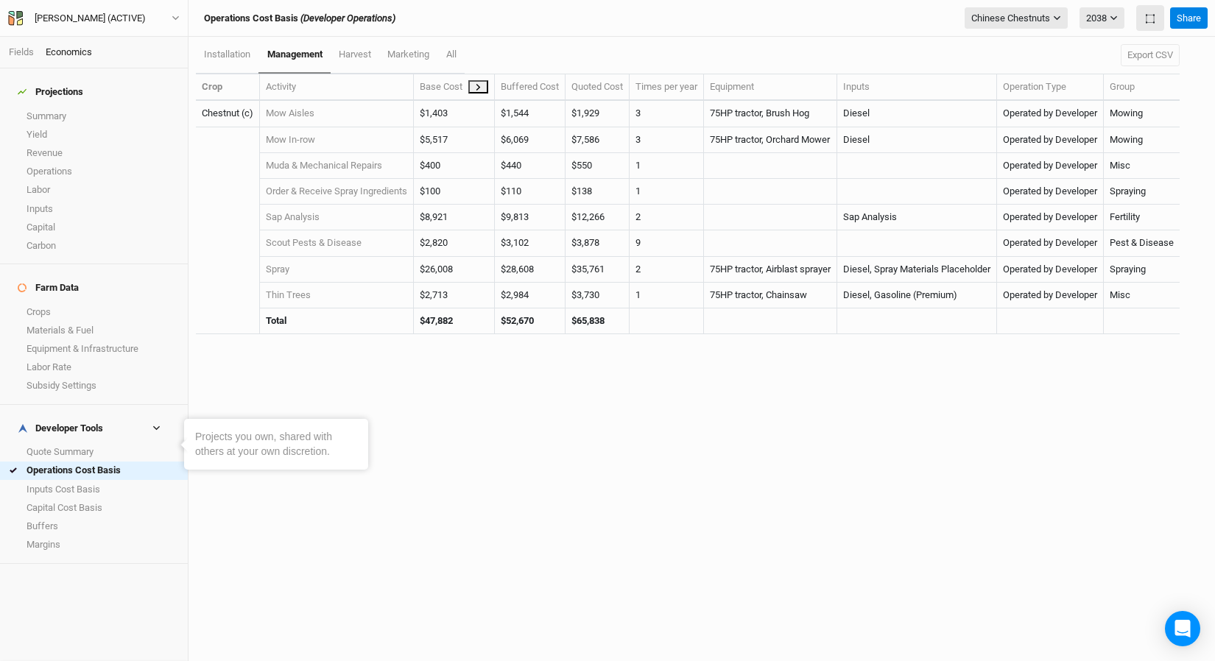
click at [476, 88] on icon at bounding box center [478, 87] width 8 height 8
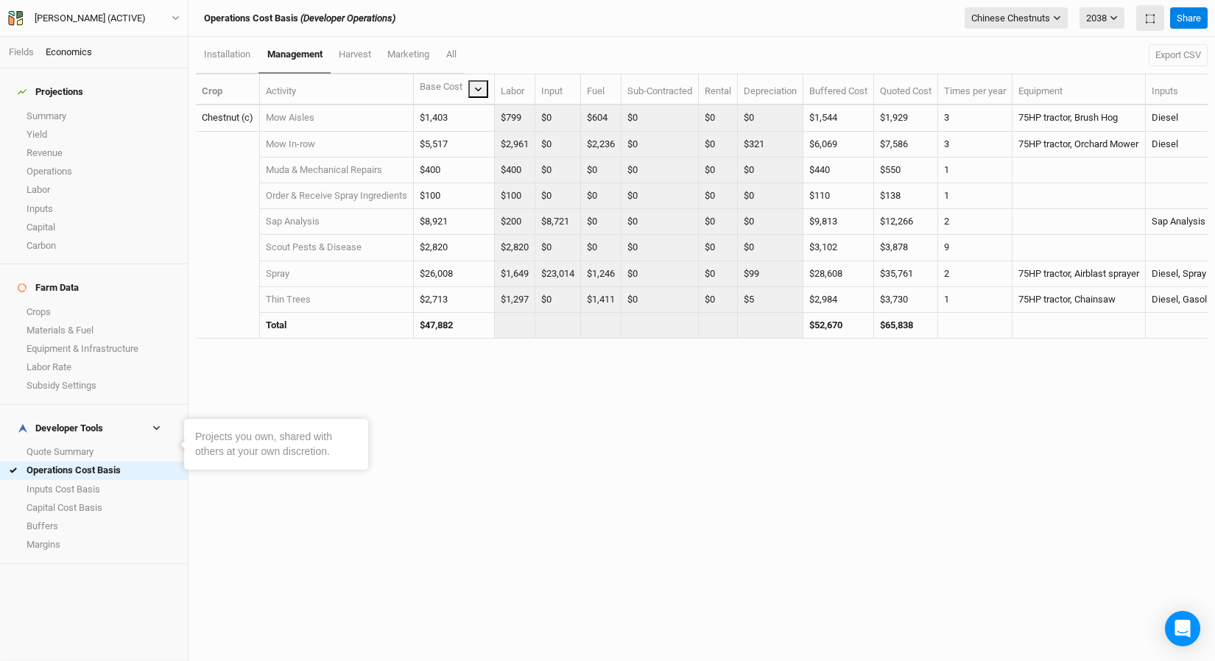
drag, startPoint x: 262, startPoint y: 107, endPoint x: 510, endPoint y: 137, distance: 249.9
click at [510, 137] on tbody "Chestnut (c) Mow Aisles $1,403 $799 $0 $604 $0 $0 $0 $1,544 $1,929 3 75HP tract…" at bounding box center [842, 221] width 1292 height 233
click at [1008, 52] on button "Export CSV" at bounding box center [1177, 55] width 59 height 22
click at [370, 56] on span "harvest" at bounding box center [355, 54] width 32 height 11
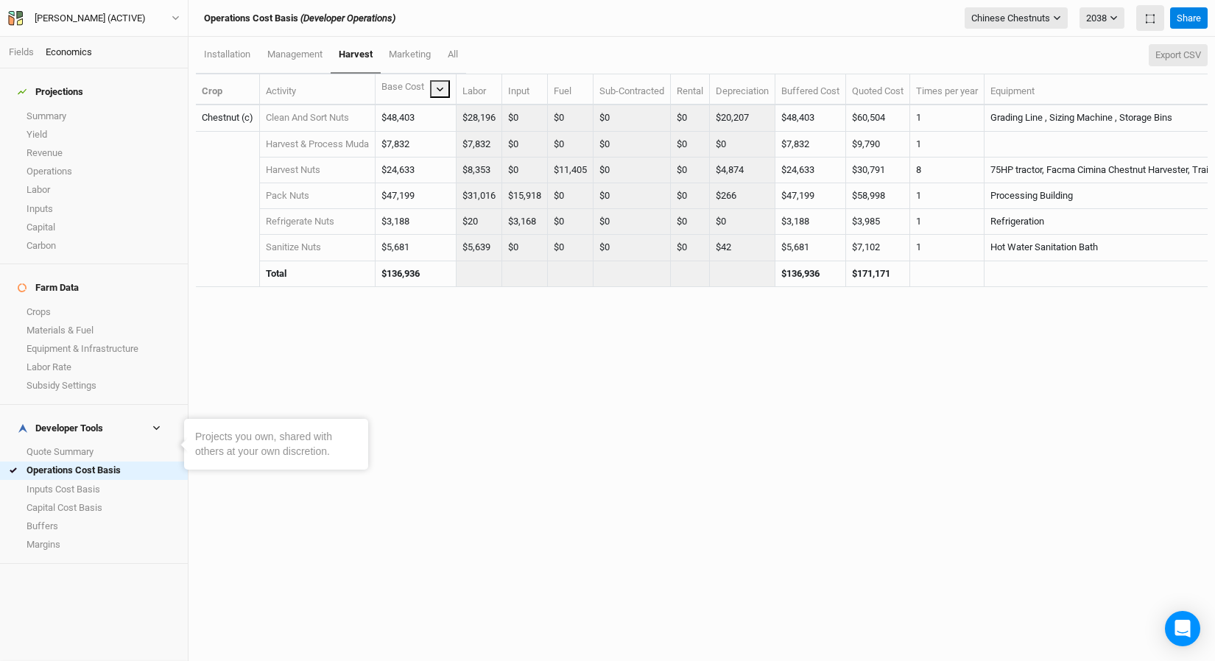
click at [1008, 59] on button "Export CSV" at bounding box center [1177, 55] width 59 height 22
click at [1008, 23] on button "2038" at bounding box center [1101, 18] width 45 height 22
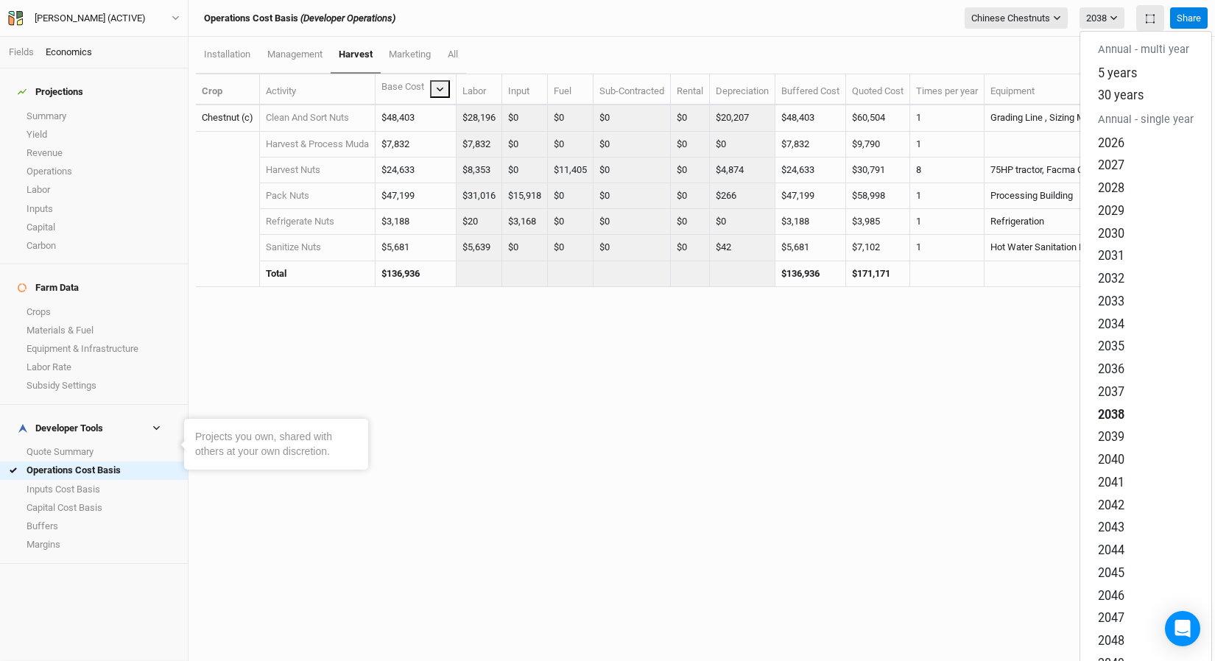
click at [1008, 107] on h6 "Annual - single year" at bounding box center [1145, 119] width 131 height 25
click at [1008, 91] on span "30 years" at bounding box center [1121, 95] width 46 height 14
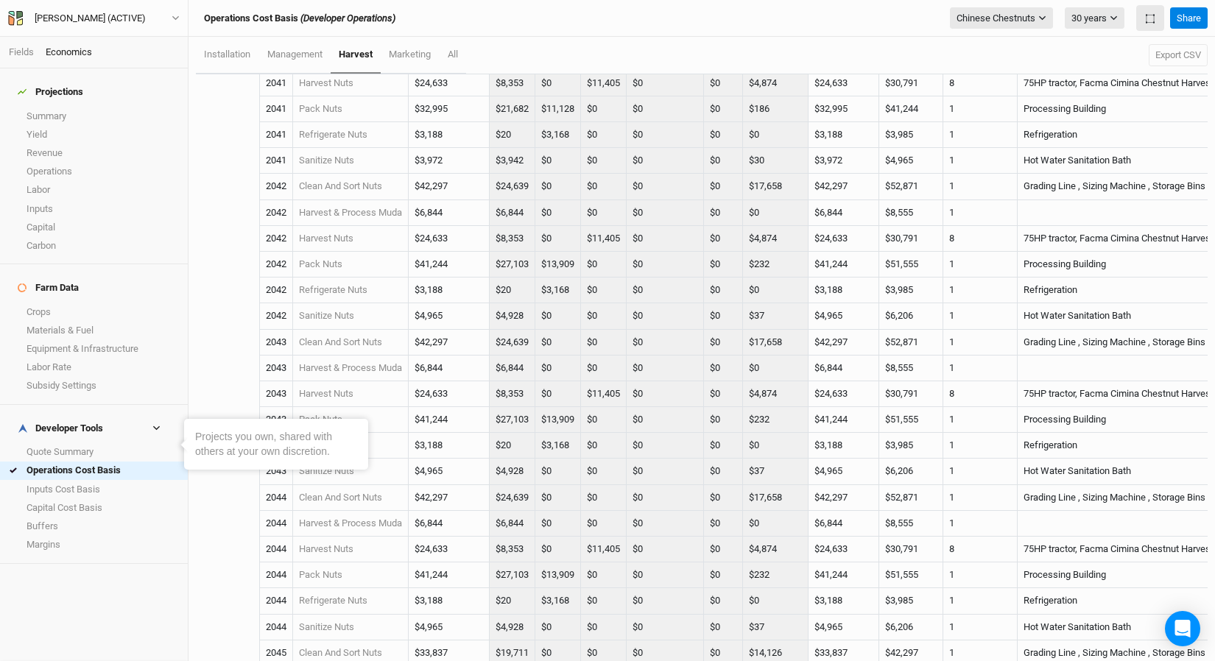
scroll to position [1174, 0]
click at [308, 58] on span "management" at bounding box center [294, 54] width 55 height 11
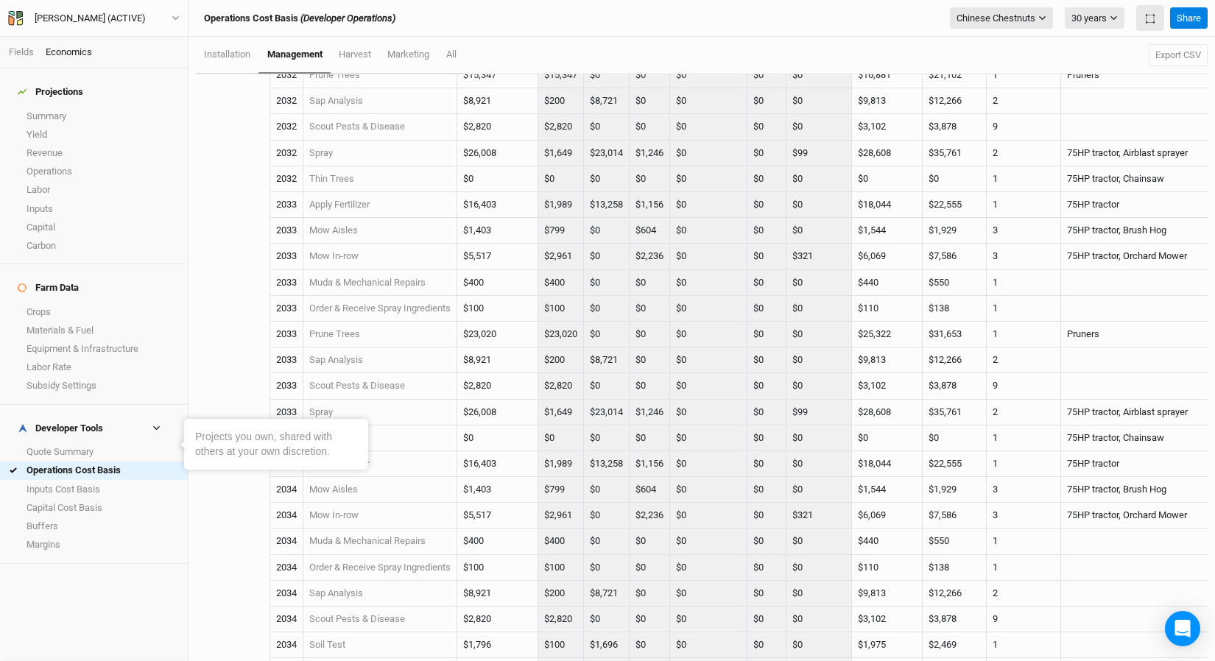
scroll to position [1615, 0]
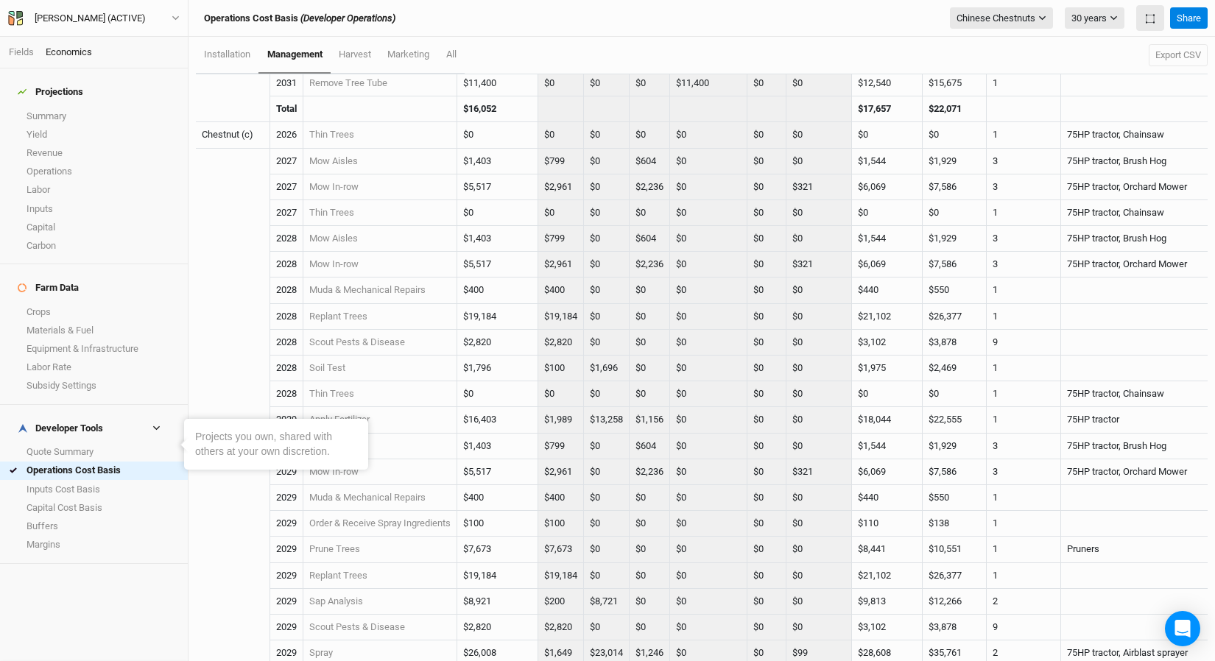
scroll to position [122, 0]
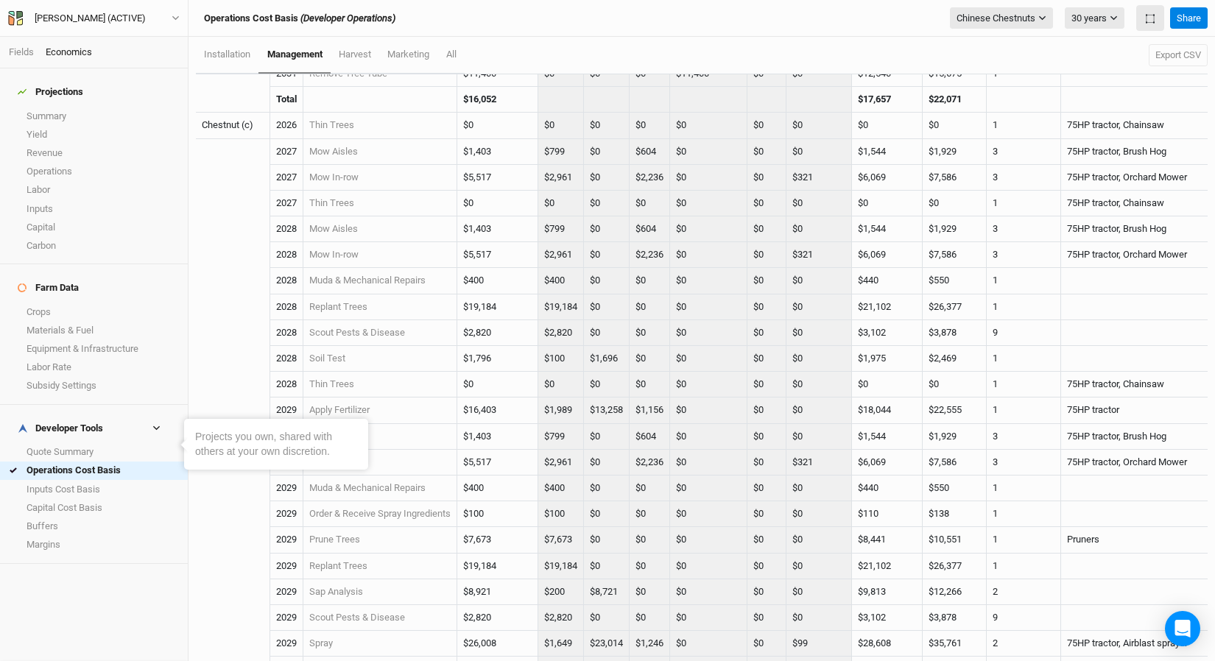
click at [99, 543] on div "Projections Summary Yield Revenue Operations Labor Inputs Capital Carbon Farm D…" at bounding box center [94, 364] width 188 height 593
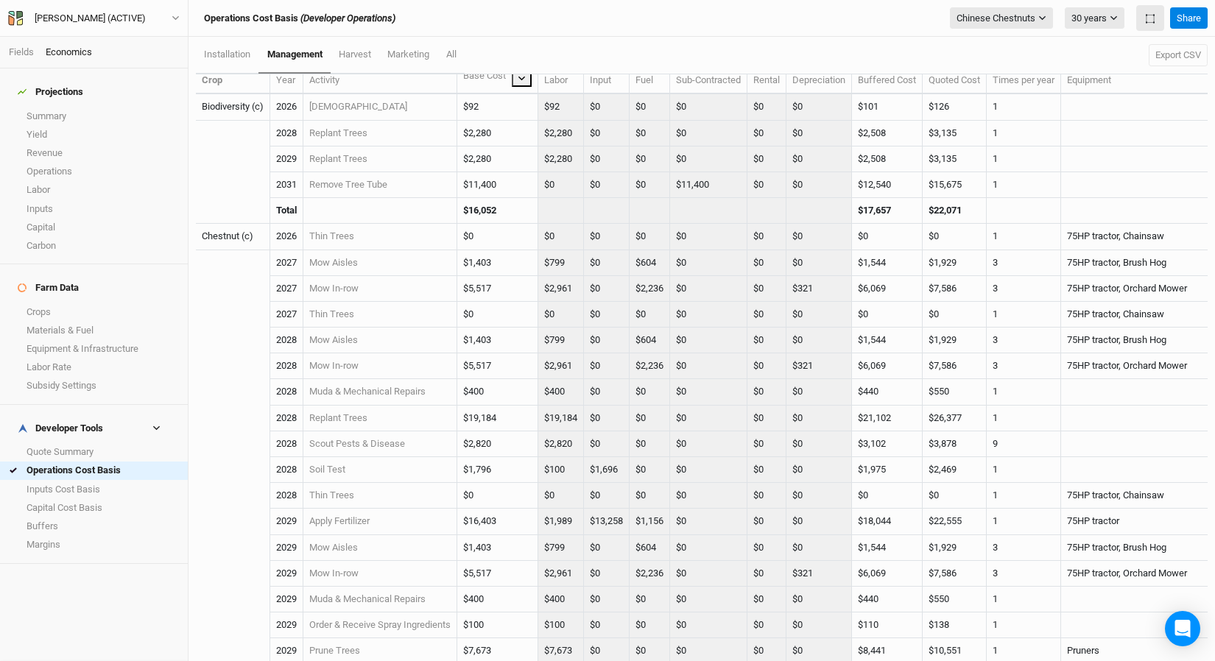
scroll to position [0, 0]
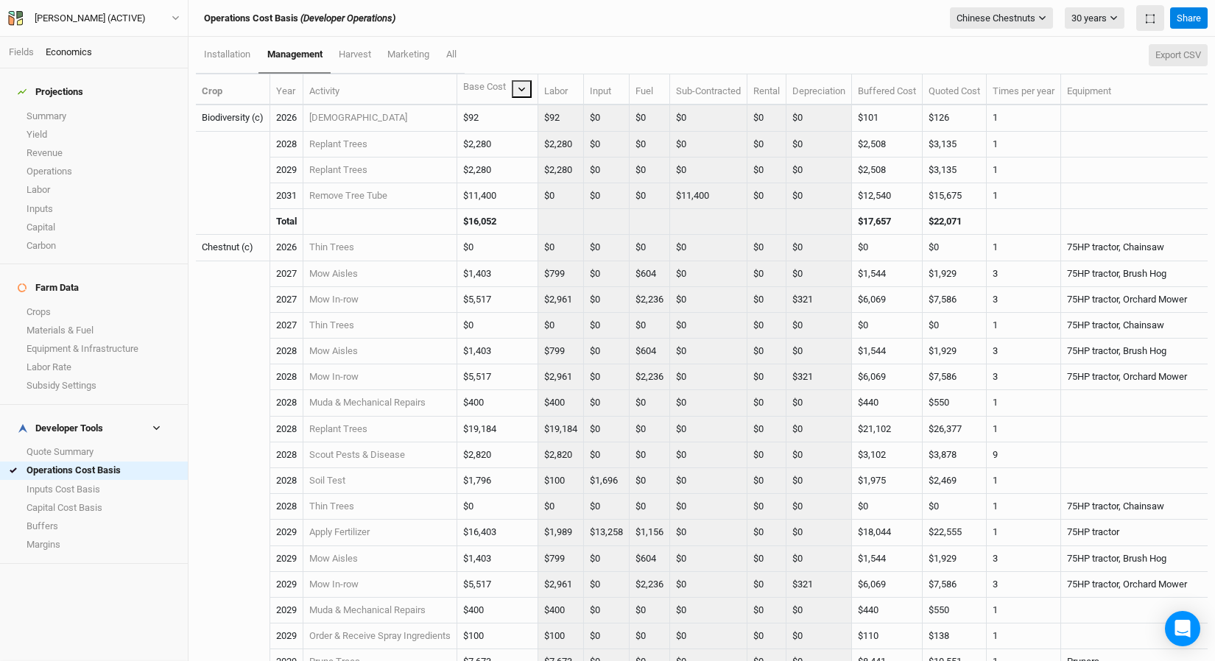
click at [1008, 54] on button "Export CSV" at bounding box center [1177, 55] width 59 height 22
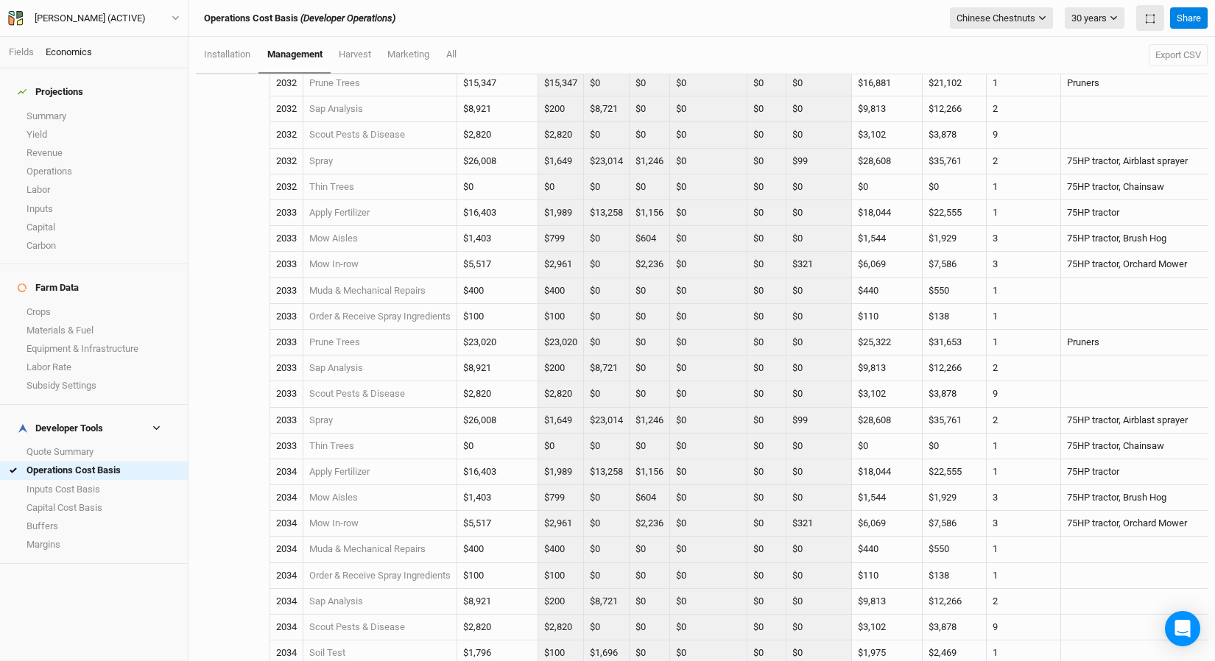
scroll to position [2993, 0]
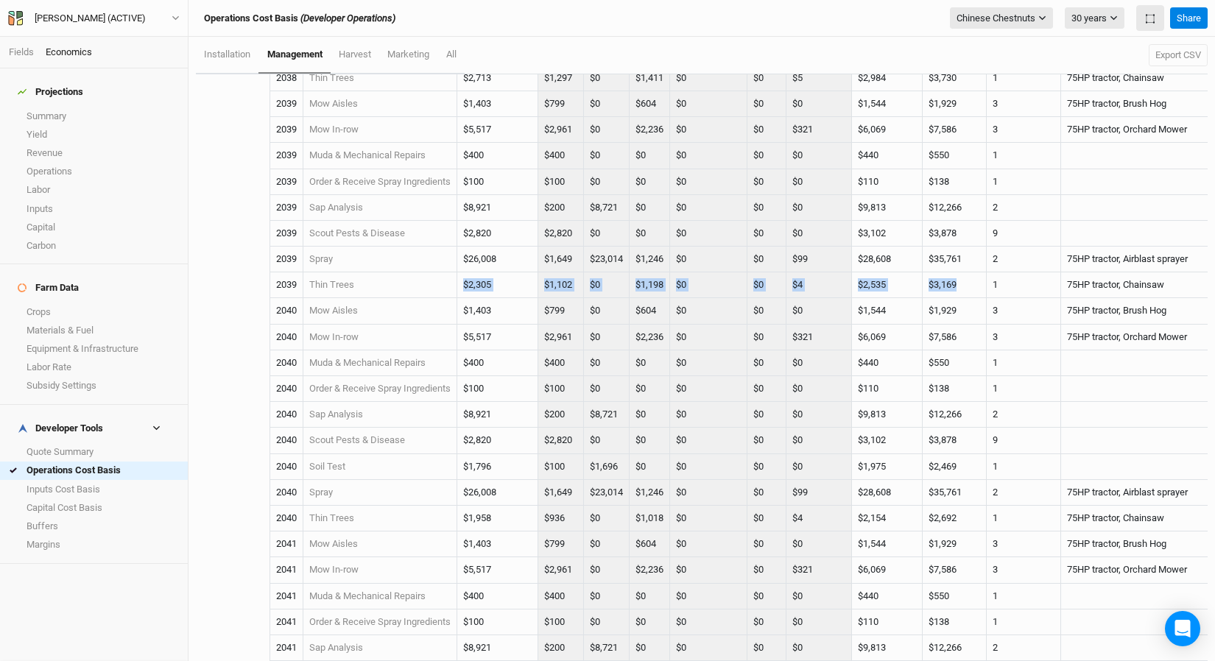
drag, startPoint x: 467, startPoint y: 278, endPoint x: 958, endPoint y: 289, distance: 491.1
click at [958, 289] on tr "2039 Thin Trees $2,305 $1,102 $0 $1,198 $0 $0 $4 $2,535 $3,169 1 75HP tractor, …" at bounding box center [914, 285] width 1437 height 26
click at [778, 402] on td "$0" at bounding box center [766, 415] width 39 height 26
click at [1008, 58] on button "Export CSV" at bounding box center [1177, 55] width 59 height 22
click at [918, 4] on div "Operations Cost Basis (Developer Operations) Chinese Chestnuts Filter by sectio…" at bounding box center [701, 18] width 1026 height 37
